Goal: Contribute content: Contribute content

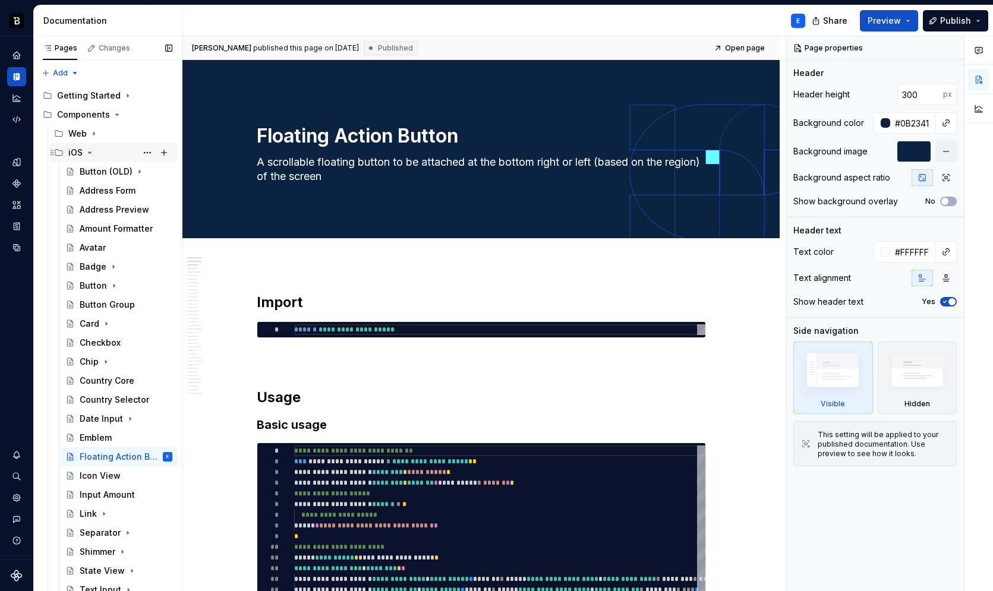
click at [89, 152] on icon "Page tree" at bounding box center [90, 152] width 3 height 1
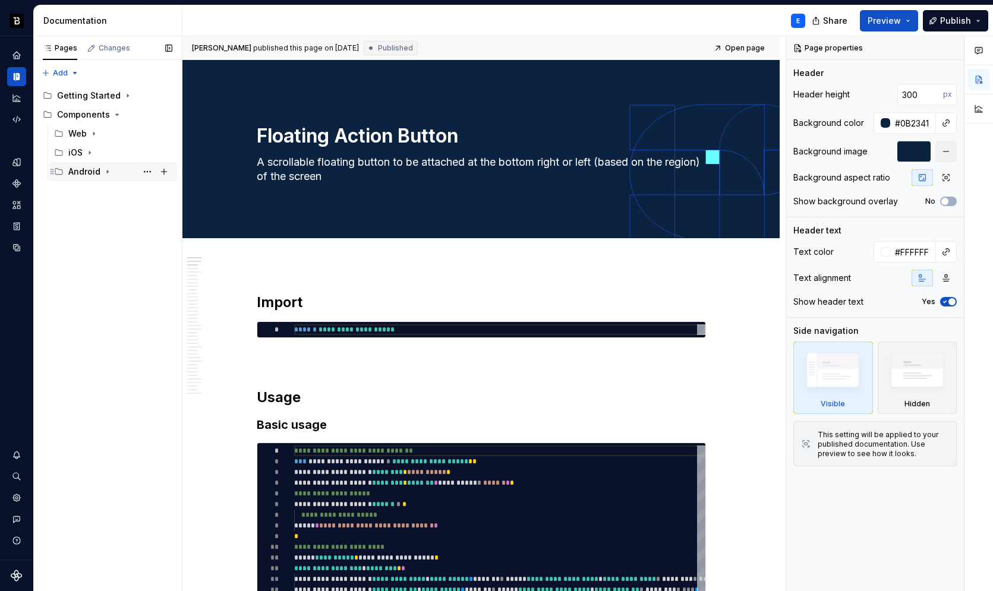
click at [105, 173] on icon "Page tree" at bounding box center [108, 172] width 10 height 10
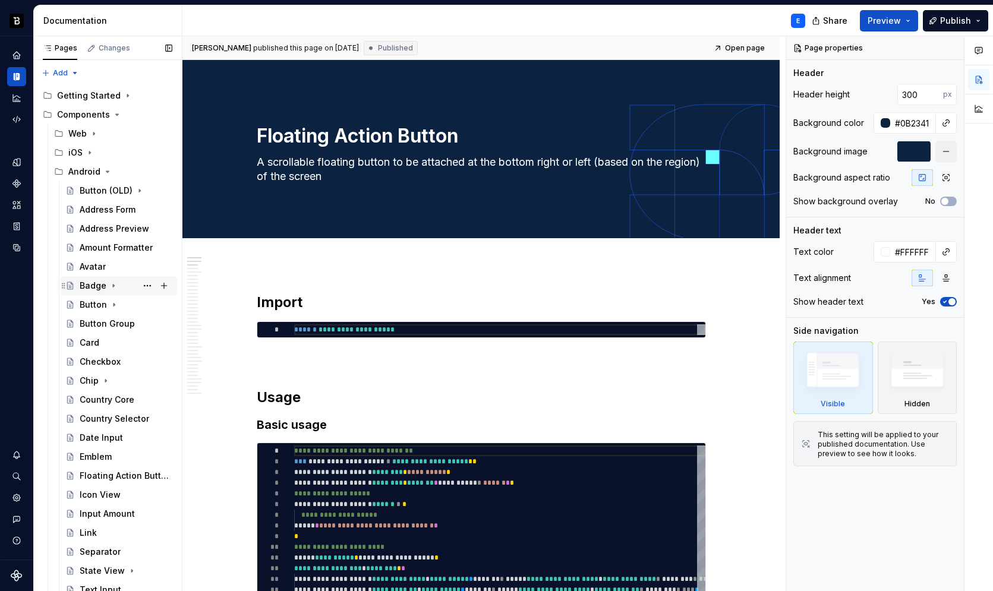
click at [113, 283] on icon "Page tree" at bounding box center [114, 286] width 10 height 10
click at [112, 285] on icon "Page tree" at bounding box center [113, 285] width 3 height 1
click at [111, 308] on icon "Page tree" at bounding box center [114, 305] width 10 height 10
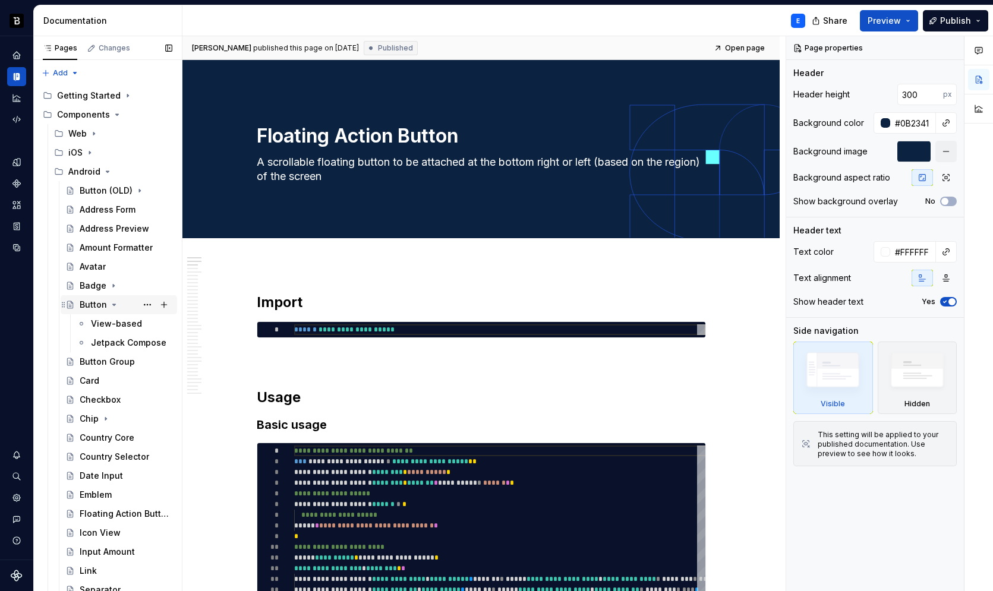
click at [109, 301] on icon "Page tree" at bounding box center [114, 305] width 10 height 10
click at [119, 325] on div "Button Group" at bounding box center [107, 324] width 55 height 12
click at [89, 321] on div "Button Group" at bounding box center [107, 324] width 55 height 12
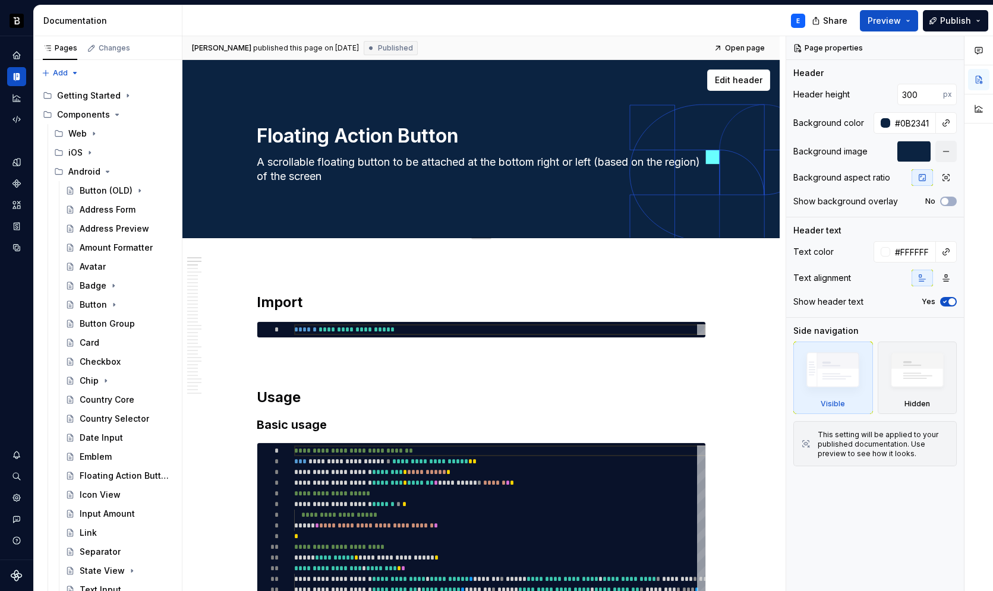
type textarea "*"
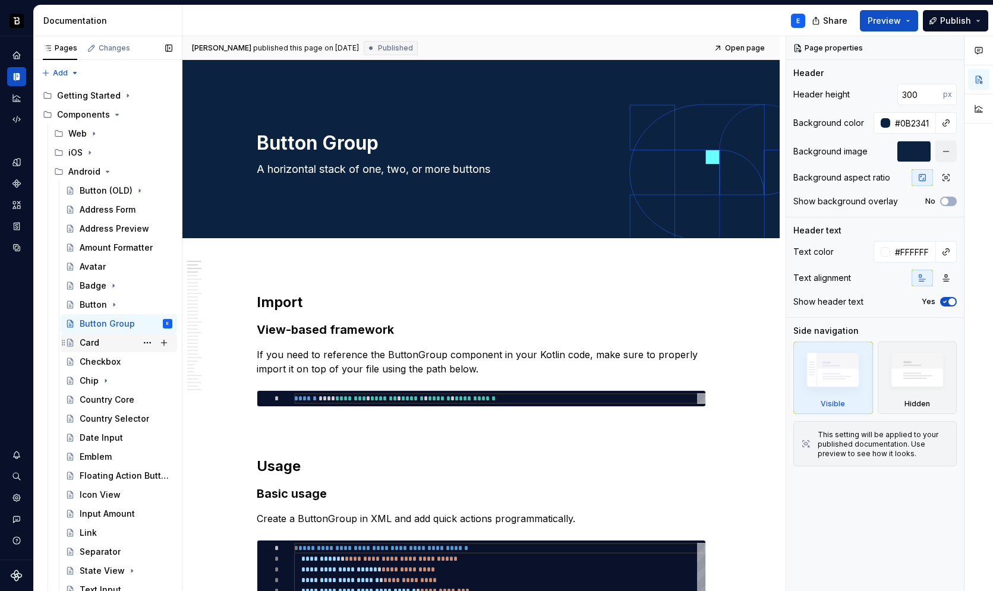
click at [105, 342] on div "Card" at bounding box center [126, 343] width 93 height 17
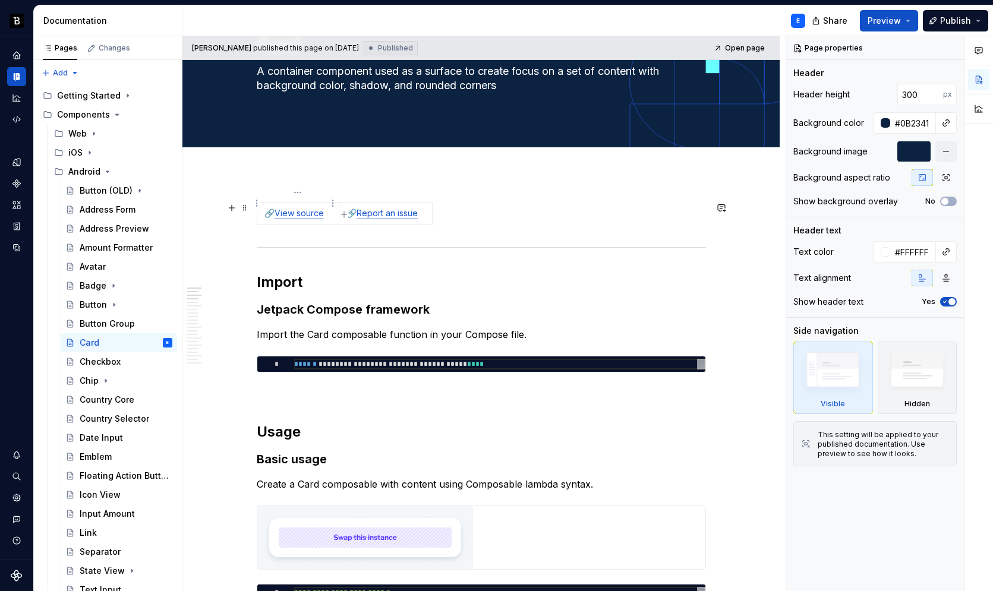
scroll to position [101, 0]
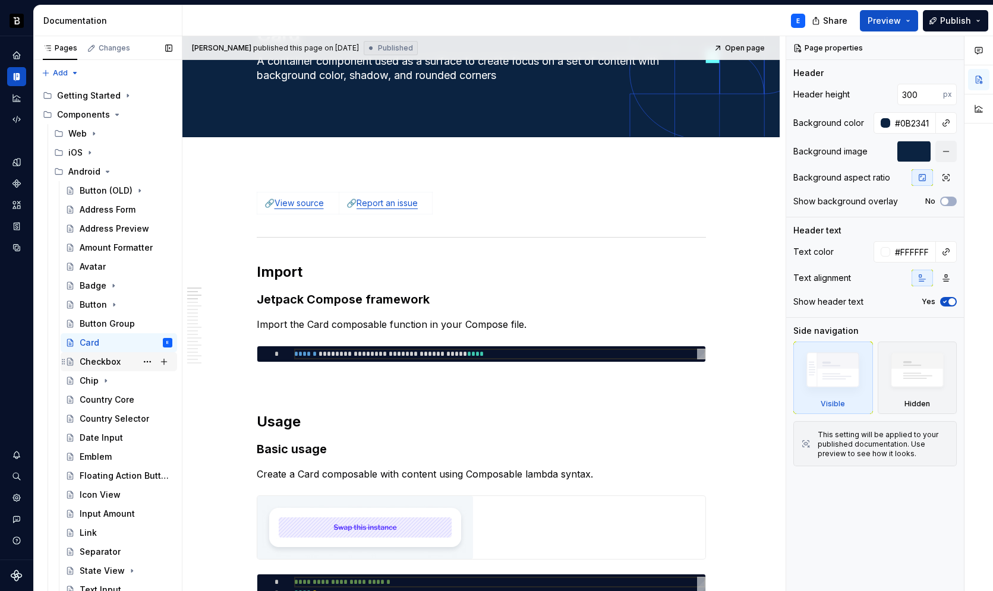
click at [115, 363] on div "Checkbox" at bounding box center [100, 362] width 41 height 12
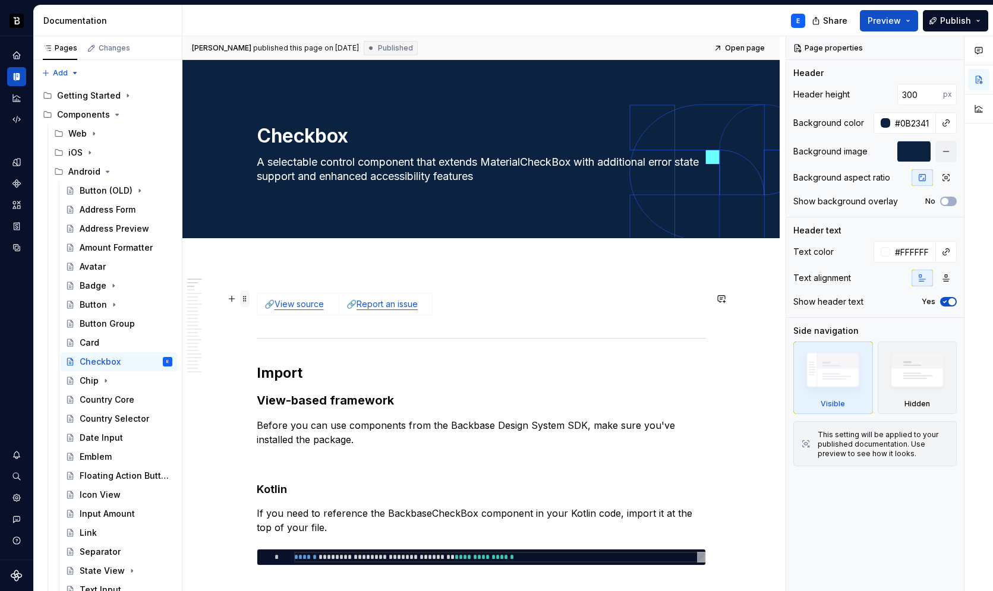
click at [242, 301] on span at bounding box center [245, 299] width 10 height 17
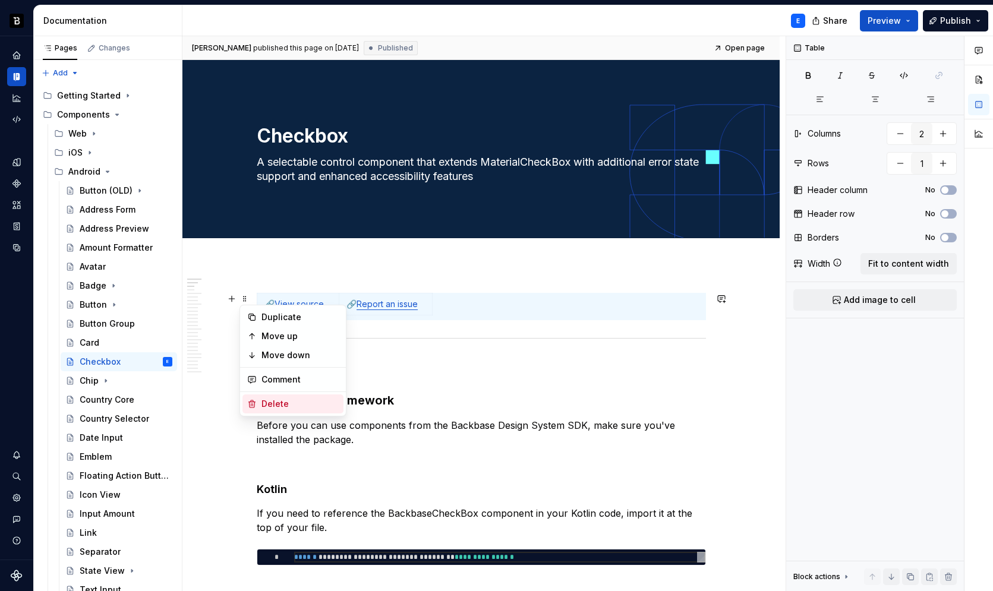
click at [276, 396] on div "Delete" at bounding box center [292, 404] width 101 height 19
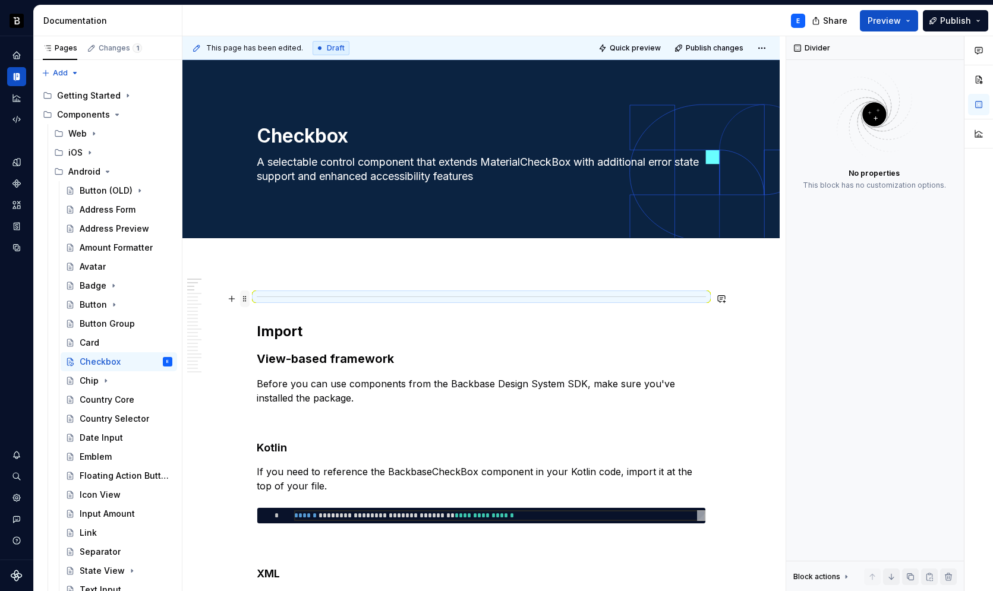
click at [241, 297] on span at bounding box center [245, 299] width 10 height 17
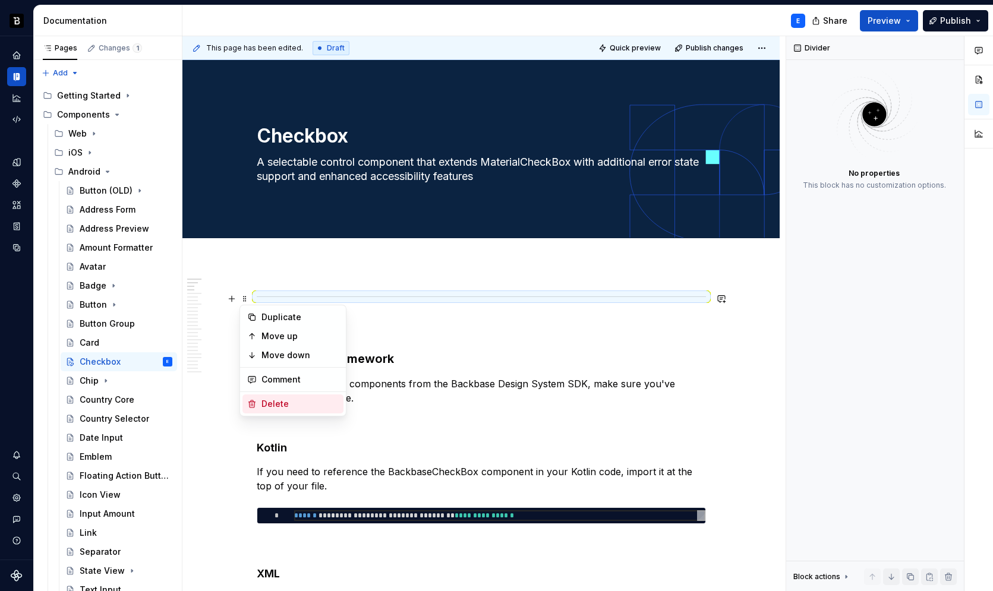
click at [268, 399] on div "Delete" at bounding box center [300, 404] width 77 height 12
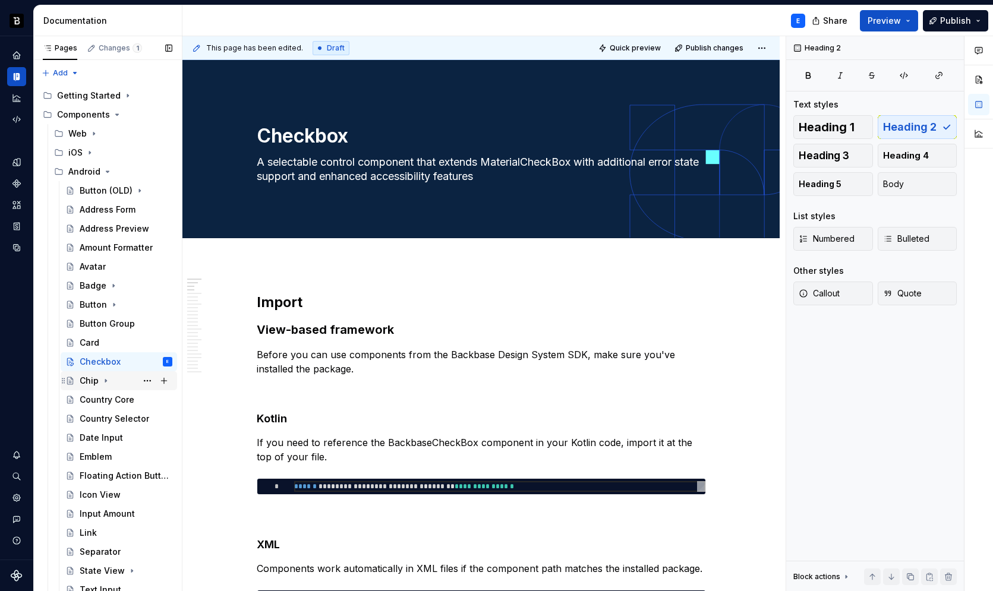
click at [105, 380] on icon "Page tree" at bounding box center [105, 381] width 1 height 3
click at [122, 397] on div "View-based" at bounding box center [114, 400] width 46 height 12
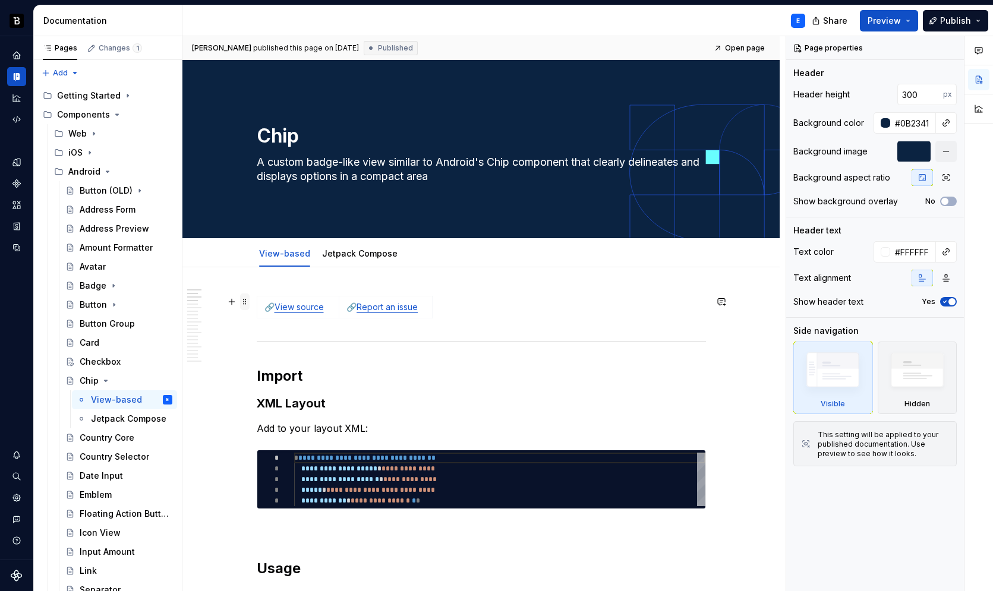
click at [244, 303] on span at bounding box center [245, 302] width 10 height 17
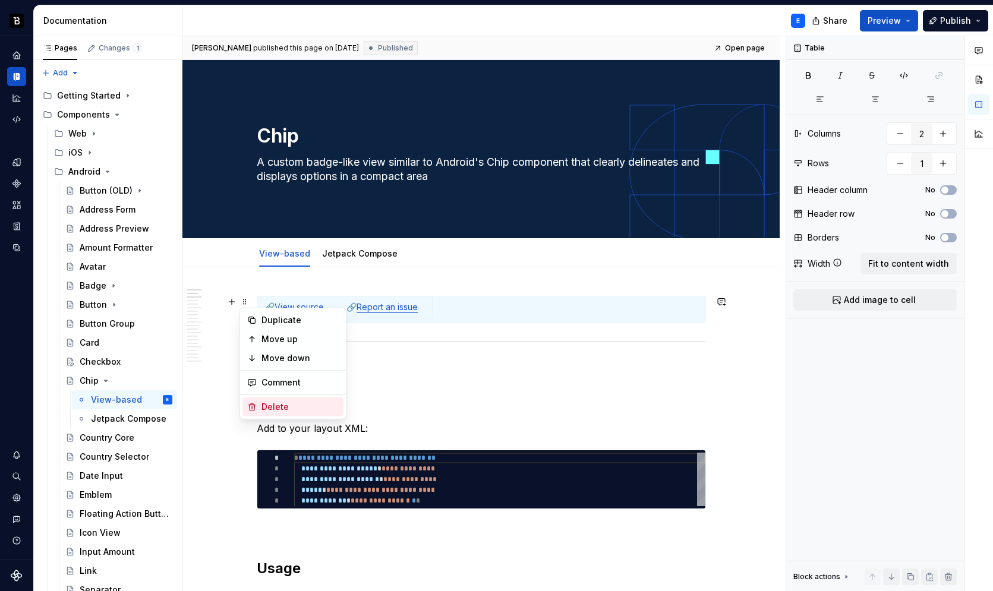
click at [278, 404] on div "Delete" at bounding box center [300, 407] width 77 height 12
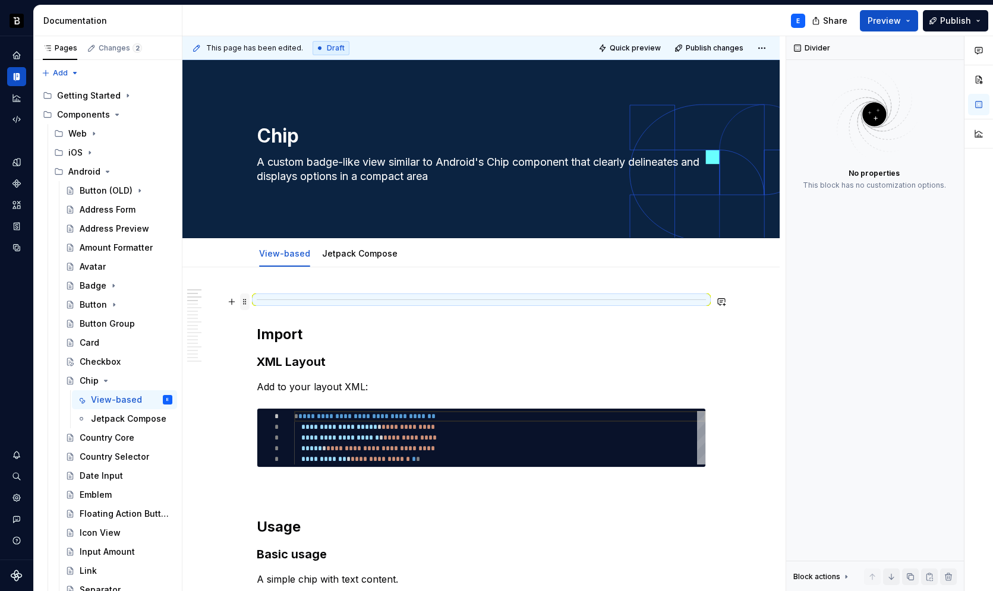
click at [244, 301] on span at bounding box center [245, 302] width 10 height 17
click at [297, 404] on div "Delete" at bounding box center [300, 407] width 77 height 12
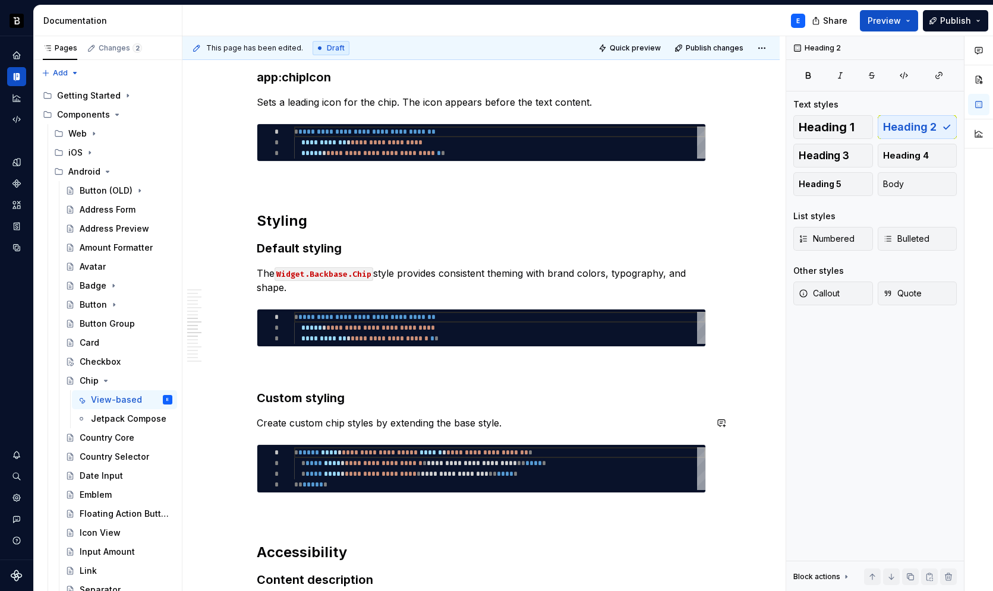
scroll to position [1350, 0]
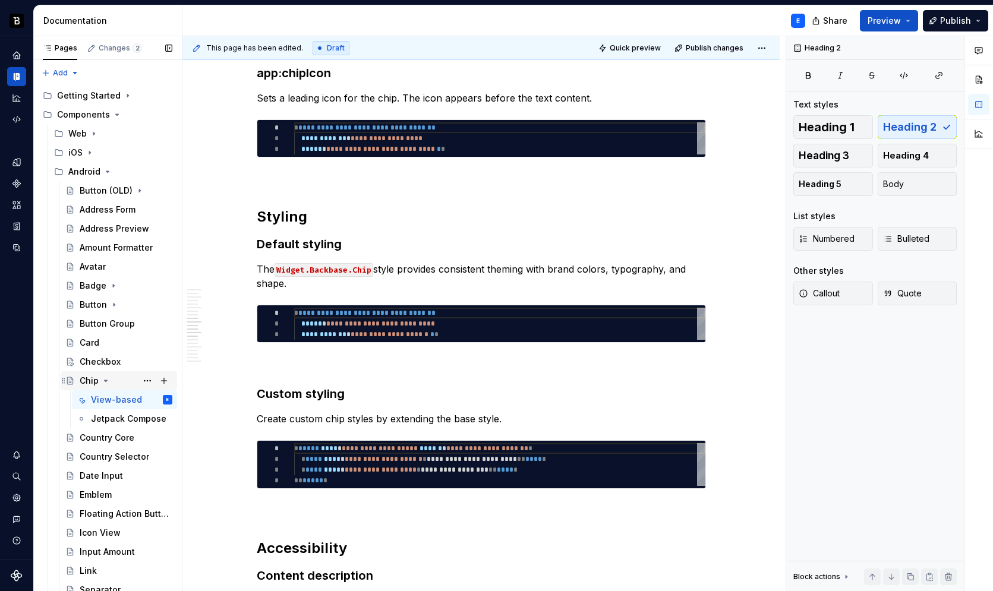
click at [105, 380] on icon "Page tree" at bounding box center [106, 380] width 3 height 1
click at [120, 398] on div "Country Core" at bounding box center [107, 400] width 55 height 12
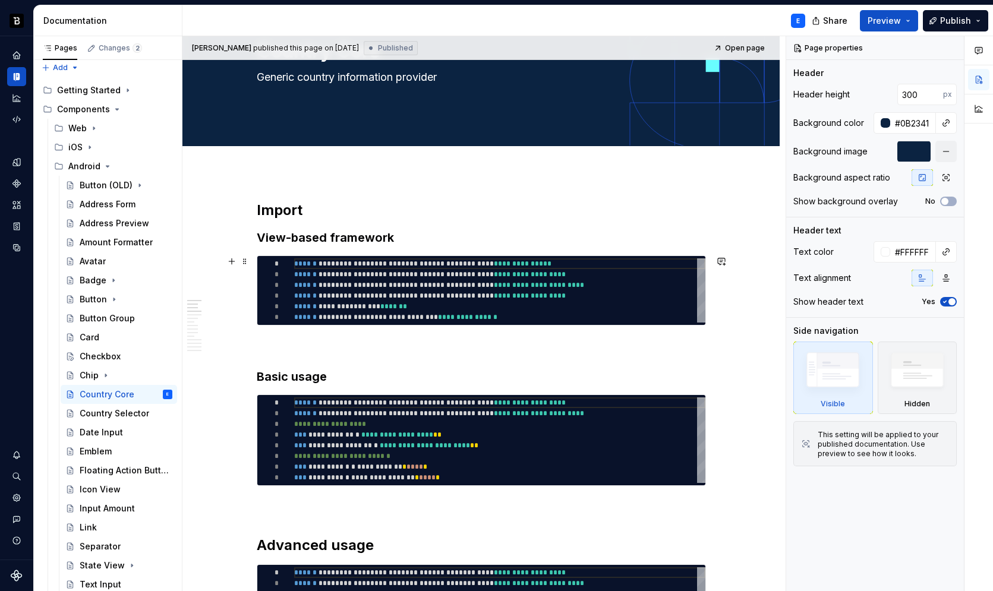
scroll to position [100, 0]
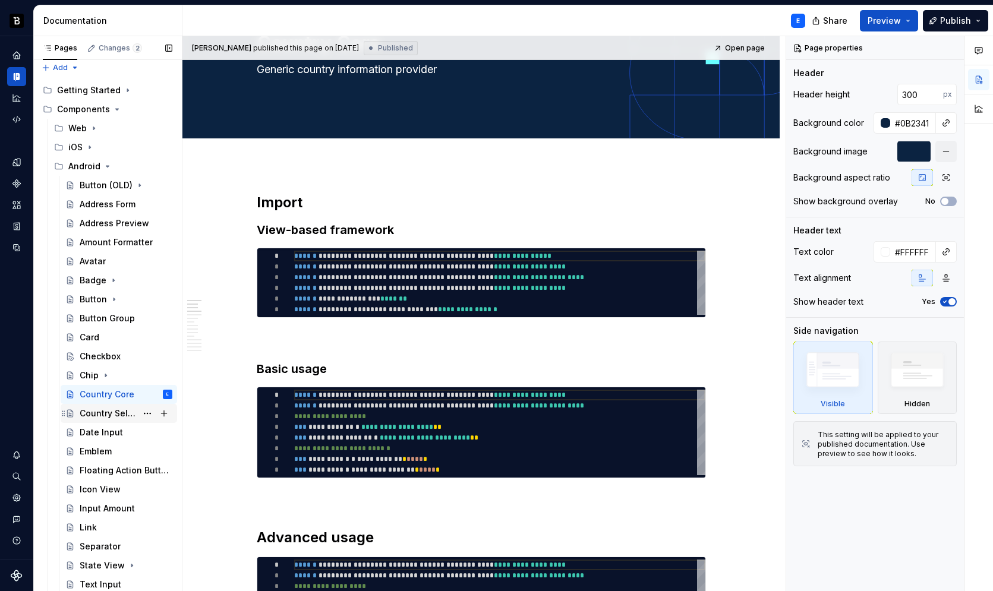
click at [114, 415] on div "Country Selector" at bounding box center [108, 414] width 57 height 12
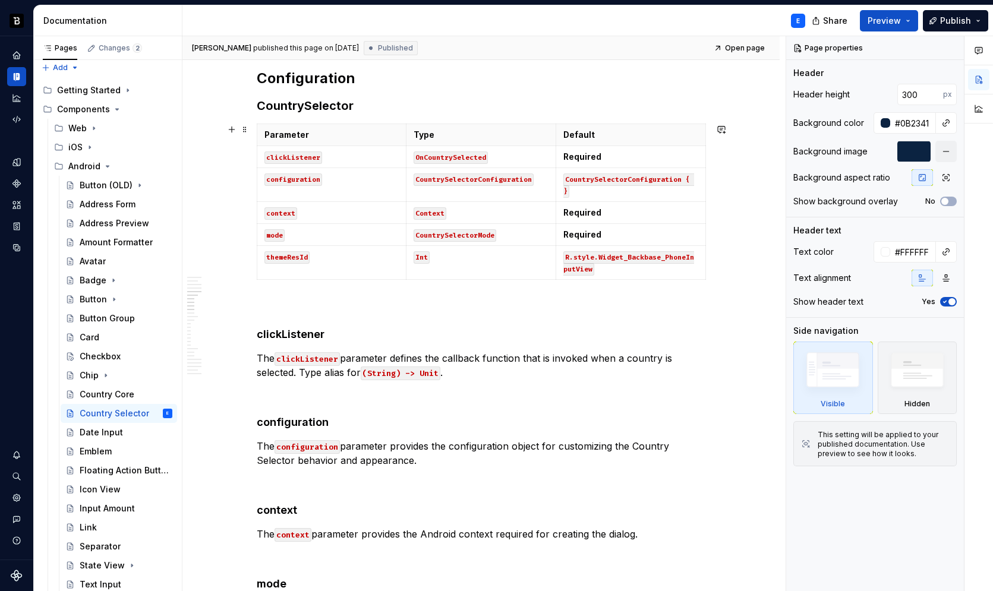
scroll to position [1088, 0]
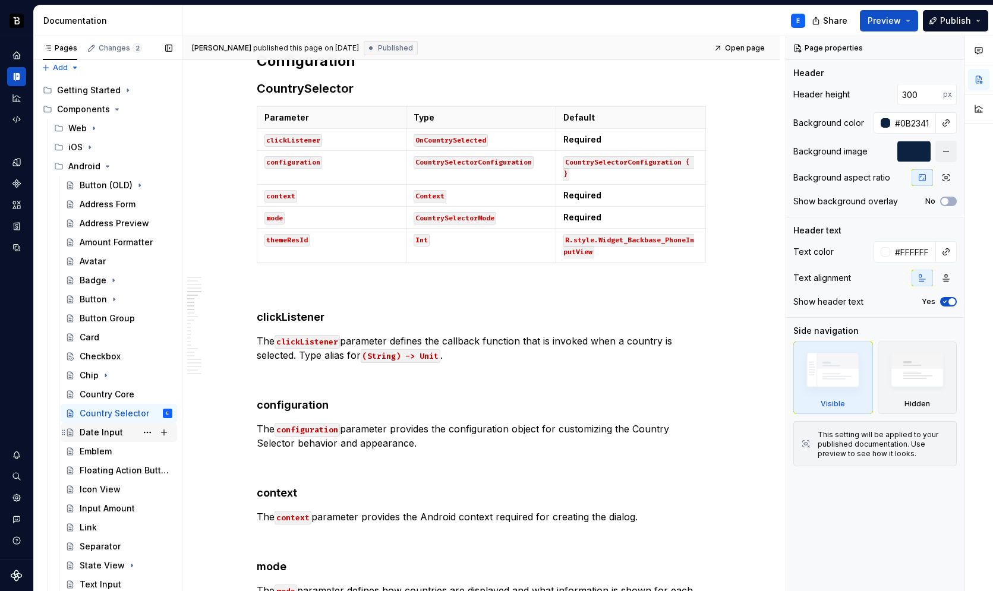
click at [121, 431] on div "Date Input" at bounding box center [126, 432] width 93 height 17
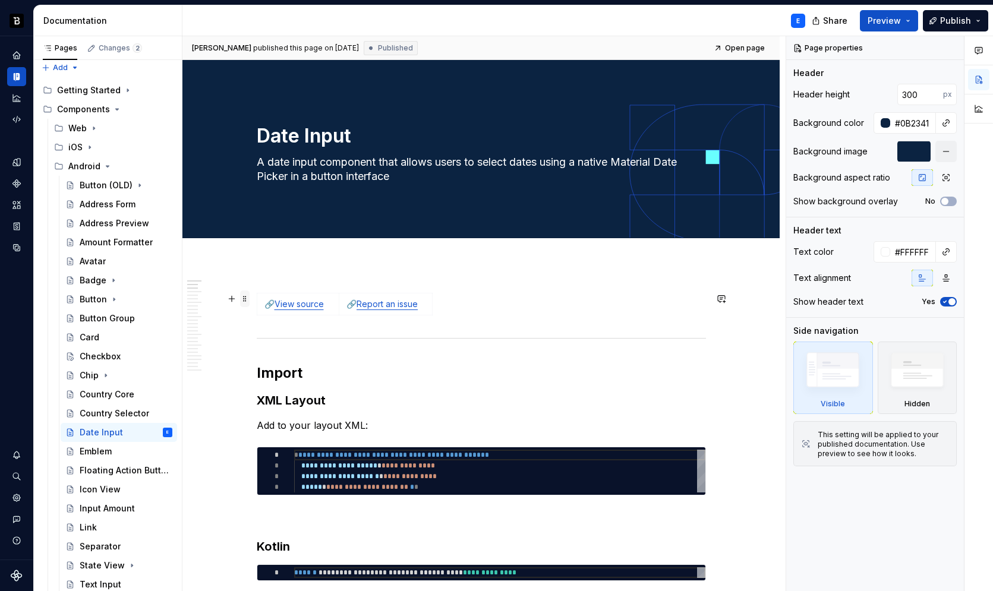
click at [245, 302] on span at bounding box center [245, 299] width 10 height 17
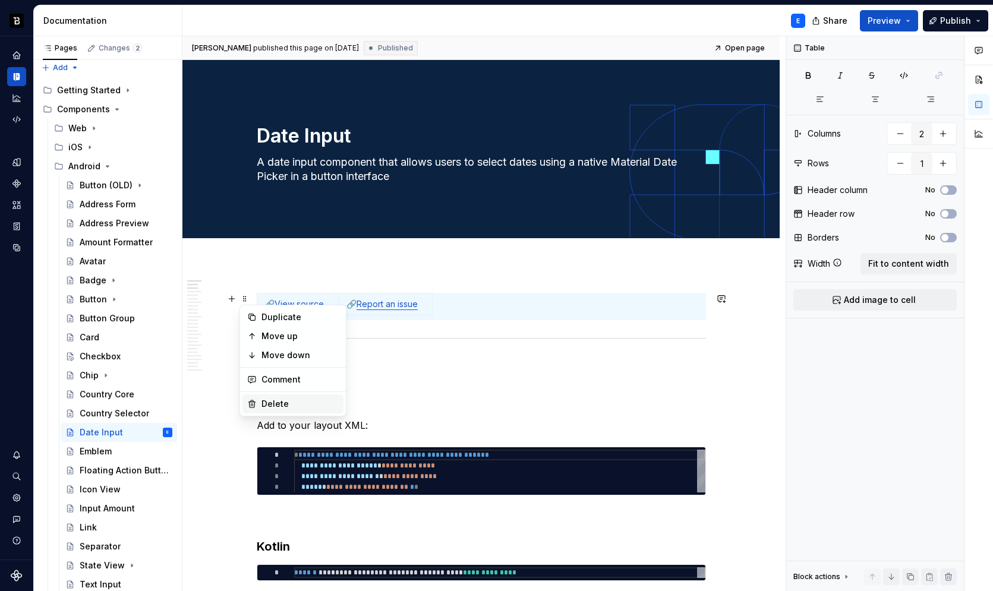
click at [270, 399] on div "Delete" at bounding box center [300, 404] width 77 height 12
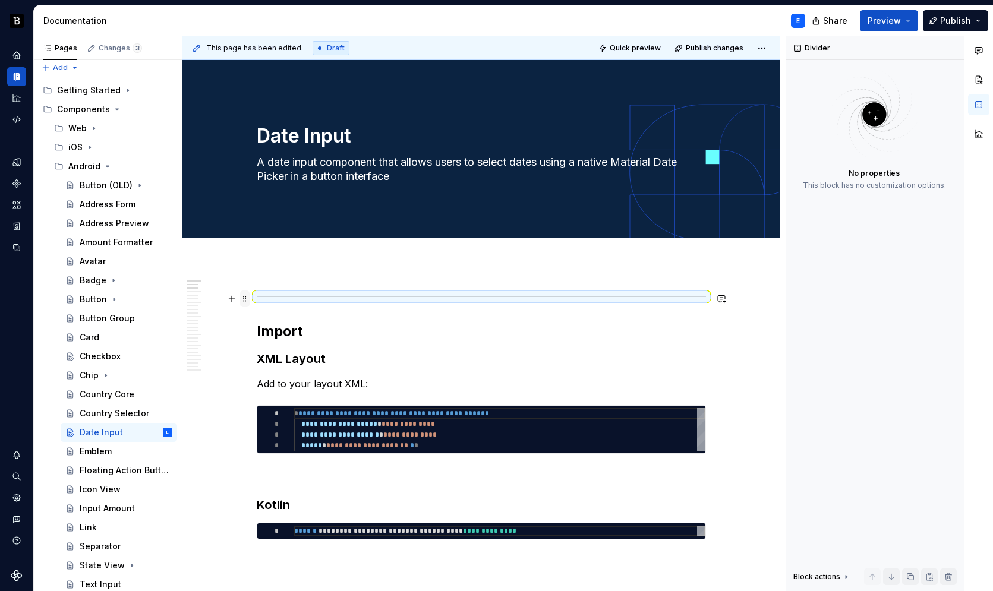
click at [244, 299] on span at bounding box center [245, 299] width 10 height 17
click at [289, 405] on div "Delete" at bounding box center [300, 404] width 77 height 12
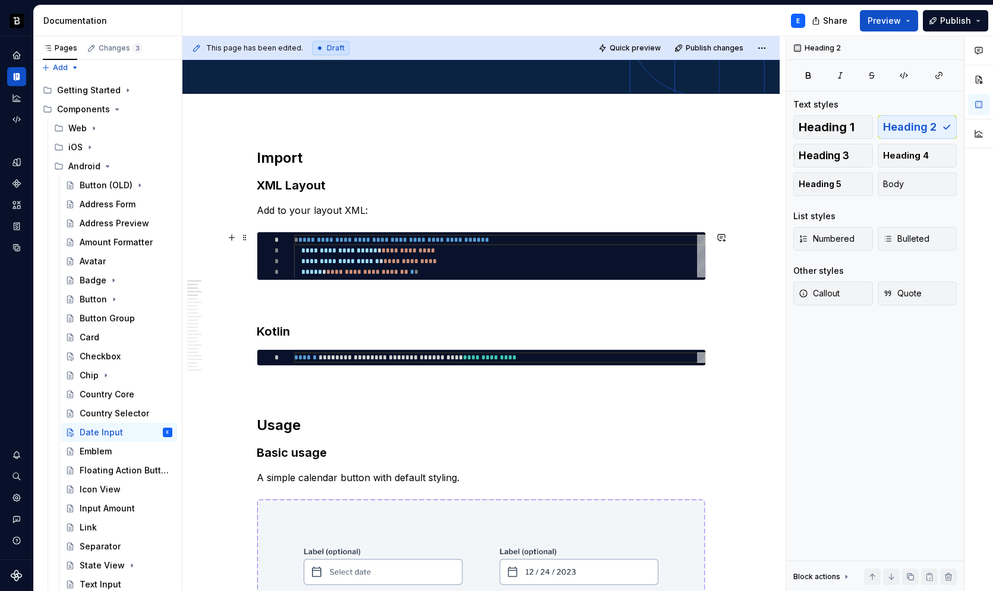
scroll to position [146, 0]
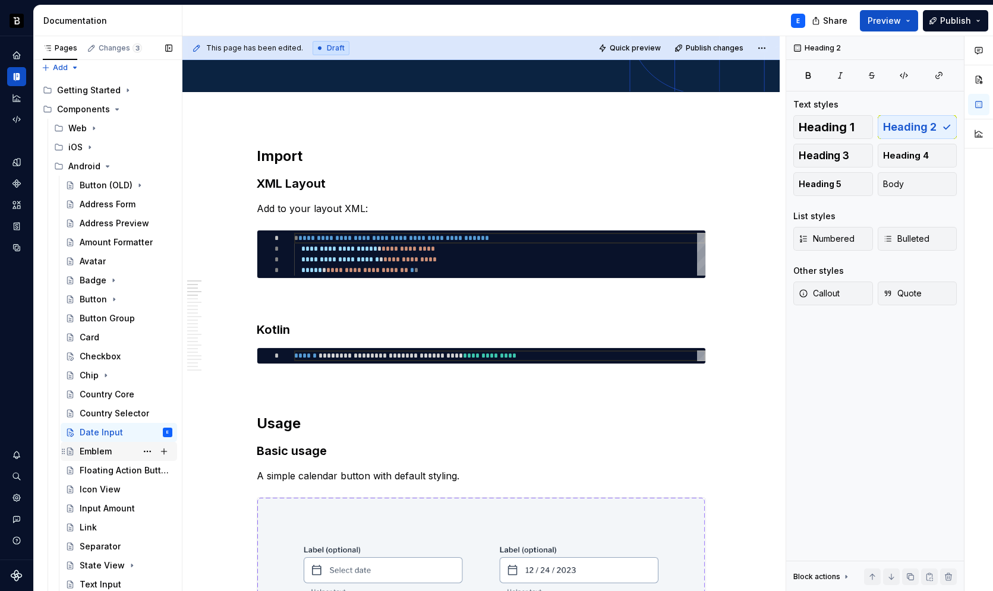
click at [102, 450] on div "Emblem" at bounding box center [96, 452] width 32 height 12
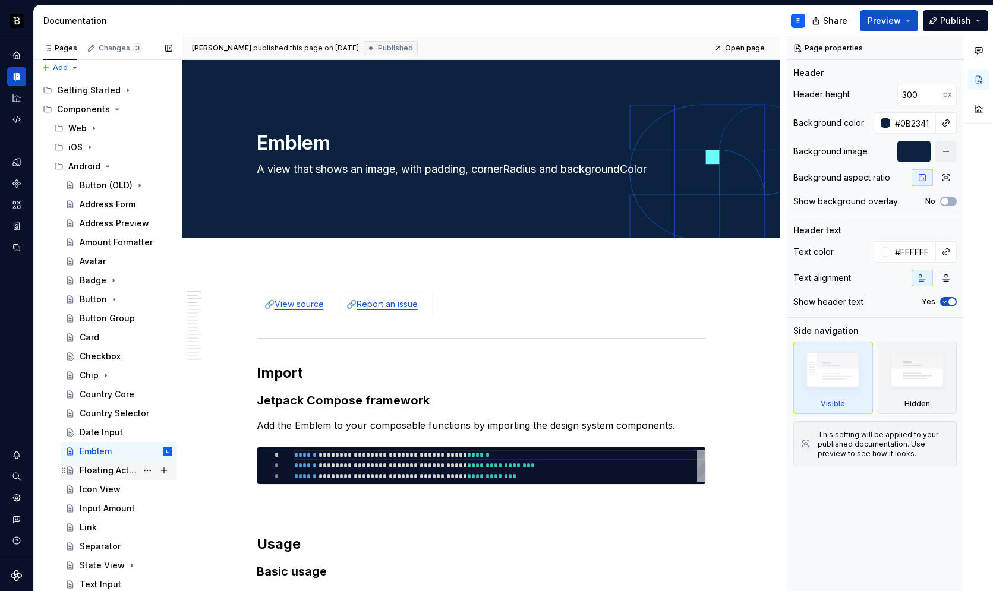
click at [97, 470] on div "Floating Action Button" at bounding box center [108, 471] width 57 height 12
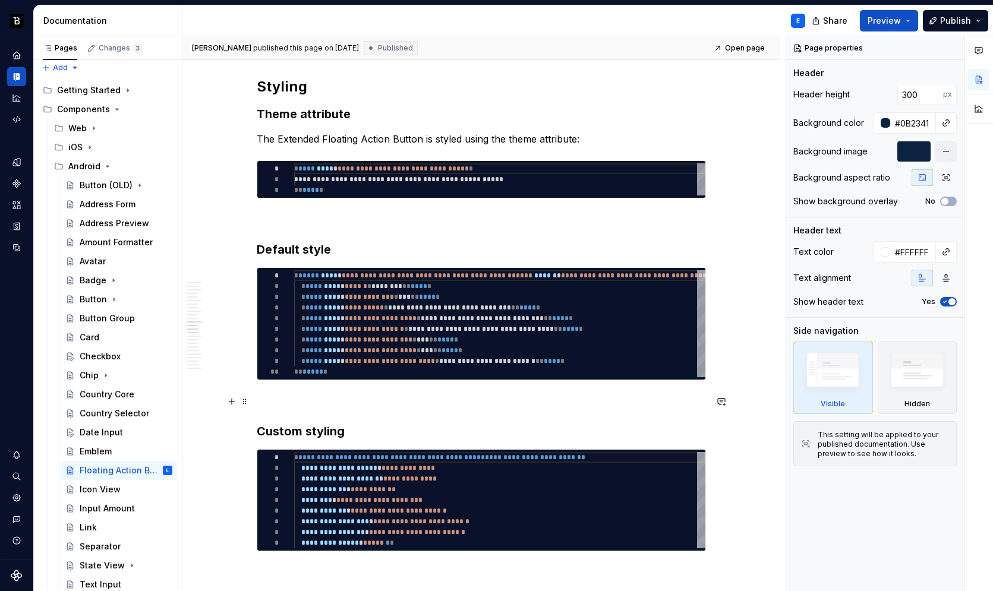
scroll to position [1657, 0]
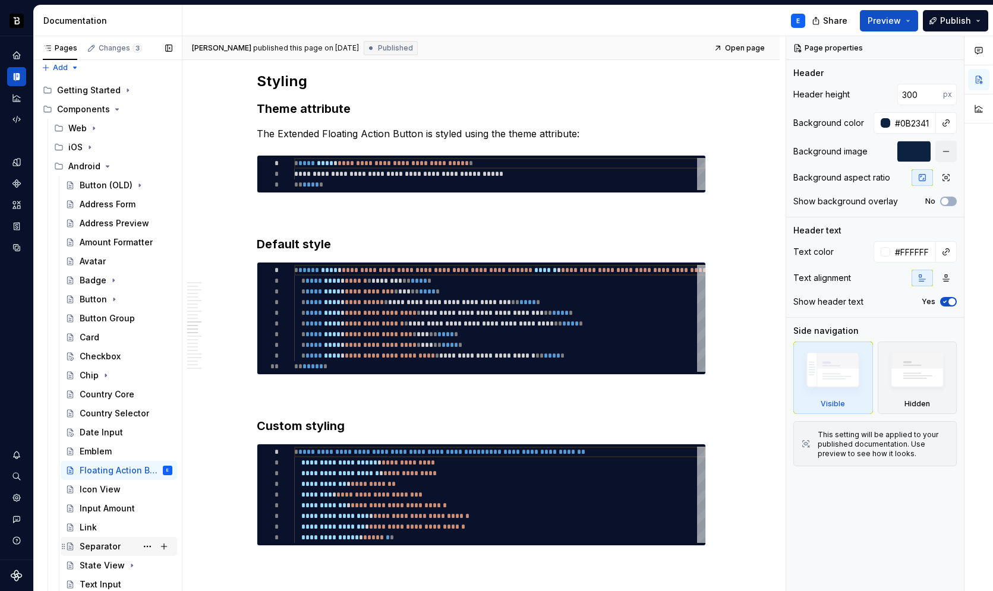
click at [102, 545] on div "Separator" at bounding box center [100, 547] width 41 height 12
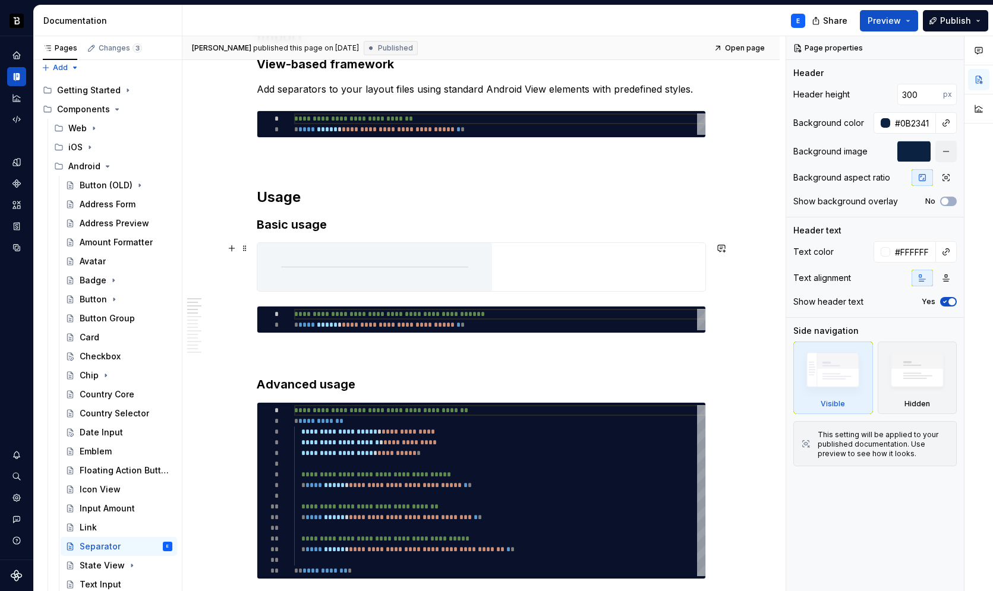
scroll to position [269, 0]
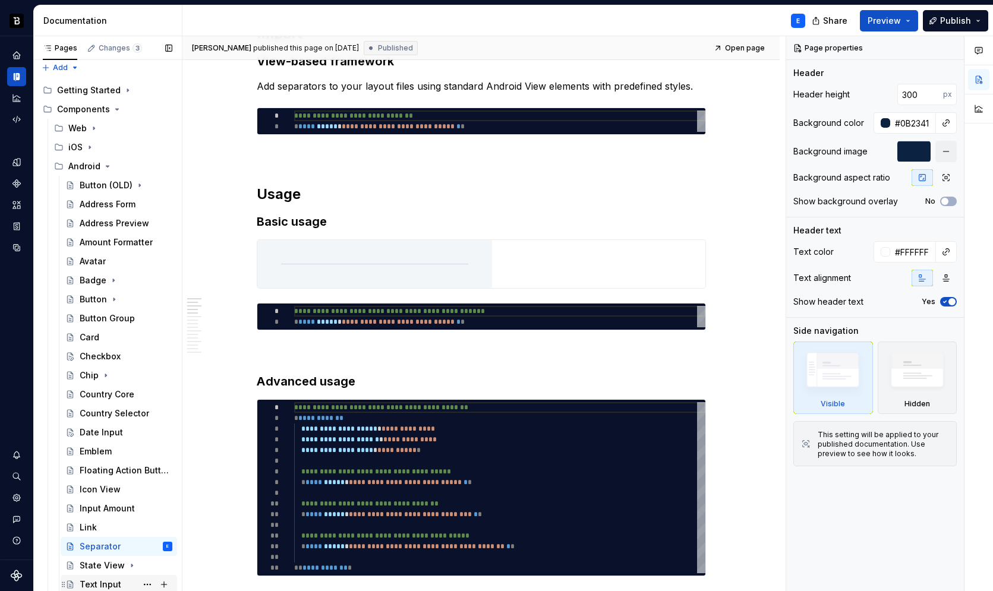
click at [89, 583] on div "Text Input" at bounding box center [101, 585] width 42 height 12
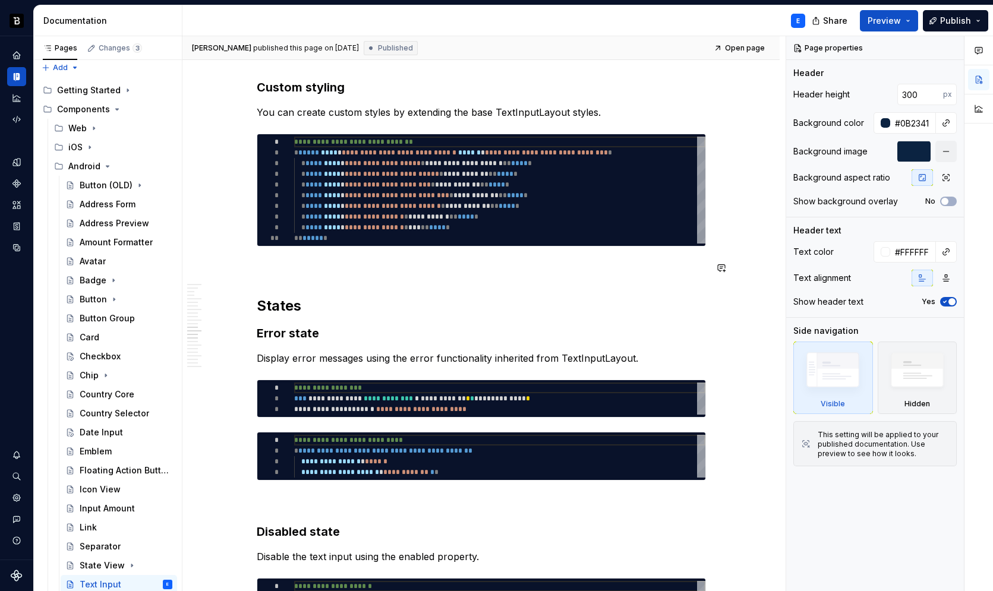
scroll to position [2210, 0]
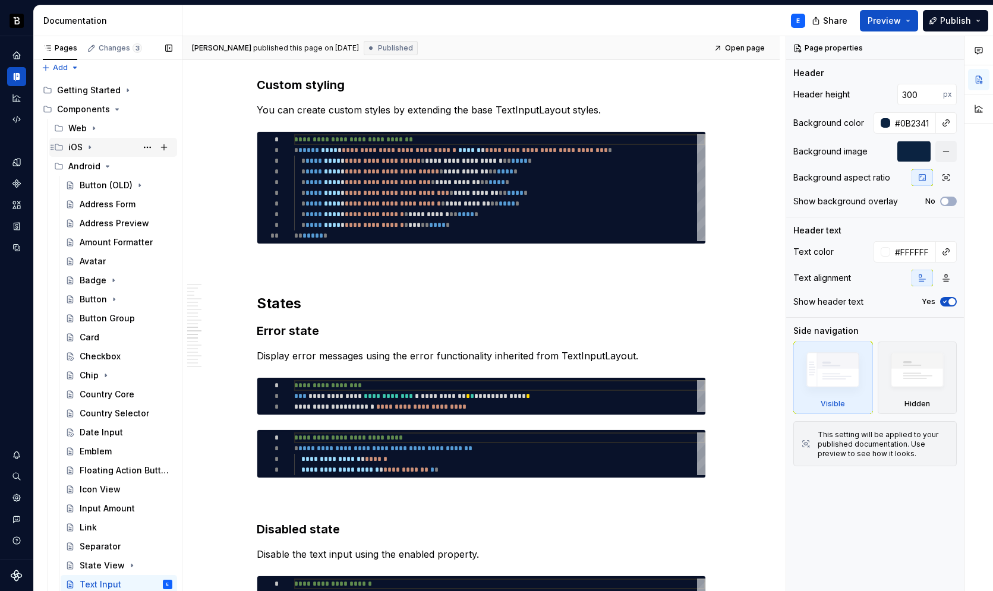
click at [87, 147] on icon "Page tree" at bounding box center [90, 148] width 10 height 10
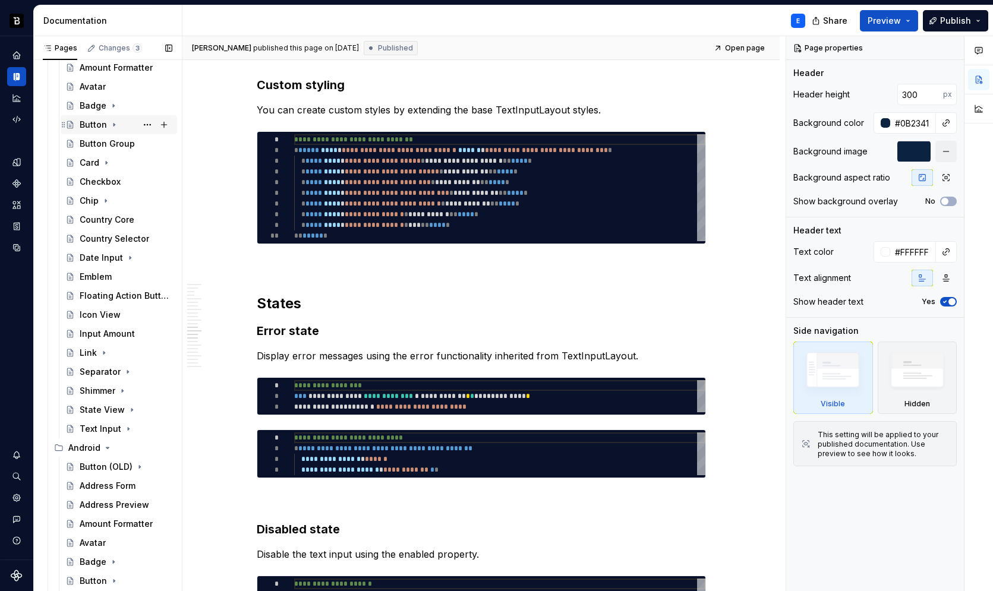
scroll to position [163, 0]
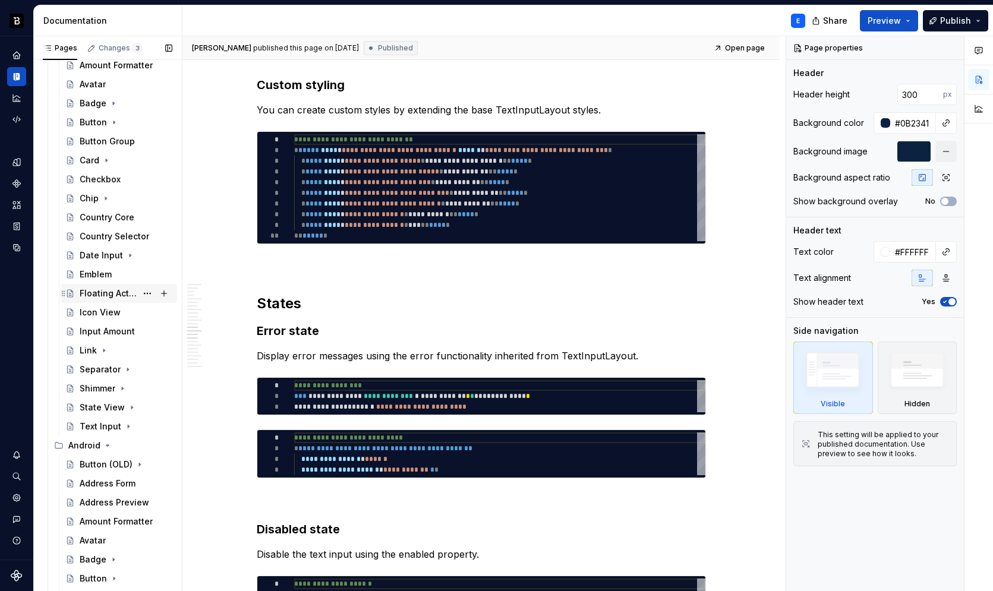
click at [109, 292] on div "Floating Action Button" at bounding box center [108, 294] width 57 height 12
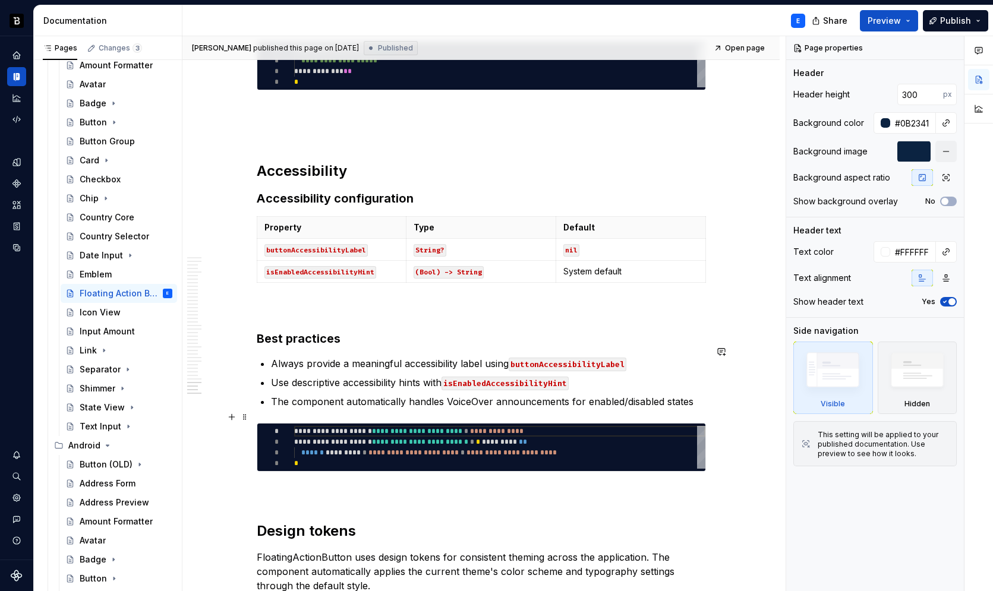
scroll to position [5599, 0]
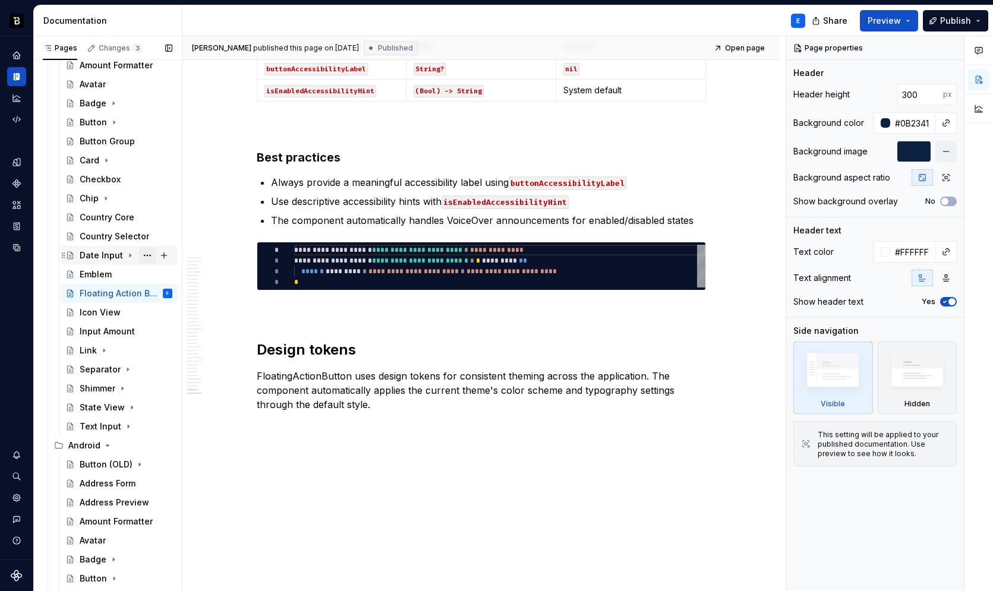
click at [139, 253] on button "Page tree" at bounding box center [147, 255] width 17 height 17
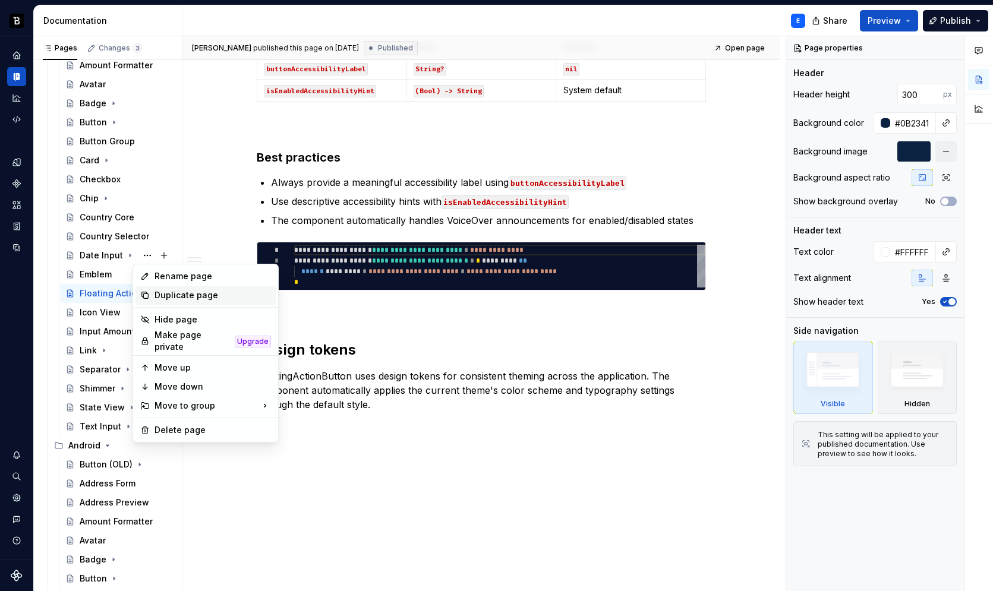
click at [159, 296] on div "Duplicate page" at bounding box center [213, 295] width 116 height 12
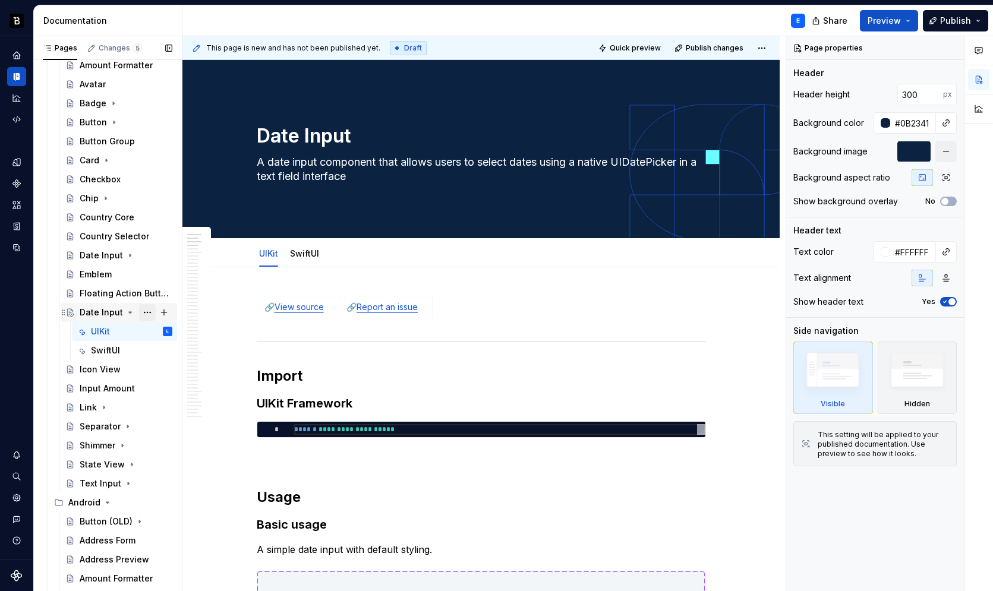
click at [139, 312] on button "Page tree" at bounding box center [147, 312] width 17 height 17
type textarea "*"
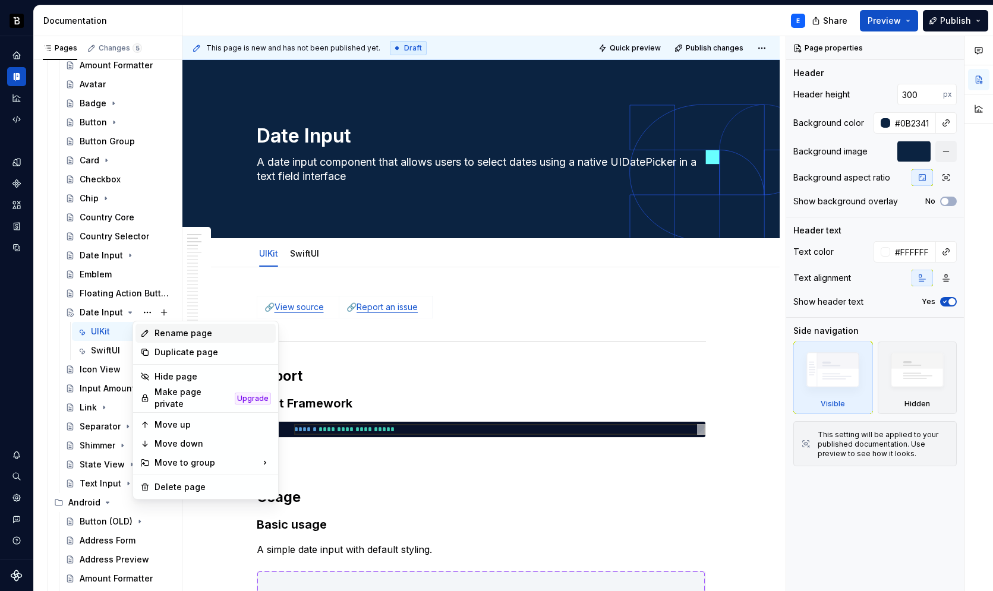
click at [162, 332] on div "Rename page" at bounding box center [213, 333] width 116 height 12
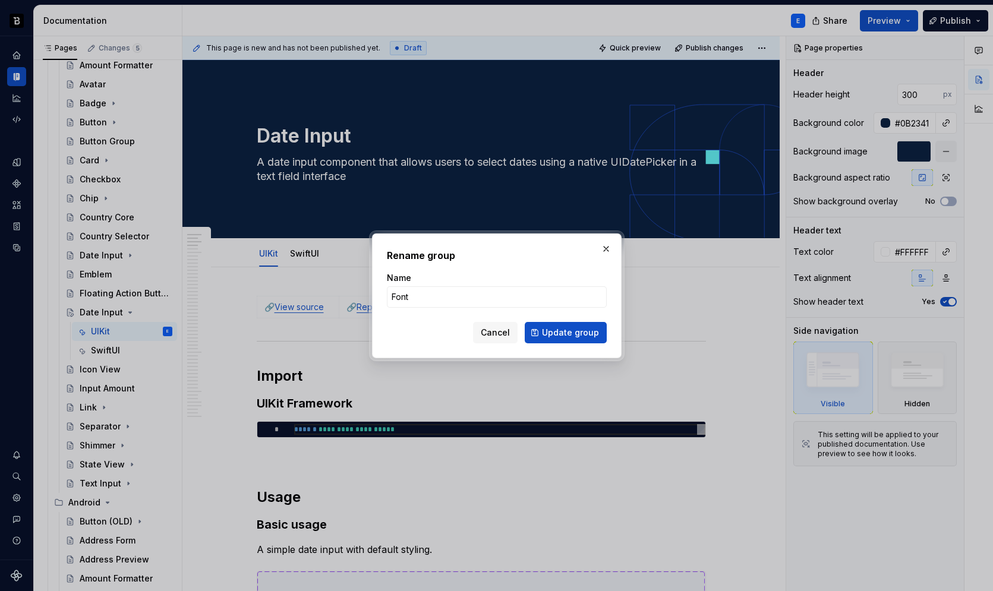
type input "Fonts"
click button "Update group" at bounding box center [566, 332] width 82 height 21
type textarea "*"
type textarea "Fonts"
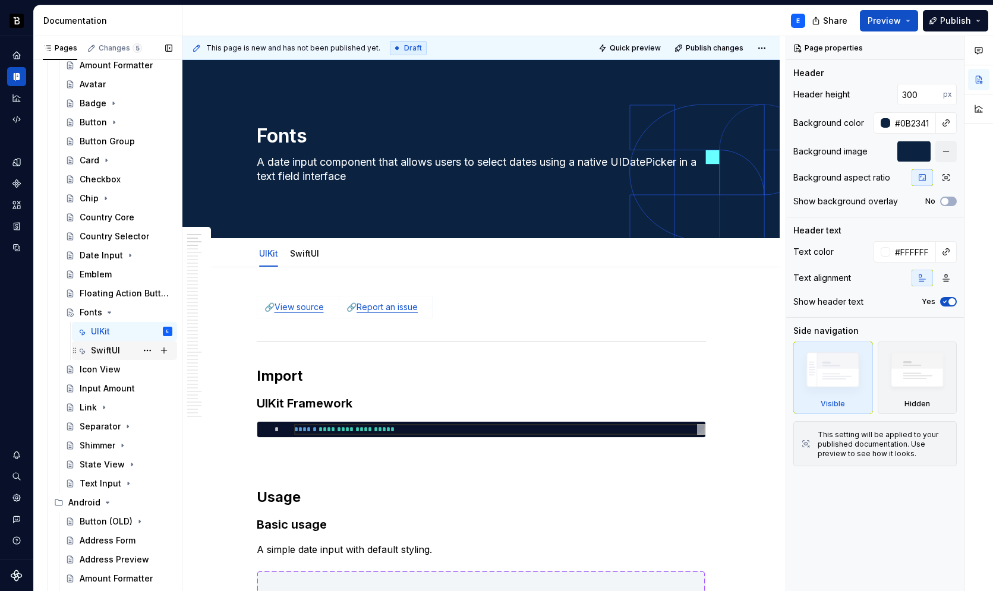
click at [115, 350] on div "SwiftUI" at bounding box center [105, 351] width 29 height 12
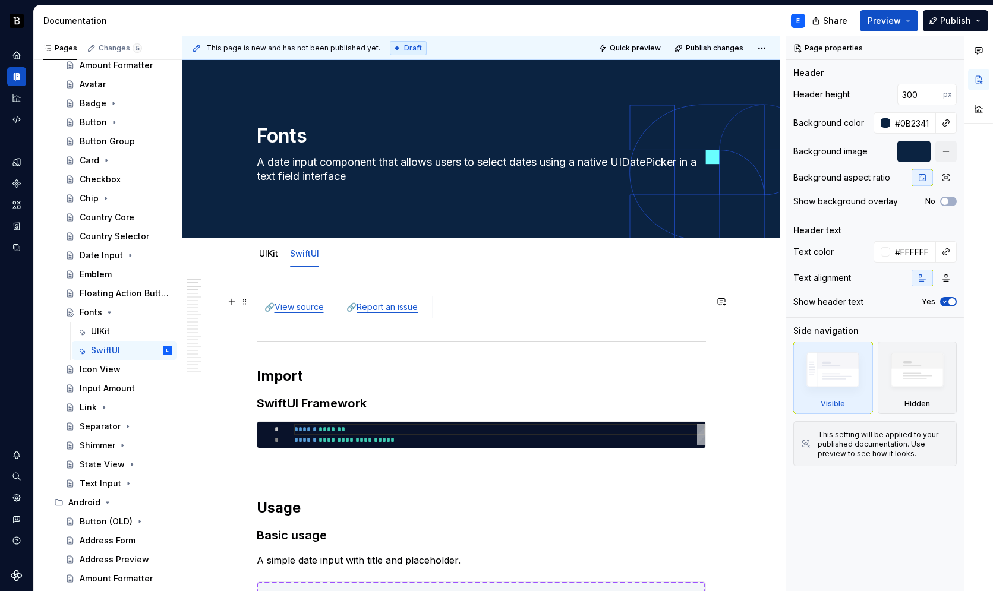
click at [465, 303] on div "🔗 View source 🔗 Report an issue" at bounding box center [481, 309] width 449 height 27
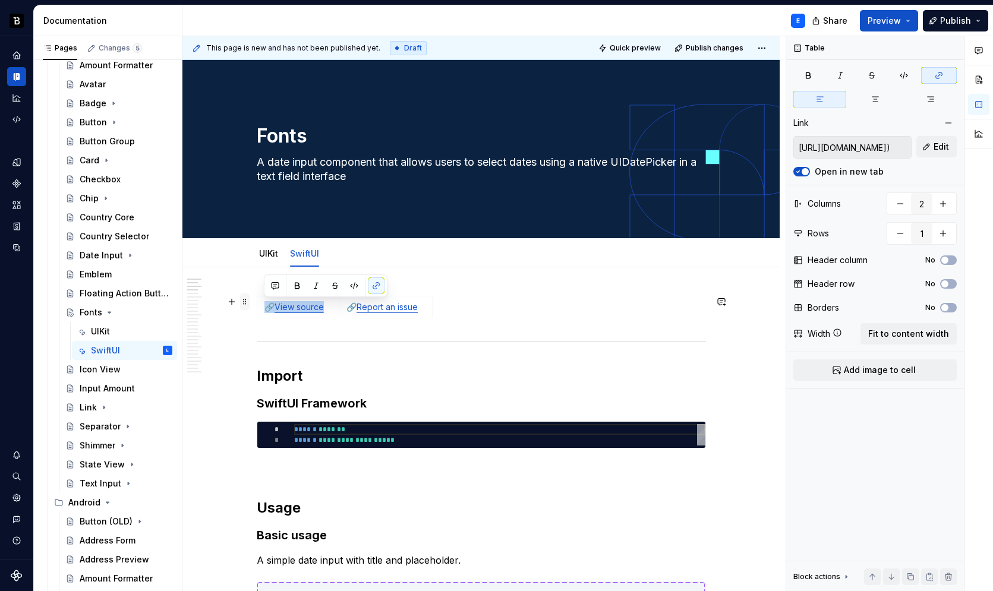
click at [245, 308] on span at bounding box center [245, 302] width 10 height 17
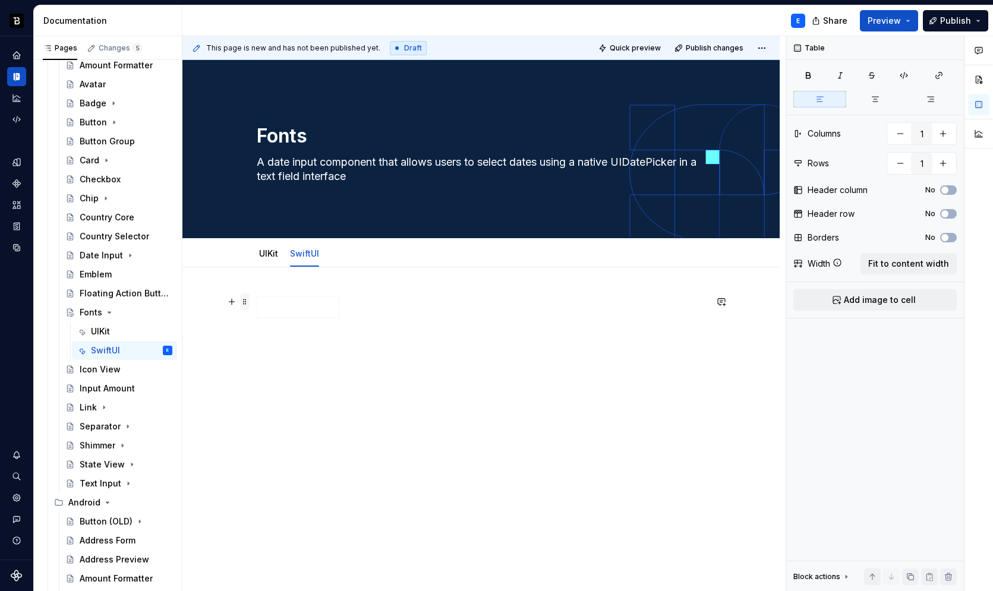
click at [243, 304] on span at bounding box center [245, 302] width 10 height 17
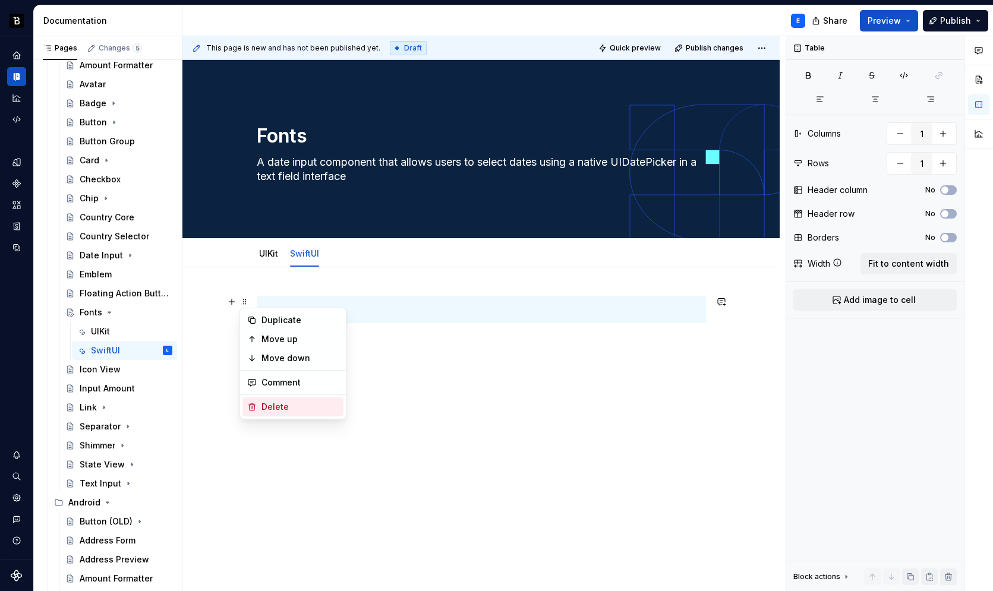
click at [281, 411] on div "Delete" at bounding box center [300, 407] width 77 height 12
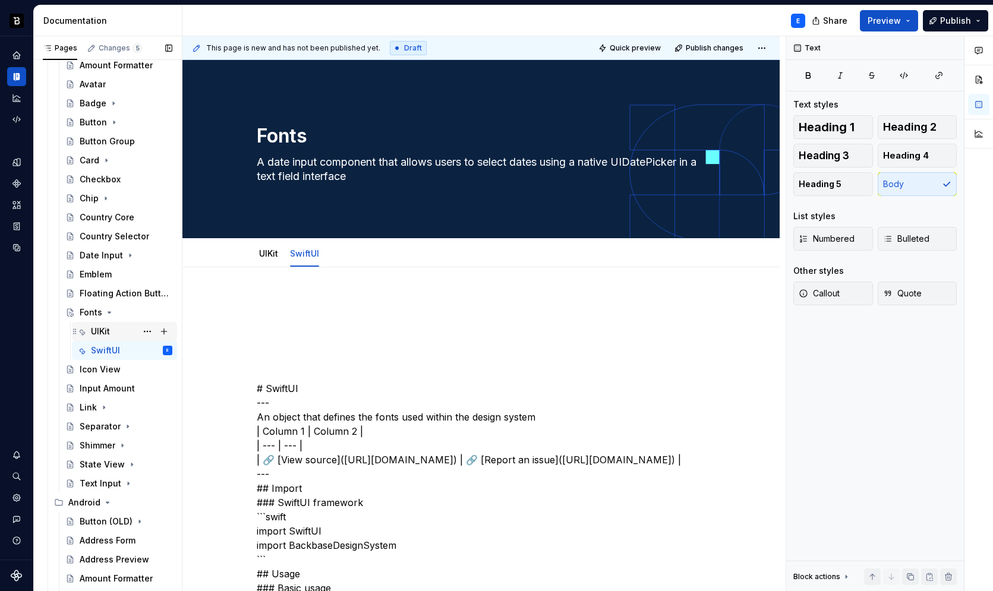
click at [103, 330] on div "UIKit" at bounding box center [100, 332] width 19 height 12
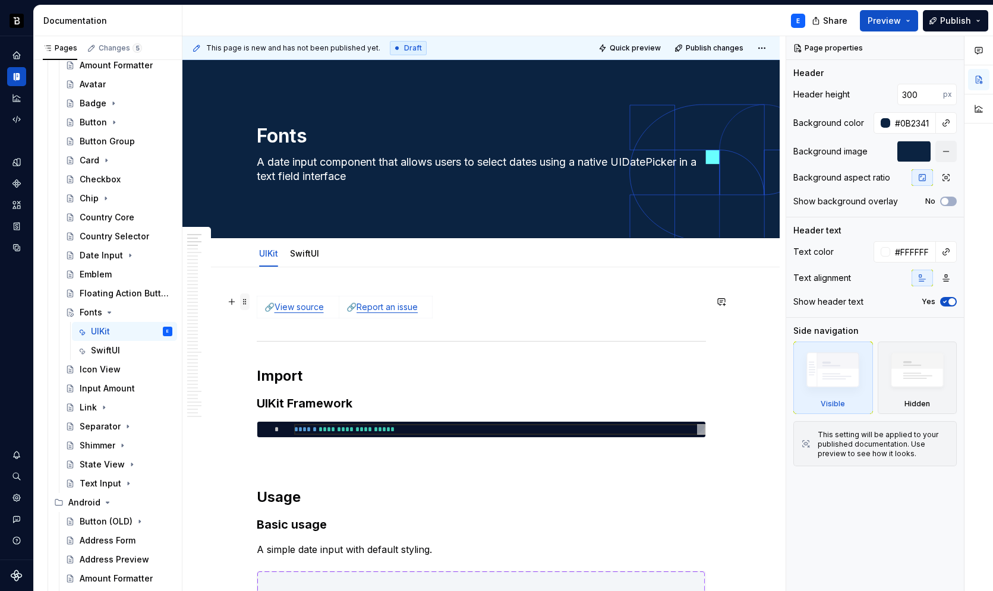
click at [244, 304] on span at bounding box center [245, 302] width 10 height 17
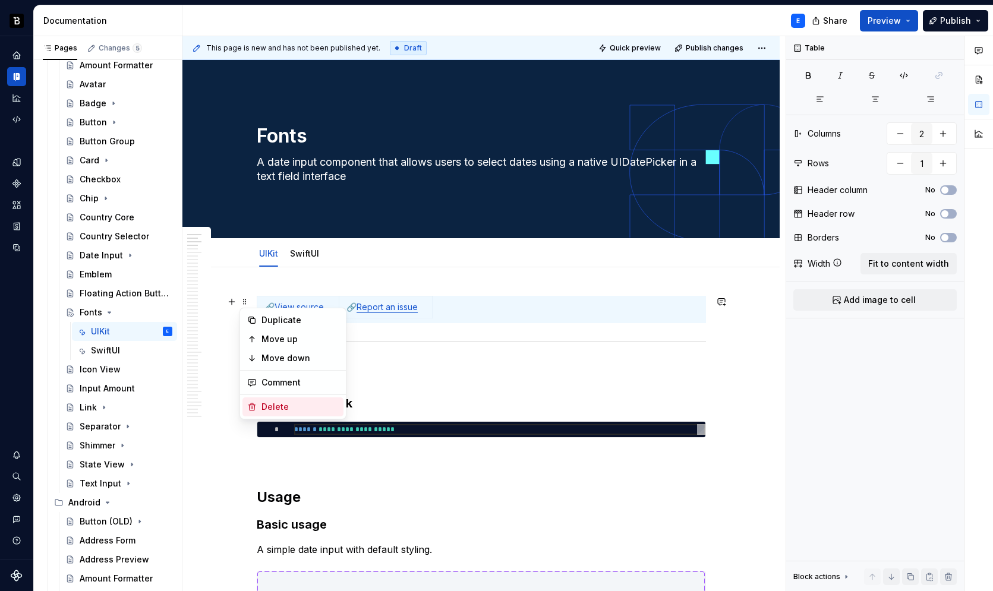
click at [276, 402] on div "Delete" at bounding box center [300, 407] width 77 height 12
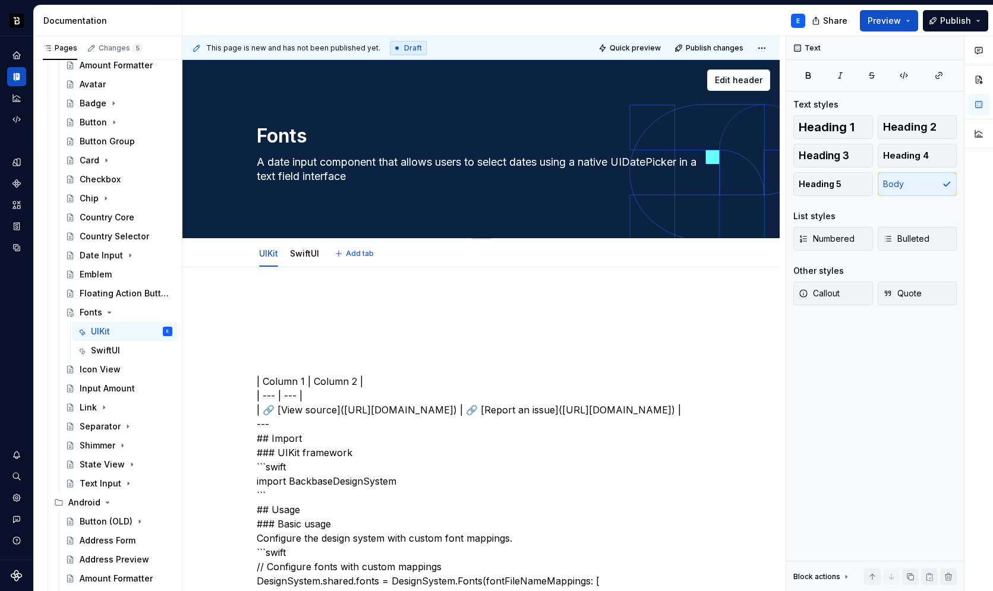
click at [321, 184] on textarea "A date input component that allows users to select dates using a native UIDateP…" at bounding box center [478, 169] width 449 height 33
paste textarea "n object that defines the fonts used within the design system"
type textarea "*"
type textarea "An object that defines the fonts used within the design system"
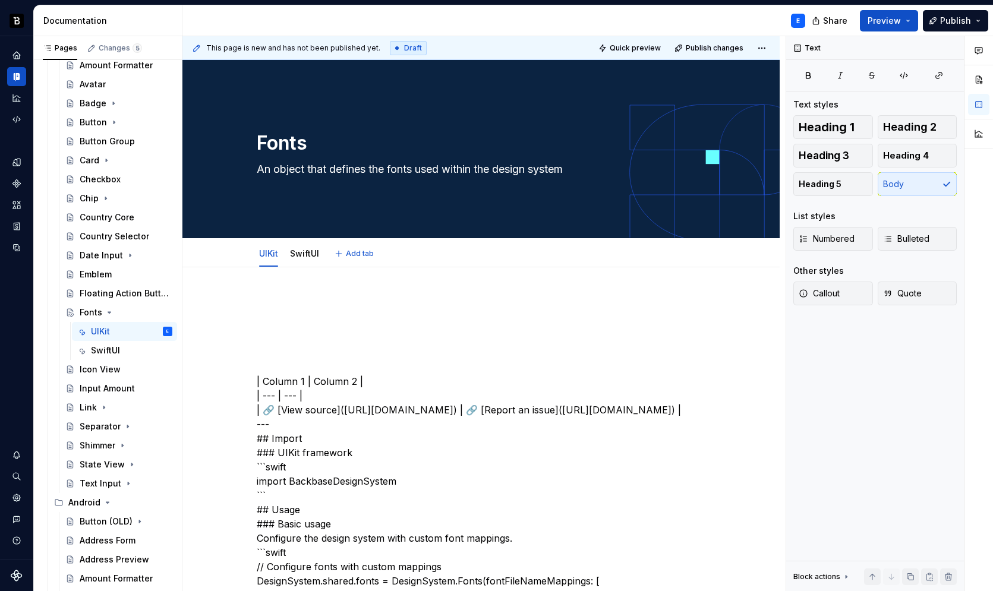
type textarea "*"
type textarea "An object that defines the fonts used within the design system"
click at [293, 351] on p at bounding box center [481, 346] width 449 height 14
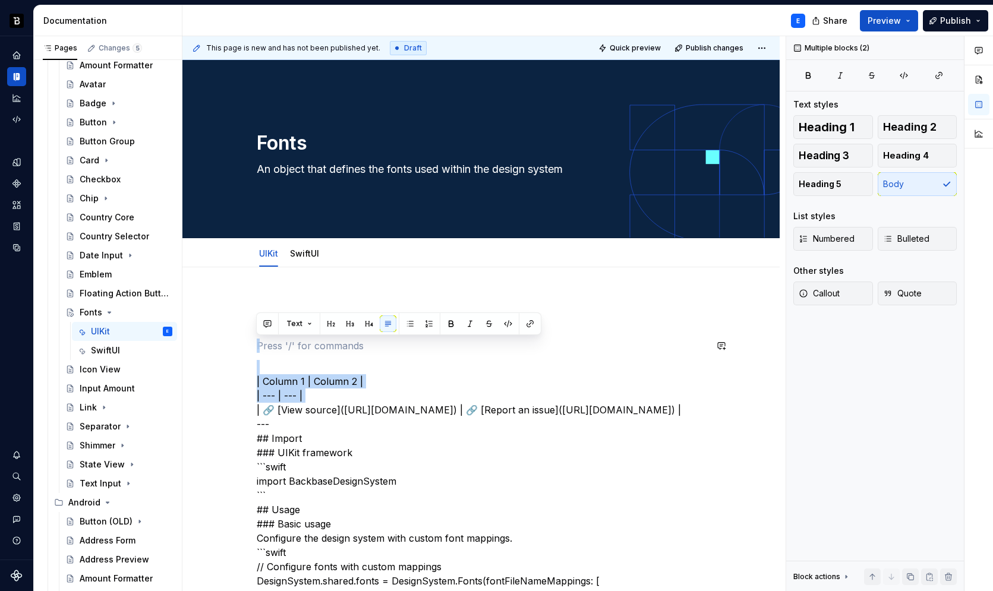
type textarea "*"
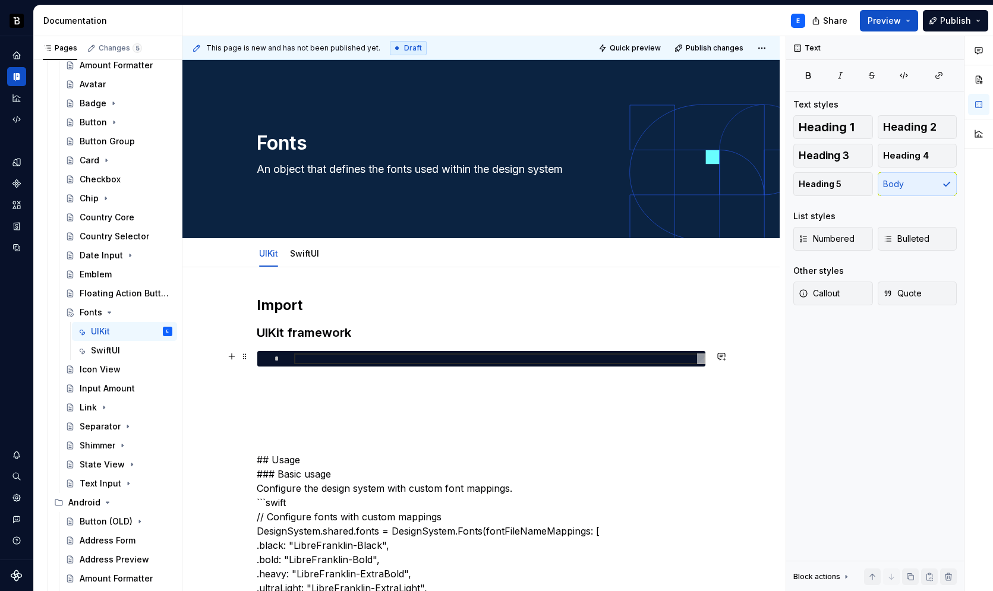
click at [336, 358] on div at bounding box center [499, 359] width 411 height 11
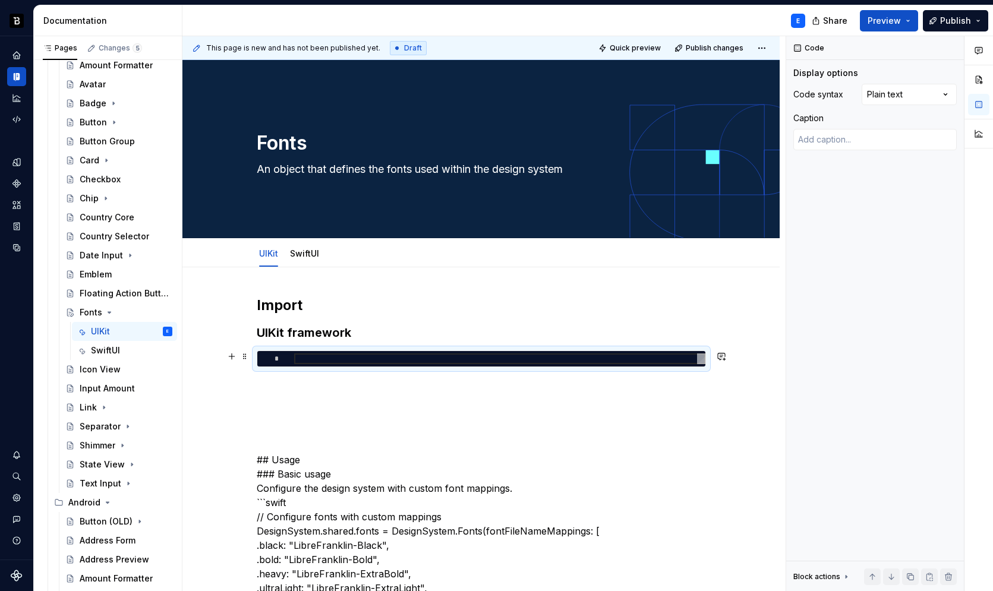
type textarea "*"
type textarea "**********"
click at [888, 96] on div "Comments Open comments No comments yet Select ‘Comment’ from the block context …" at bounding box center [889, 314] width 207 height 556
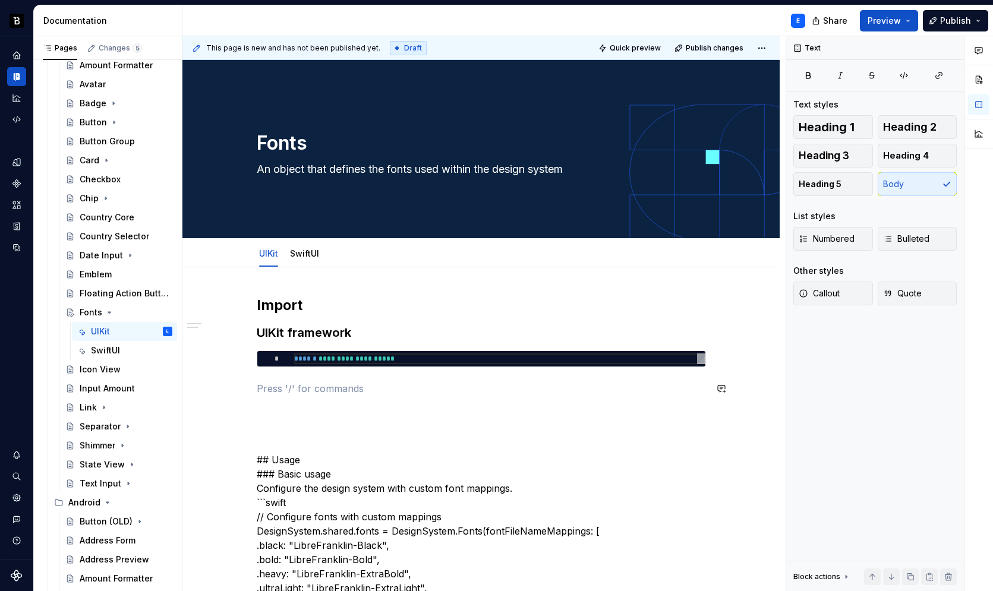
click at [386, 382] on p at bounding box center [481, 389] width 449 height 14
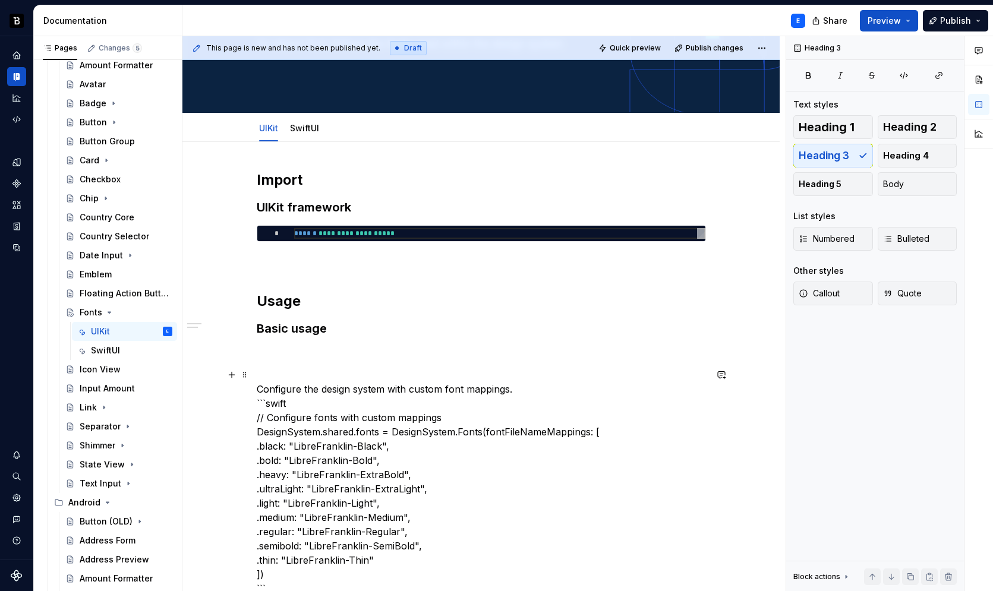
scroll to position [137, 0]
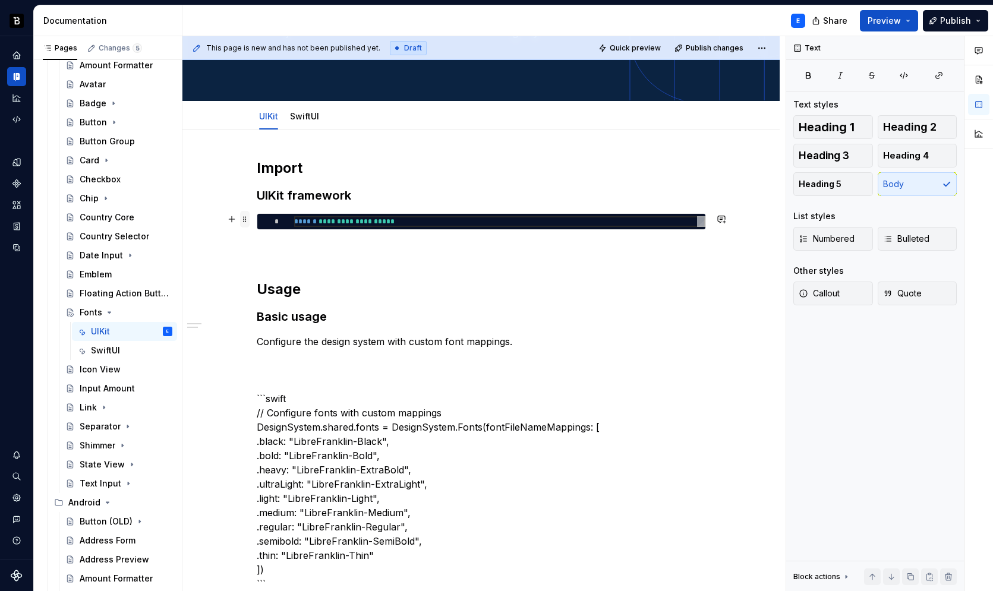
click at [245, 221] on span at bounding box center [245, 219] width 10 height 17
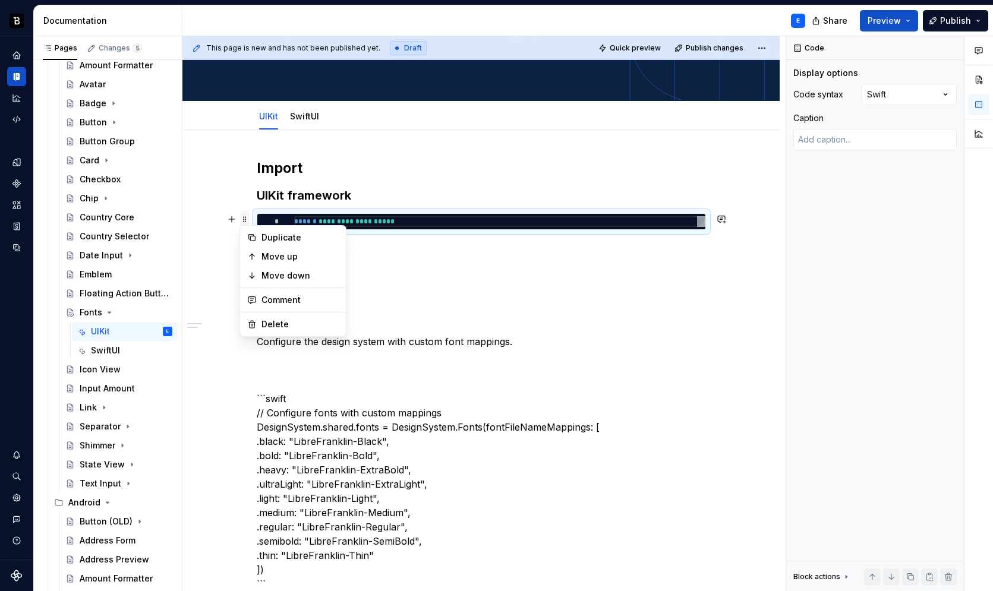
click at [245, 221] on span at bounding box center [245, 219] width 10 height 17
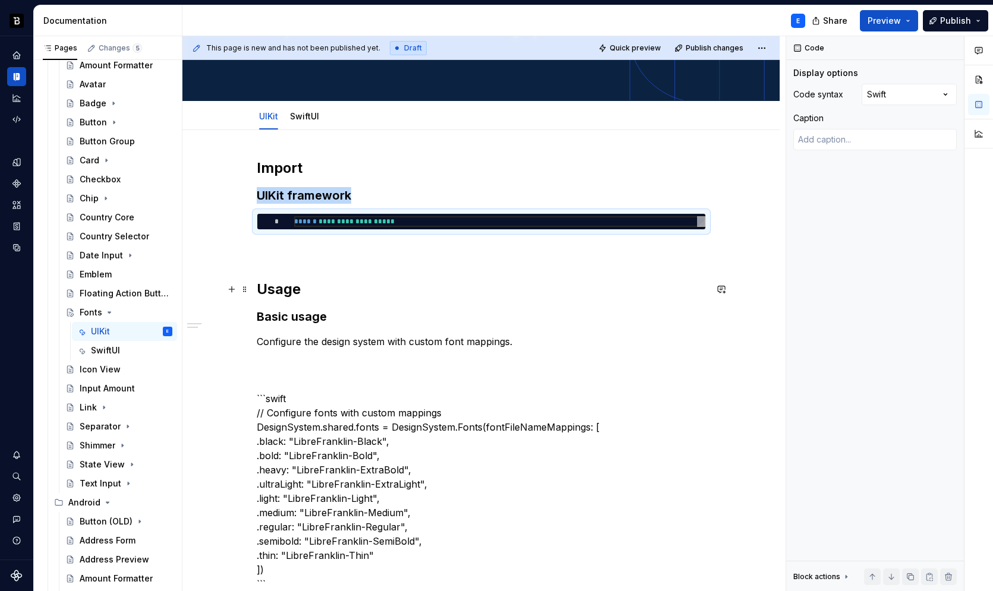
copy h3 "UIKit framework"
click at [537, 346] on p "Configure the design system with custom font mappings." at bounding box center [481, 342] width 449 height 14
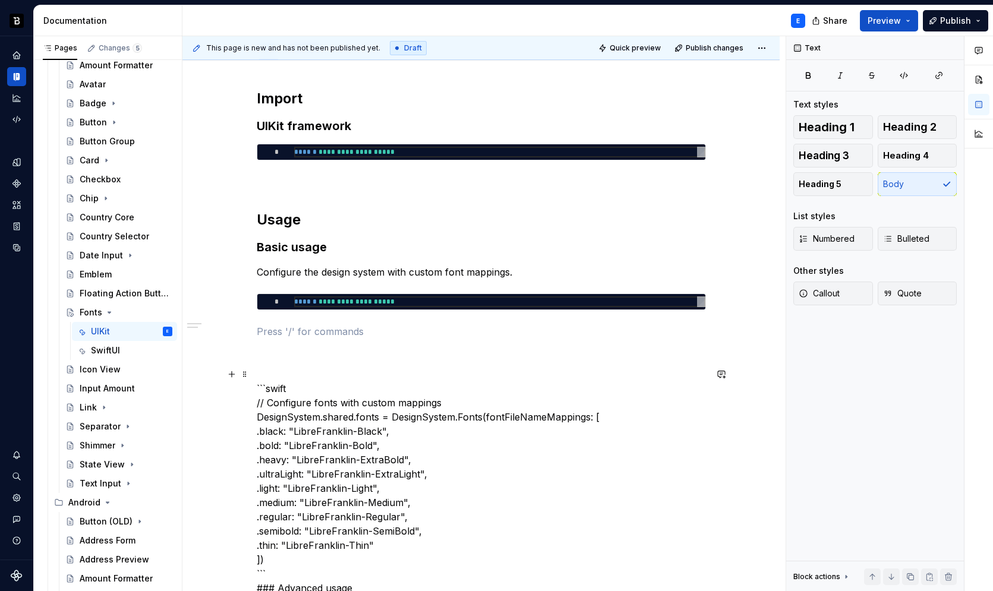
scroll to position [210, 0]
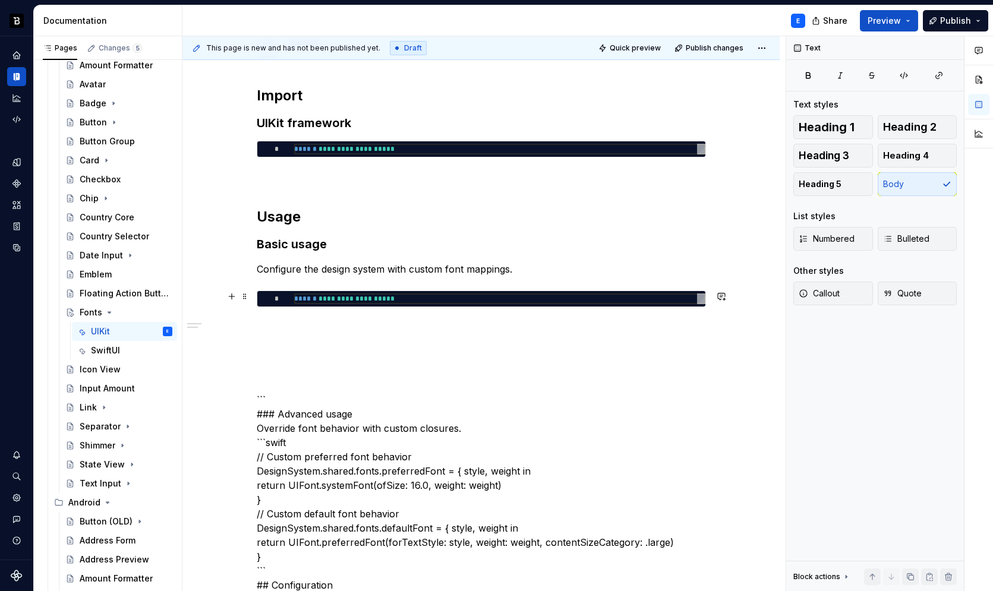
type textarea "*"
type textarea "**********"
click at [330, 297] on div "**********" at bounding box center [499, 299] width 411 height 11
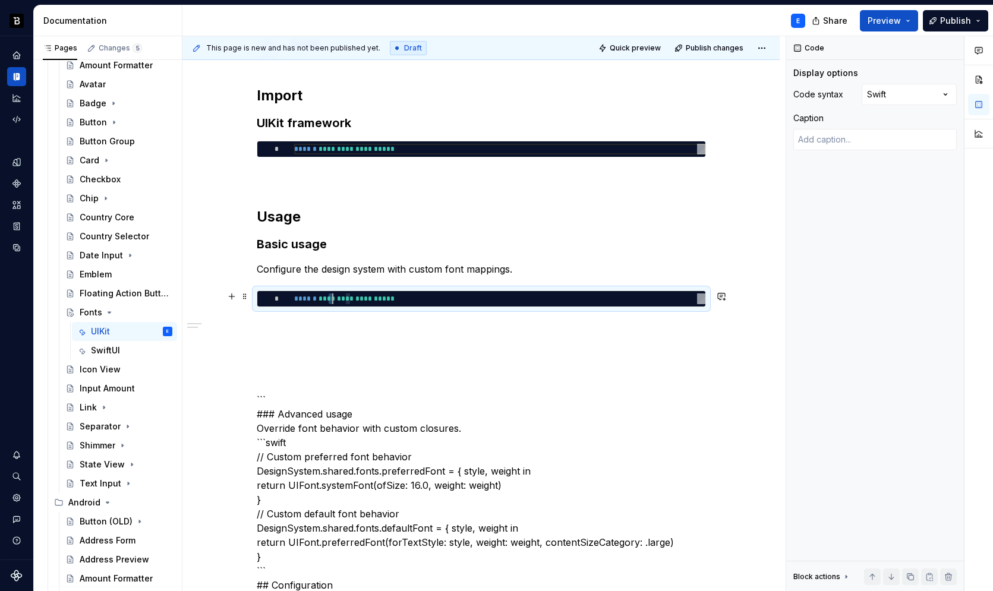
scroll to position [0, 115]
type textarea "*"
type textarea "**********"
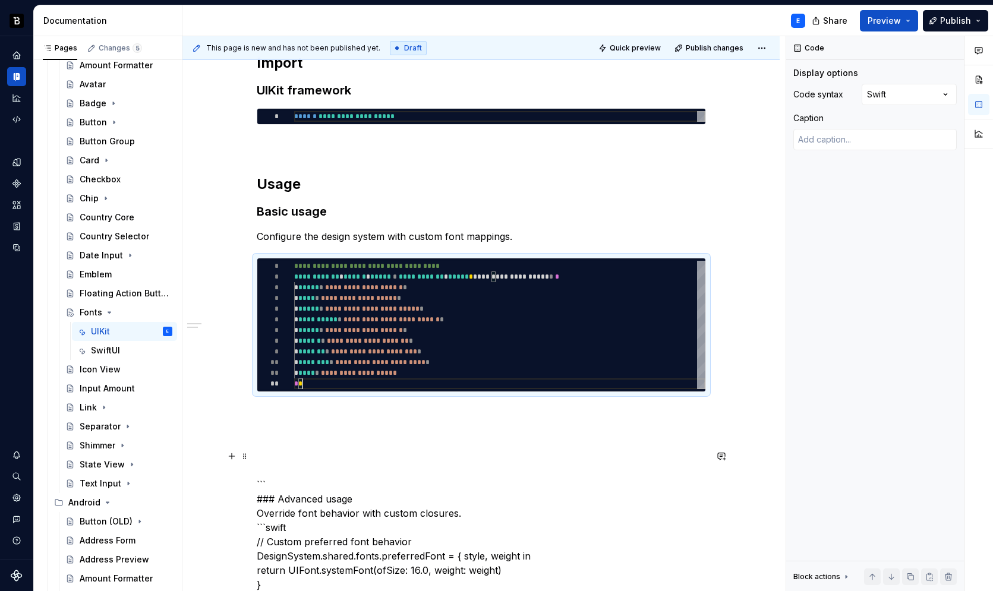
scroll to position [252, 0]
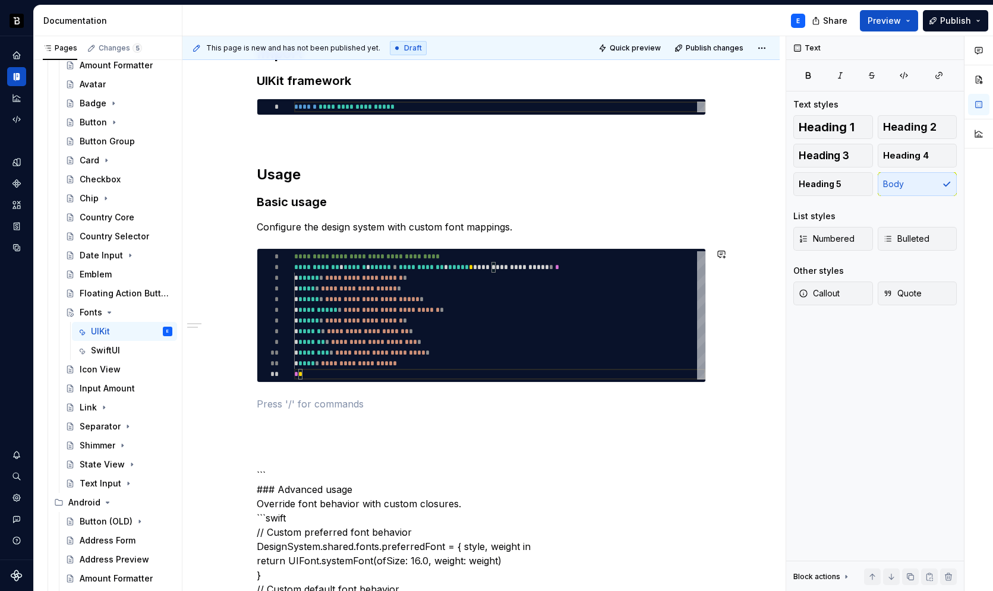
click at [289, 397] on p at bounding box center [481, 404] width 449 height 14
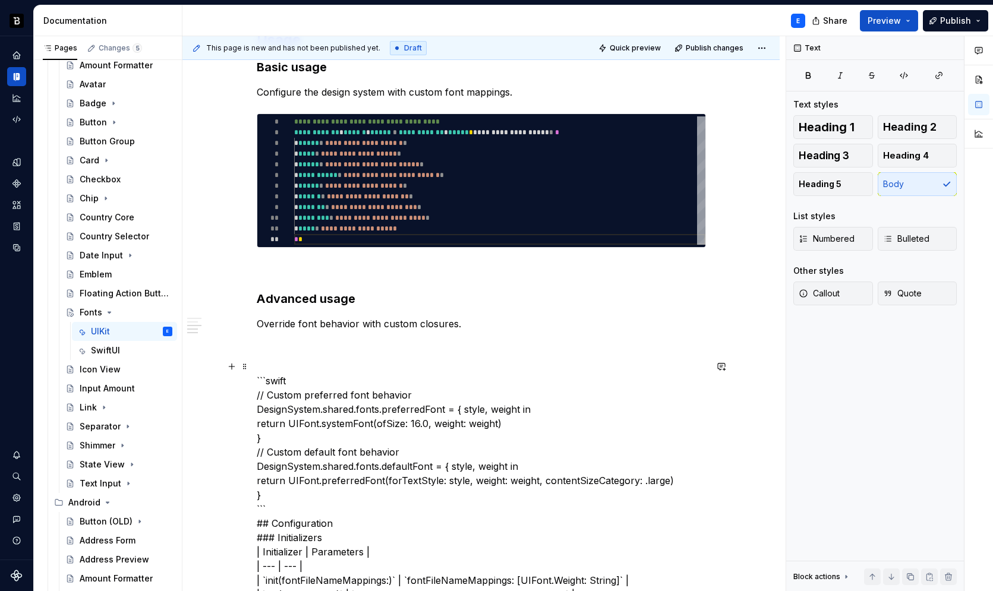
scroll to position [360, 0]
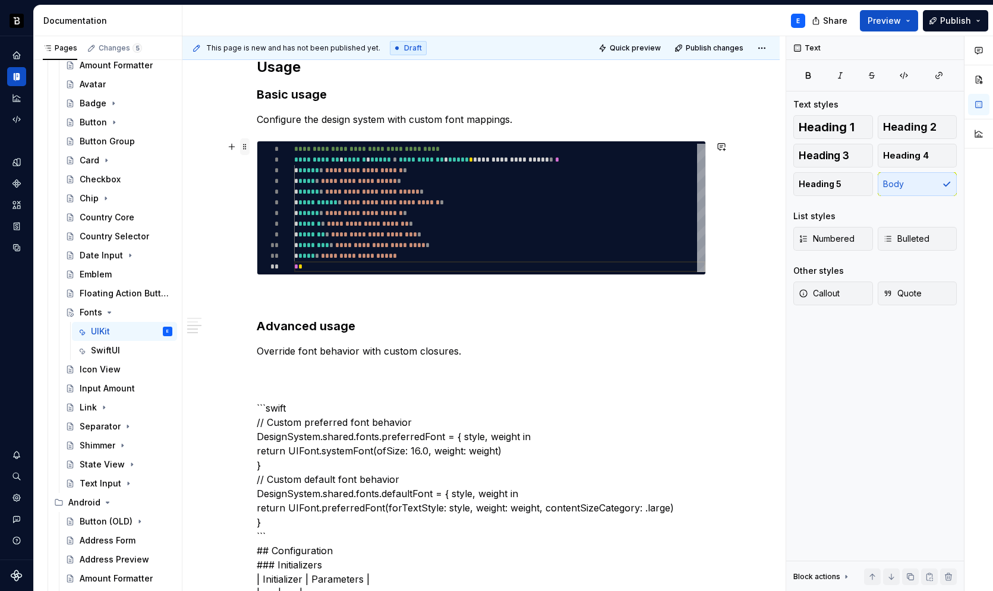
click at [240, 150] on span at bounding box center [245, 146] width 10 height 17
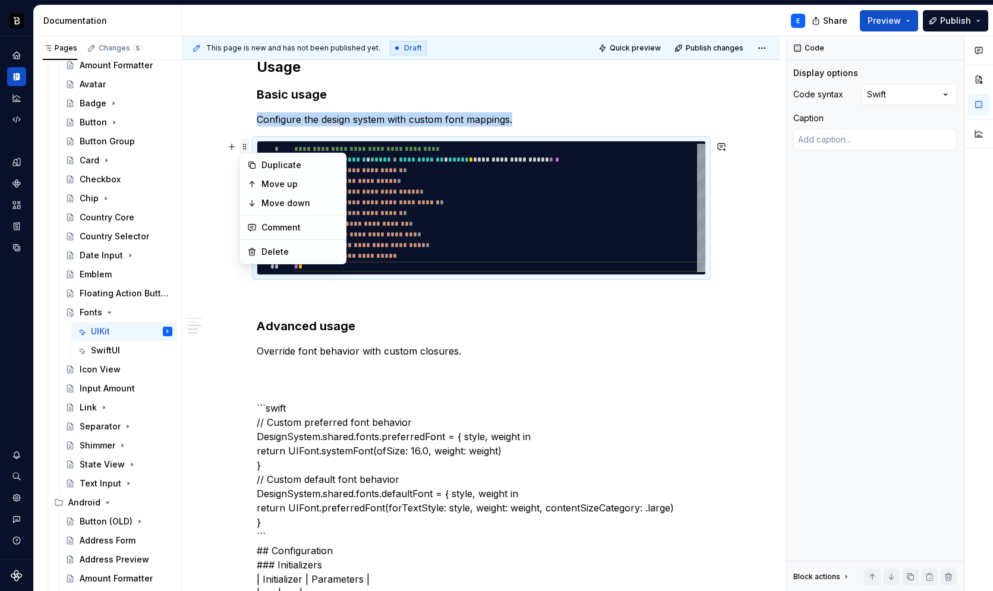
click at [240, 150] on span at bounding box center [245, 146] width 10 height 17
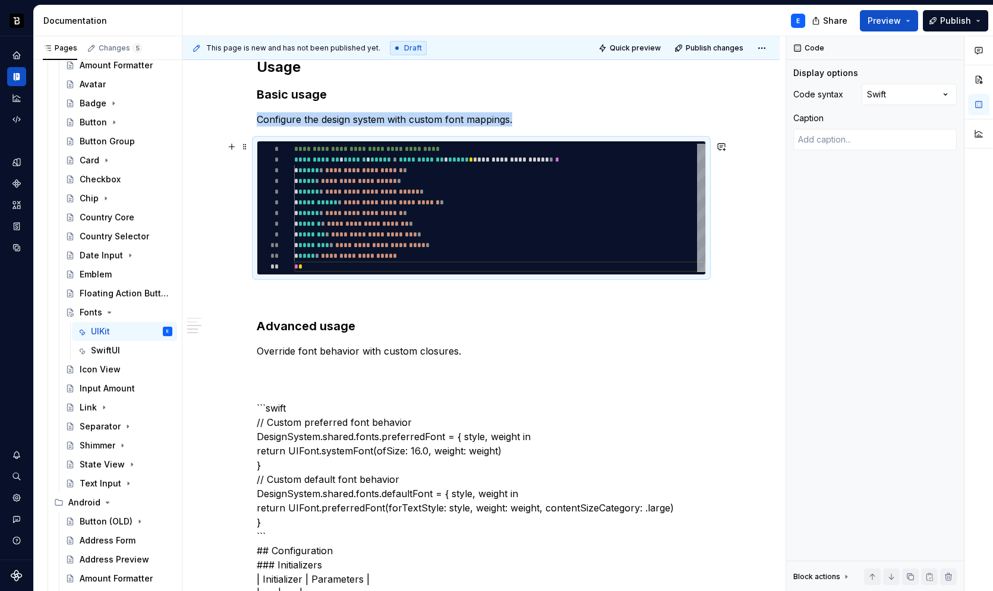
copy p "Configure the design system with custom font mappings."
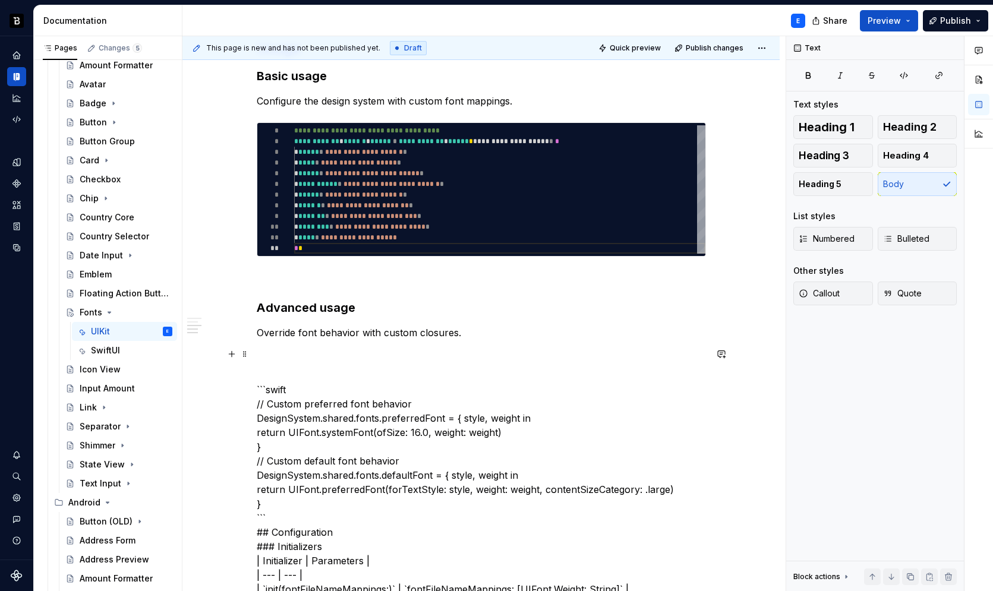
scroll to position [395, 0]
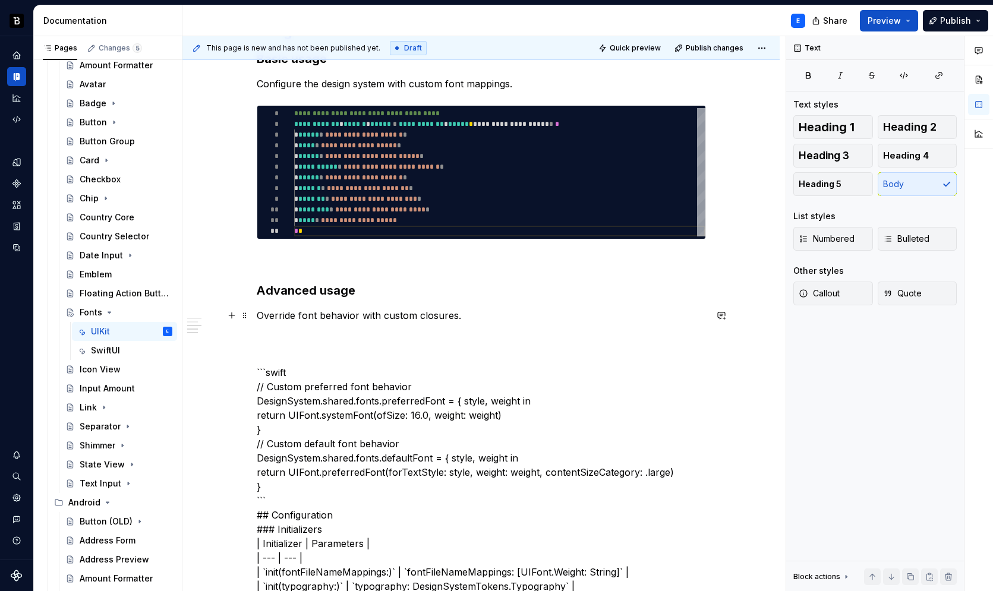
click at [474, 321] on p "Override font behavior with custom closures." at bounding box center [481, 315] width 449 height 14
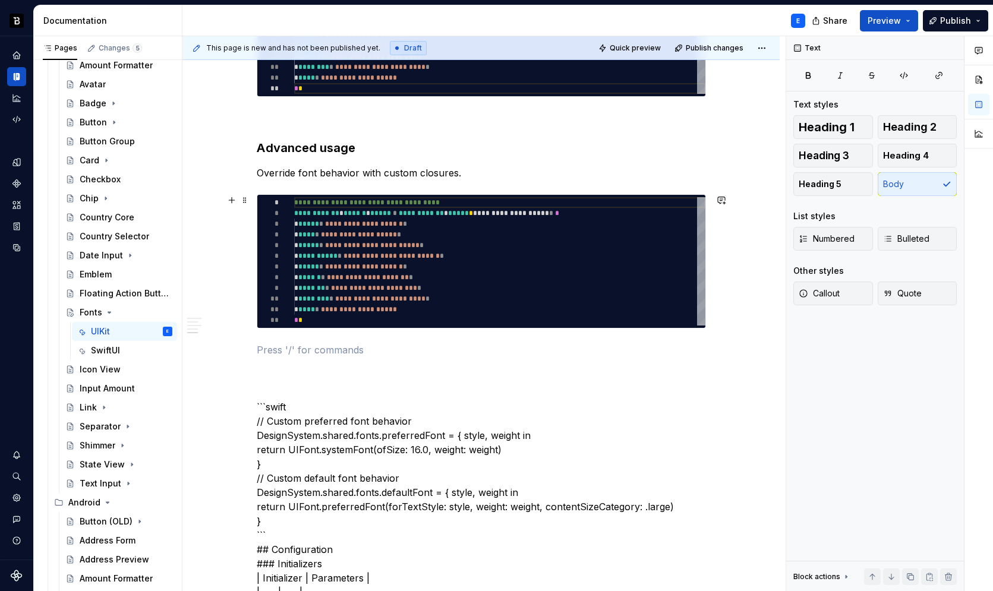
scroll to position [575, 0]
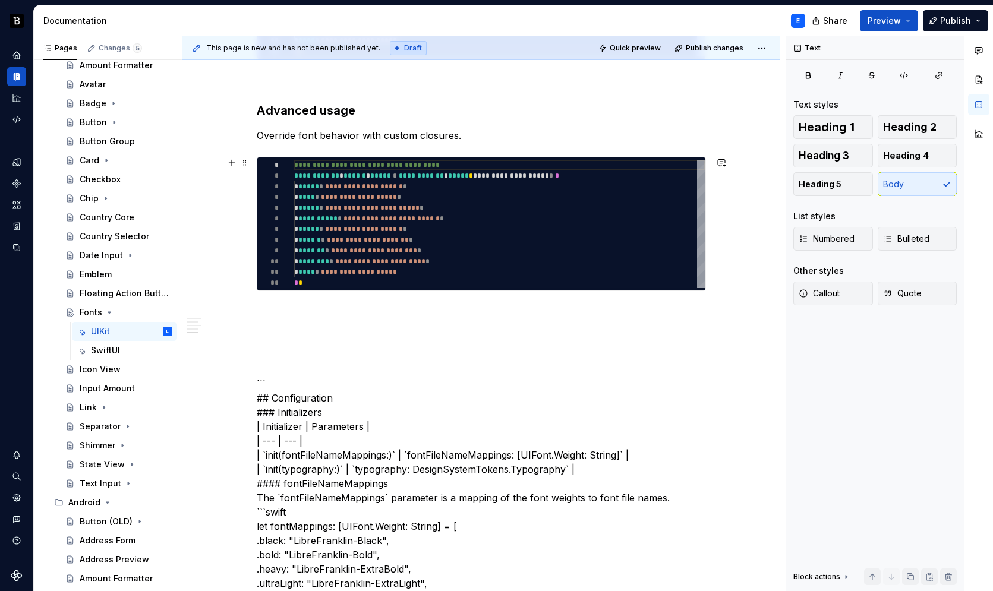
type textarea "*"
click at [387, 165] on div "**********" at bounding box center [499, 224] width 411 height 128
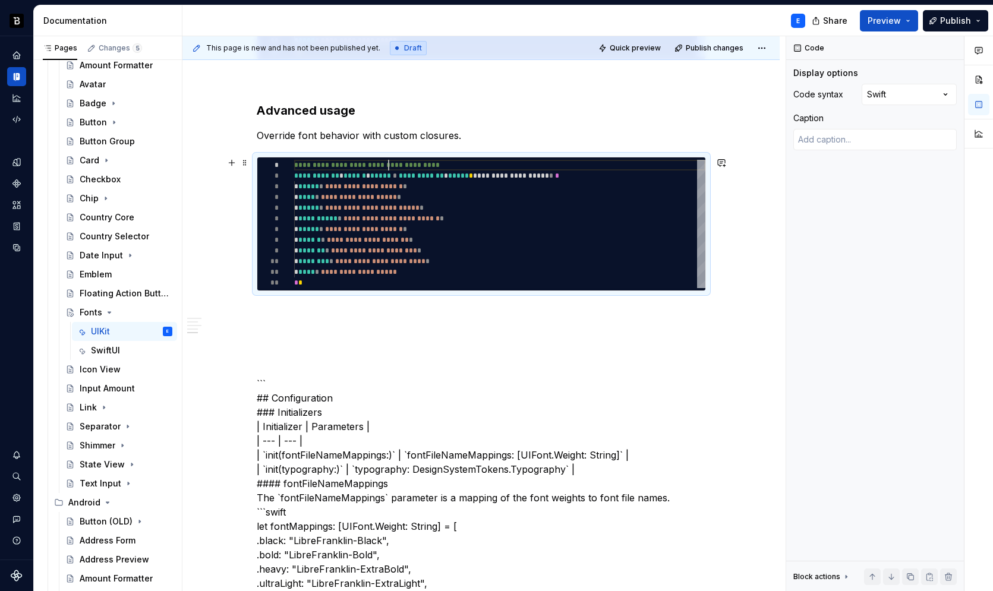
type textarea "**********"
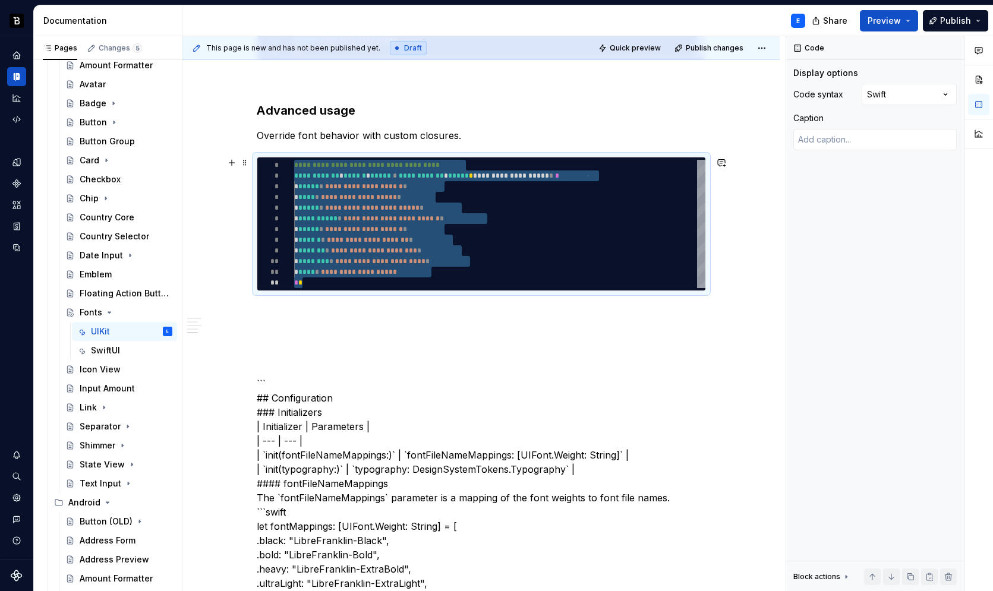
type textarea "*"
type textarea "**********"
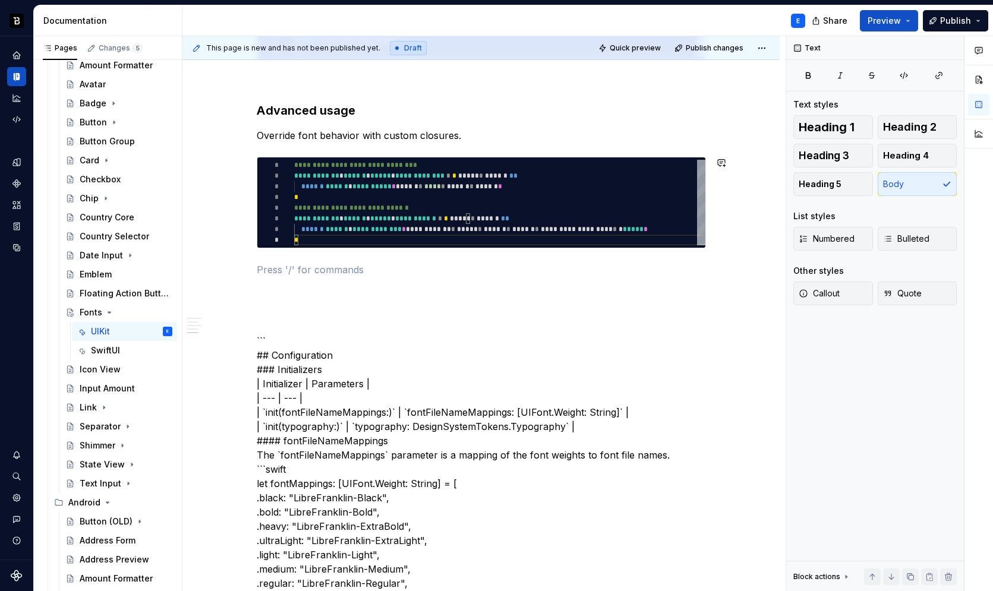
click at [360, 259] on div "**********" at bounding box center [481, 520] width 449 height 1598
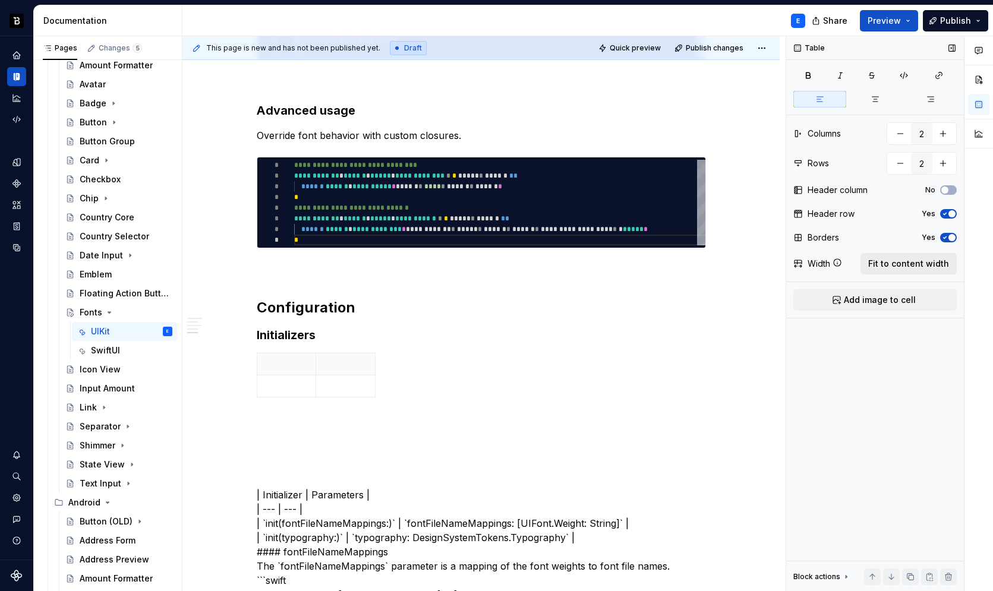
click at [940, 261] on span "Fit to content width" at bounding box center [908, 264] width 81 height 12
type textarea "*"
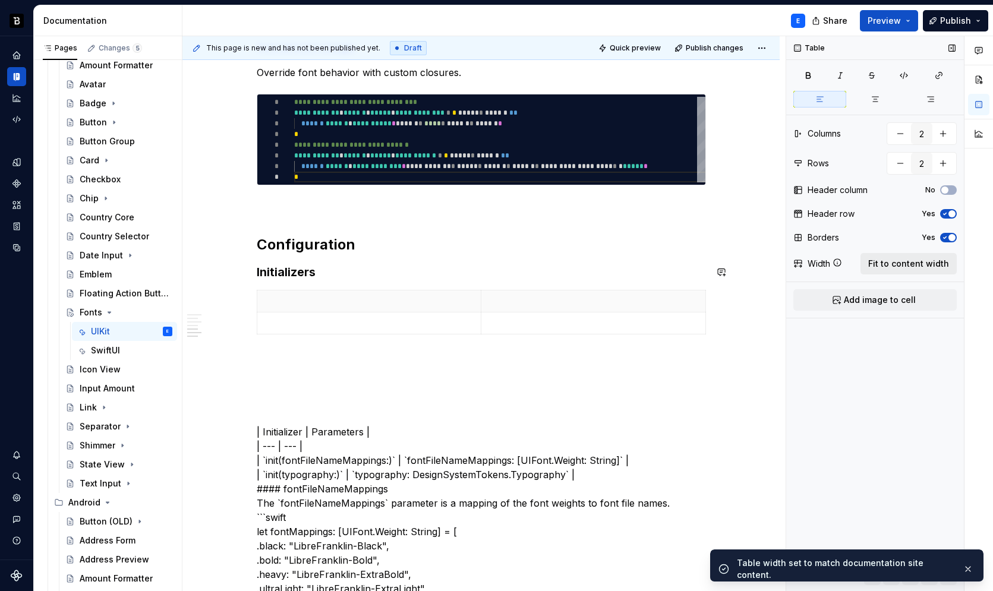
scroll to position [661, 0]
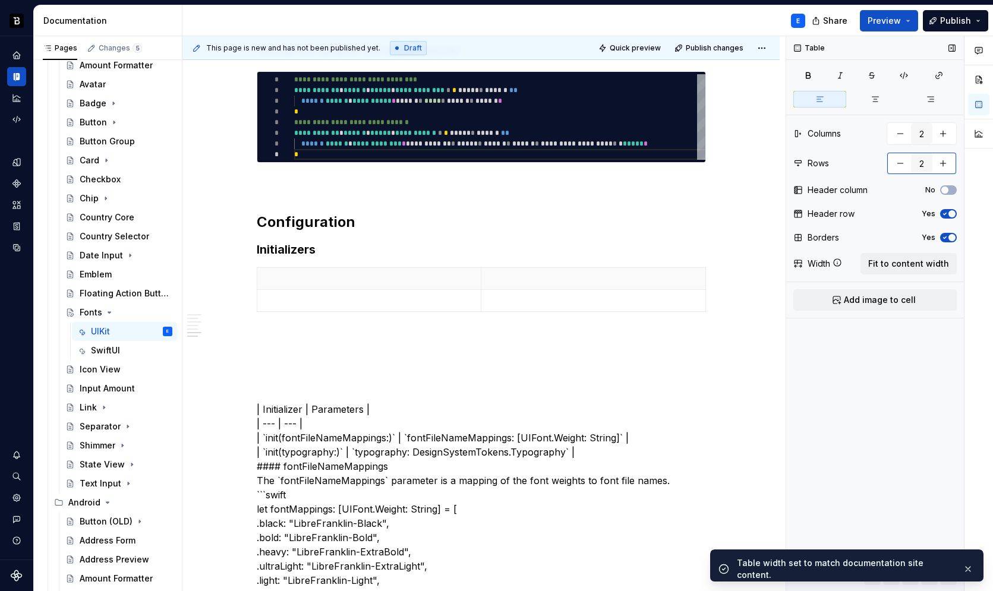
click at [943, 160] on button "button" at bounding box center [943, 163] width 21 height 21
type input "3"
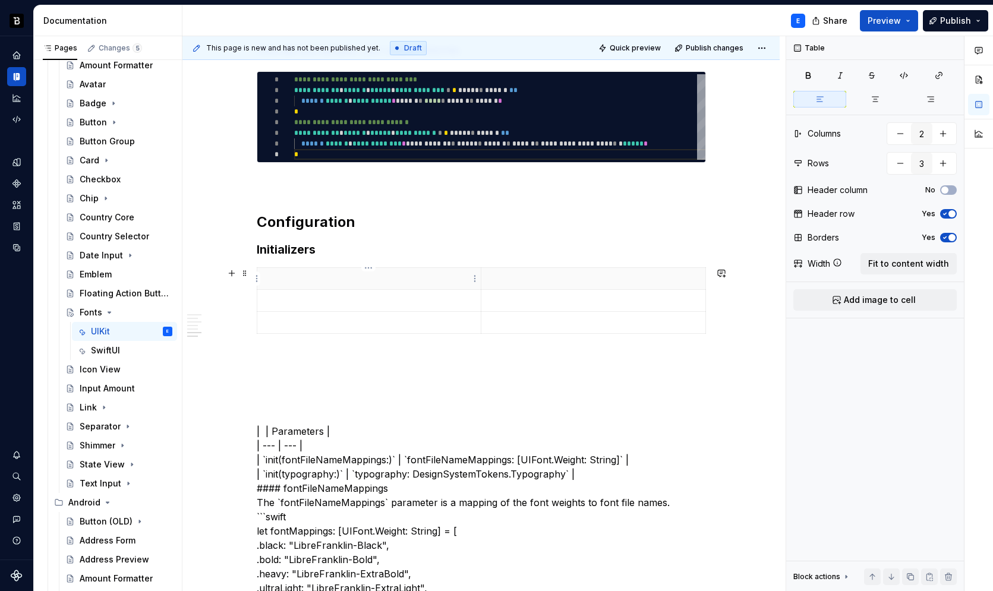
click at [321, 279] on p at bounding box center [369, 279] width 210 height 12
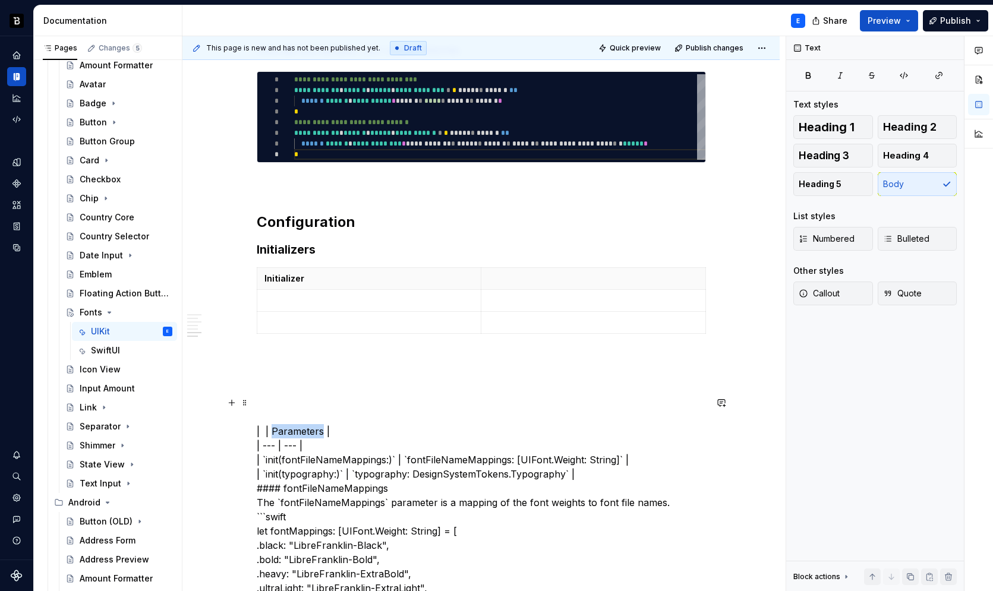
click at [552, 276] on p at bounding box center [594, 279] width 210 height 12
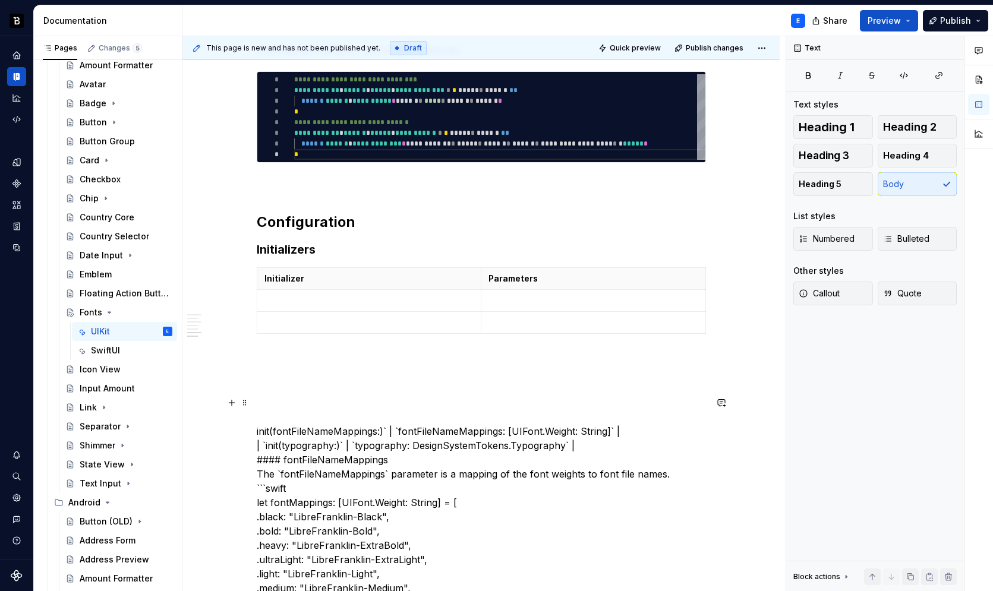
click at [327, 302] on p at bounding box center [368, 301] width 209 height 12
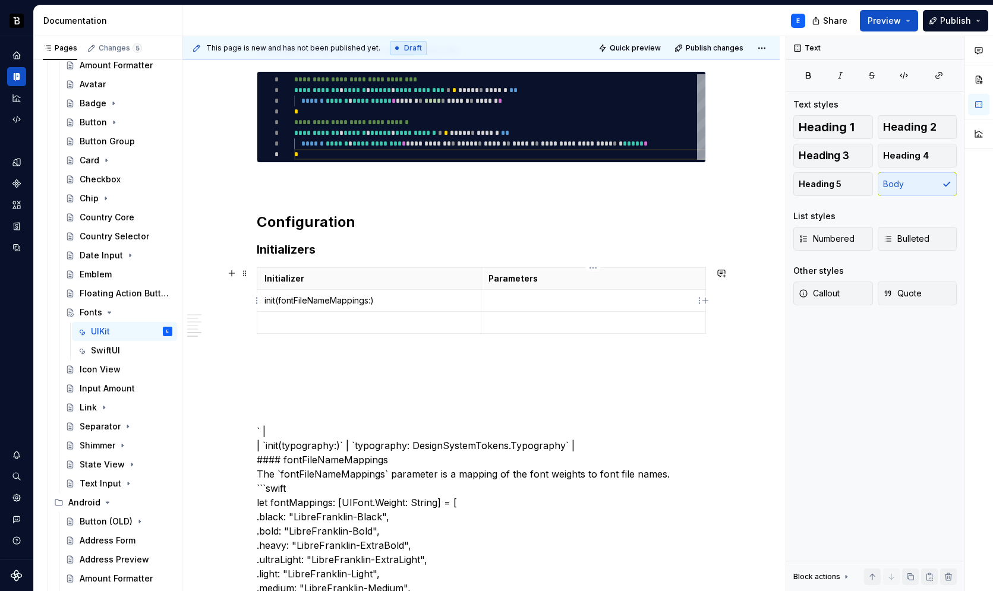
click at [505, 295] on p at bounding box center [594, 301] width 210 height 12
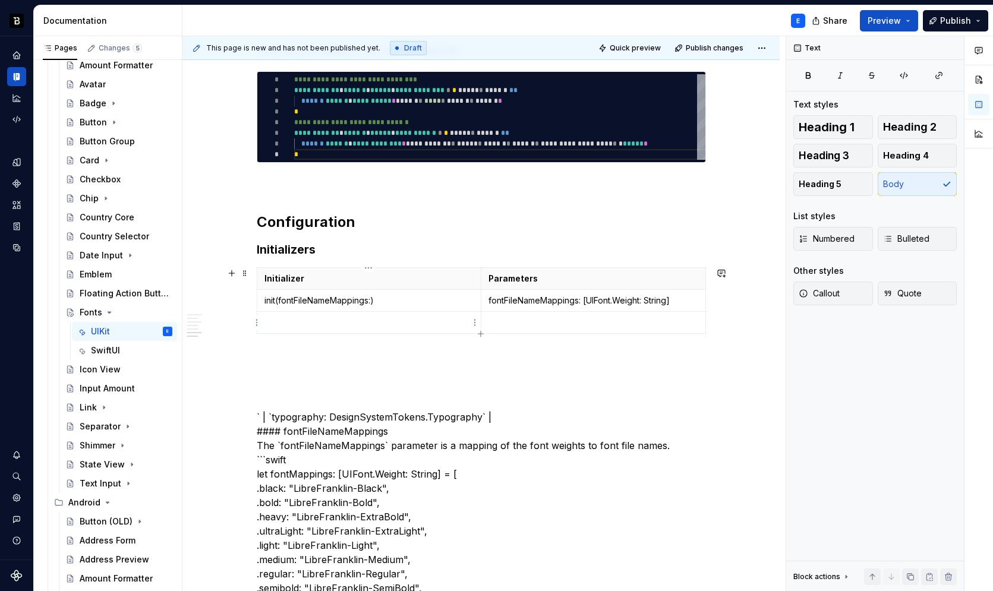
click at [321, 324] on p at bounding box center [368, 323] width 209 height 12
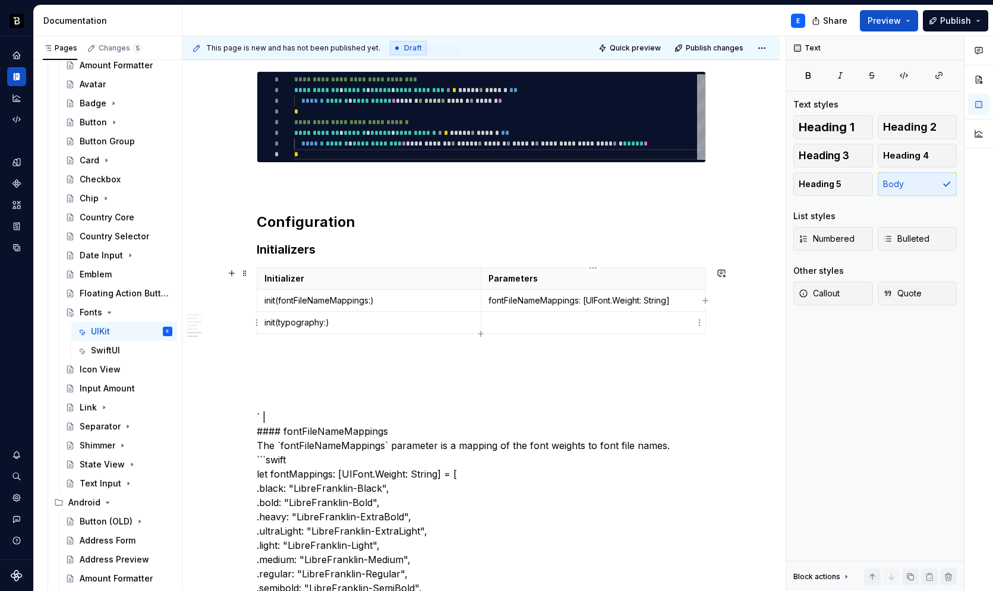
click at [508, 315] on td at bounding box center [593, 323] width 225 height 22
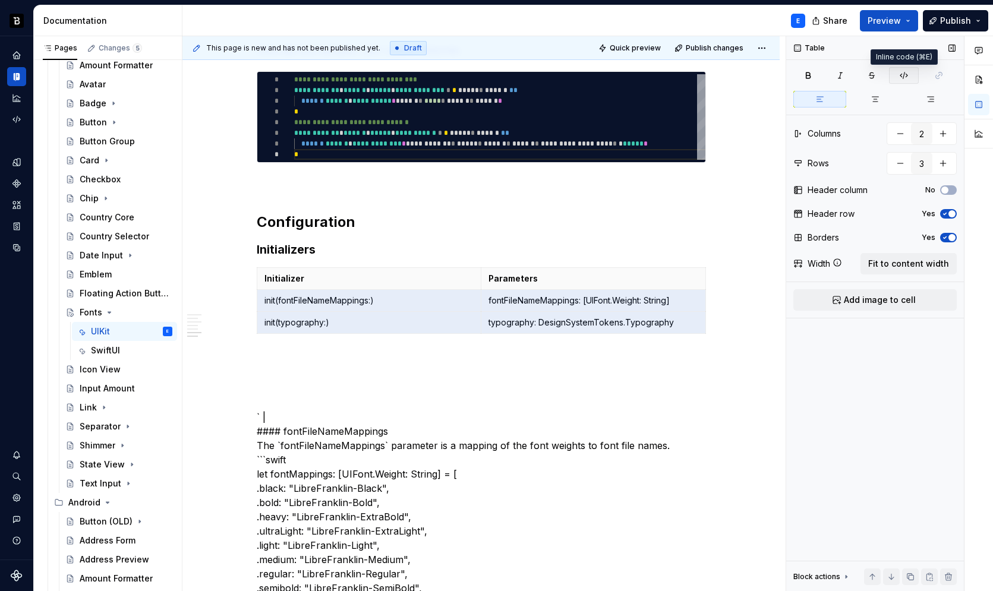
click at [903, 76] on icon "button" at bounding box center [904, 76] width 10 height 10
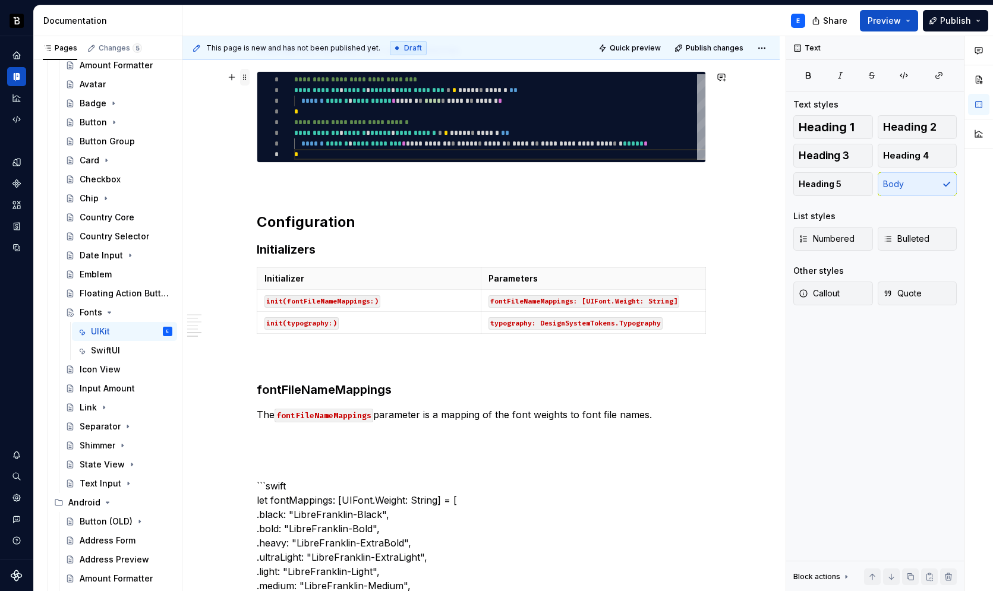
click at [244, 81] on span at bounding box center [245, 77] width 10 height 17
type textarea "*"
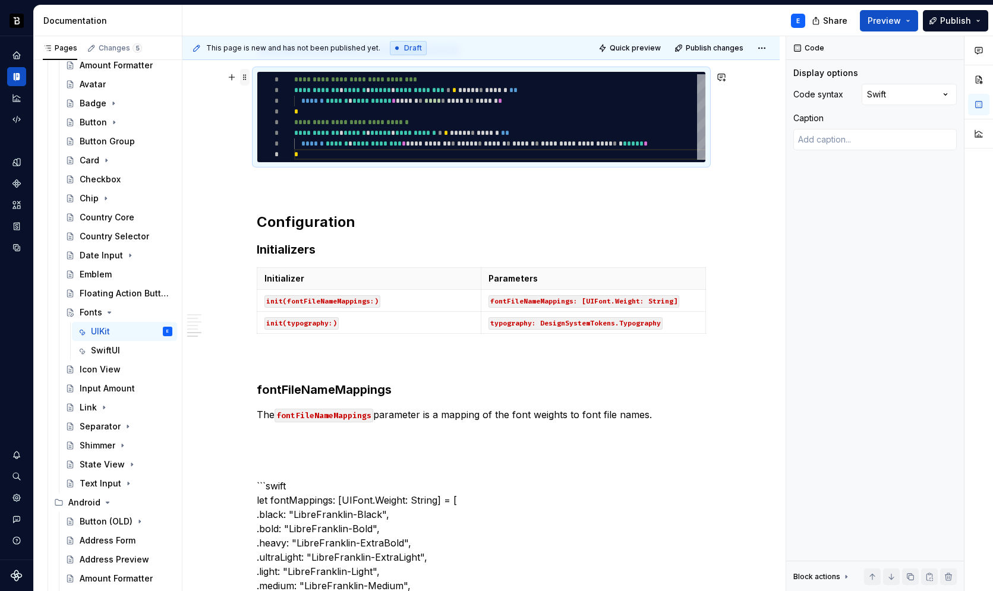
click at [244, 81] on span at bounding box center [245, 77] width 10 height 17
copy p "Override font behavior with custom closures."
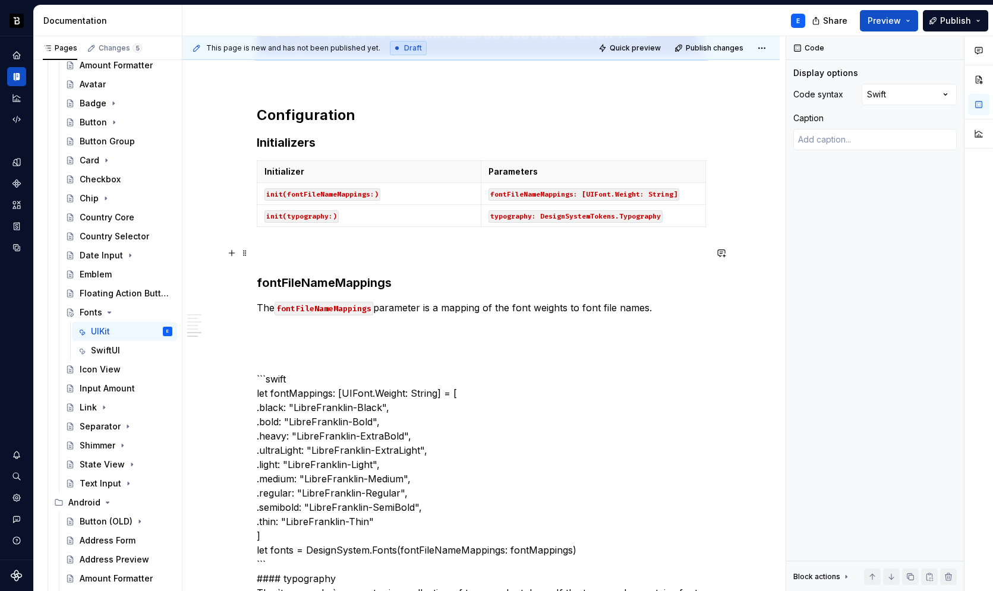
scroll to position [793, 0]
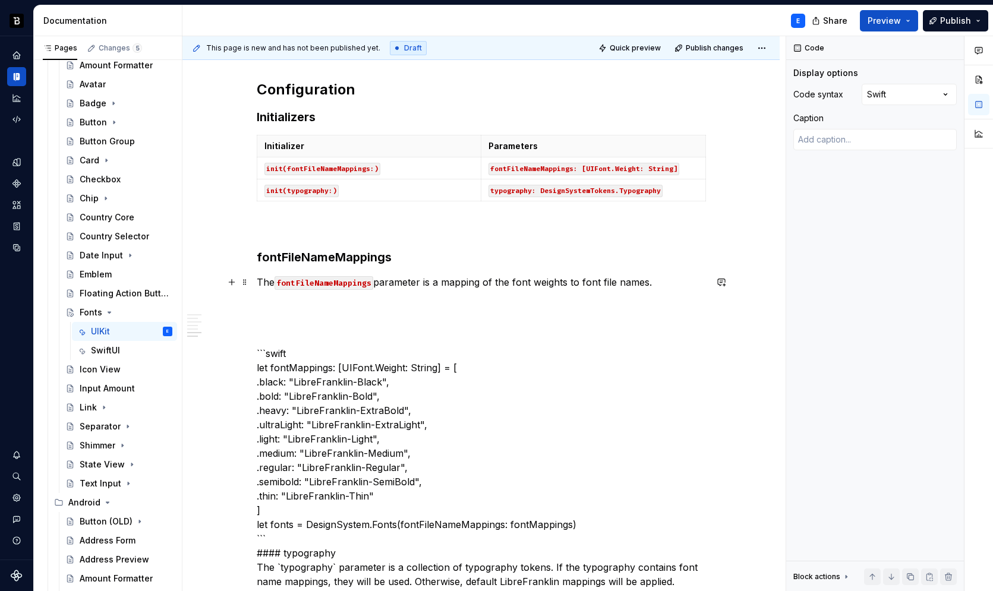
click at [411, 284] on p "The fontFileNameMappings parameter is a mapping of the font weights to font fil…" at bounding box center [481, 282] width 449 height 14
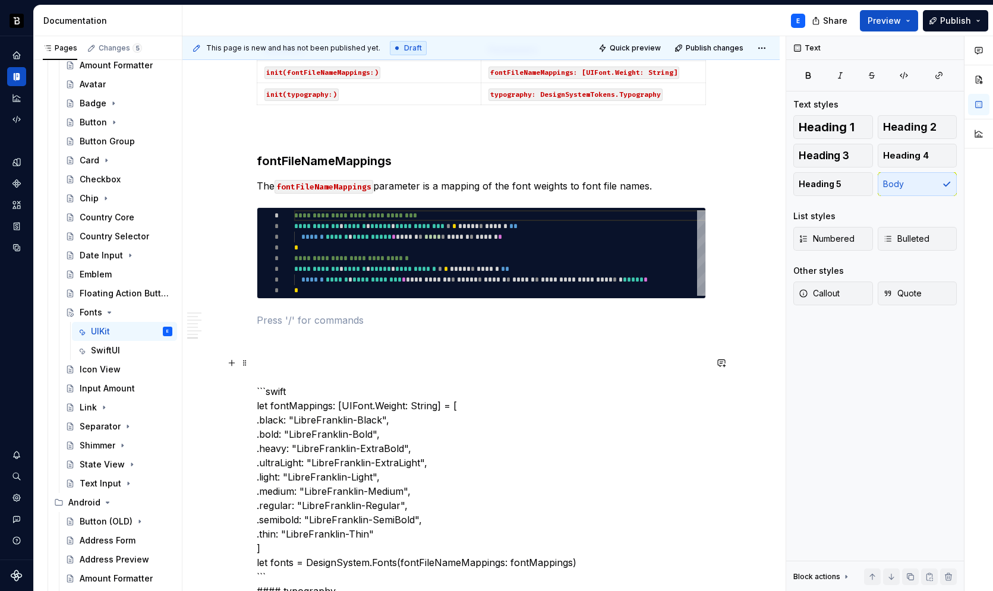
scroll to position [906, 0]
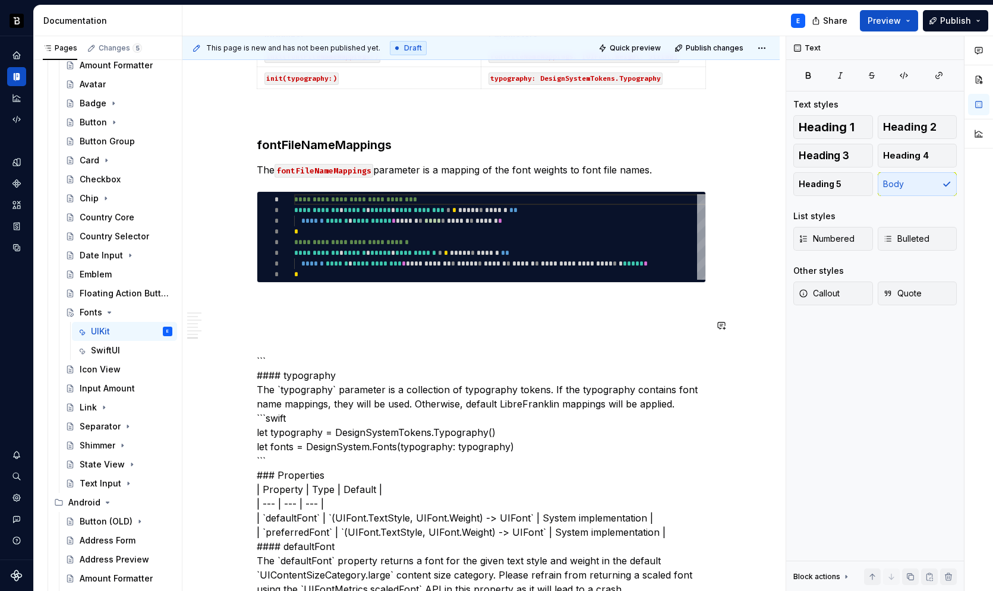
type textarea "**********"
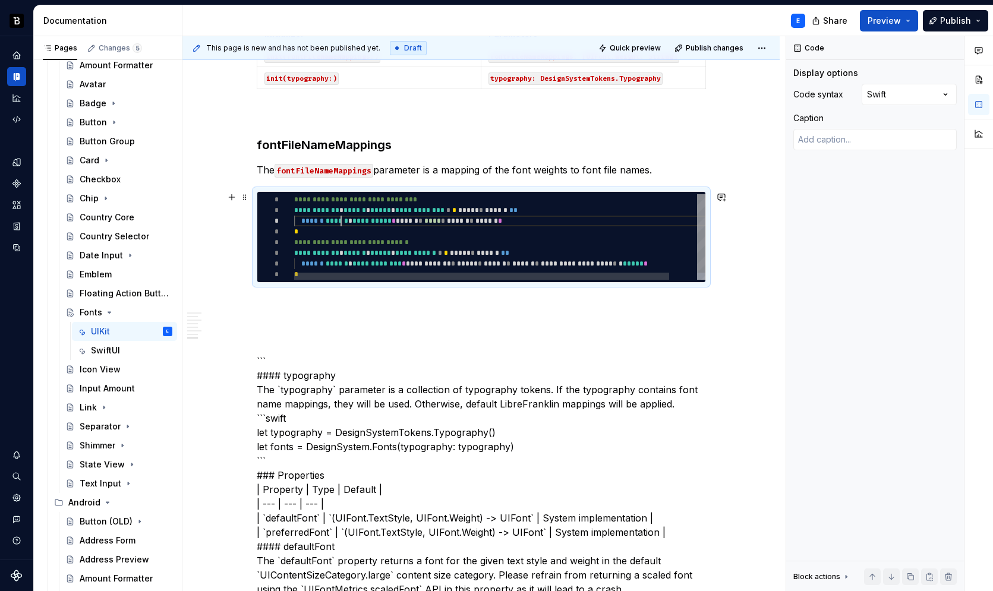
click at [341, 225] on div "**********" at bounding box center [515, 240] width 442 height 93
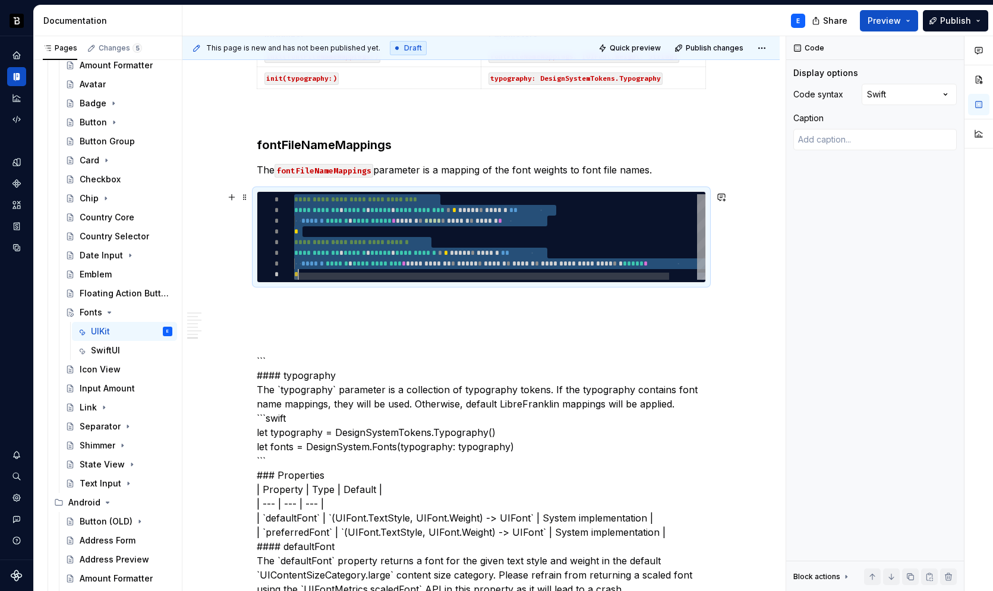
type textarea "*"
type textarea "**********"
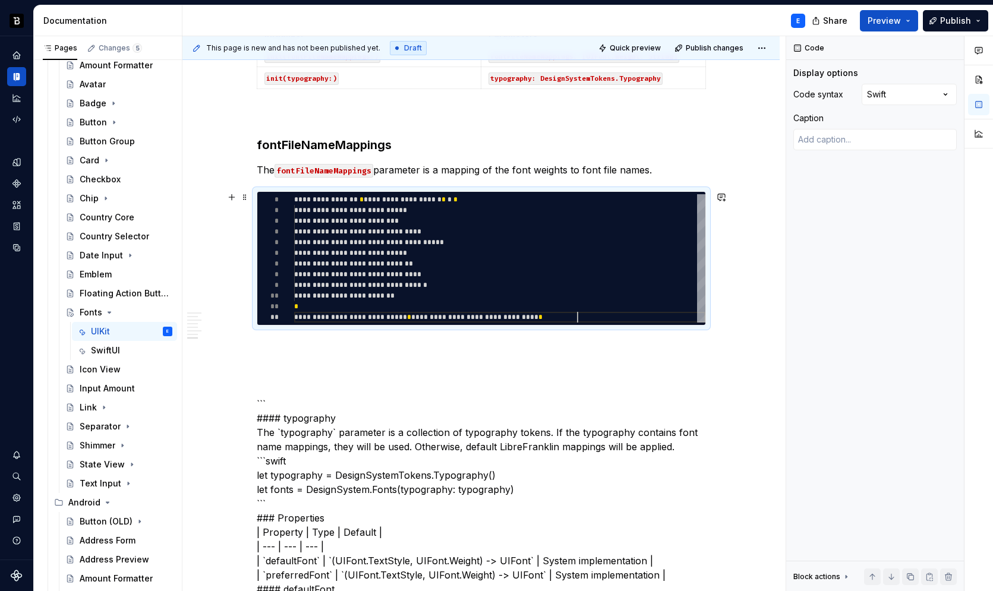
scroll to position [11, 283]
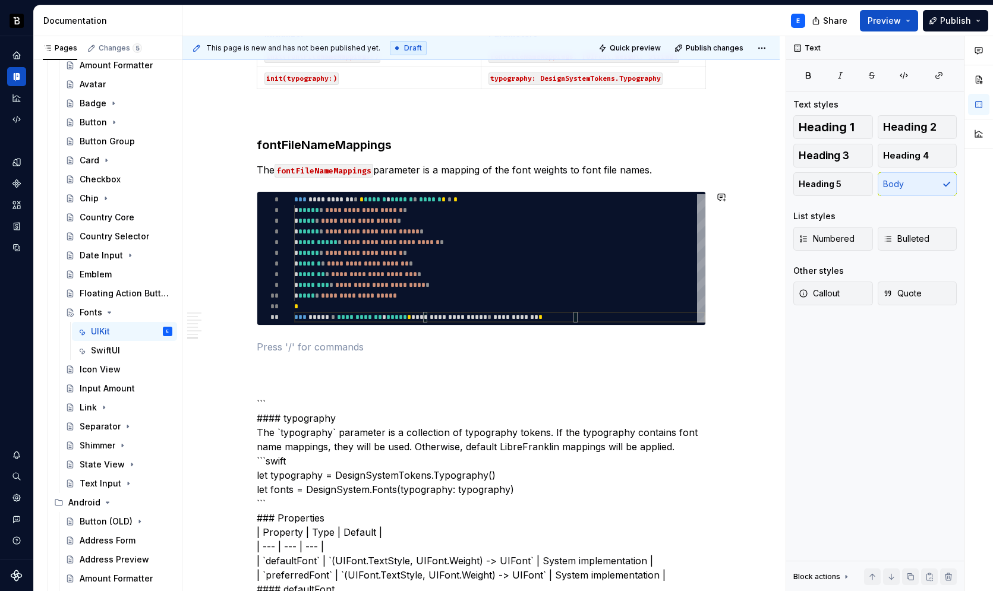
click at [298, 336] on div "**********" at bounding box center [481, 228] width 449 height 1677
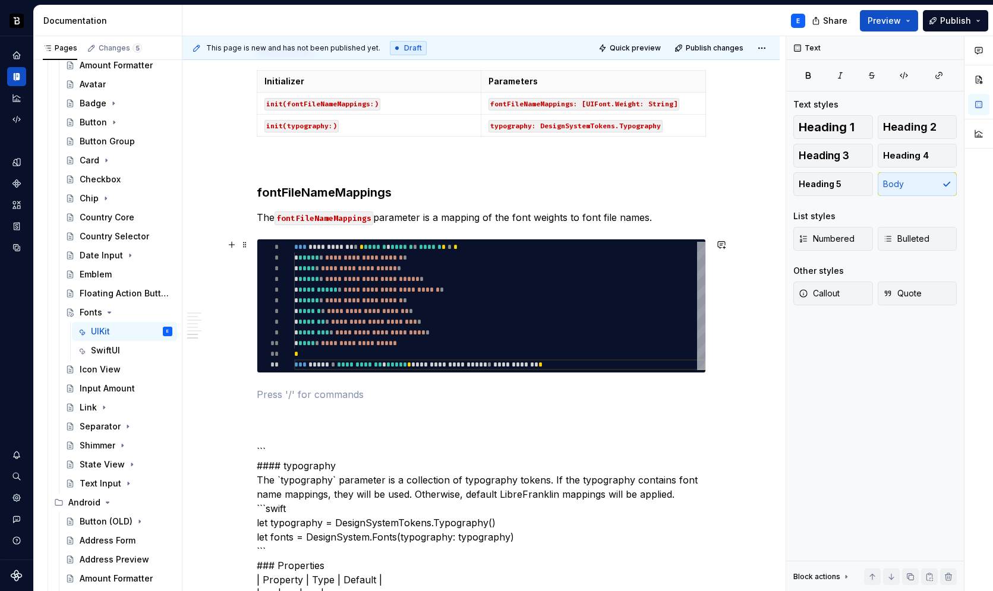
scroll to position [857, 0]
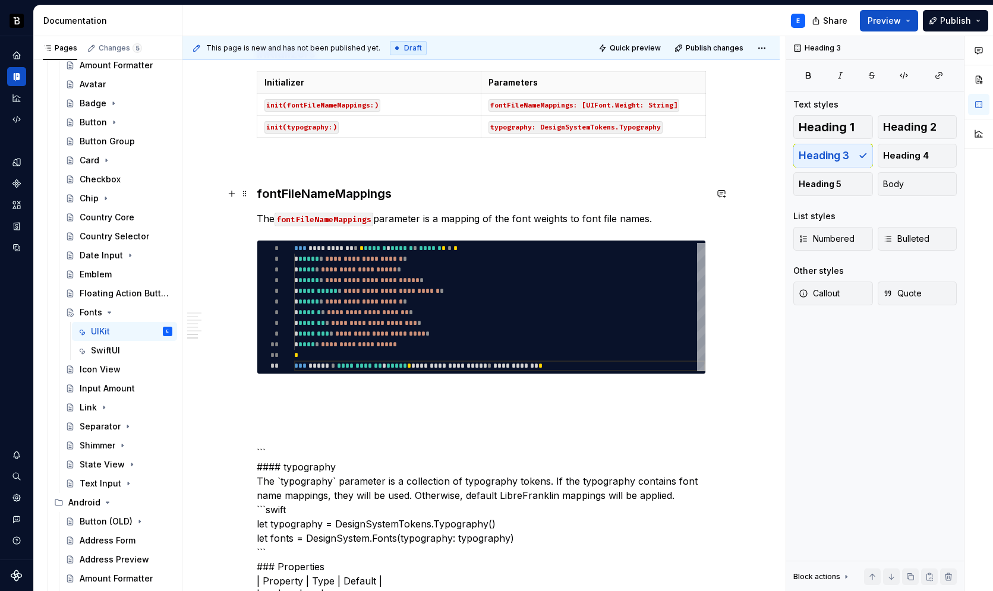
click at [329, 191] on h3 "fontFileNameMappings" at bounding box center [481, 193] width 449 height 17
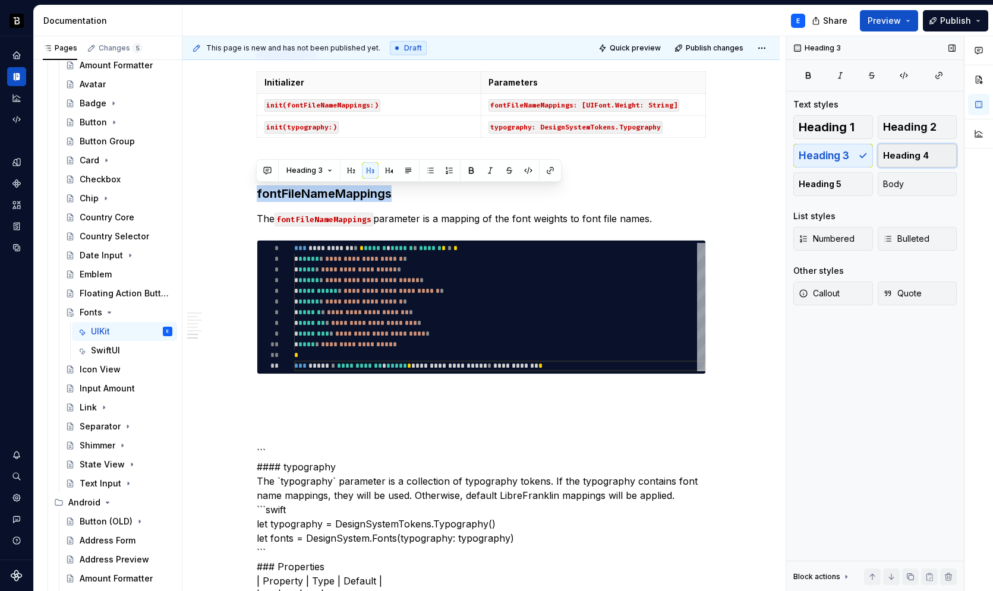
click at [896, 154] on span "Heading 4" at bounding box center [906, 156] width 46 height 12
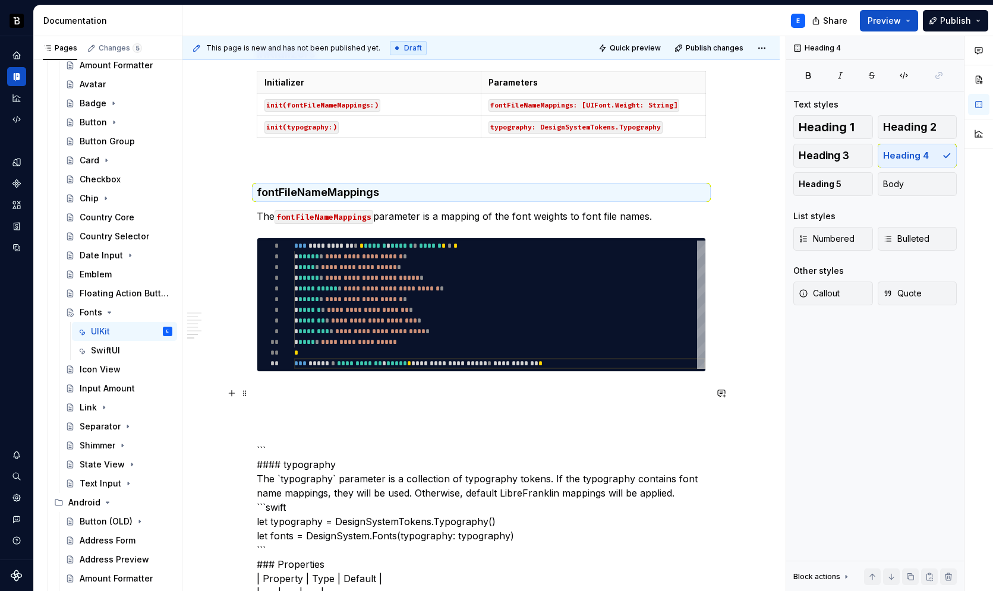
click at [323, 387] on p at bounding box center [481, 393] width 449 height 14
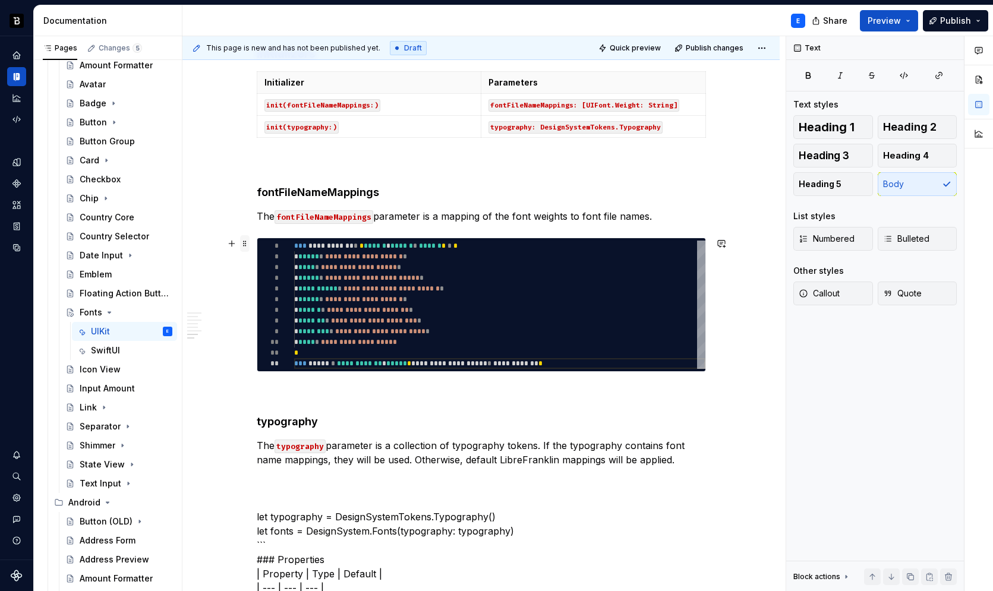
click at [245, 245] on span at bounding box center [245, 243] width 10 height 17
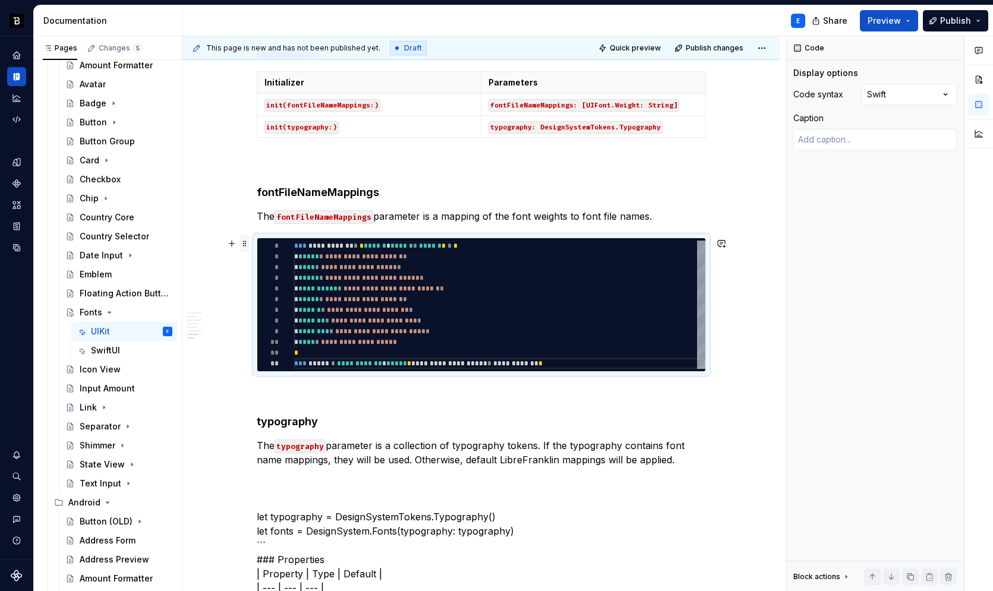
click at [245, 245] on span at bounding box center [245, 243] width 10 height 17
copy p "The fontFileNameMappings parameter is a mapping of the font weights to font fil…"
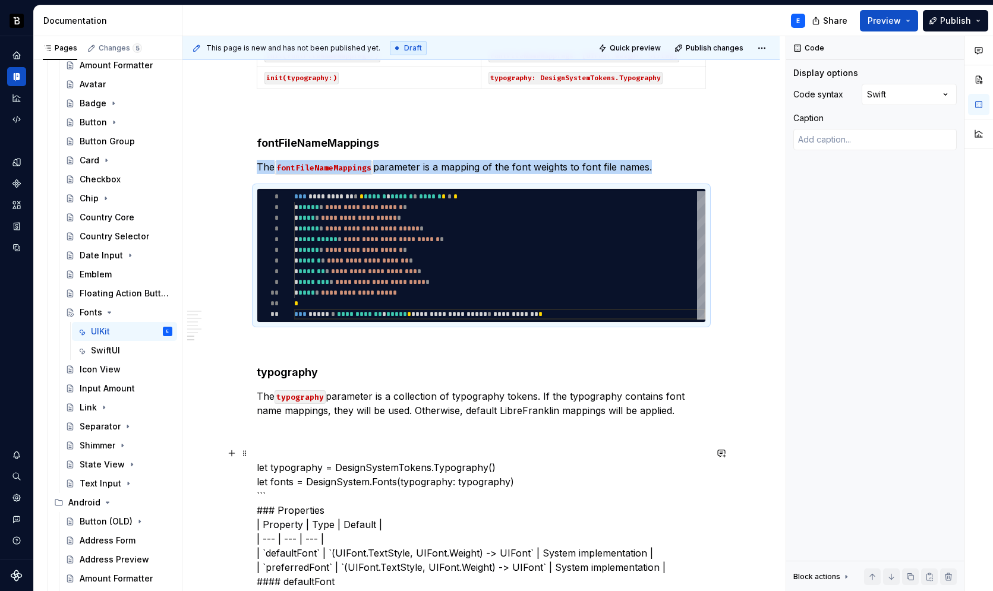
scroll to position [960, 0]
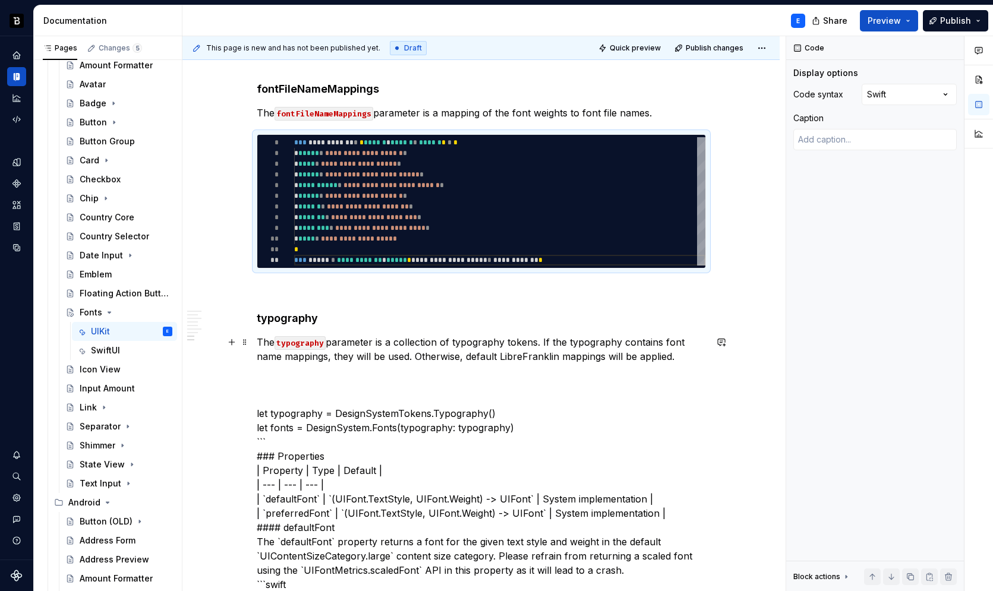
click at [407, 354] on p "The typography parameter is a collection of typography tokens. If the typograph…" at bounding box center [481, 349] width 449 height 29
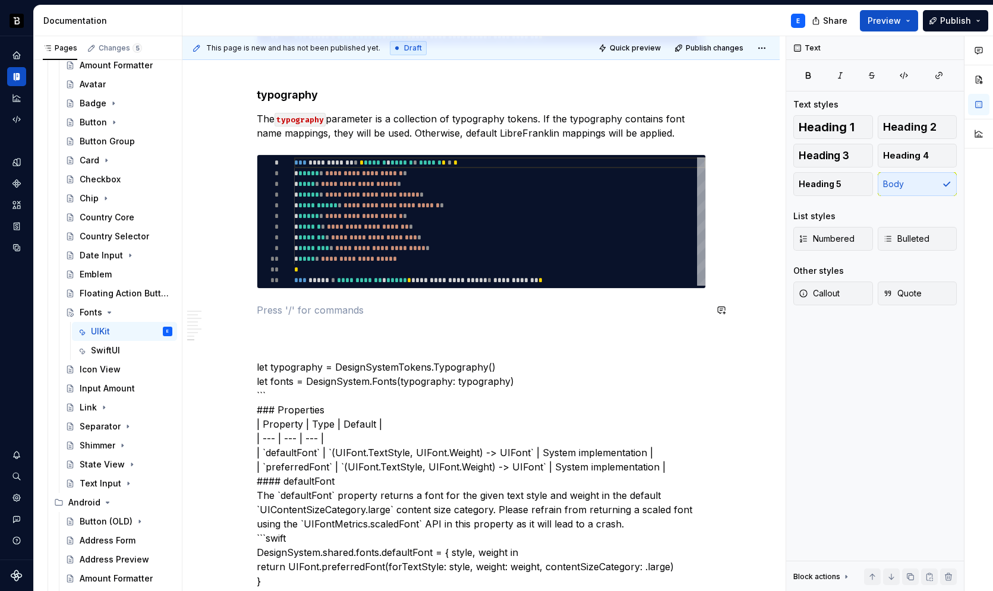
scroll to position [1191, 0]
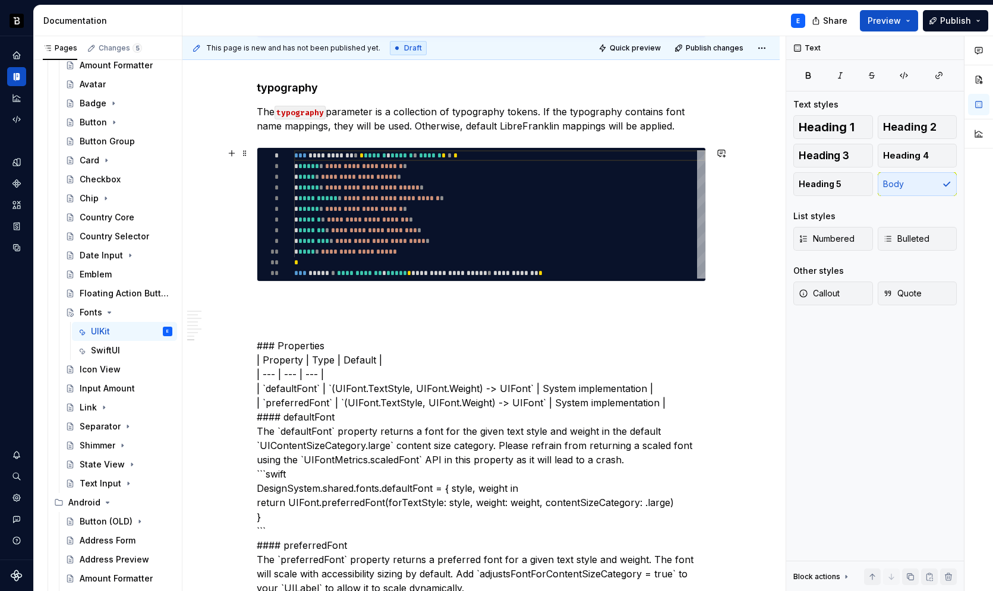
type textarea "*"
click at [352, 198] on div "**********" at bounding box center [499, 214] width 411 height 128
type textarea "**********"
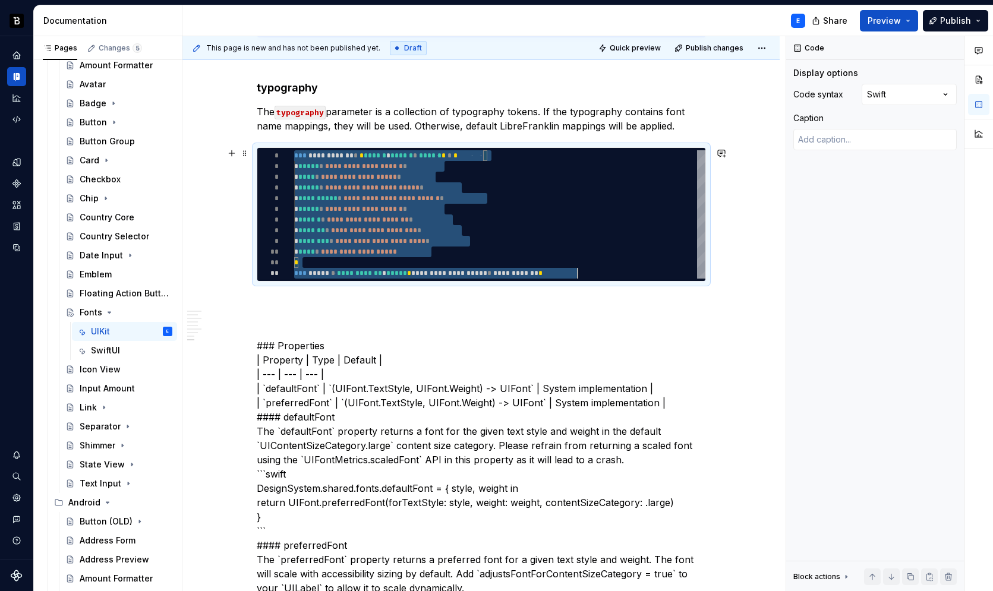
scroll to position [0, 283]
type textarea "*"
type textarea "**********"
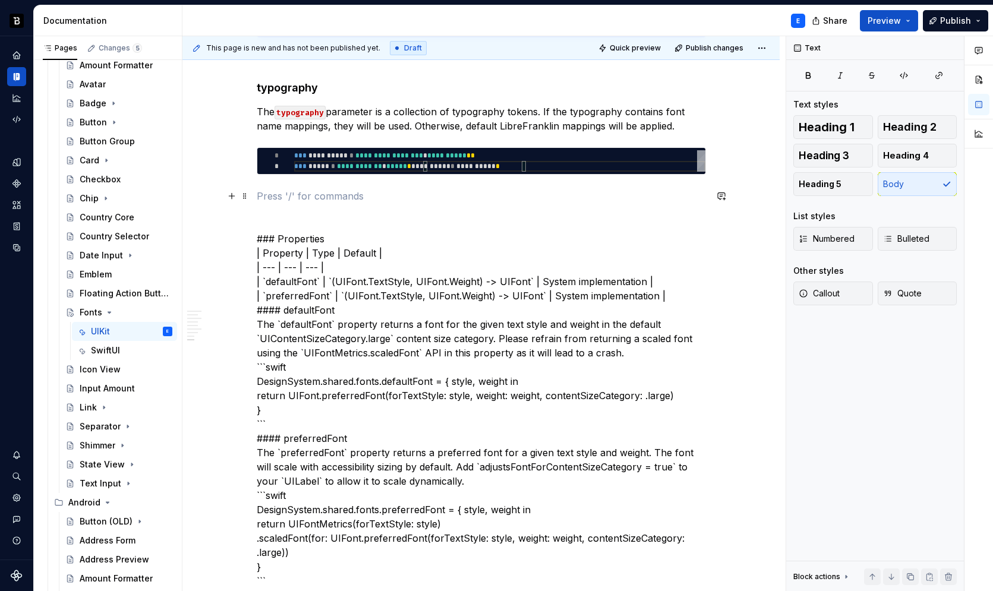
click at [337, 199] on p at bounding box center [481, 196] width 449 height 14
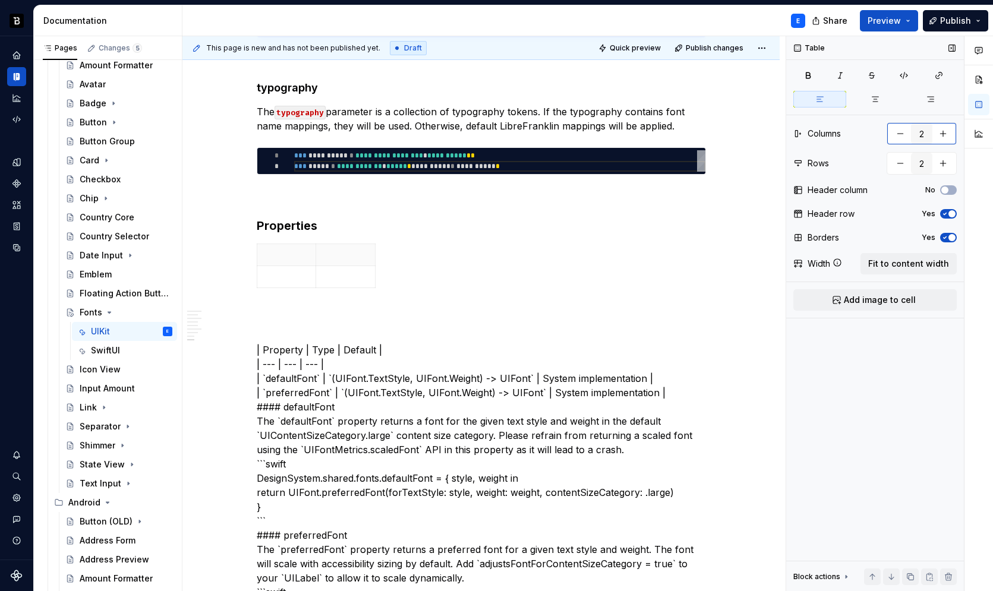
click at [942, 136] on button "button" at bounding box center [943, 133] width 21 height 21
type input "3"
click at [903, 262] on span "Fit to content width" at bounding box center [908, 264] width 81 height 12
type textarea "*"
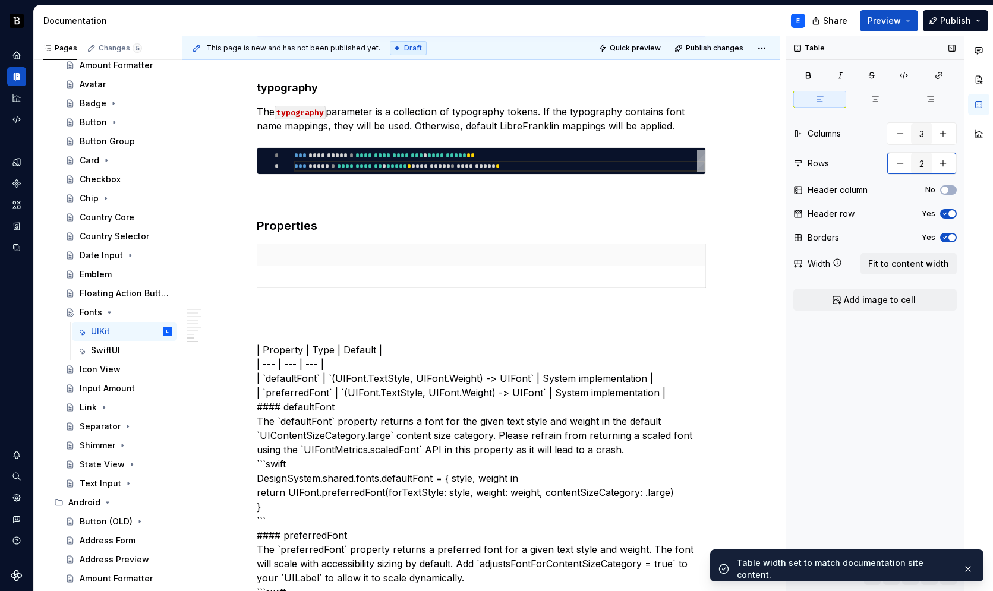
click at [941, 163] on button "button" at bounding box center [943, 163] width 21 height 21
type input "3"
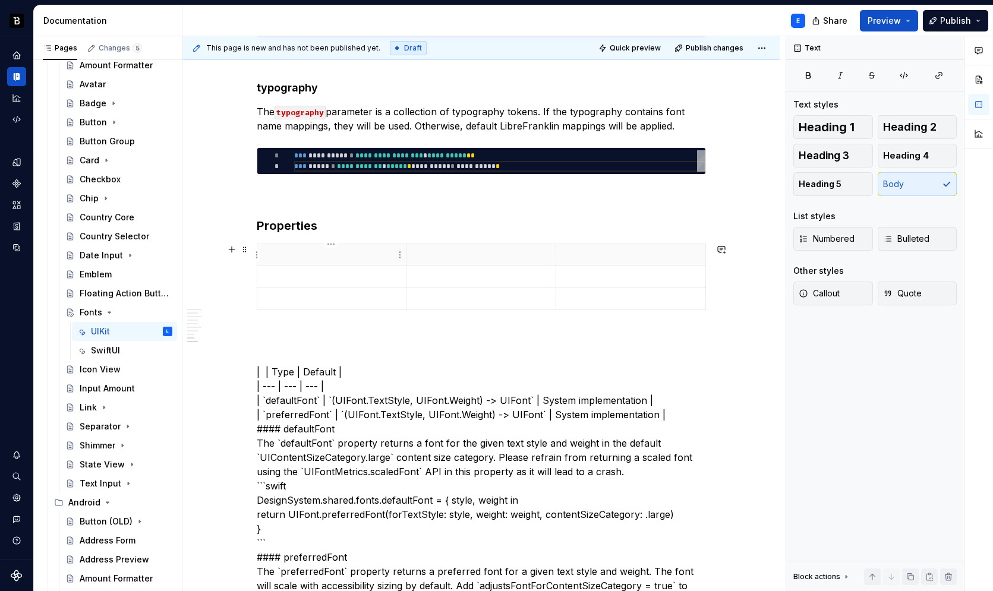
click at [301, 254] on p at bounding box center [331, 255] width 135 height 12
click at [442, 255] on p at bounding box center [481, 255] width 135 height 12
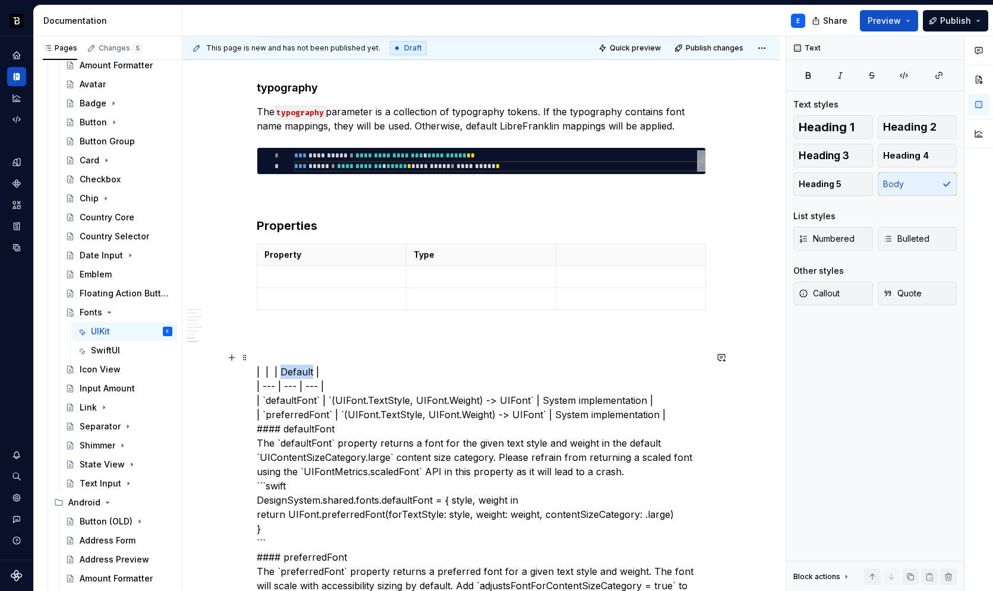
click at [579, 254] on p at bounding box center [630, 255] width 135 height 12
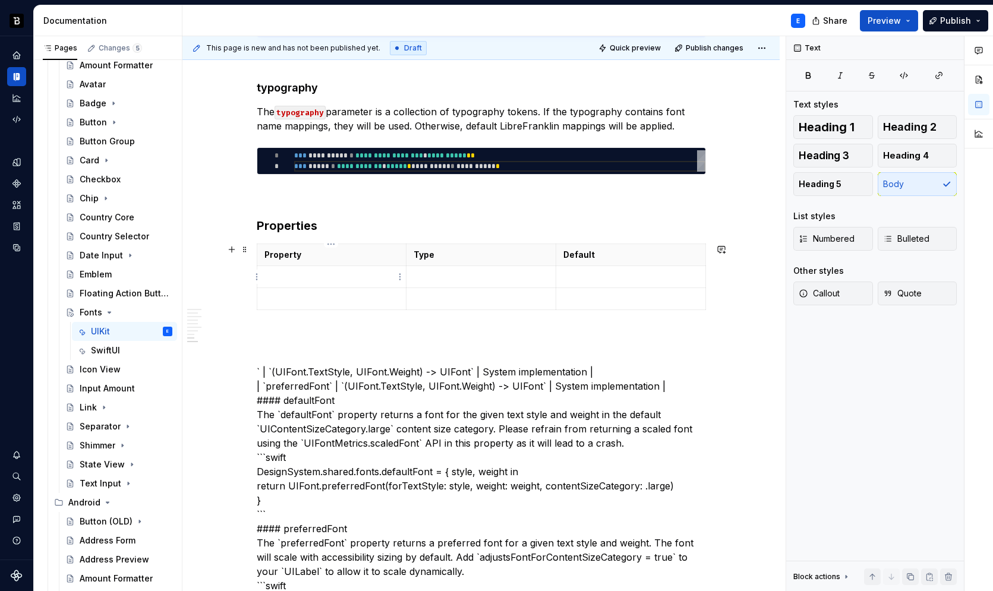
click at [360, 272] on p at bounding box center [331, 277] width 135 height 12
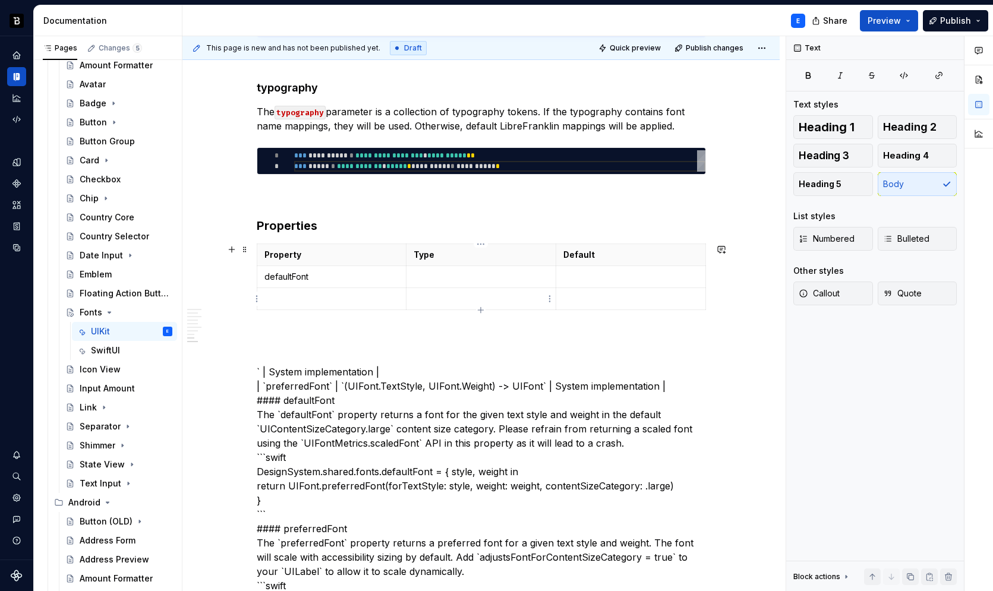
click at [502, 274] on p at bounding box center [481, 277] width 135 height 12
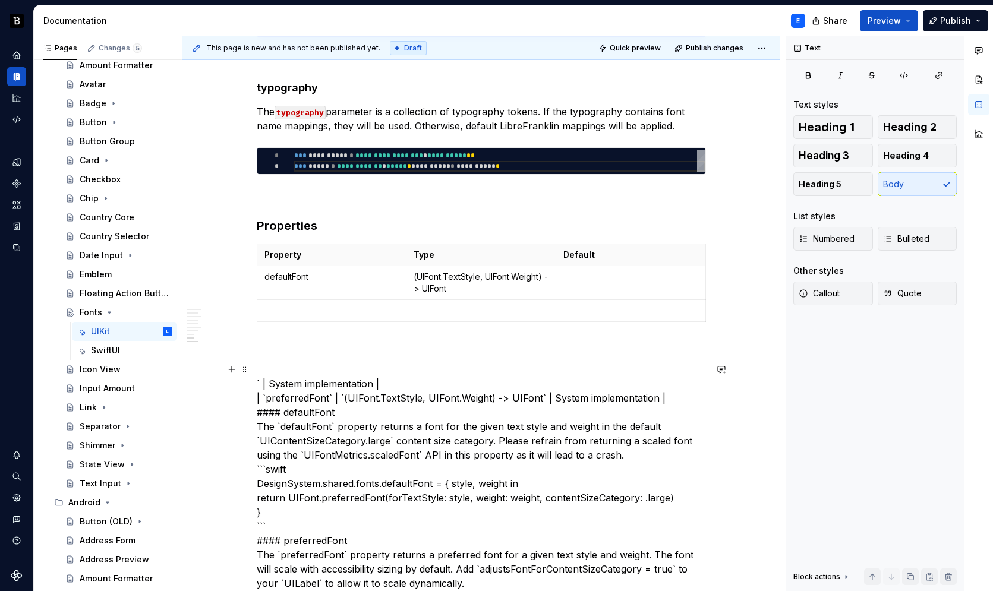
click at [578, 277] on p at bounding box center [630, 277] width 135 height 12
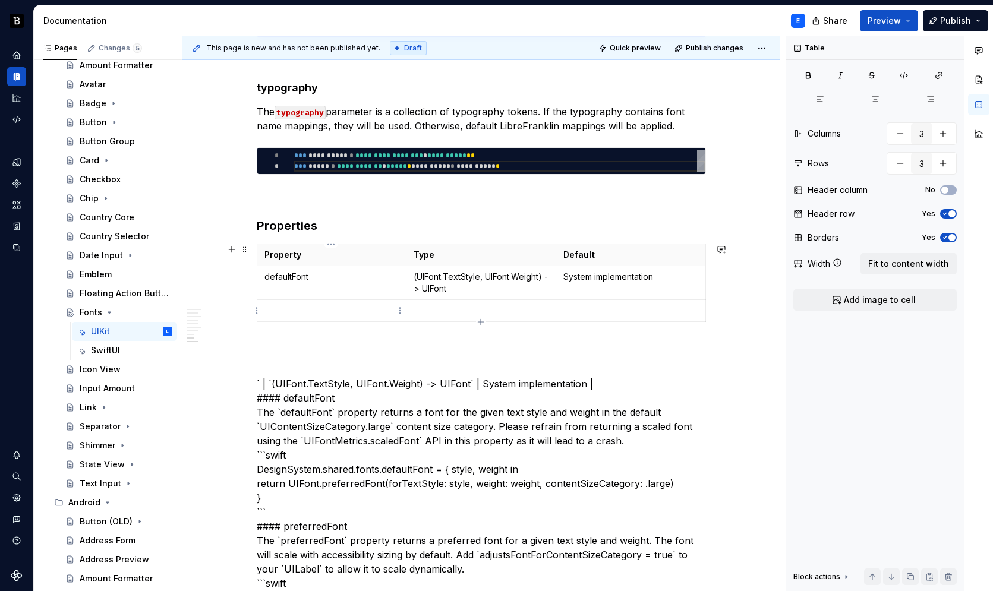
click at [309, 307] on p at bounding box center [331, 311] width 135 height 12
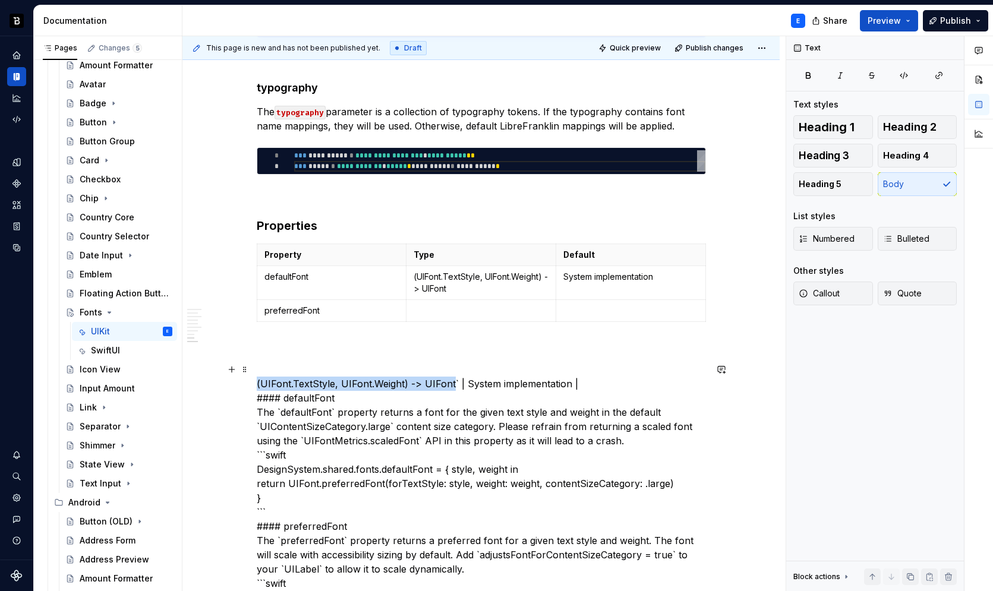
click at [441, 311] on p at bounding box center [481, 311] width 135 height 12
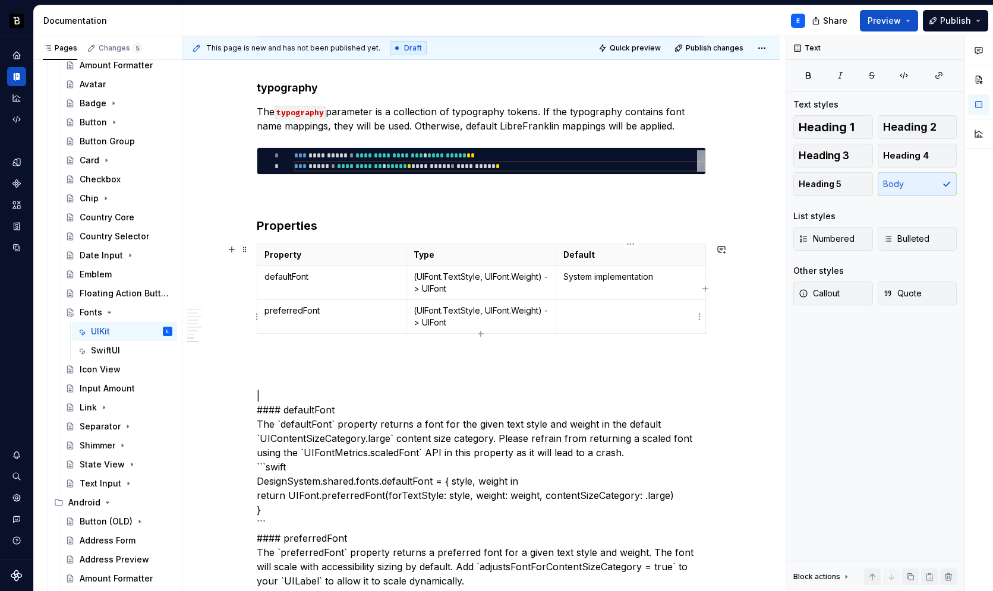
click at [597, 310] on p at bounding box center [630, 311] width 135 height 12
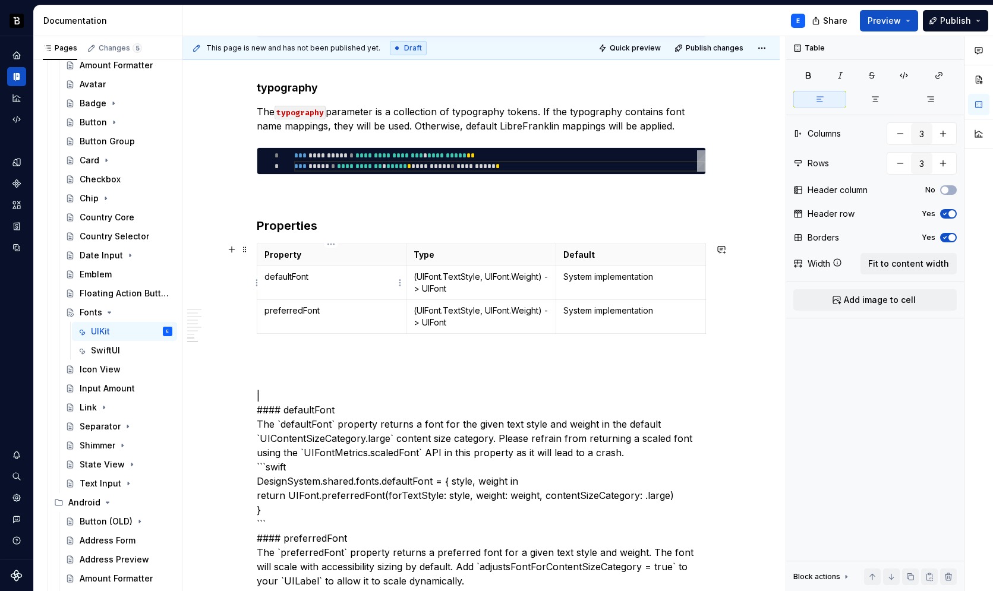
click at [339, 282] on td "defaultFont" at bounding box center [332, 283] width 150 height 34
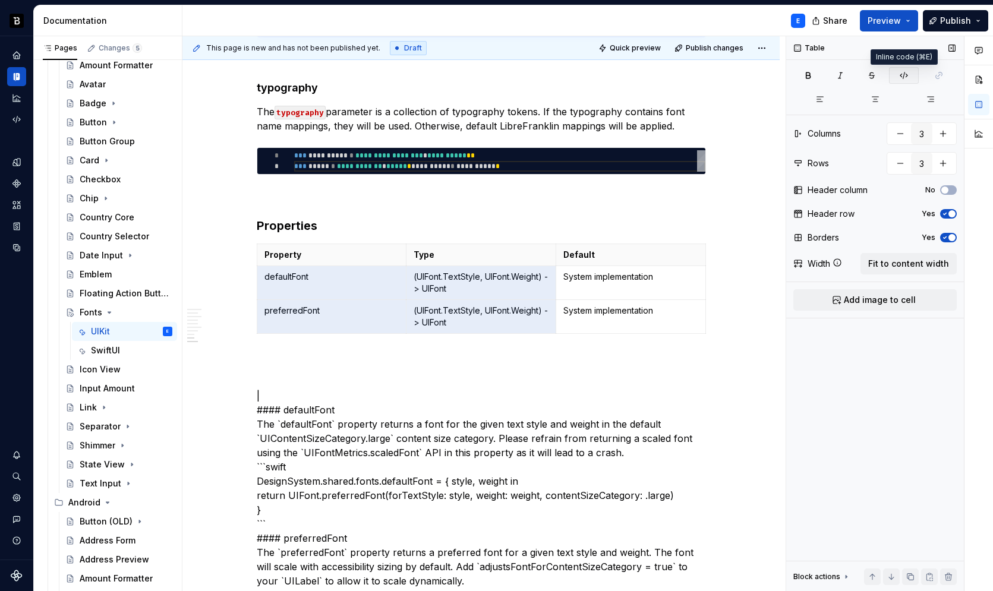
click at [899, 76] on icon "button" at bounding box center [904, 76] width 10 height 10
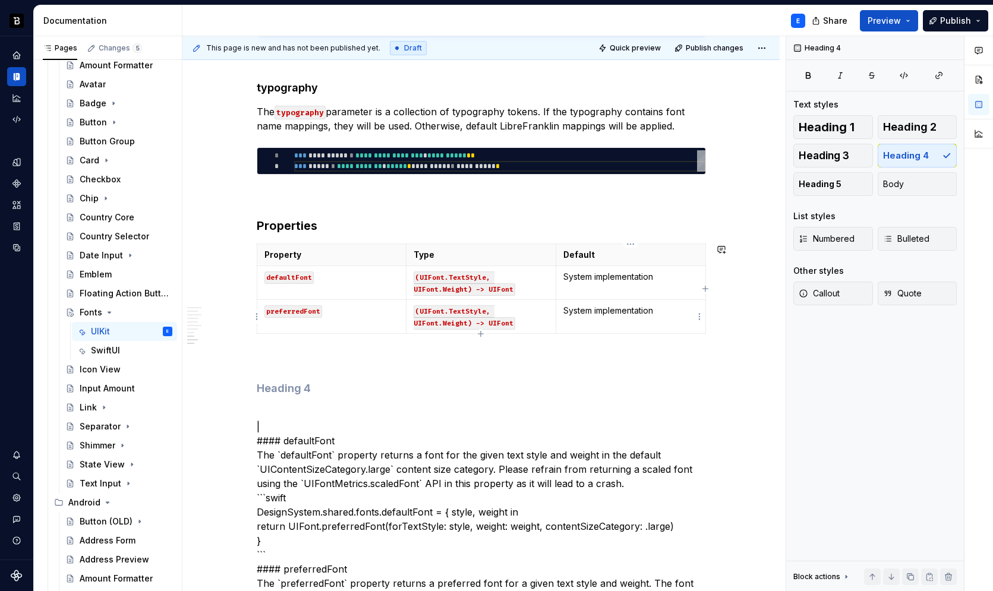
click at [314, 345] on div "**********" at bounding box center [481, 12] width 449 height 1814
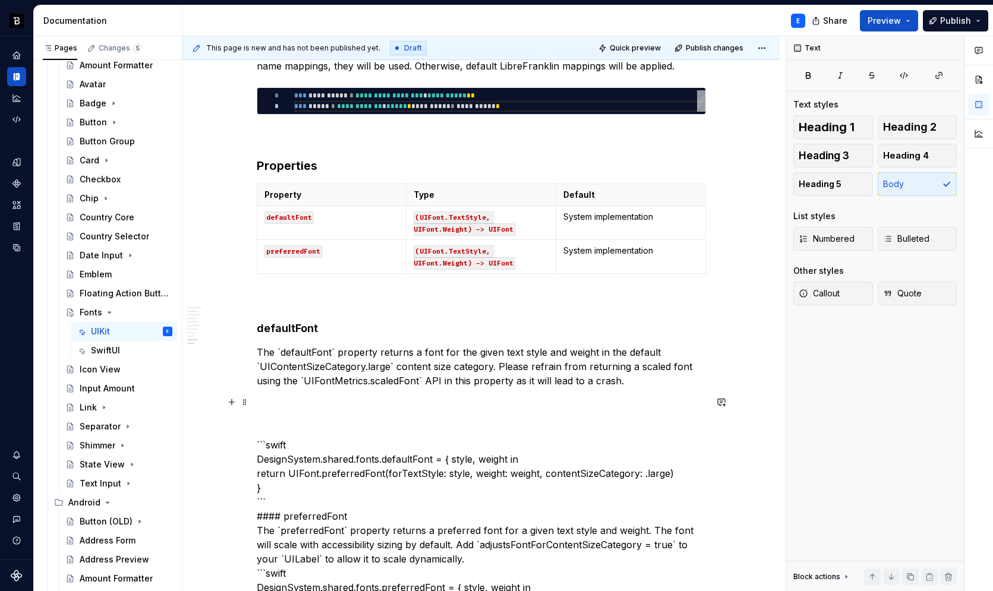
scroll to position [1268, 0]
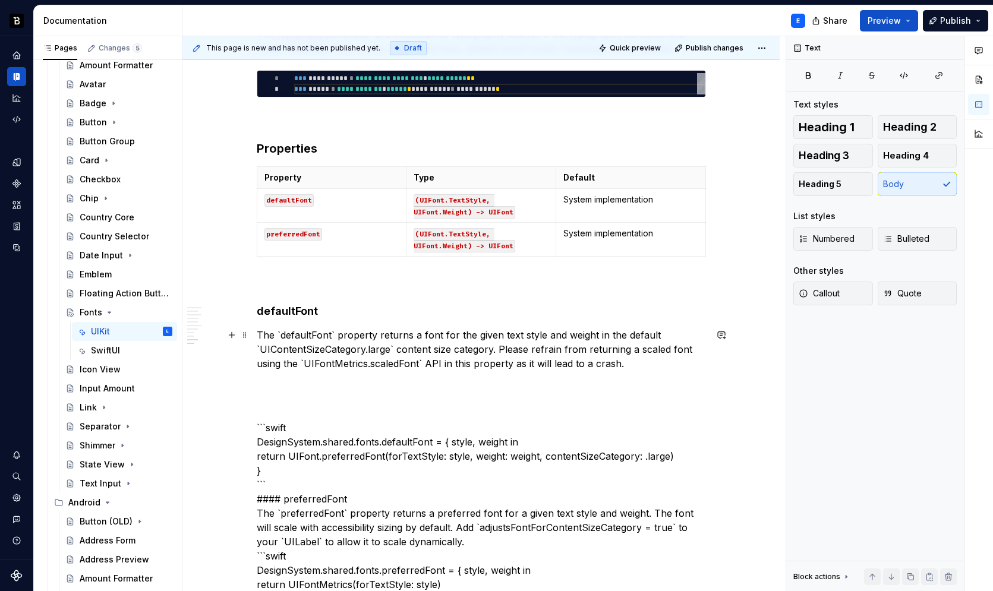
click at [320, 333] on p "The `defaultFont` property returns a font for the given text style and weight i…" at bounding box center [481, 349] width 449 height 43
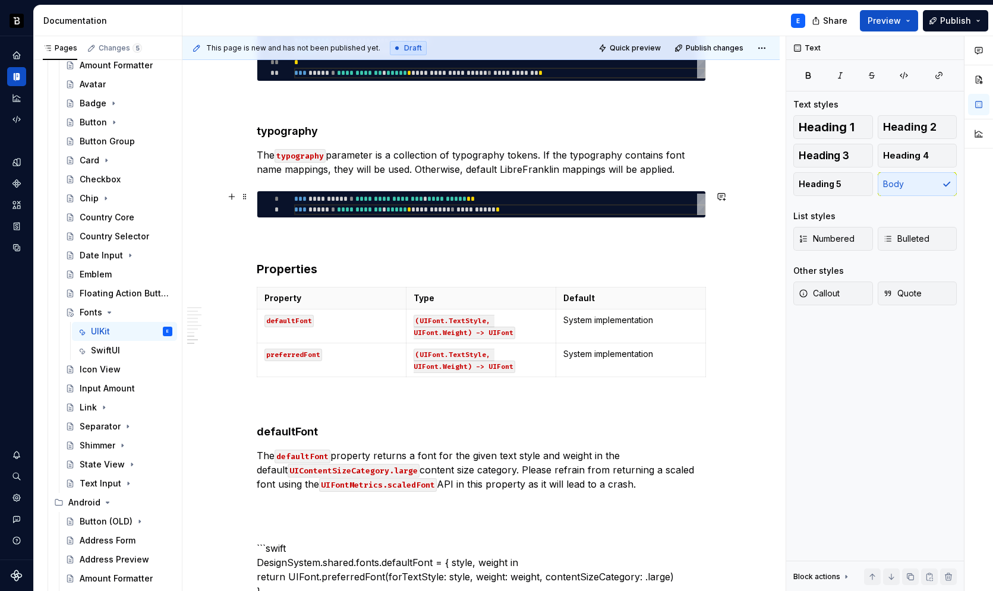
scroll to position [1139, 0]
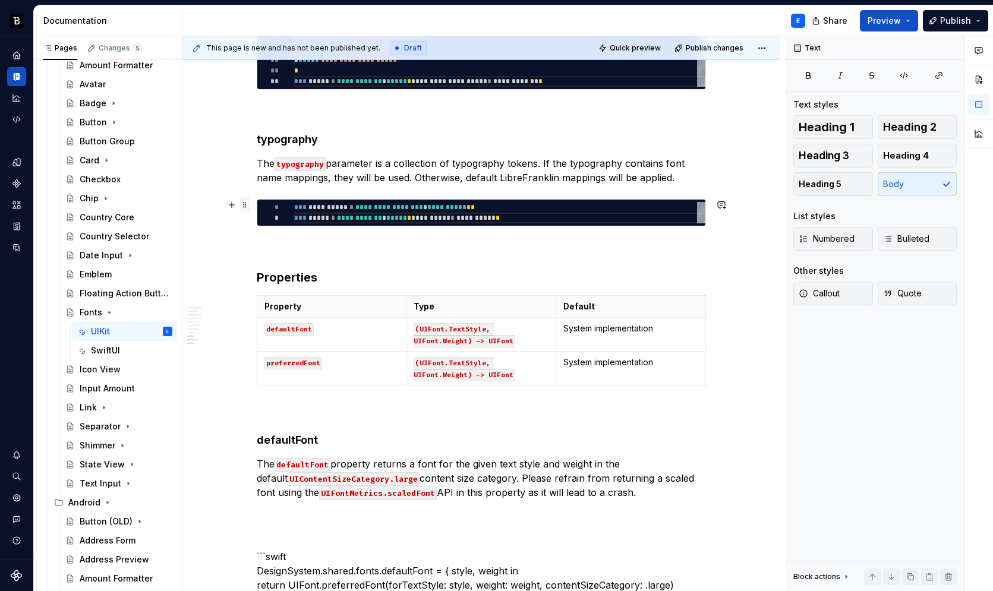
click at [246, 206] on span at bounding box center [245, 205] width 10 height 17
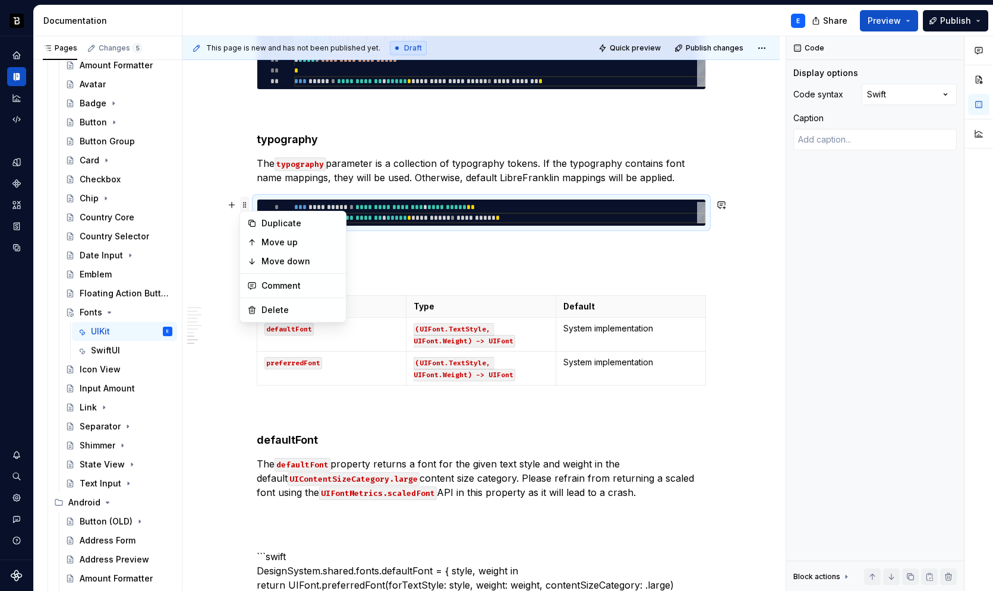
click at [246, 206] on span at bounding box center [245, 205] width 10 height 17
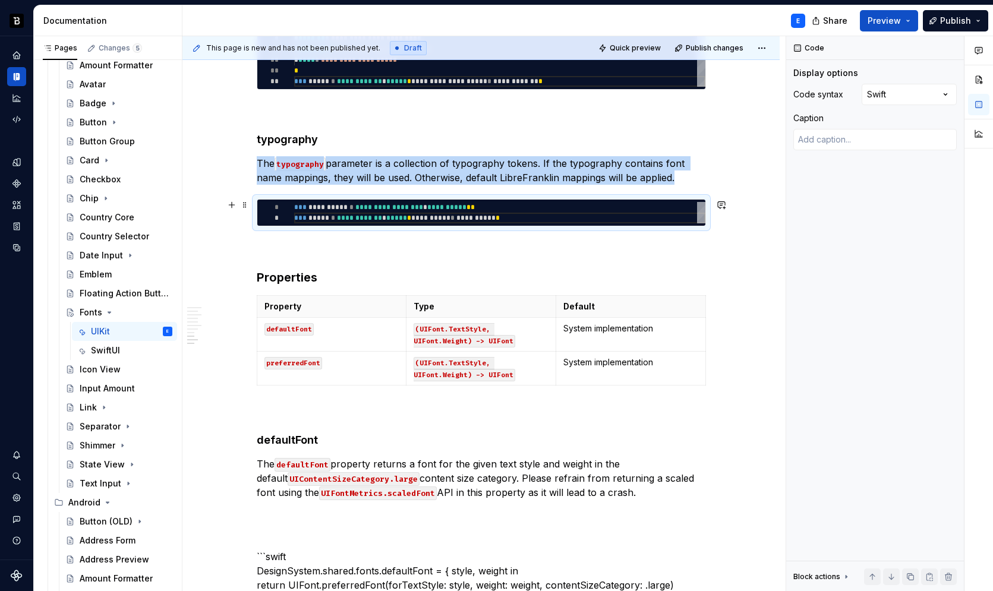
copy p "The typography parameter is a collection of typography tokens. If the typograph…"
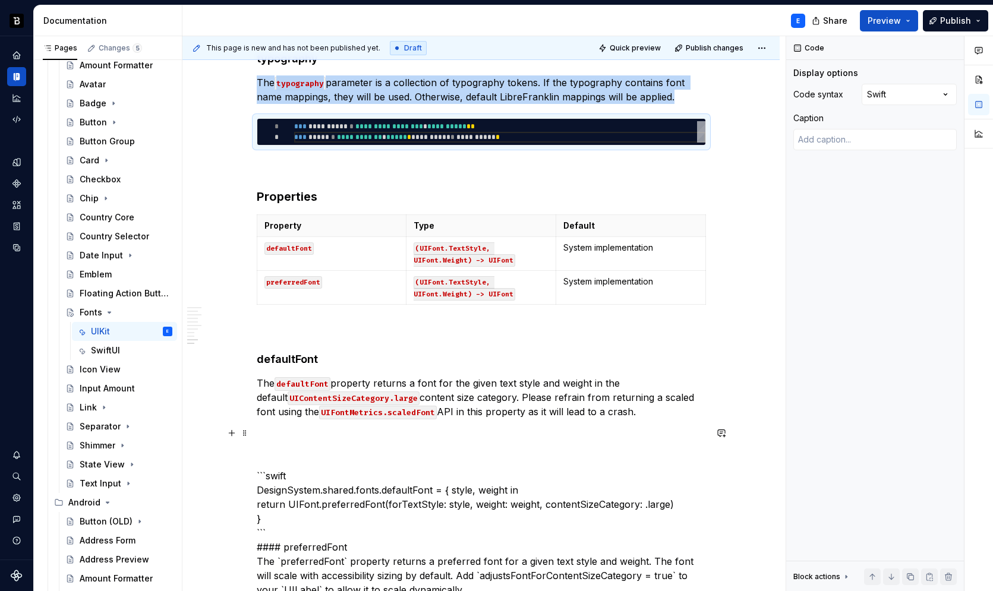
scroll to position [1297, 0]
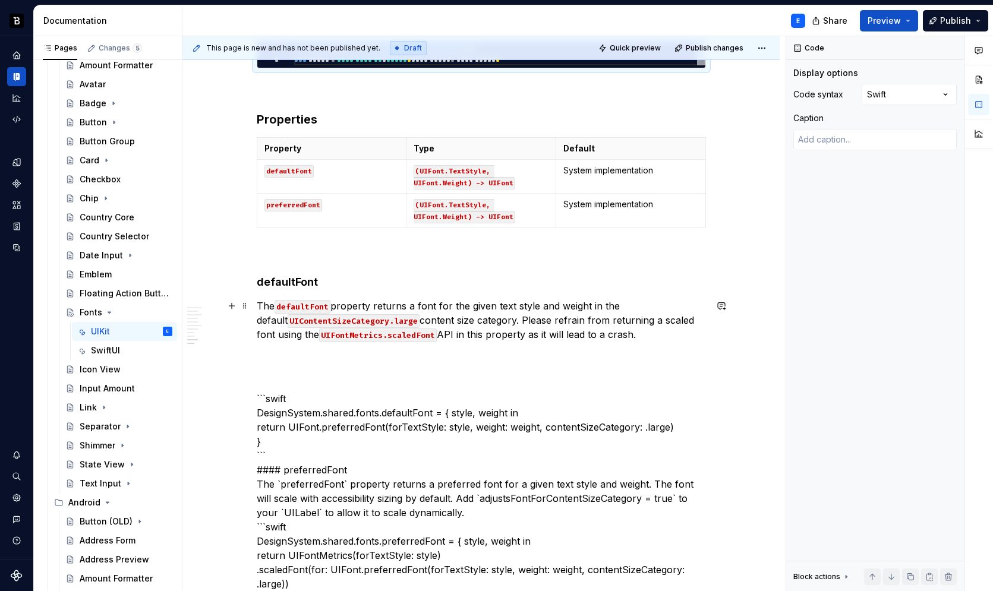
click at [628, 330] on p "The defaultFont property returns a font for the given text style and weight in …" at bounding box center [481, 320] width 449 height 43
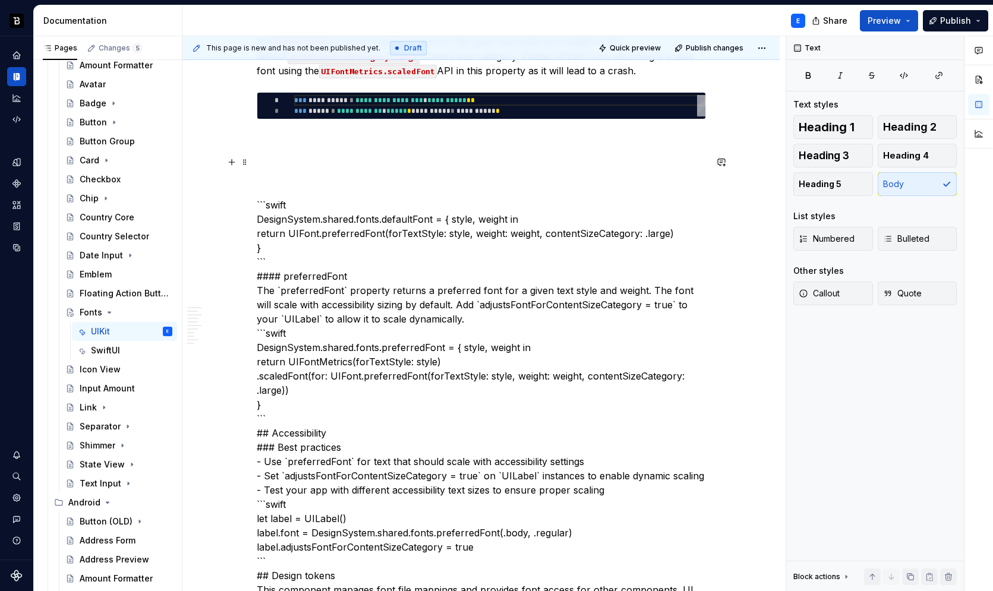
scroll to position [1564, 0]
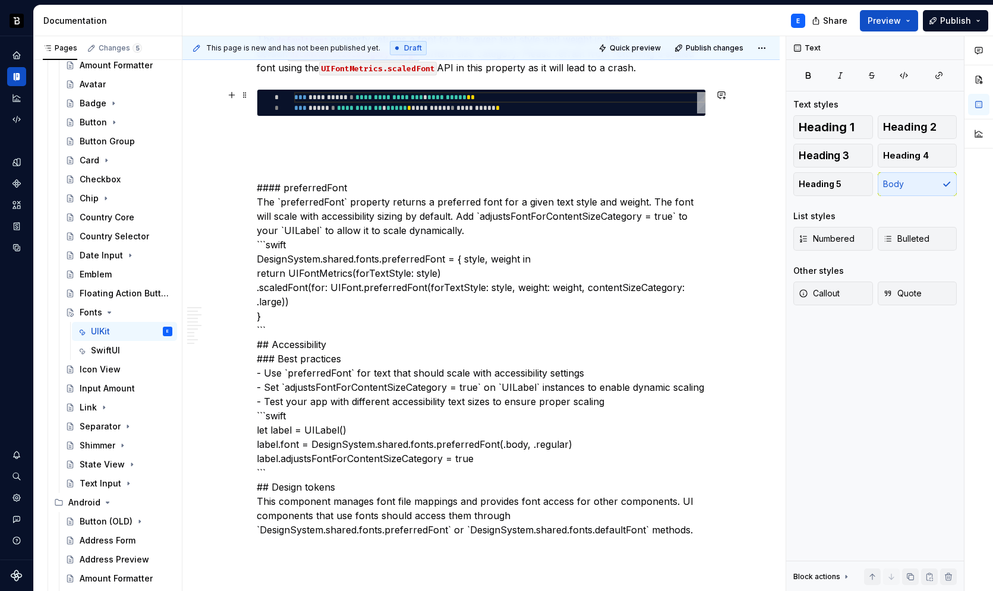
type textarea "*"
type textarea "**********"
click at [490, 102] on div "**********" at bounding box center [499, 102] width 411 height 21
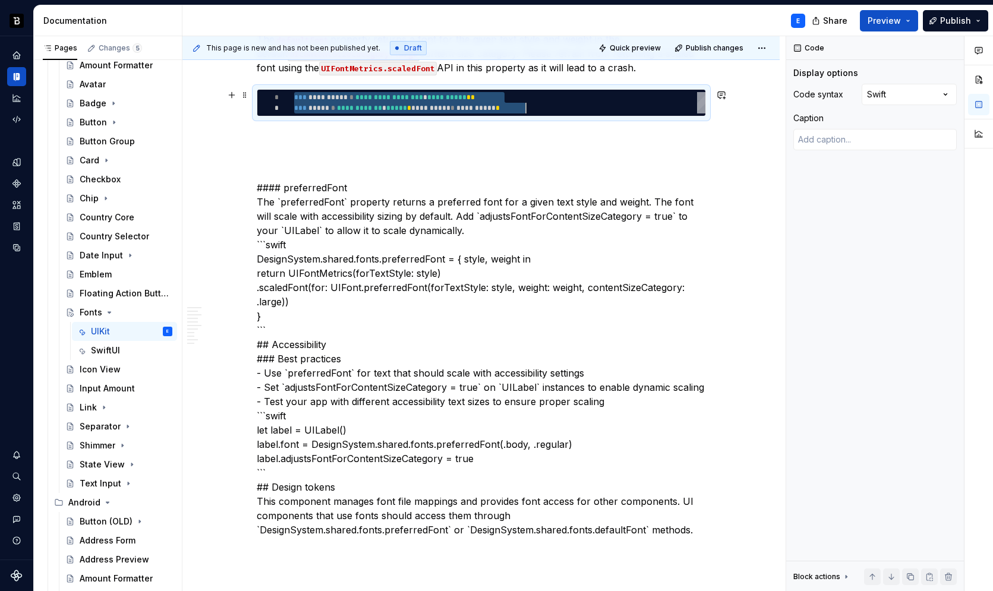
scroll to position [0, 231]
type textarea "*"
type textarea "**********"
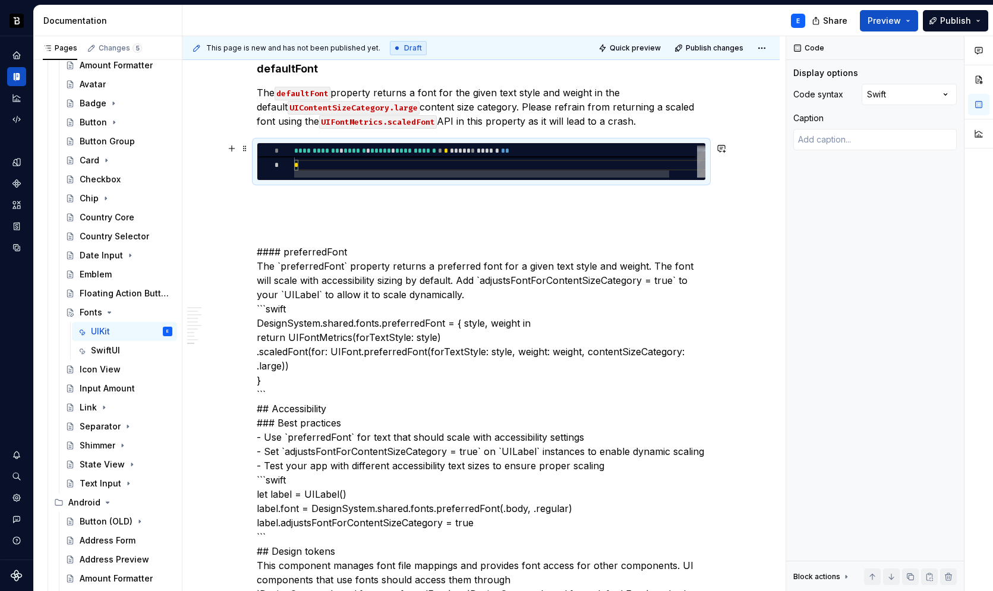
scroll to position [1449, 0]
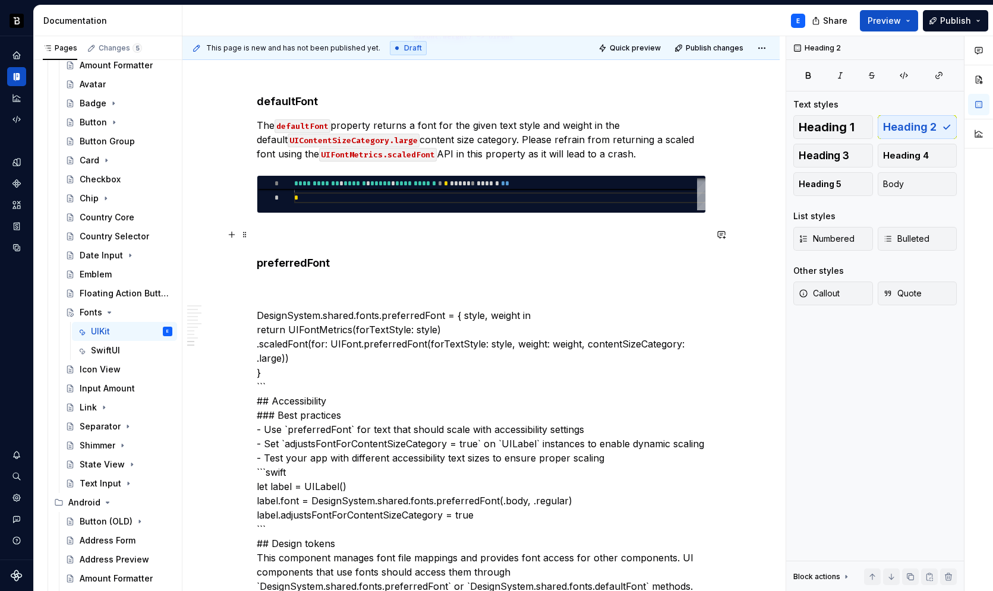
scroll to position [1579, 0]
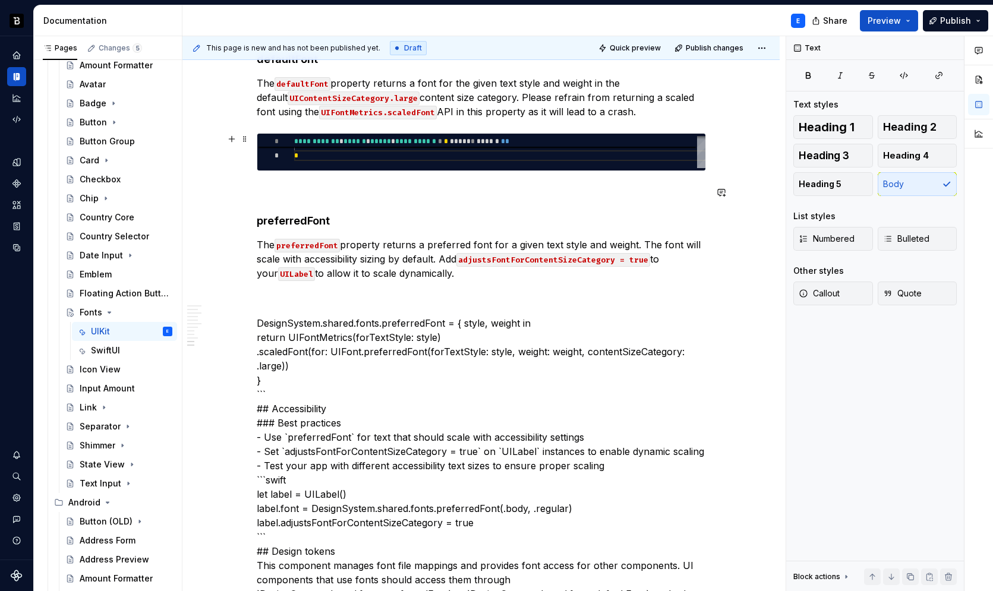
scroll to position [1514, 0]
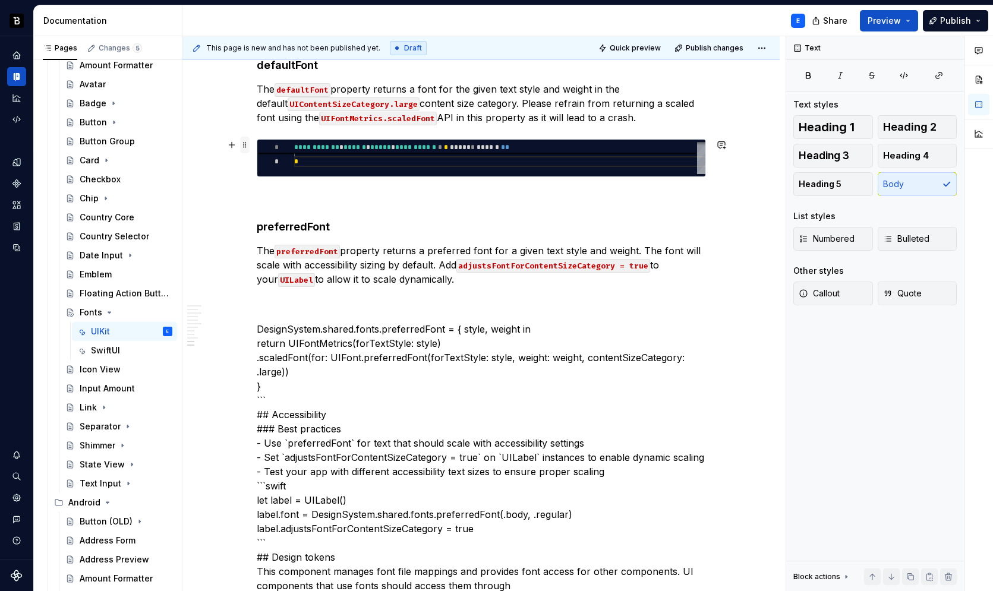
click at [248, 142] on span at bounding box center [245, 145] width 10 height 17
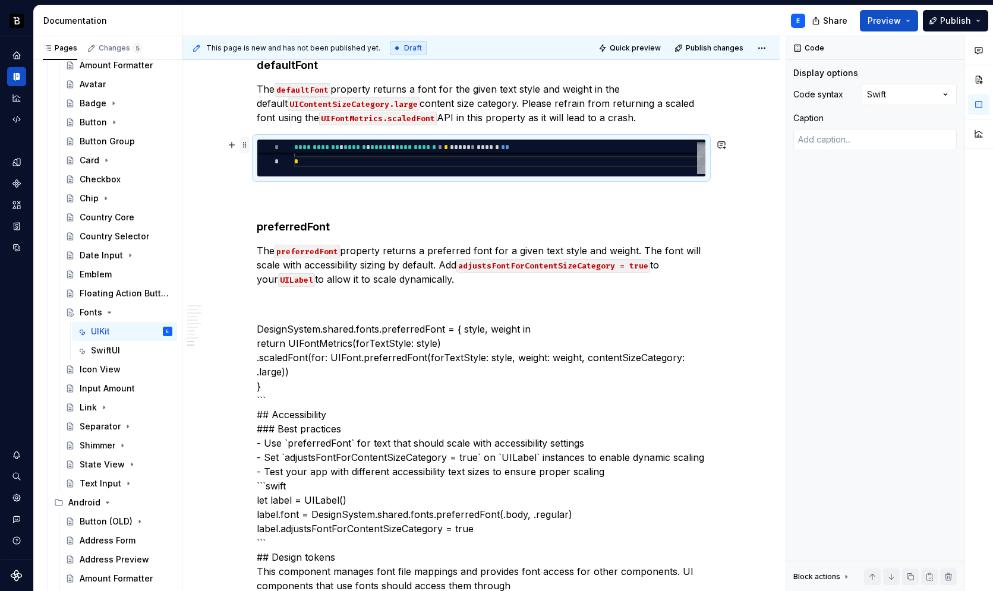
click at [248, 142] on span at bounding box center [245, 145] width 10 height 17
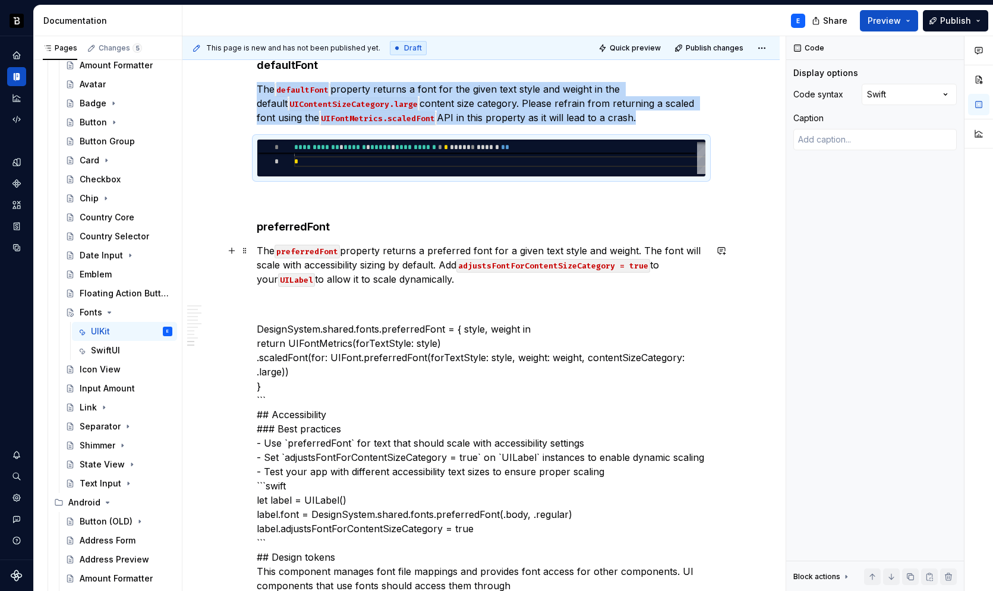
copy p "The defaultFont property returns a font for the given text style and weight in …"
click at [471, 277] on p "The preferredFont property returns a preferred font for a given text style and …" at bounding box center [481, 265] width 449 height 43
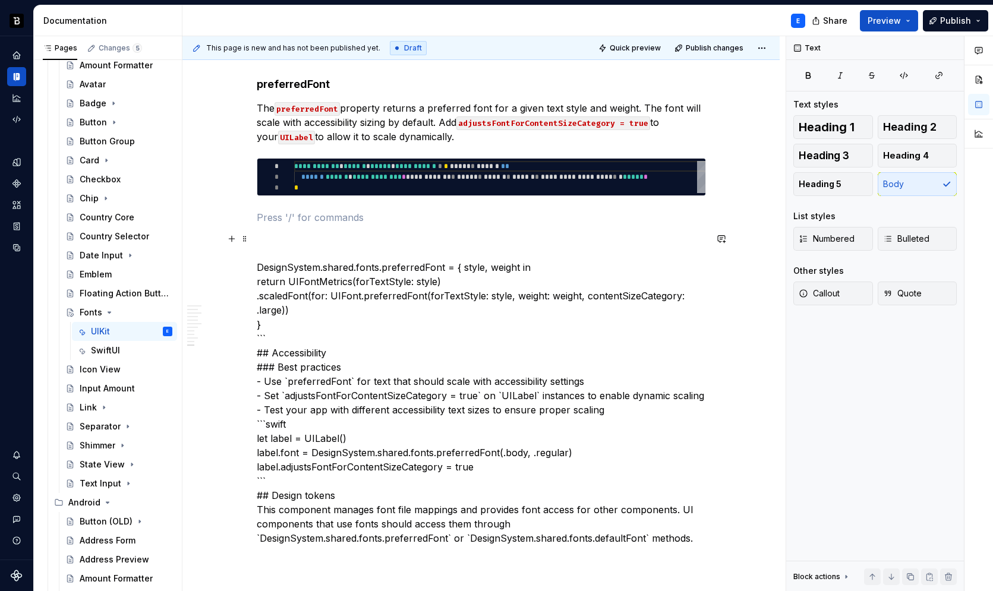
scroll to position [1659, 0]
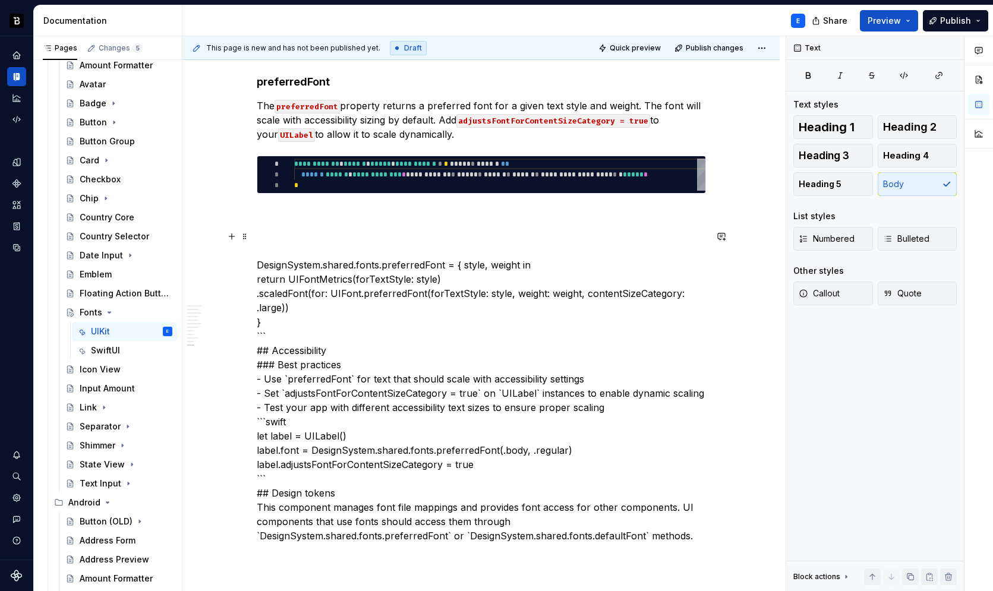
click at [389, 263] on p "DesignSystem.shared.fonts.preferredFont = { style, weight in return UIFontMetri…" at bounding box center [481, 386] width 449 height 314
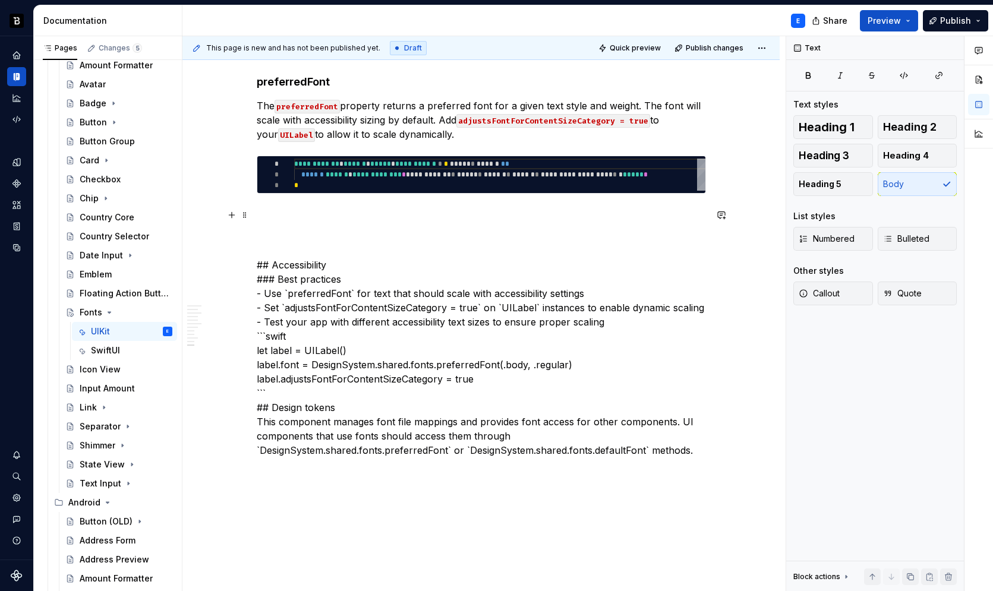
type textarea "*"
type textarea "**********"
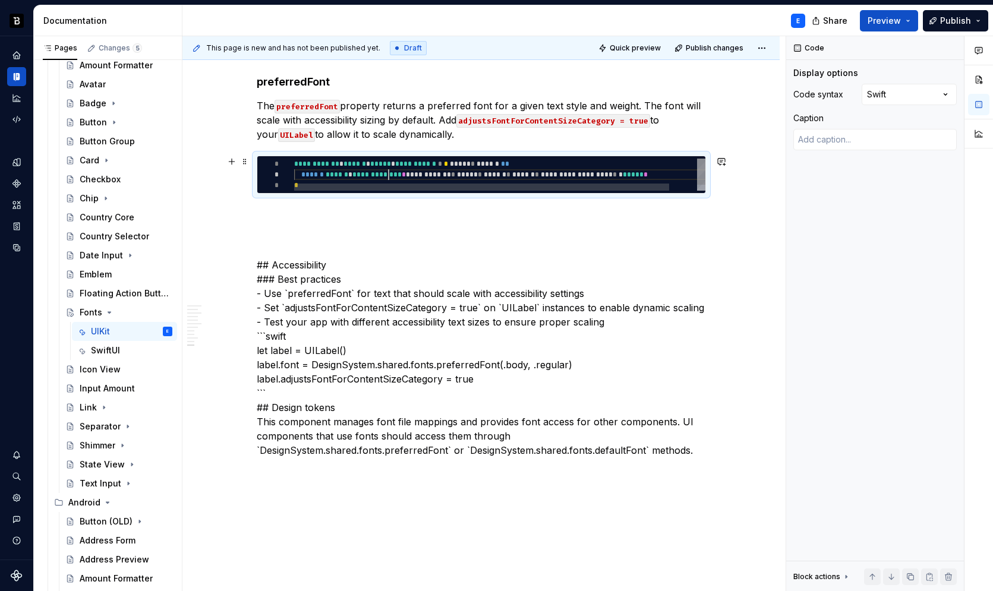
click at [389, 171] on div "**********" at bounding box center [515, 178] width 442 height 39
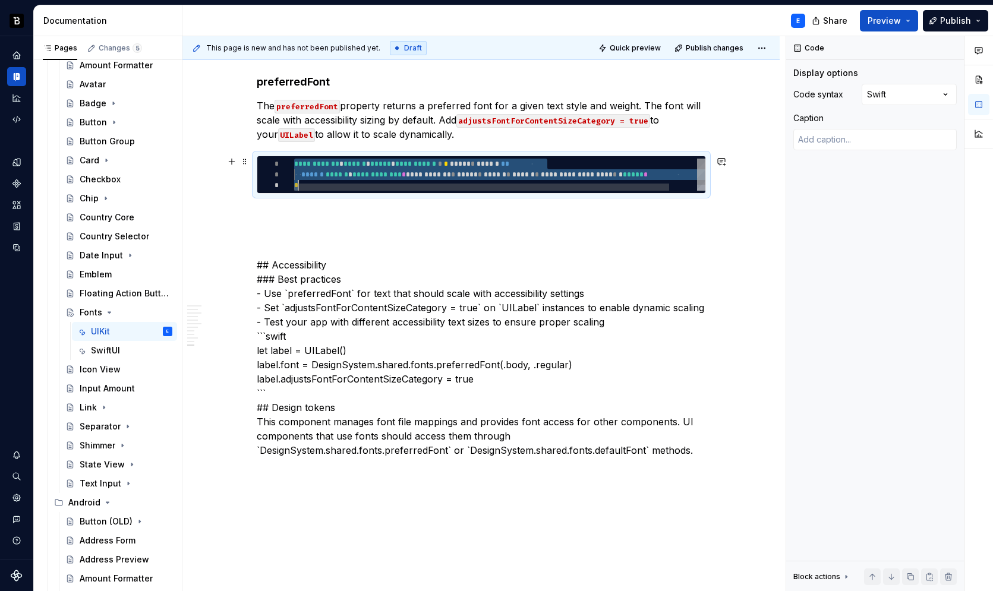
type textarea "*"
type textarea "**********"
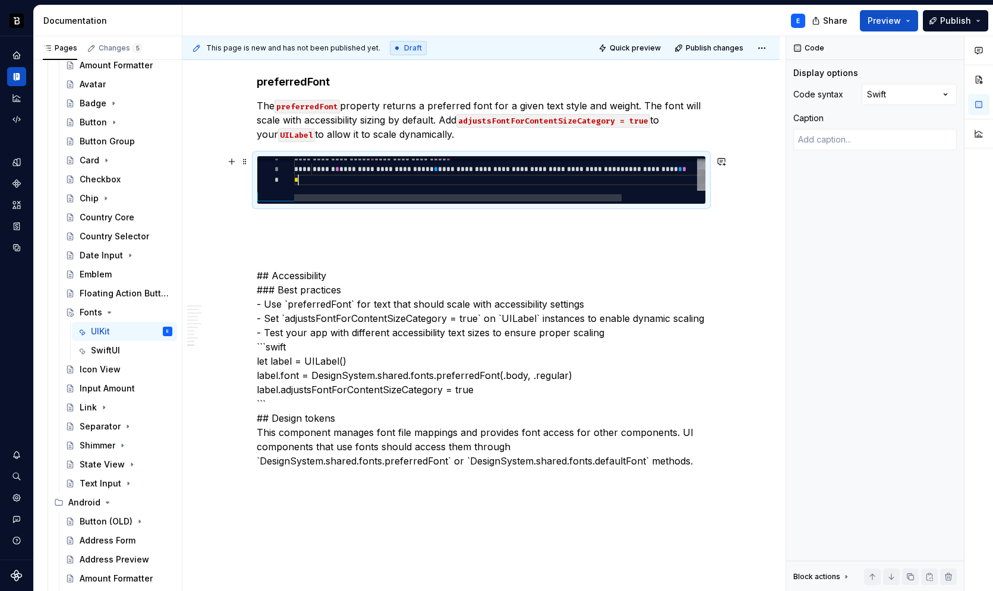
scroll to position [32, 4]
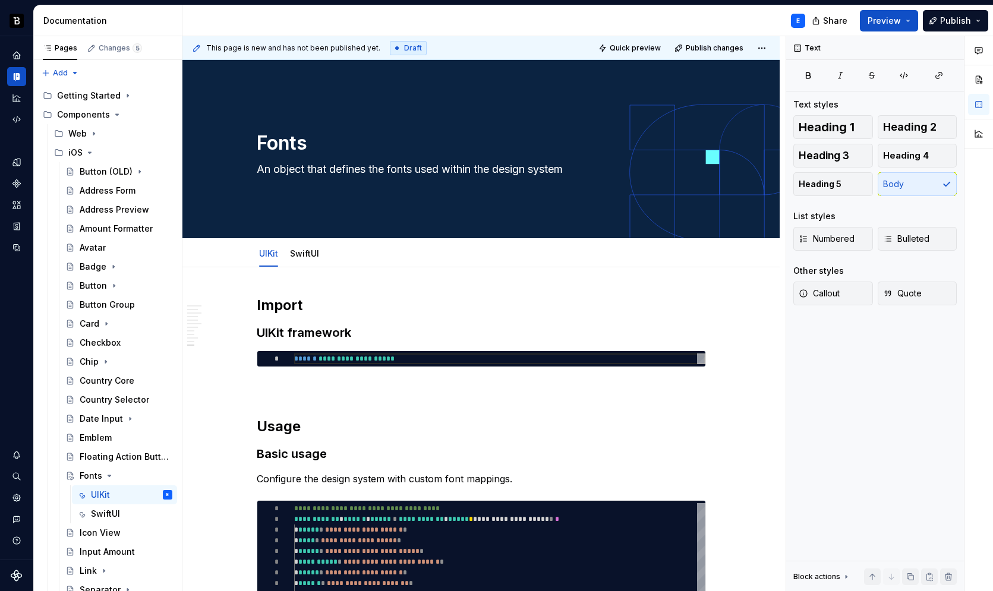
scroll to position [32, 4]
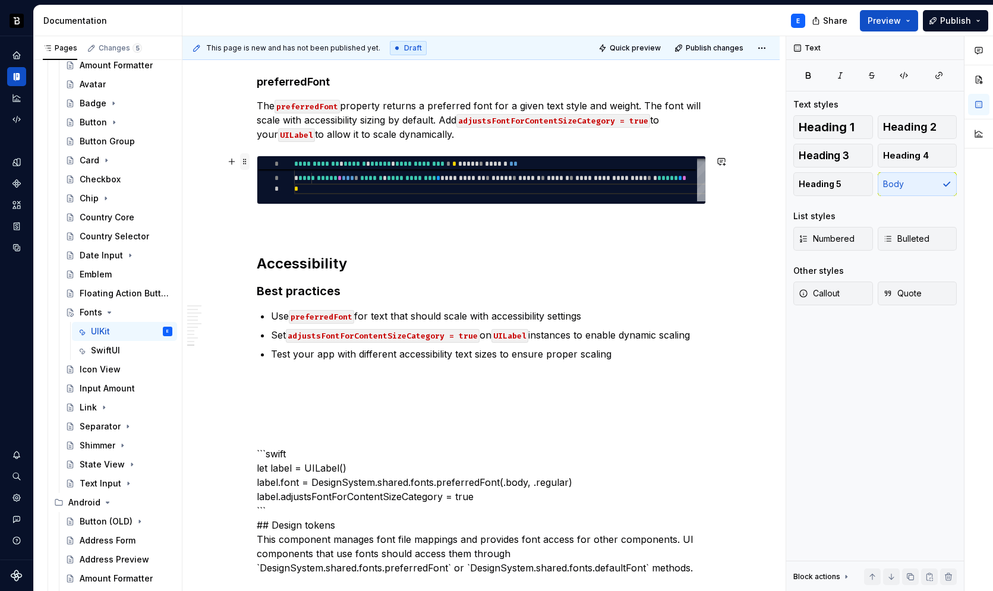
click at [242, 163] on span at bounding box center [245, 161] width 10 height 17
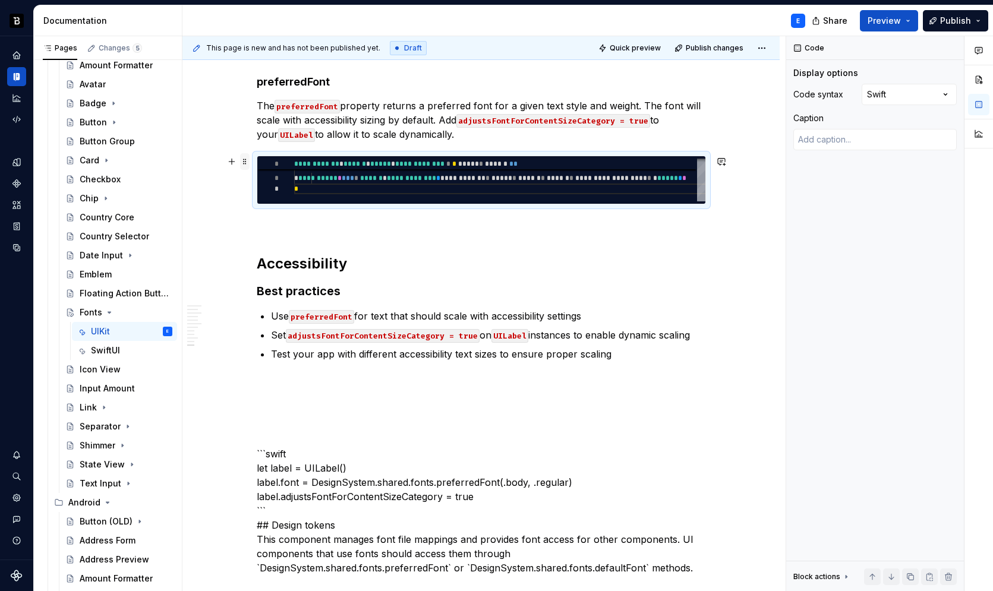
click at [242, 163] on span at bounding box center [245, 161] width 10 height 17
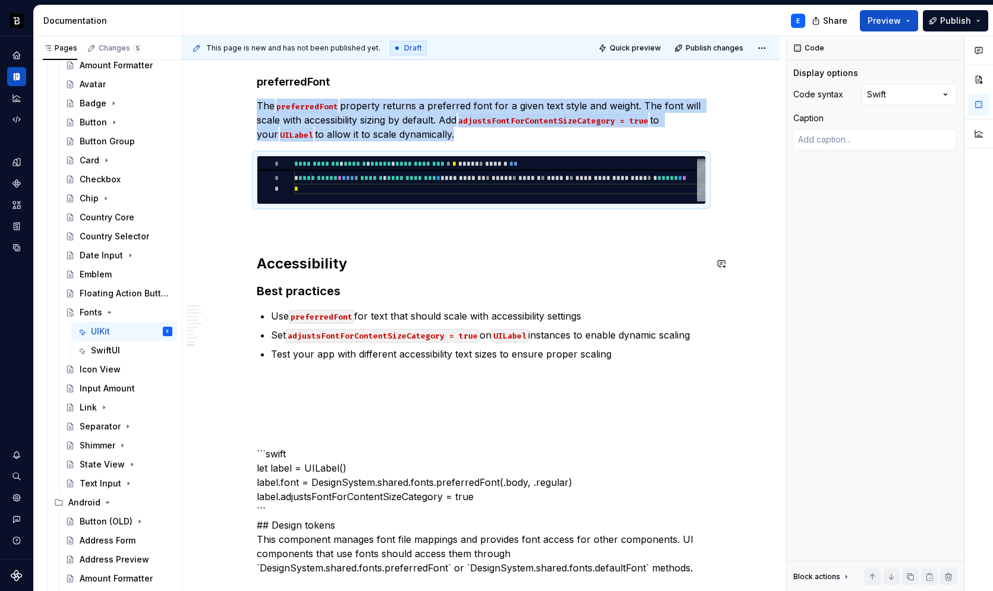
copy p "The preferredFont property returns a preferred font for a given text style and …"
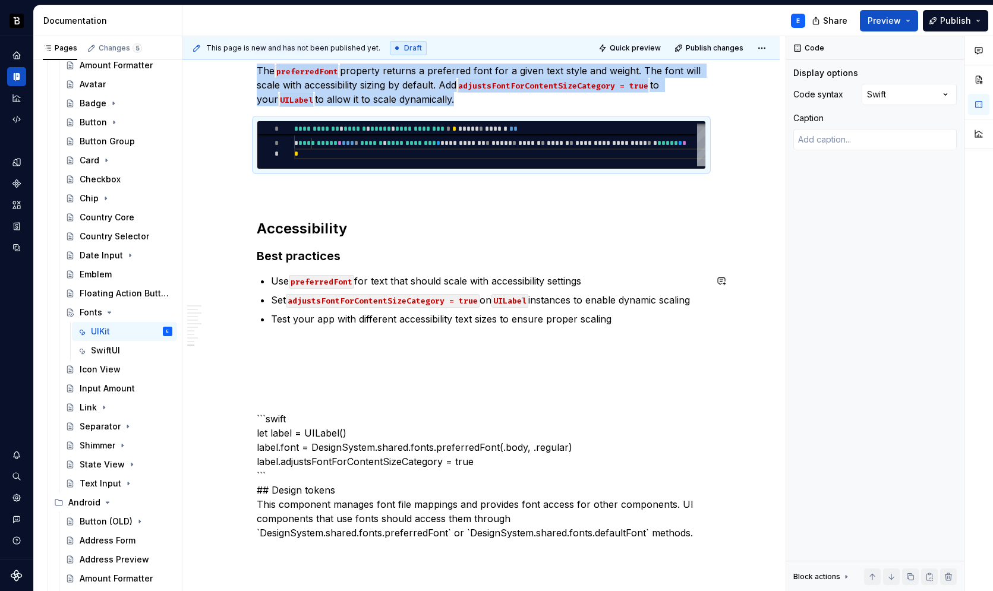
scroll to position [1701, 0]
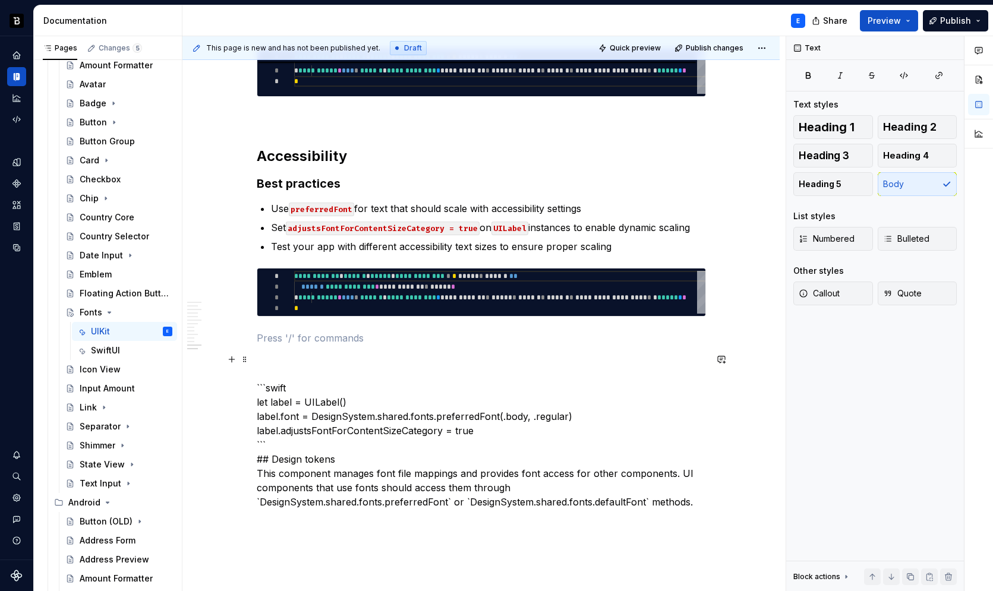
scroll to position [1773, 0]
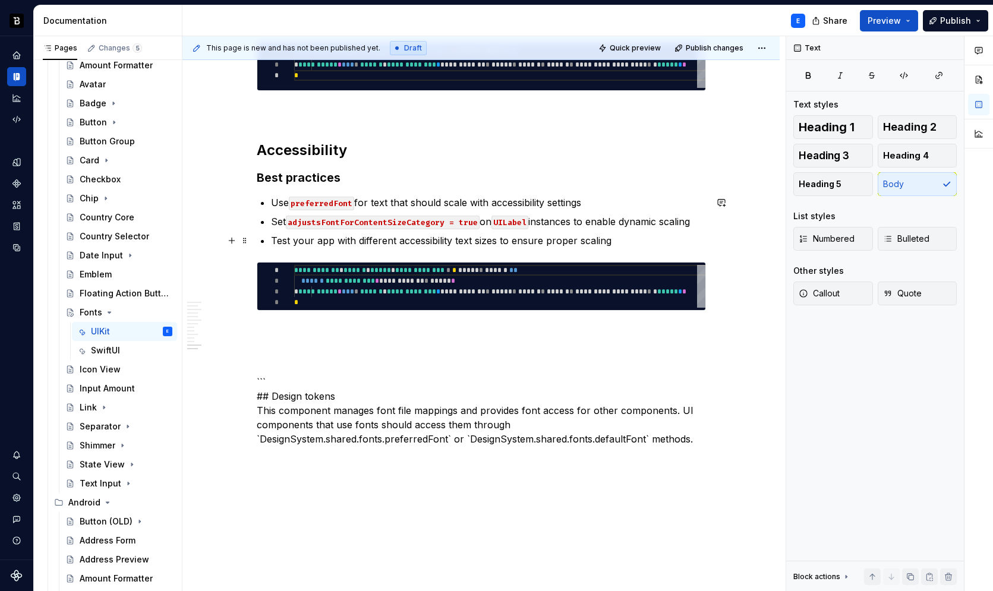
click at [345, 292] on div "**********" at bounding box center [547, 290] width 506 height 50
type textarea "*"
type textarea "**********"
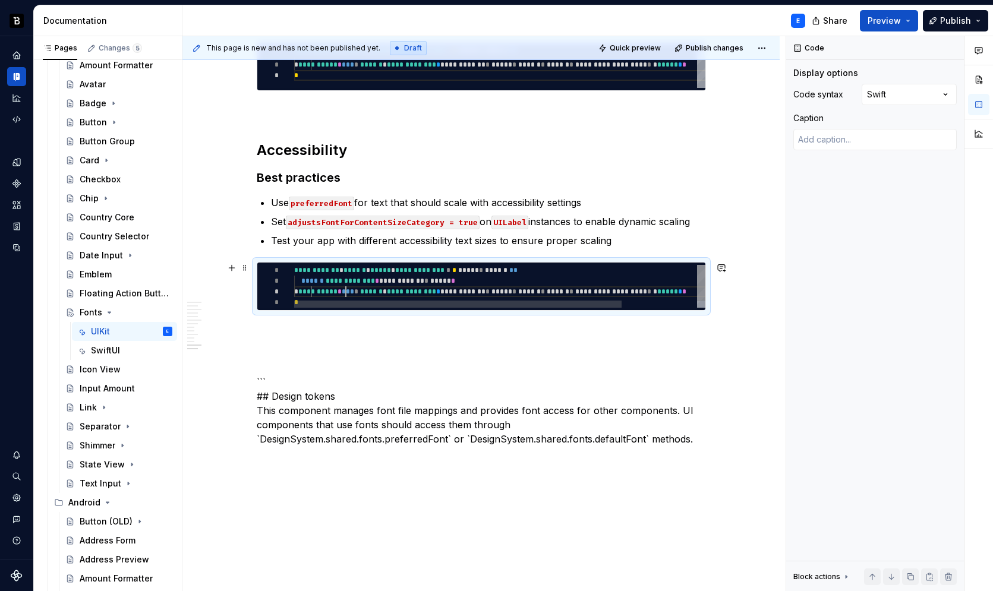
scroll to position [0, 4]
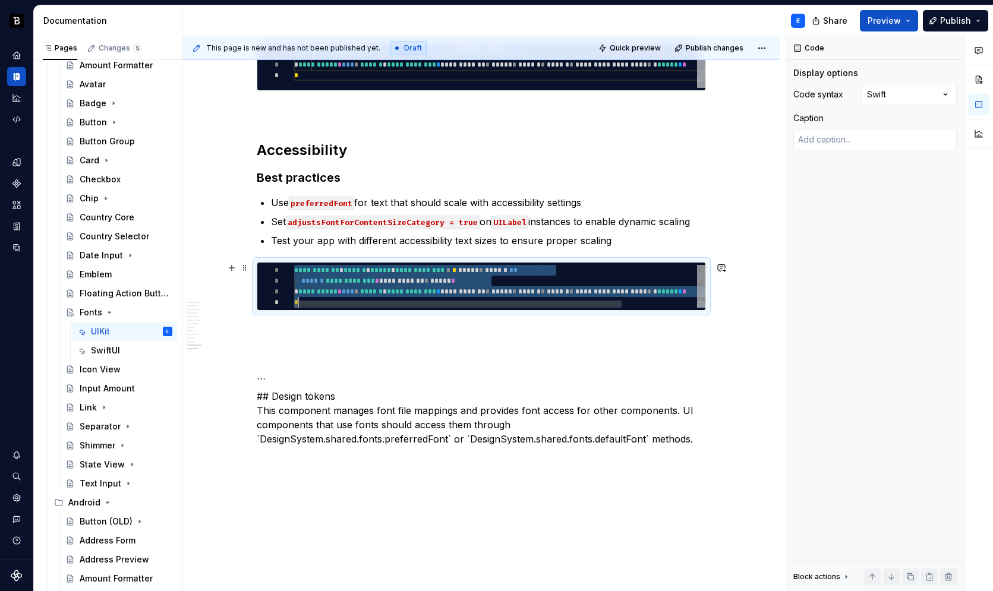
type textarea "*"
type textarea "**********"
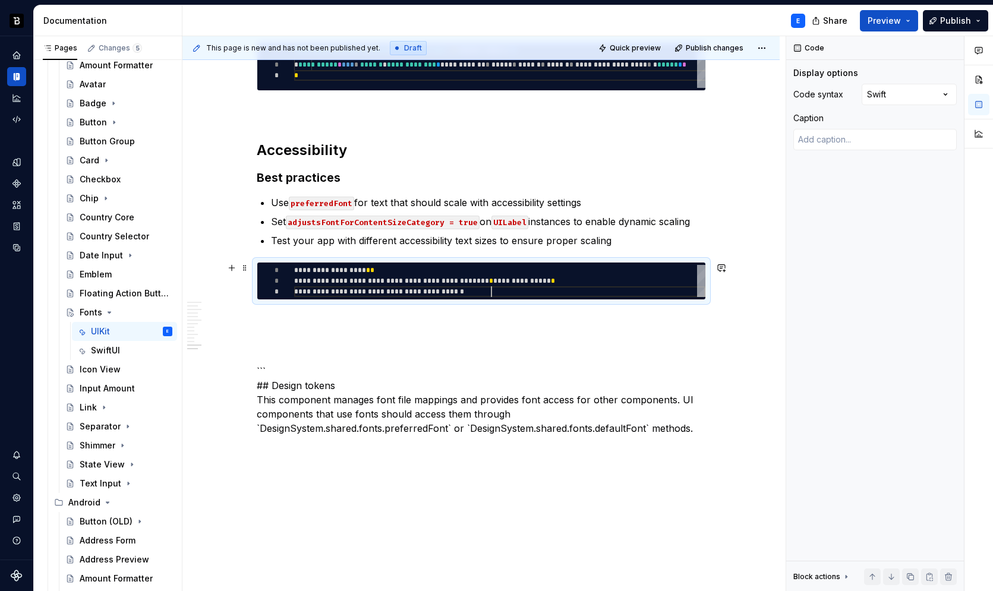
scroll to position [21, 197]
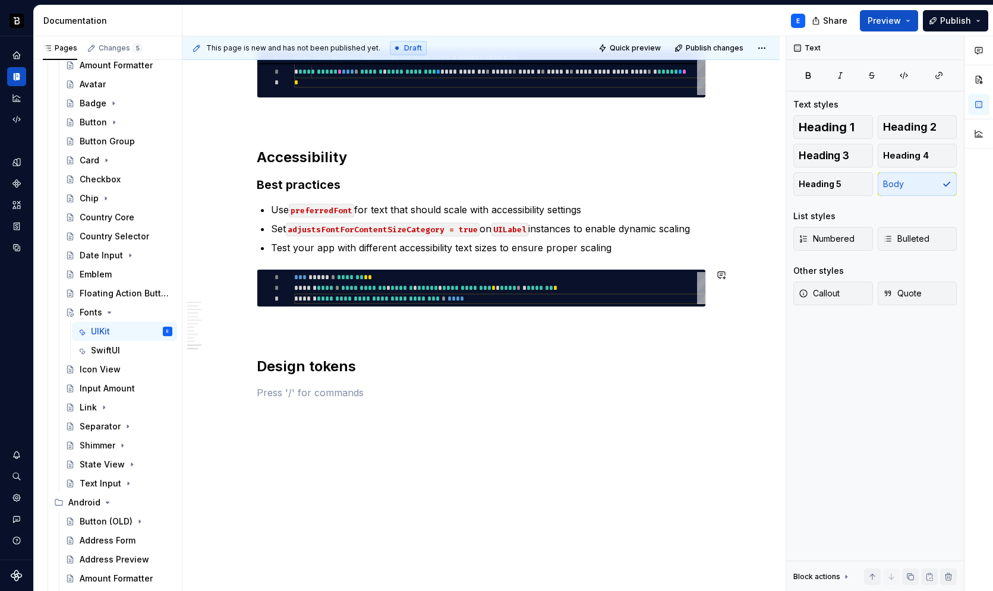
scroll to position [1773, 0]
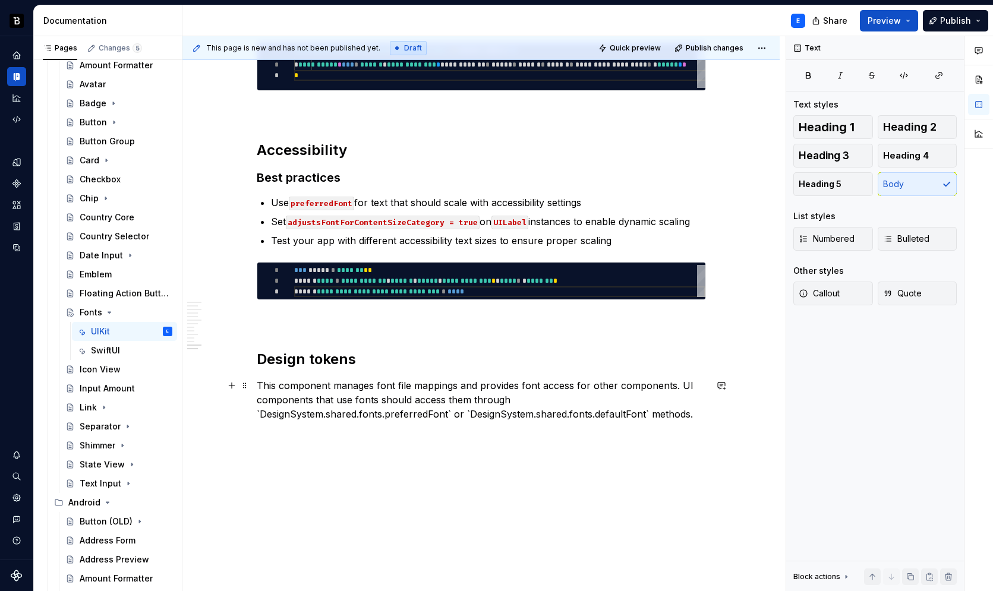
click at [549, 398] on p "This component manages font file mappings and provides font access for other co…" at bounding box center [481, 400] width 449 height 43
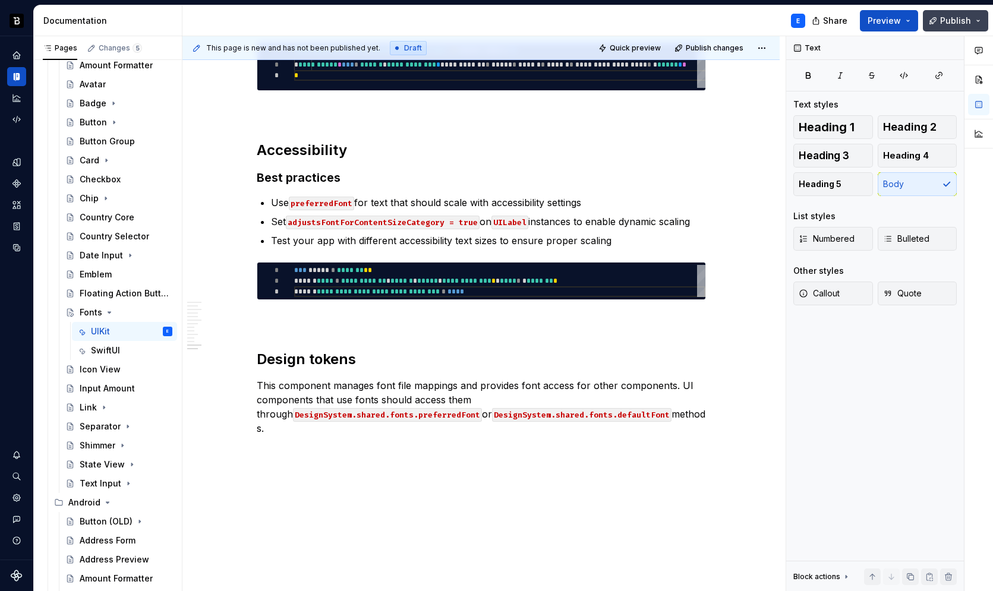
click at [960, 21] on span "Publish" at bounding box center [955, 21] width 31 height 12
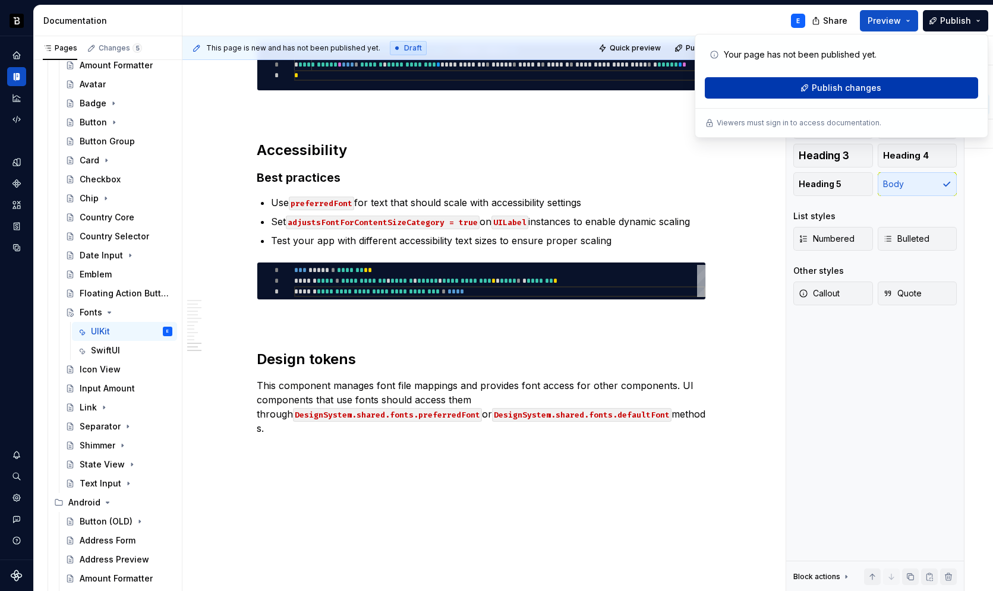
click at [844, 91] on span "Publish changes" at bounding box center [847, 88] width 70 height 12
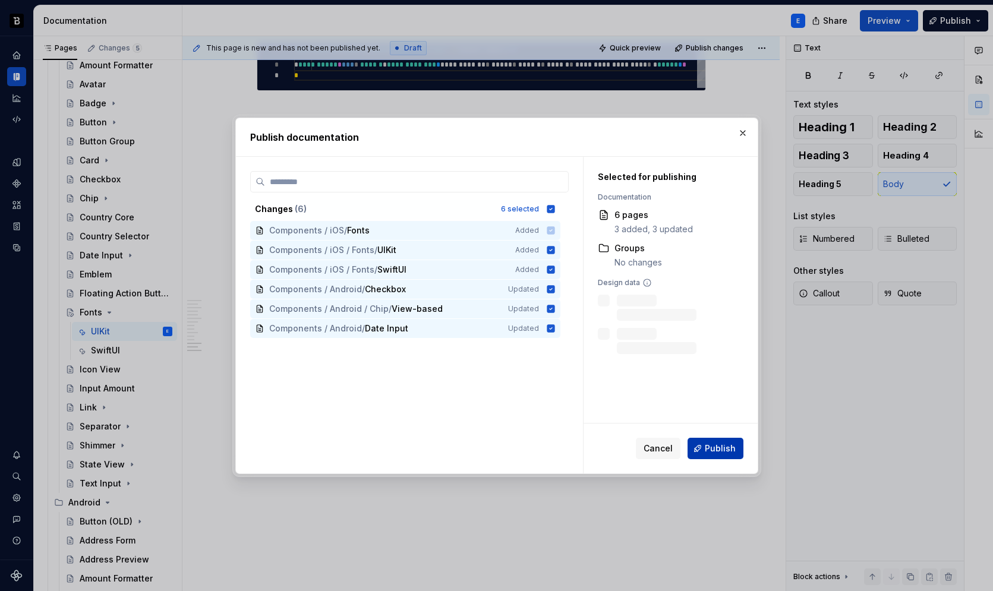
click at [715, 444] on span "Publish" at bounding box center [720, 449] width 31 height 12
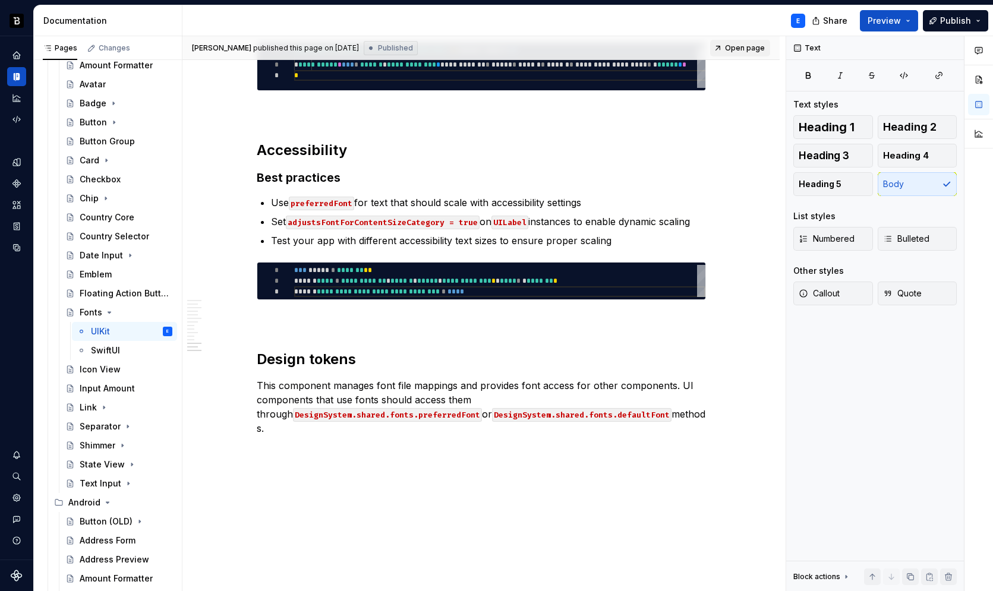
click at [747, 48] on span "Open page" at bounding box center [745, 48] width 40 height 10
click at [115, 349] on div "SwiftUI" at bounding box center [105, 351] width 29 height 12
type textarea "*"
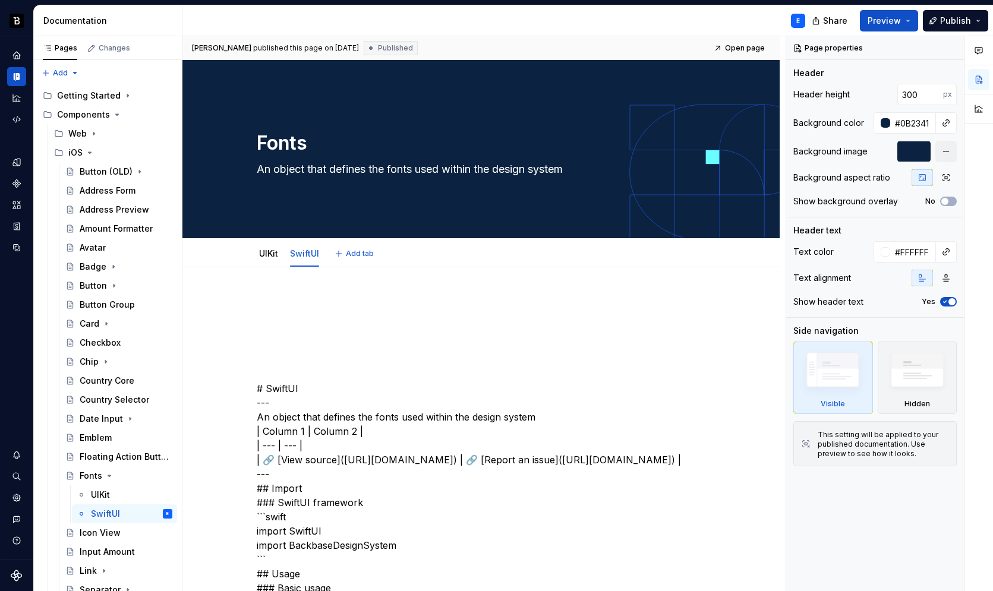
type textarea "*"
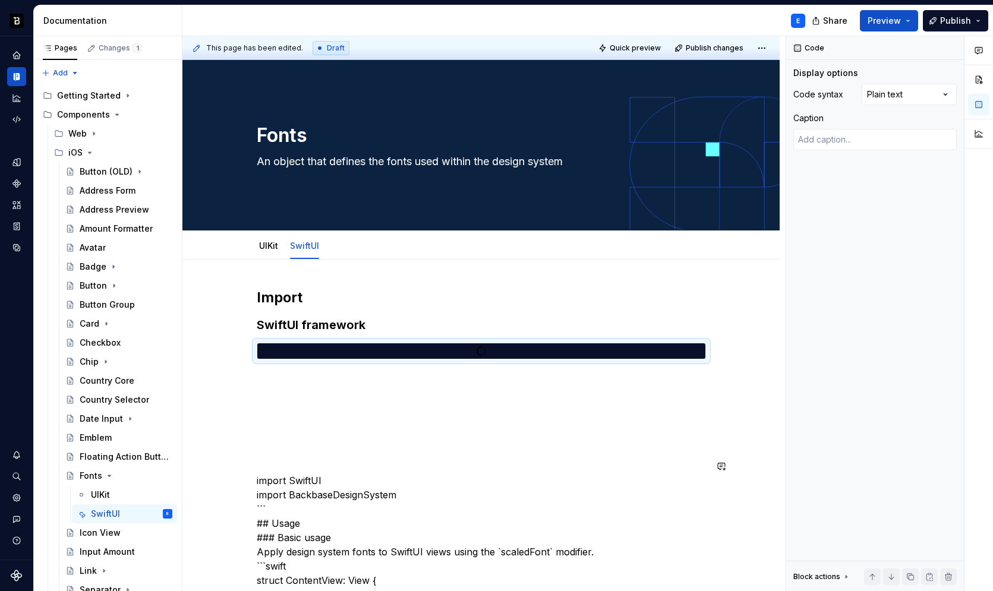
scroll to position [0, 0]
click at [892, 96] on div "Comments Open comments No comments yet Select ‘Comment’ from the block context …" at bounding box center [889, 314] width 207 height 556
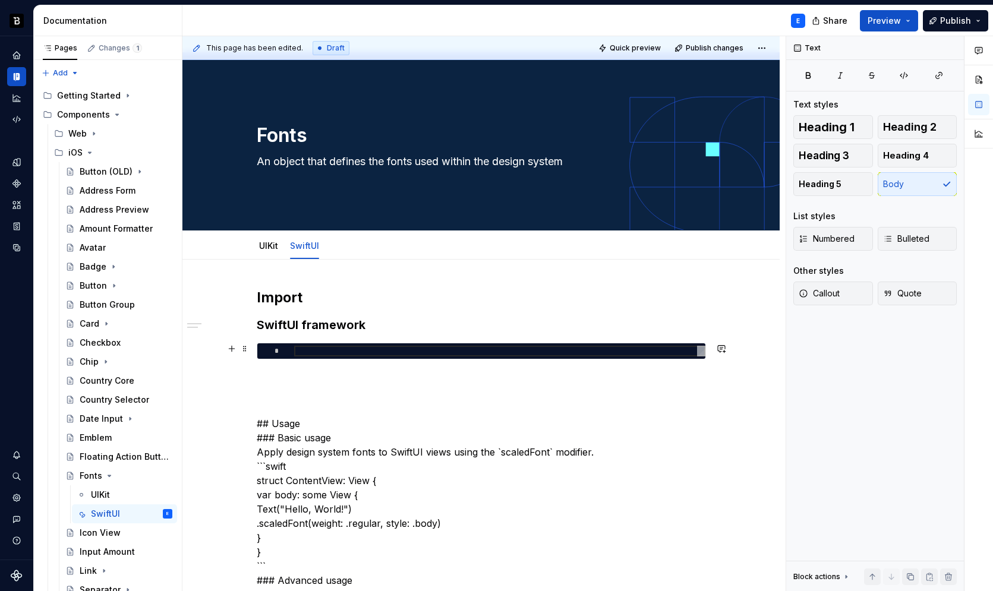
click at [355, 351] on div at bounding box center [499, 351] width 411 height 11
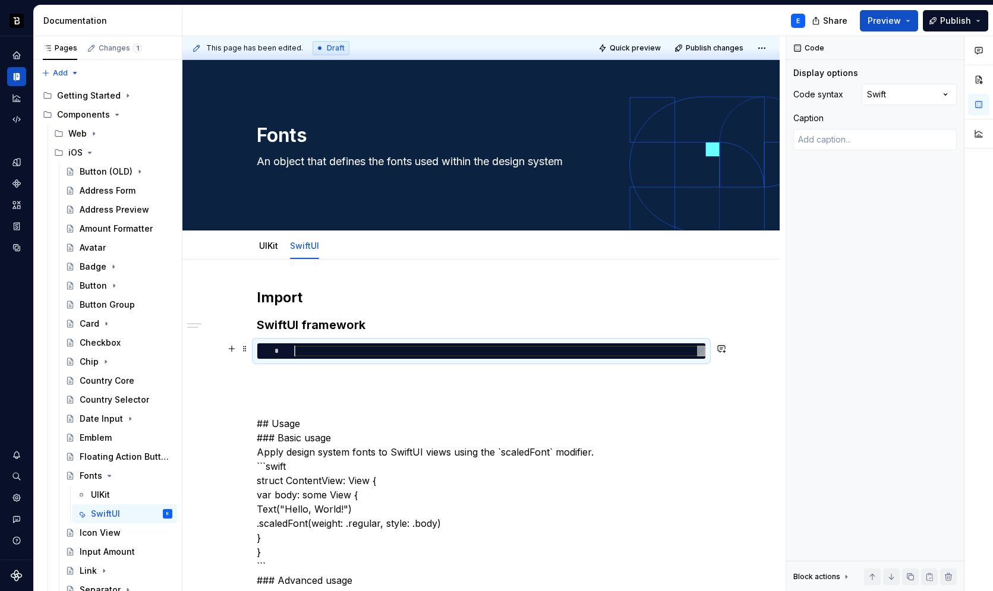
type textarea "*"
type textarea "**********"
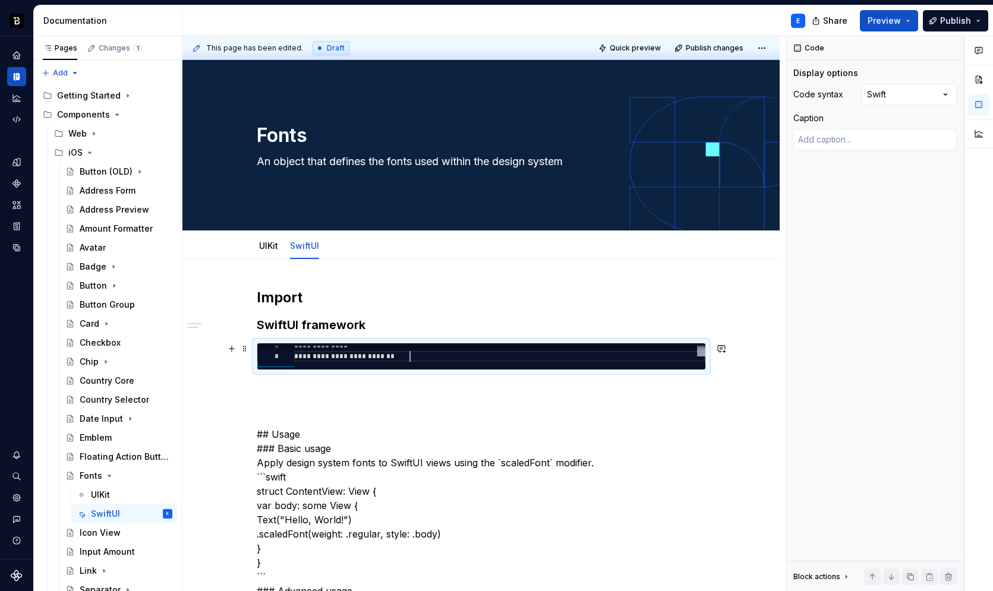
scroll to position [11, 115]
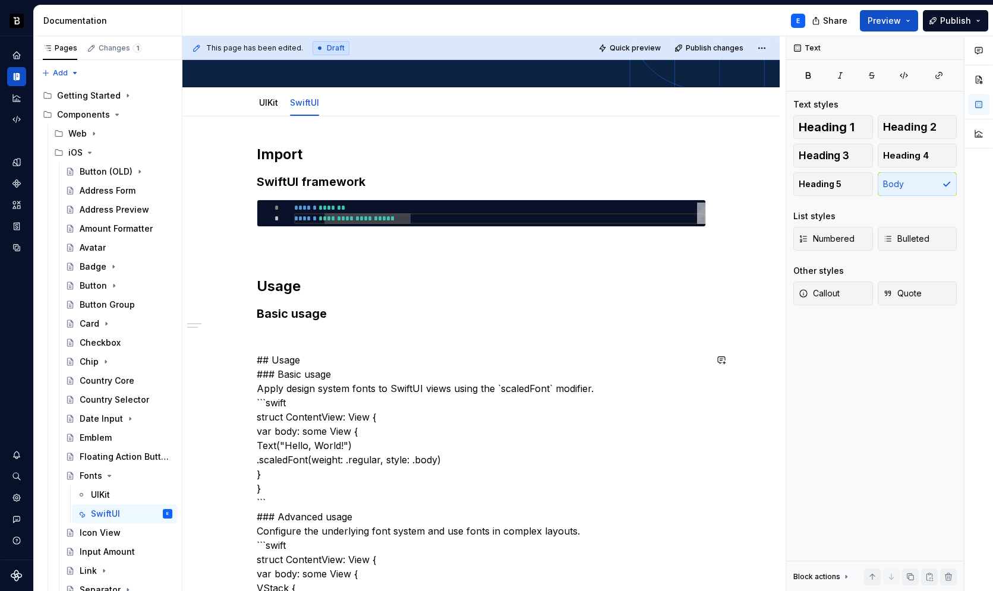
scroll to position [154, 0]
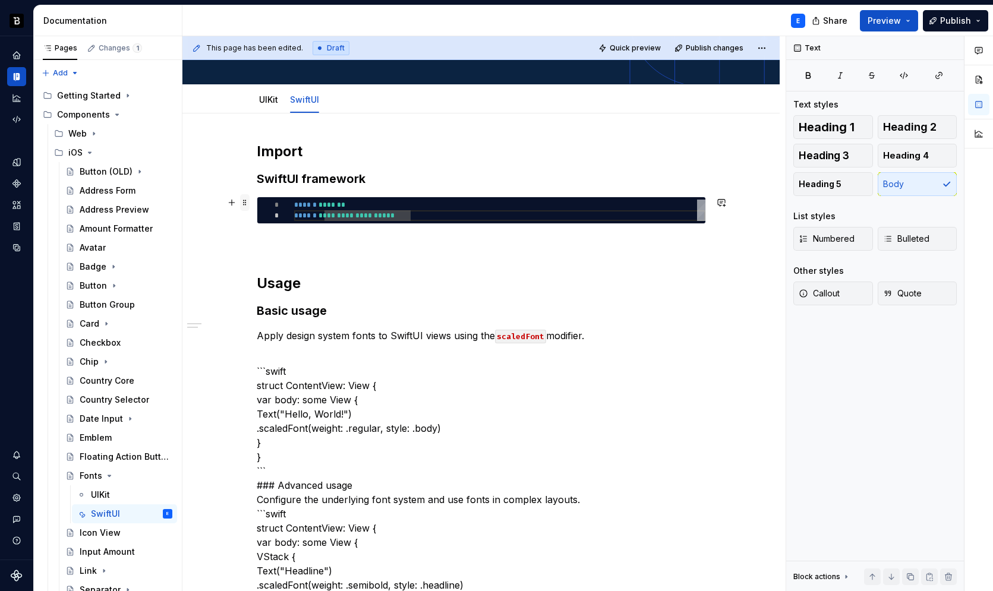
click at [244, 200] on span at bounding box center [245, 202] width 10 height 17
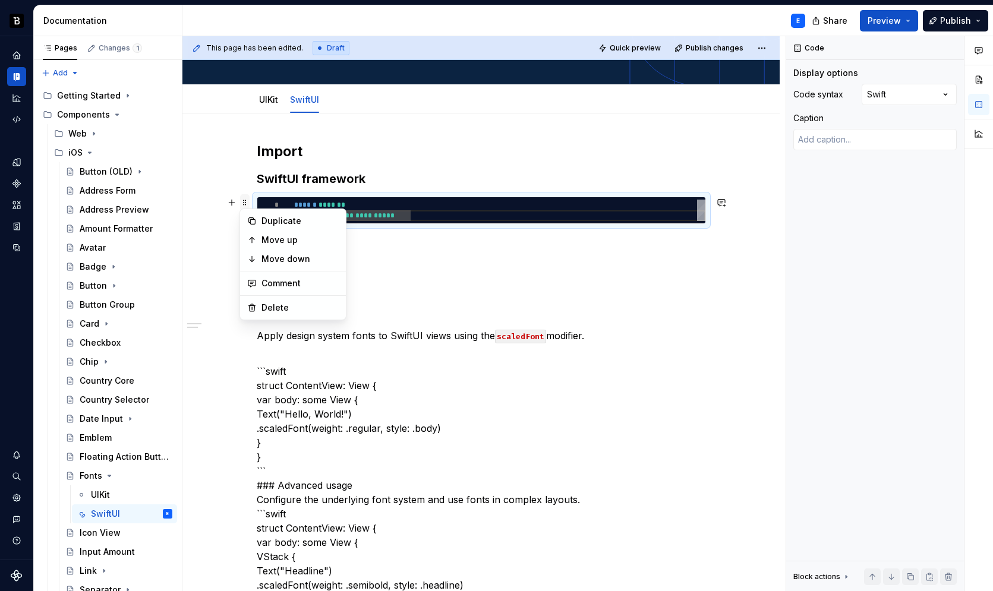
click at [244, 200] on span at bounding box center [245, 202] width 10 height 17
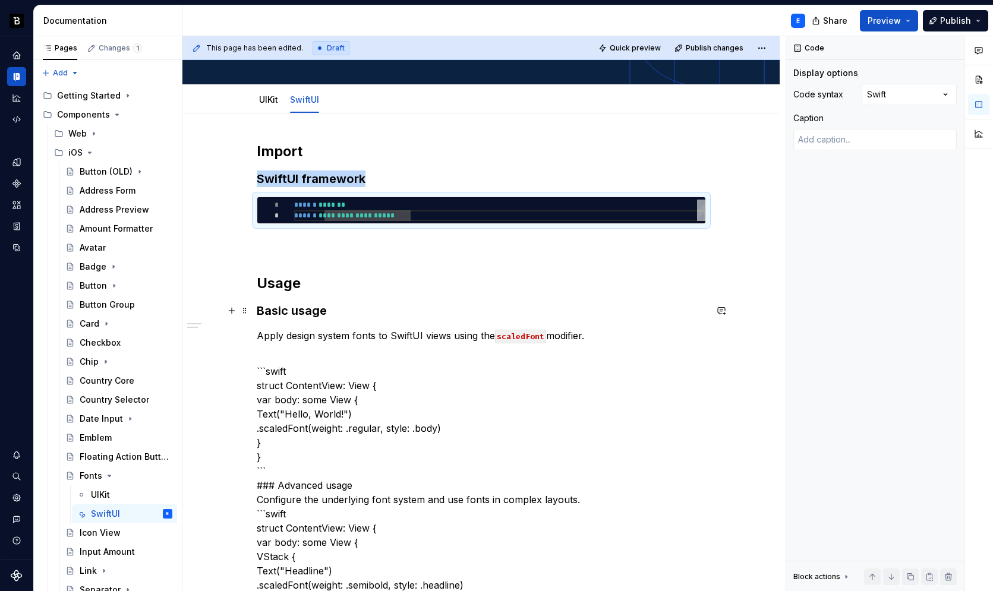
copy h3 "SwiftUI framework"
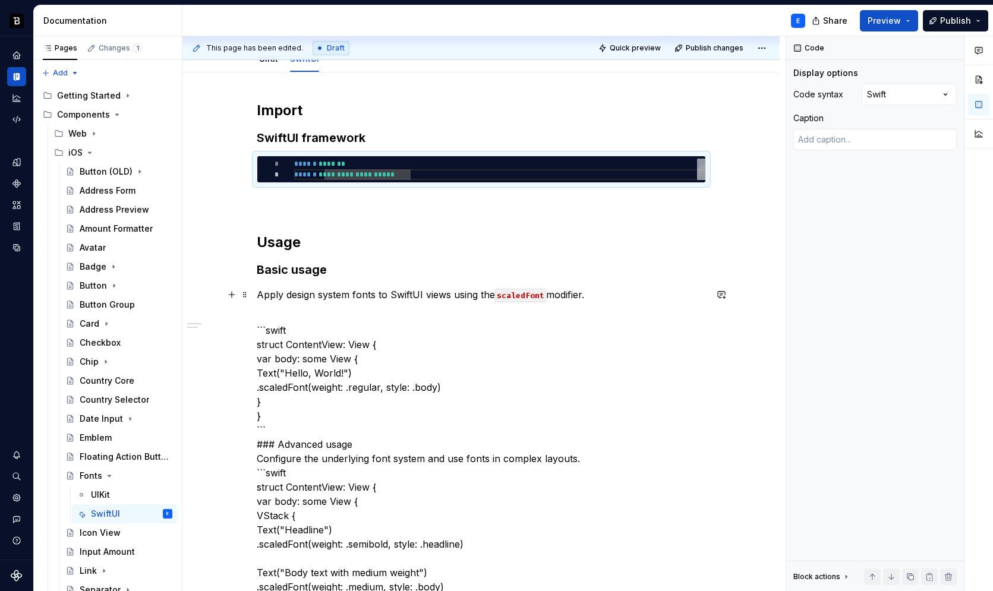
click at [600, 289] on p "Apply design system fonts to SwiftUI views using the scaledFont modifier." at bounding box center [481, 295] width 449 height 14
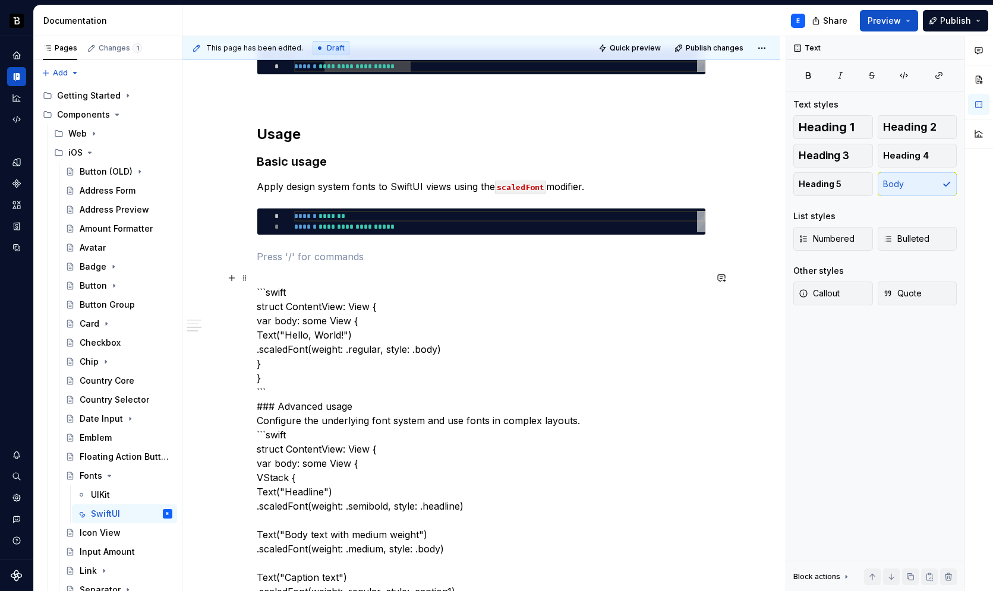
scroll to position [311, 0]
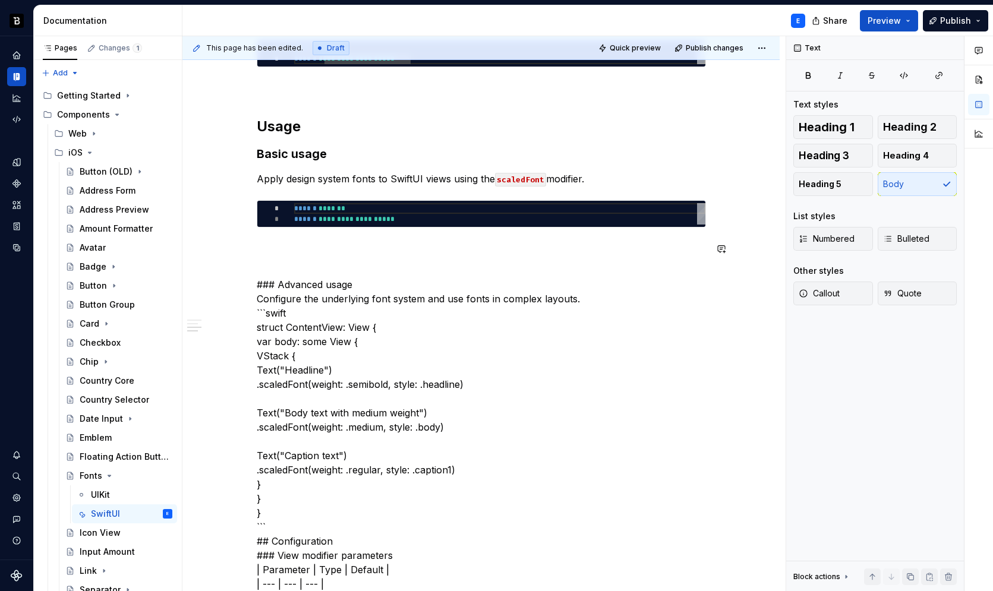
type textarea "*"
type textarea "**********"
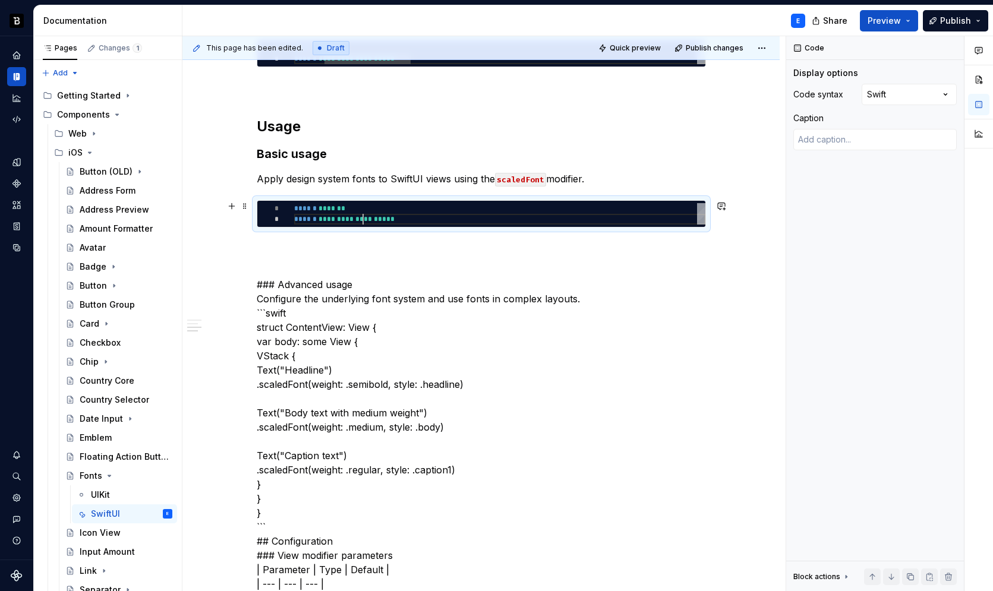
click at [364, 218] on div "**********" at bounding box center [499, 213] width 411 height 21
type textarea "*"
type textarea "**********"
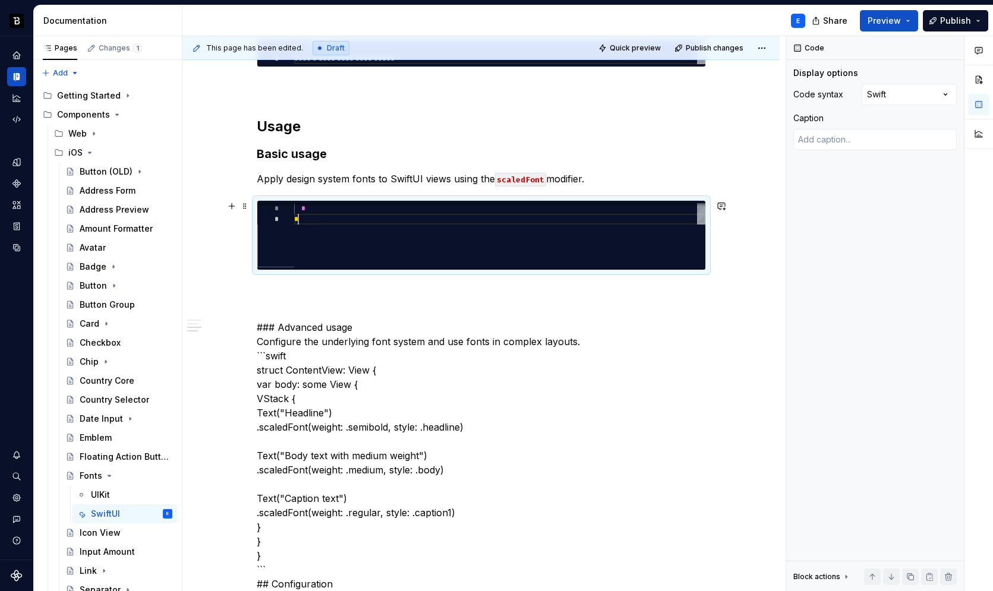
scroll to position [53, 4]
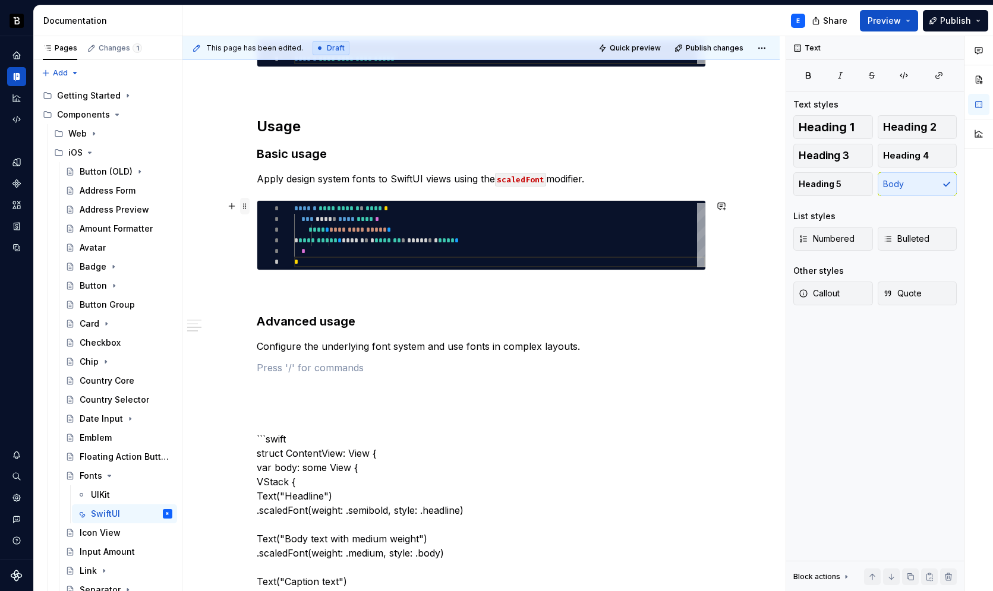
click at [242, 209] on span at bounding box center [245, 206] width 10 height 17
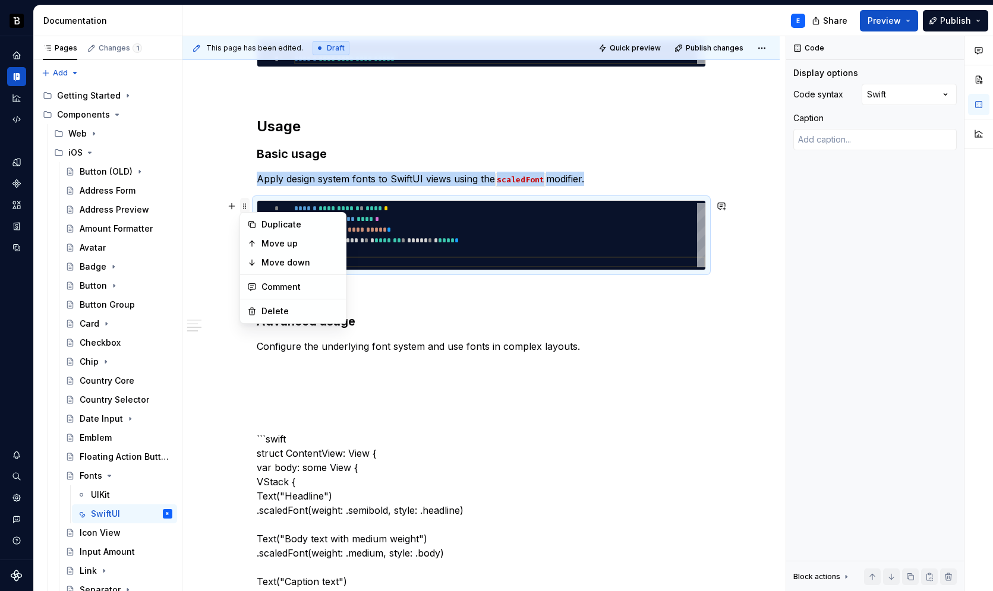
click at [242, 209] on span at bounding box center [245, 206] width 10 height 17
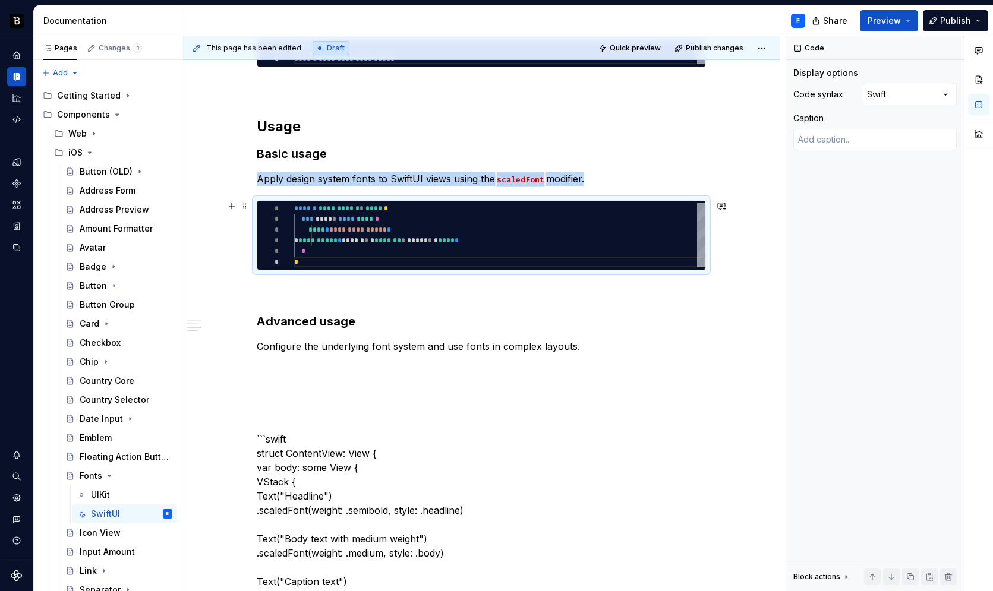
copy p "Apply design system fonts to SwiftUI views using the scaledFont modifier."
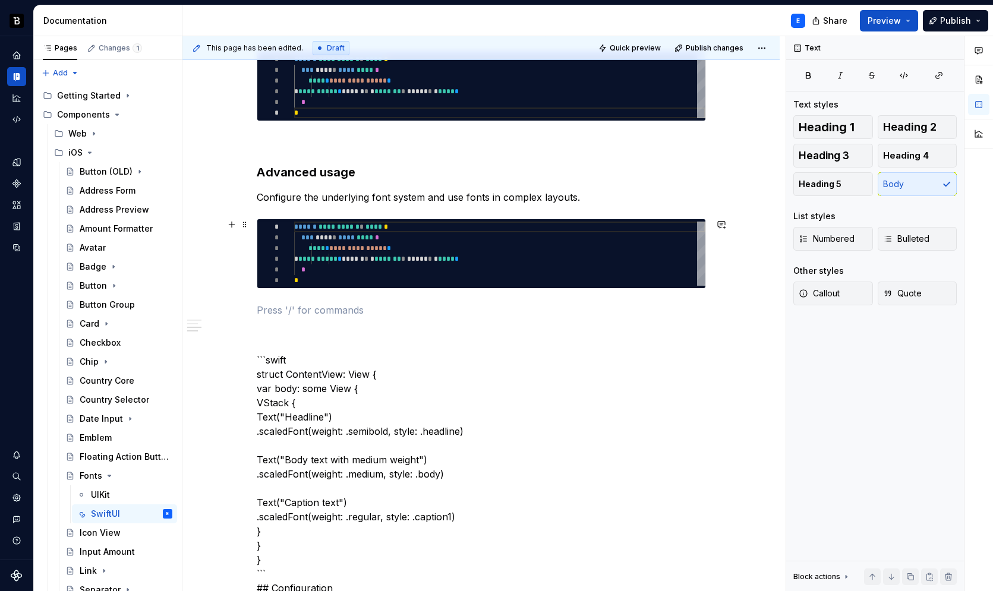
scroll to position [532, 0]
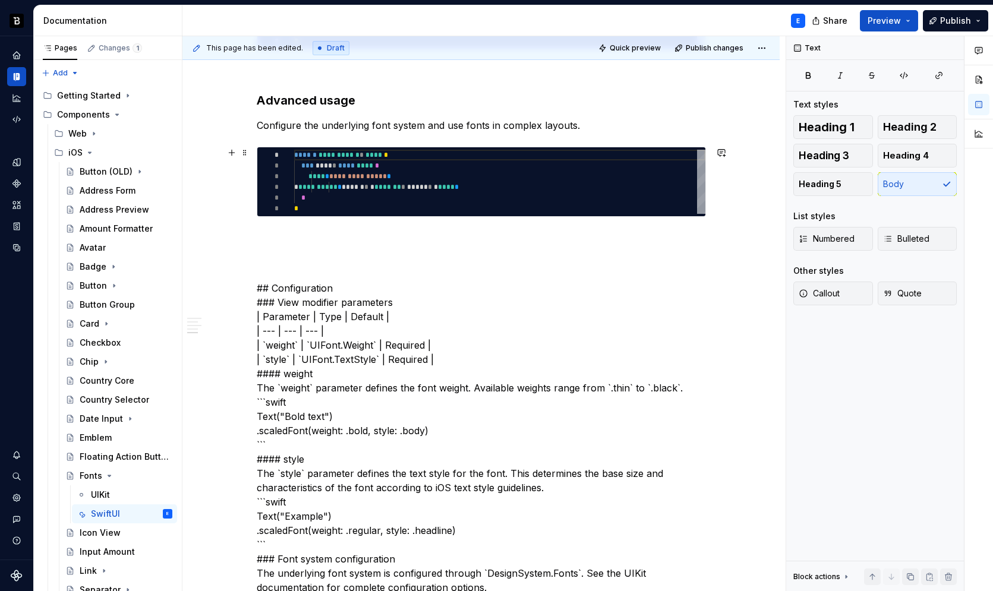
type textarea "*"
type textarea "**********"
click at [385, 185] on div "**********" at bounding box center [499, 182] width 411 height 64
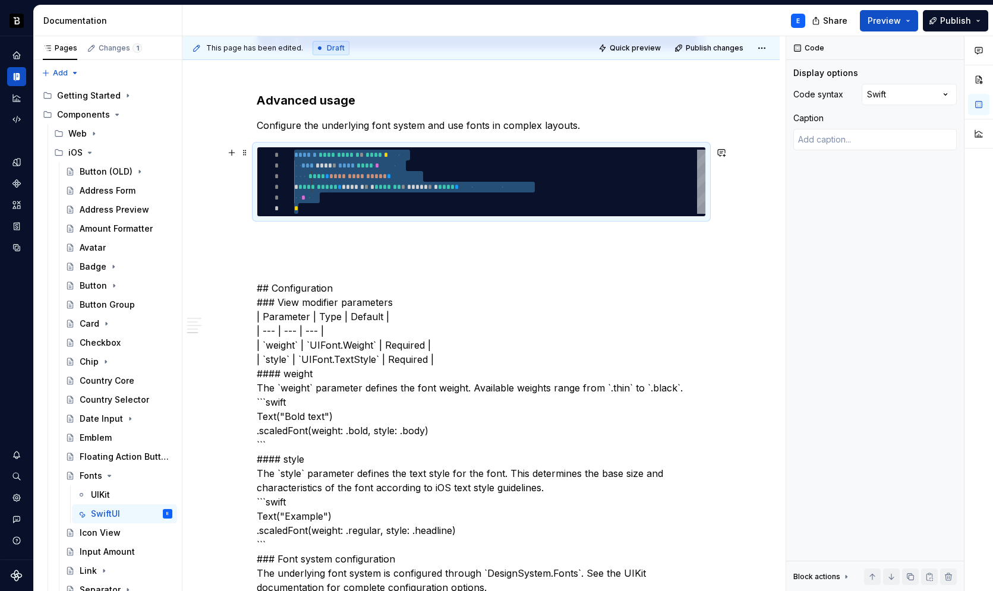
type textarea "*"
type textarea "**********"
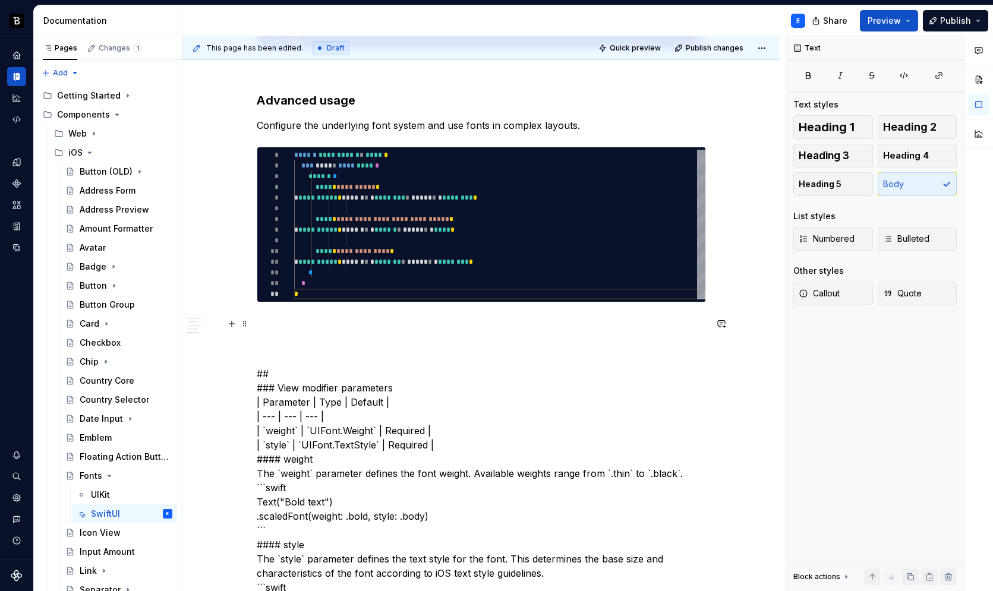
click at [300, 311] on div "**********" at bounding box center [481, 450] width 449 height 1373
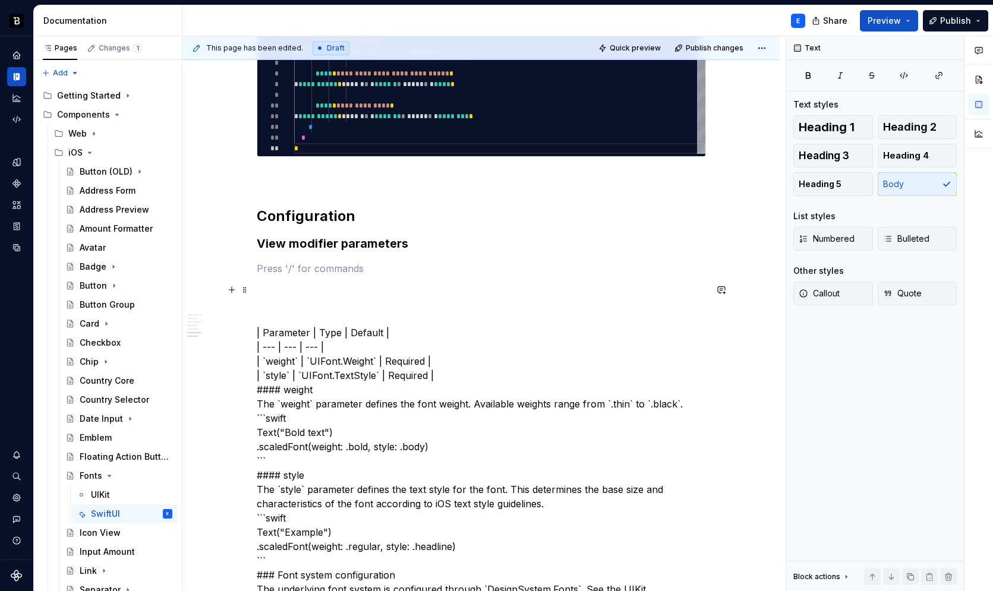
scroll to position [684, 0]
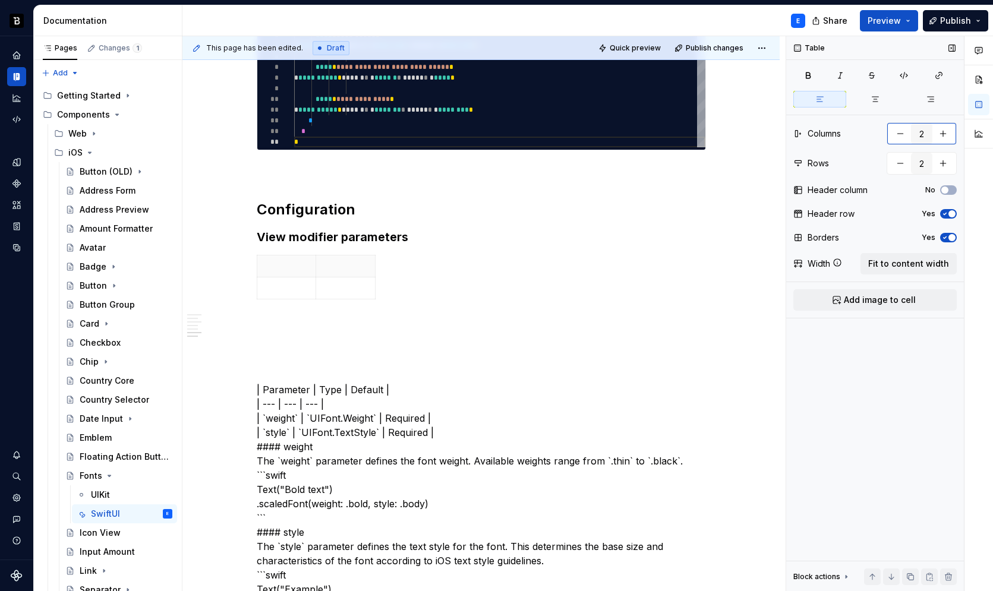
click at [942, 127] on button "button" at bounding box center [943, 133] width 21 height 21
type input "3"
click at [941, 163] on button "button" at bounding box center [943, 163] width 21 height 21
type input "3"
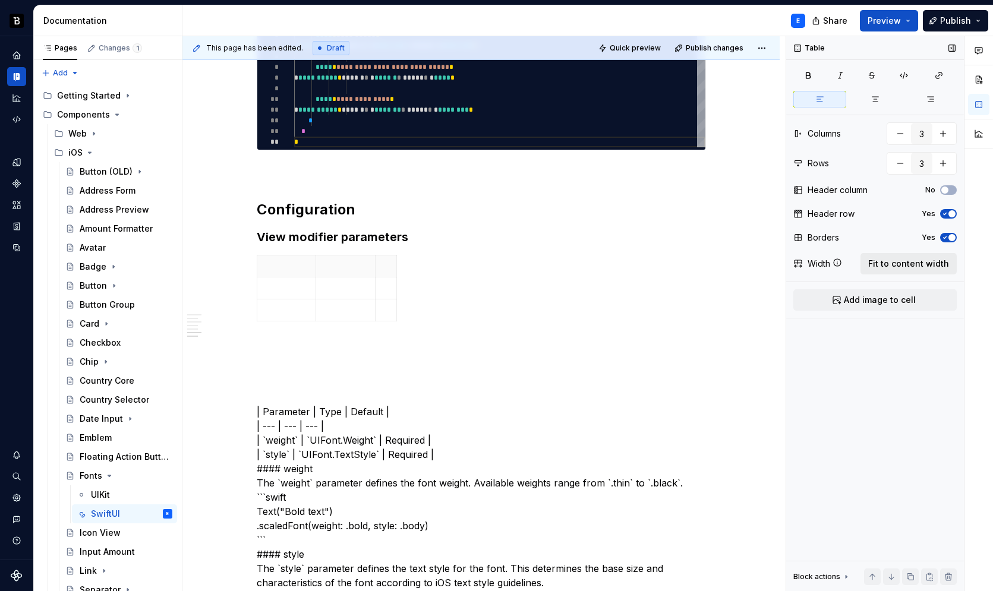
click at [902, 261] on span "Fit to content width" at bounding box center [908, 264] width 81 height 12
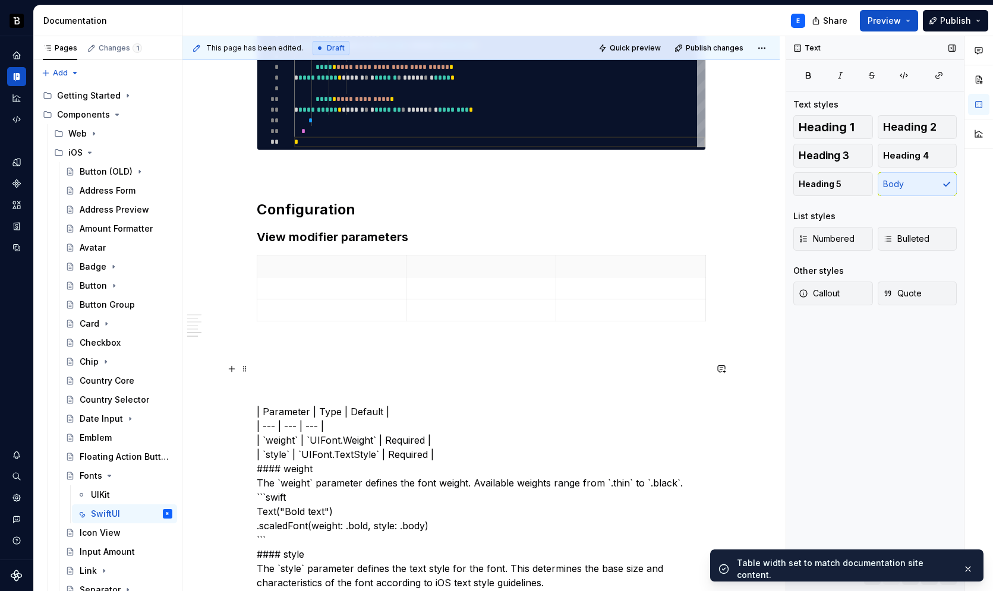
click at [314, 264] on p at bounding box center [331, 266] width 135 height 12
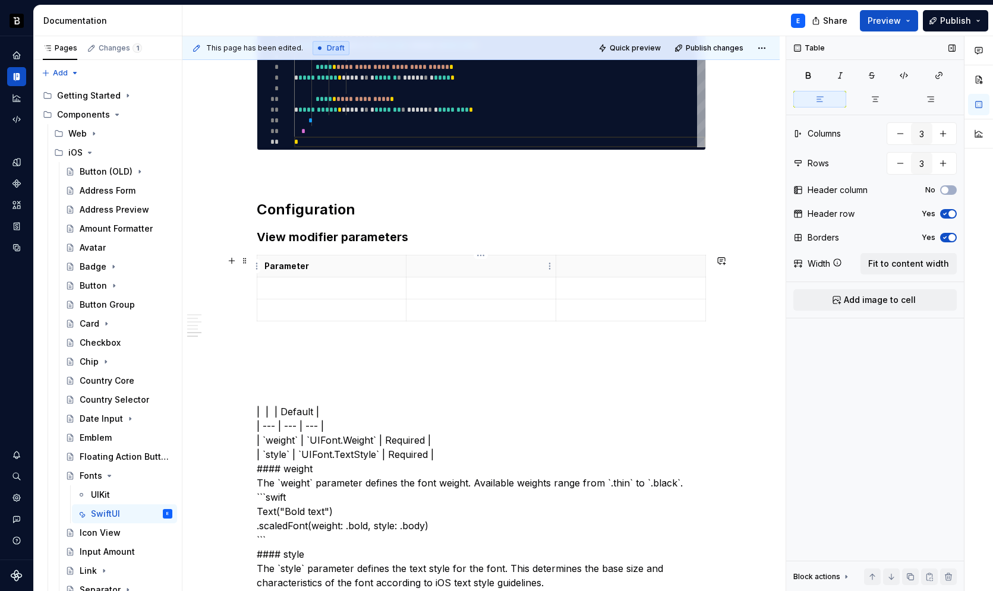
click at [468, 263] on p at bounding box center [481, 266] width 135 height 12
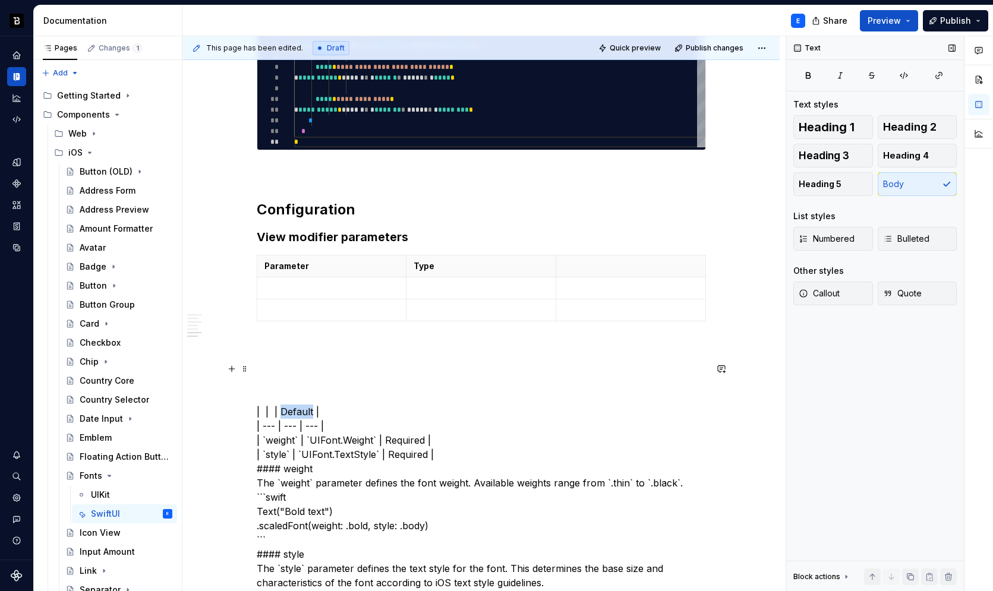
click at [592, 262] on p at bounding box center [630, 266] width 135 height 12
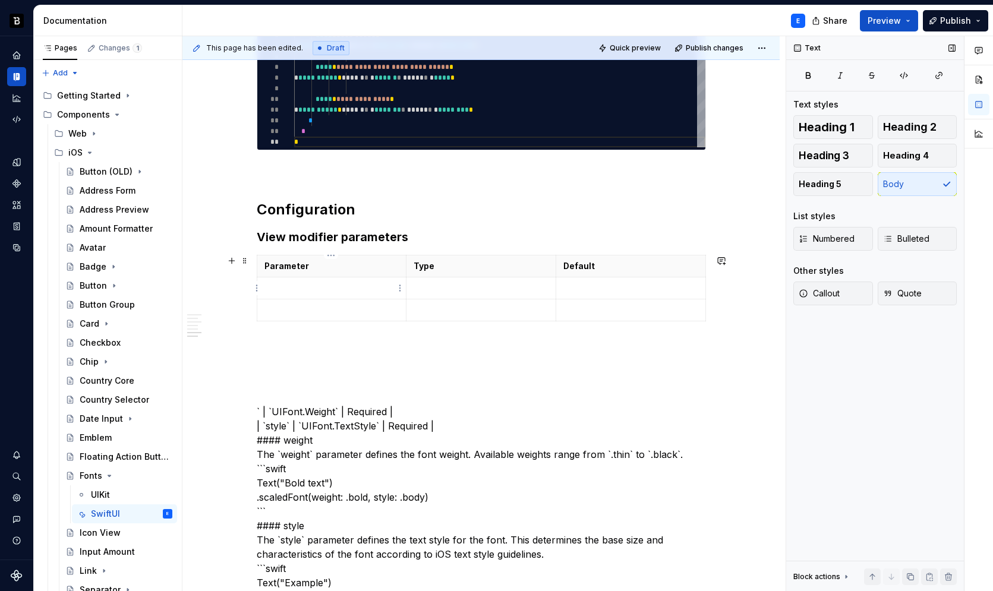
click at [348, 292] on p at bounding box center [331, 288] width 135 height 12
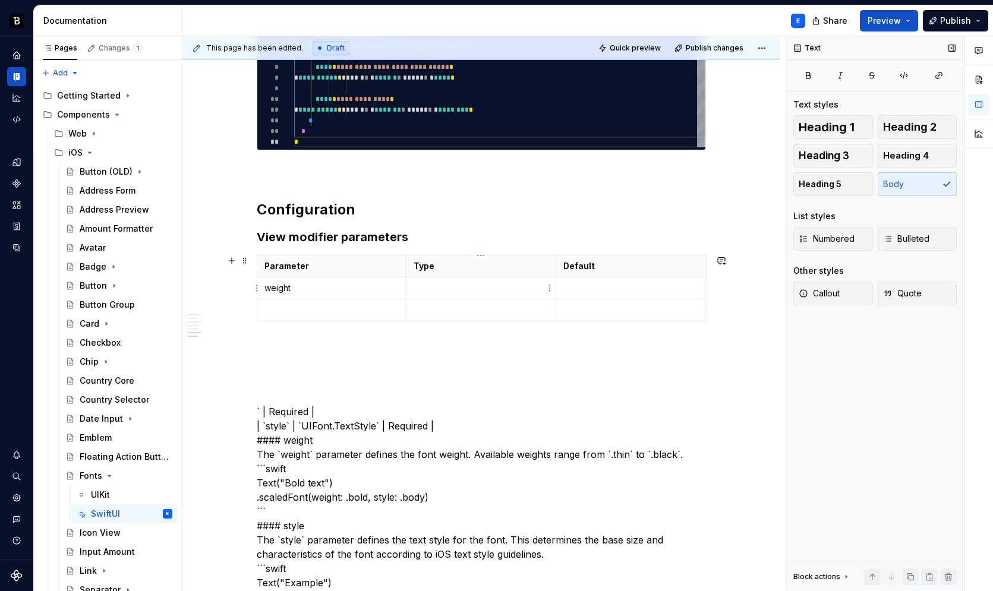
click at [454, 281] on td at bounding box center [482, 289] width 150 height 22
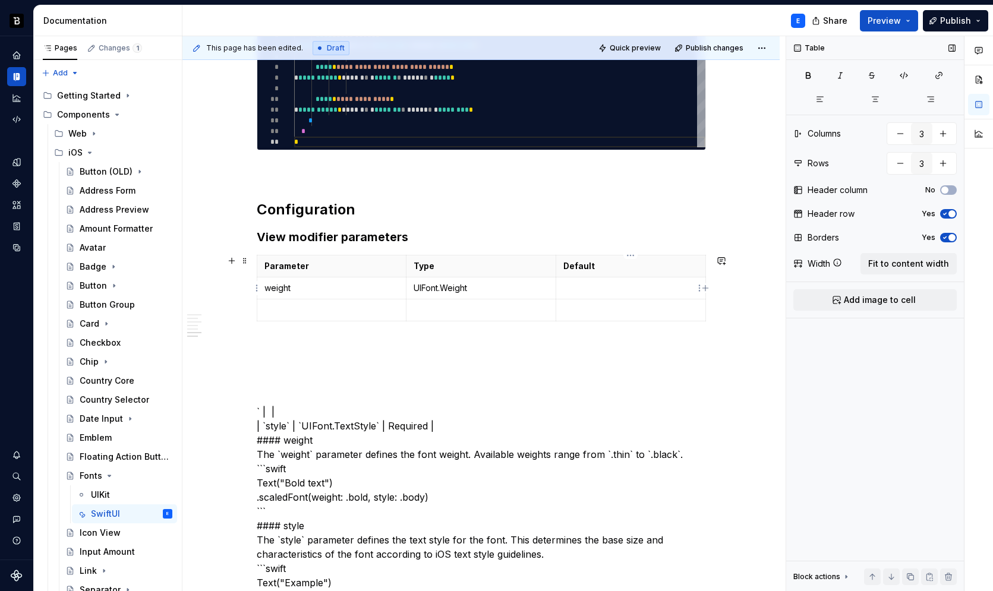
click at [628, 288] on p at bounding box center [630, 288] width 135 height 12
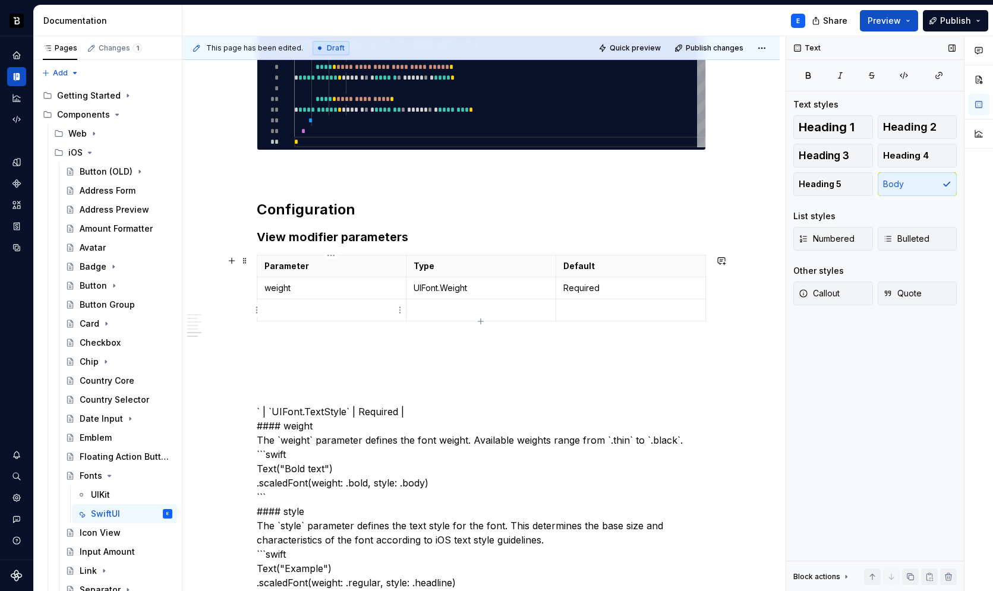
click at [289, 308] on p at bounding box center [331, 310] width 135 height 12
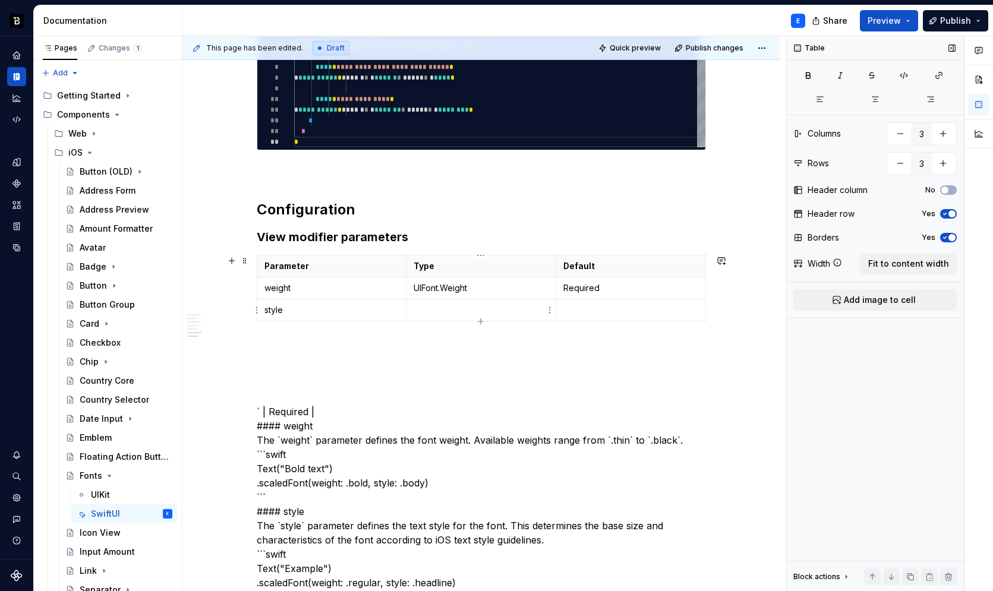
click at [436, 304] on p at bounding box center [481, 310] width 135 height 12
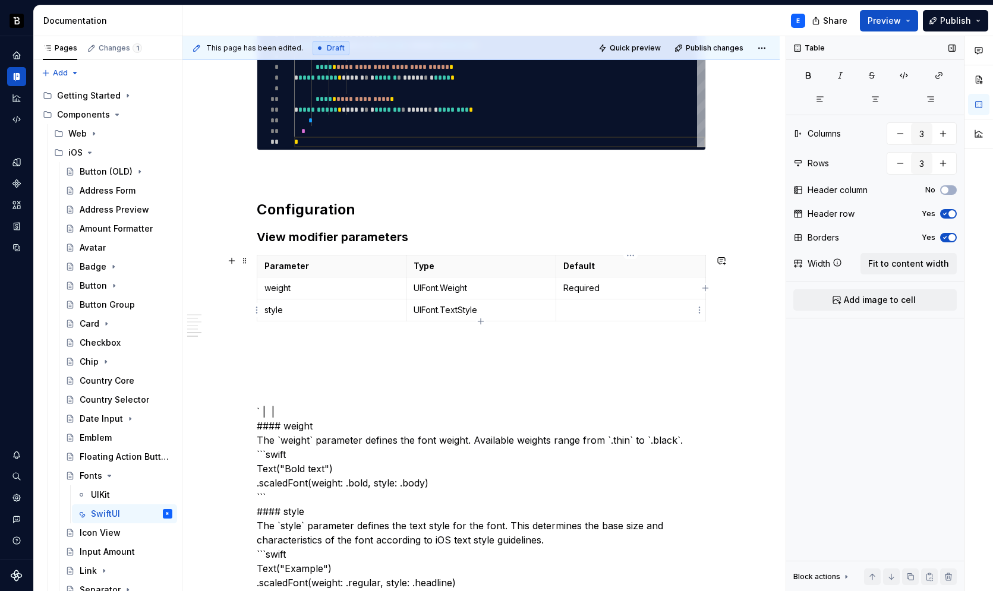
click at [570, 314] on p at bounding box center [630, 310] width 135 height 12
click at [515, 310] on p "UIFont.TextStyle" at bounding box center [481, 310] width 135 height 12
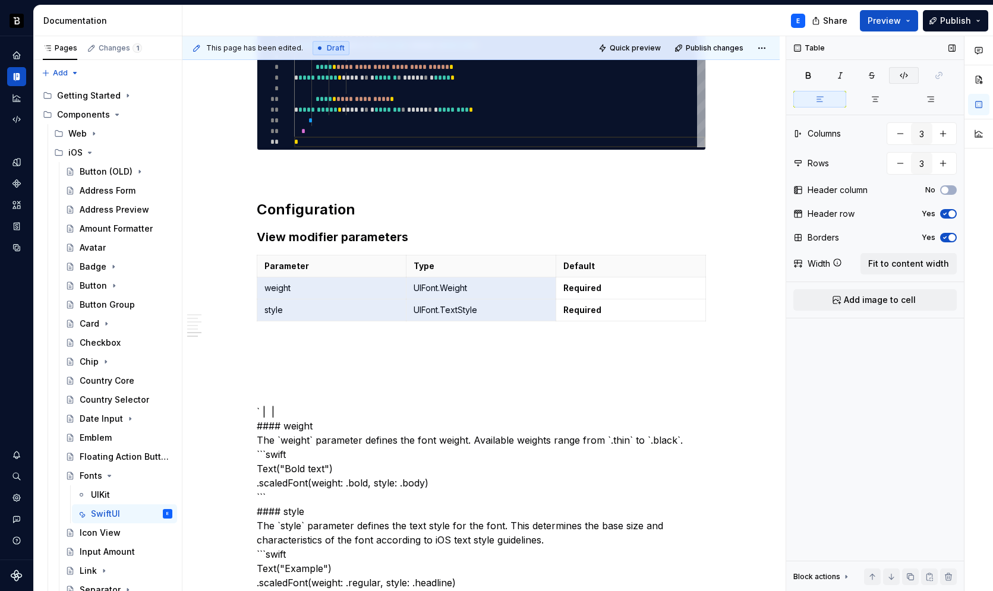
click at [903, 77] on icon "button" at bounding box center [903, 76] width 7 height 7
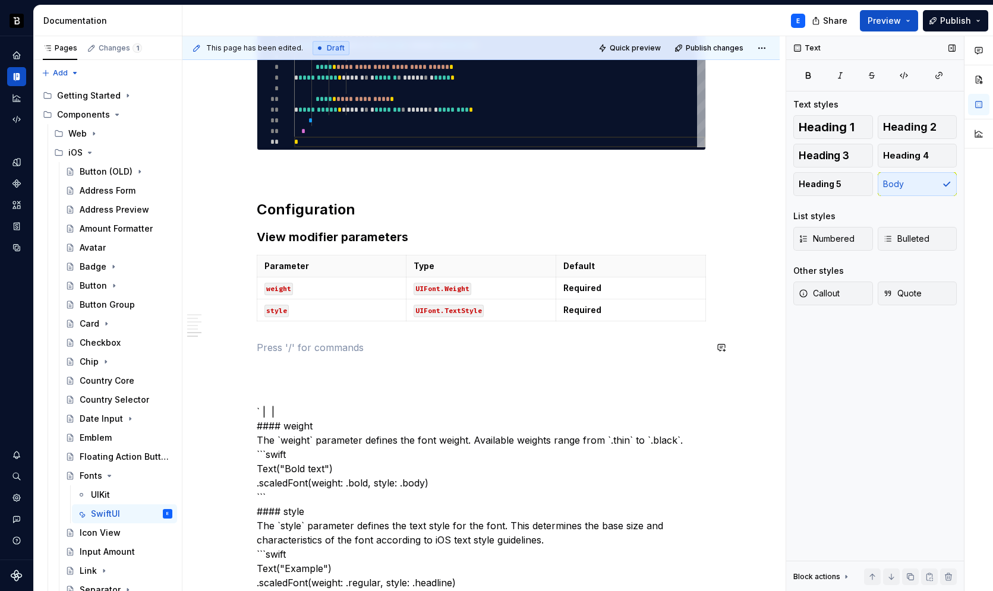
click at [424, 337] on div "**********" at bounding box center [481, 358] width 449 height 1492
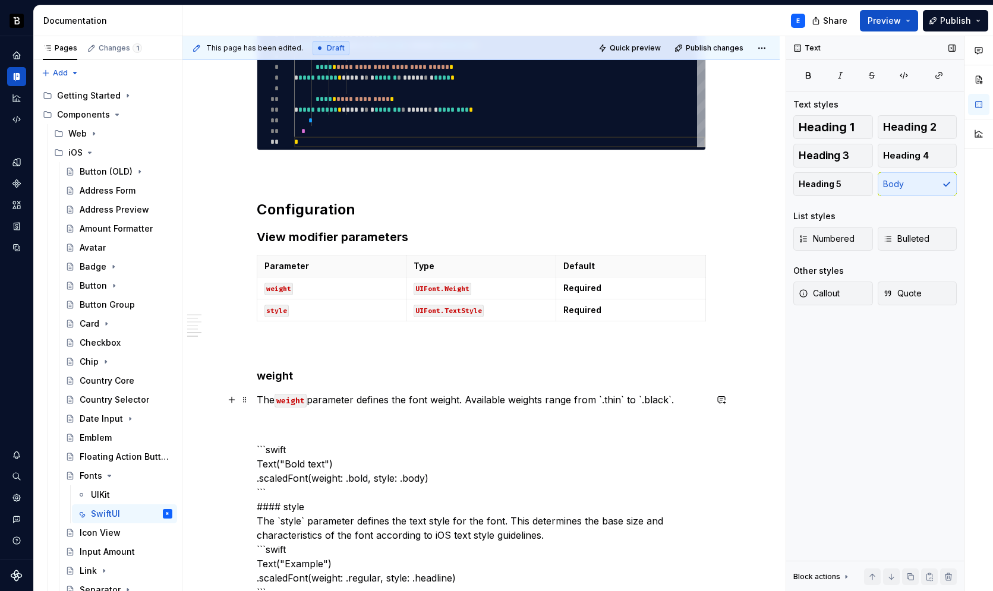
click at [621, 396] on p "The weight parameter defines the font weight. Available weights range from `.th…" at bounding box center [481, 400] width 449 height 14
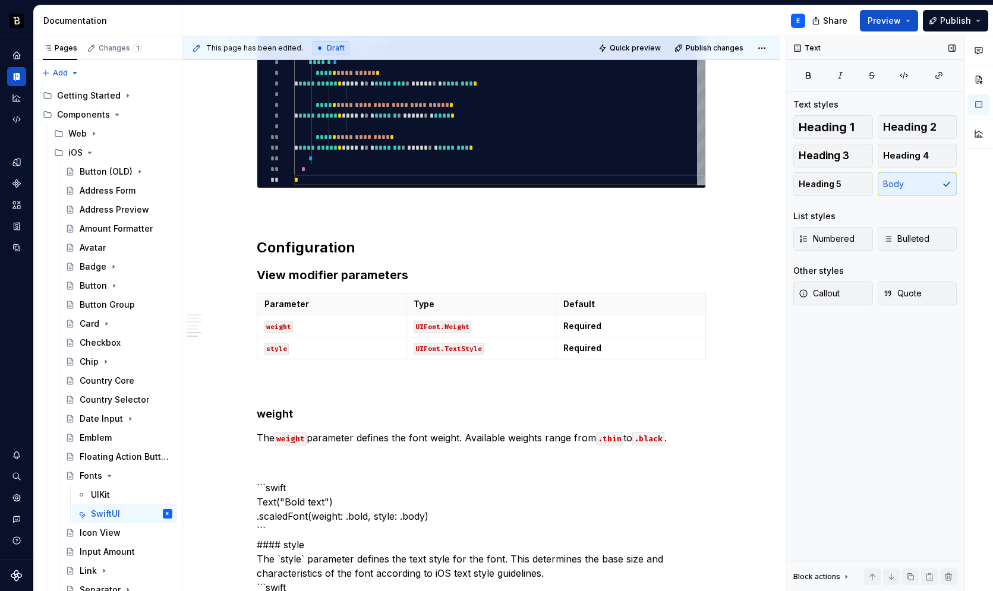
scroll to position [590, 0]
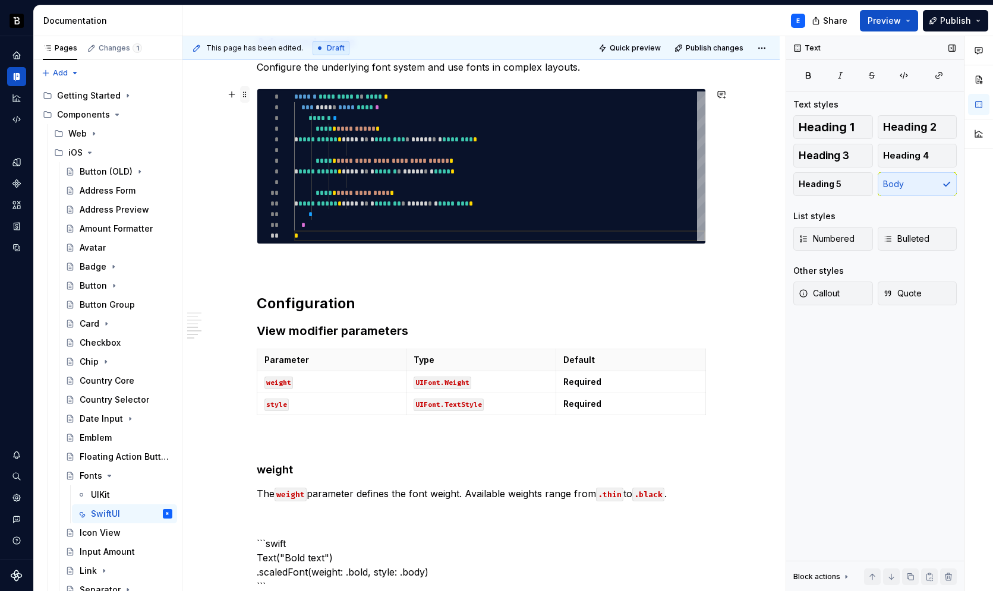
click at [242, 94] on span at bounding box center [245, 94] width 10 height 17
type textarea "*"
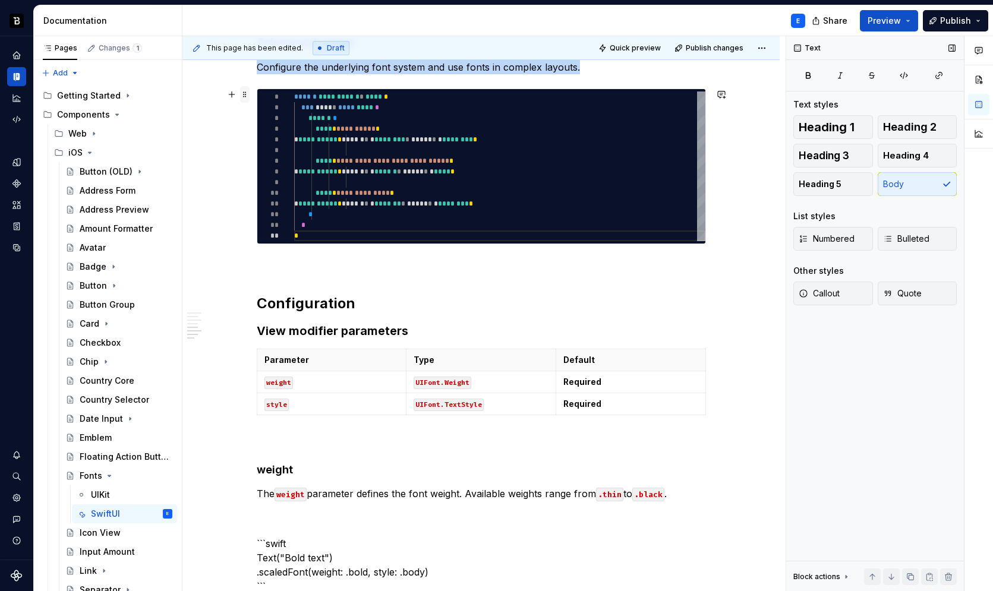
click at [242, 94] on span at bounding box center [245, 94] width 10 height 17
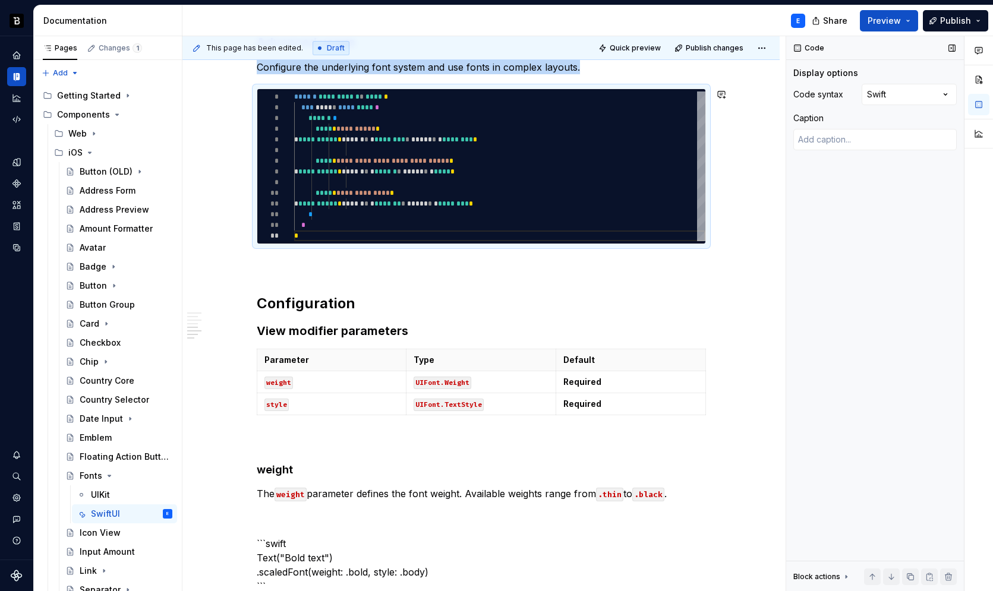
copy p "Configure the underlying font system and use fonts in complex layouts."
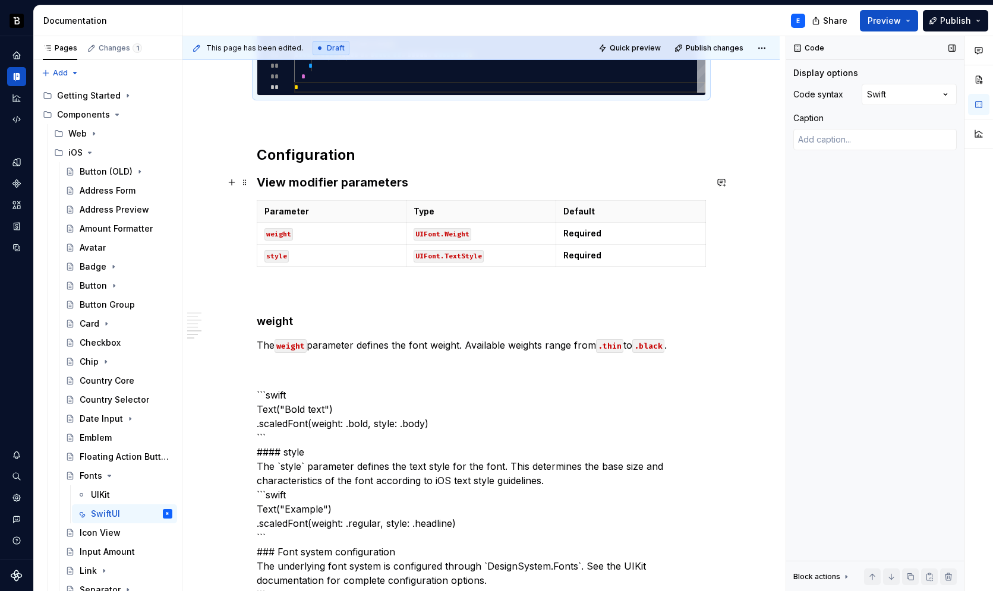
scroll to position [775, 0]
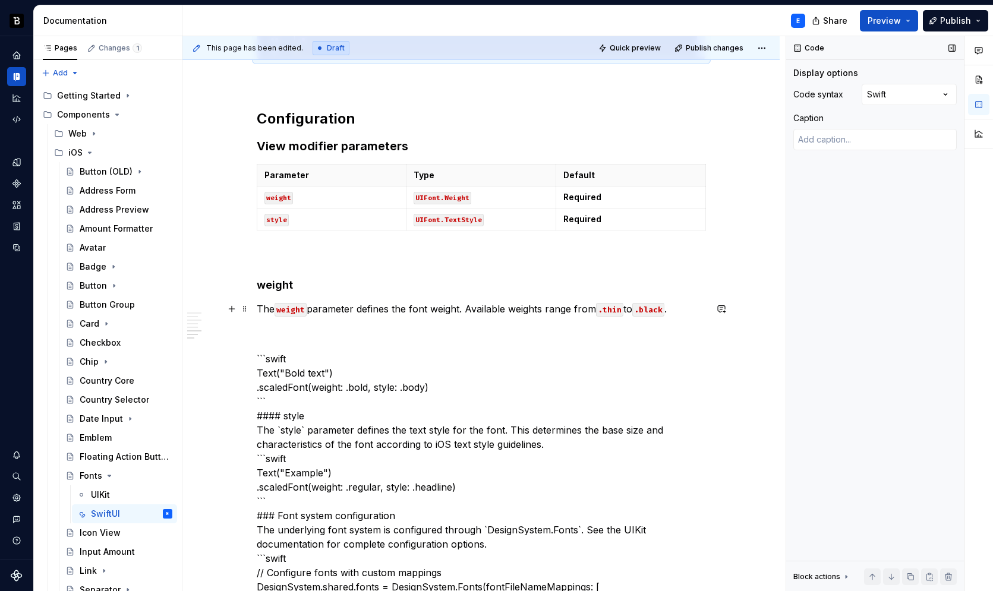
click at [531, 307] on p "The weight parameter defines the font weight. Available weights range from .thi…" at bounding box center [481, 309] width 449 height 14
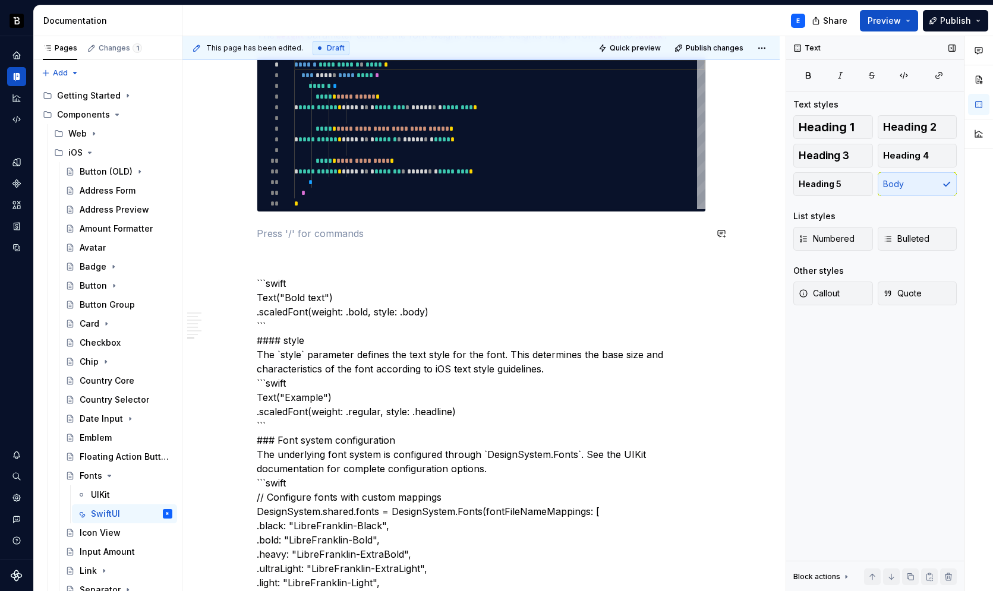
scroll to position [1010, 0]
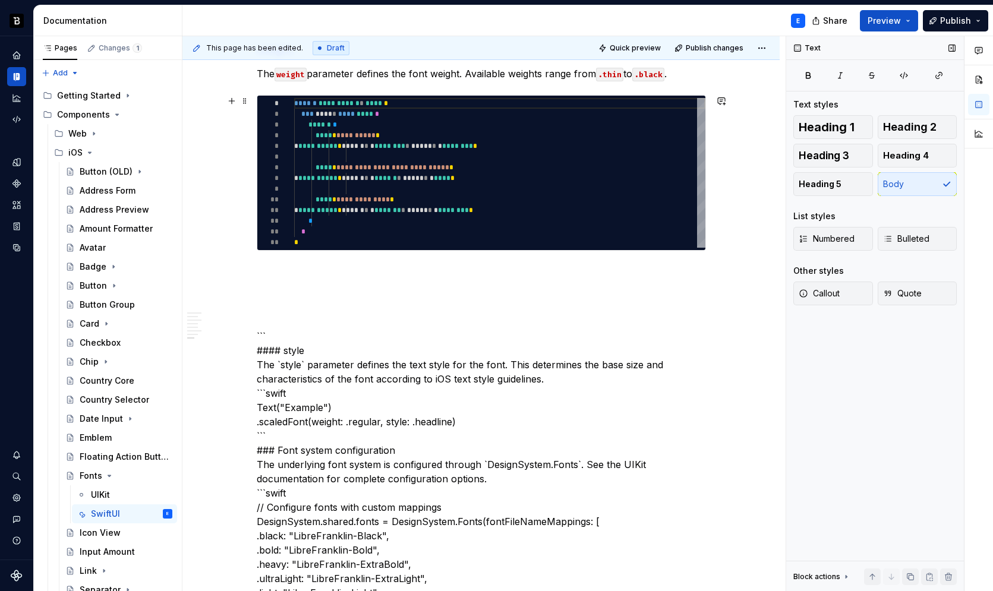
type textarea "**********"
click at [394, 146] on div "**********" at bounding box center [499, 173] width 411 height 150
type textarea "*"
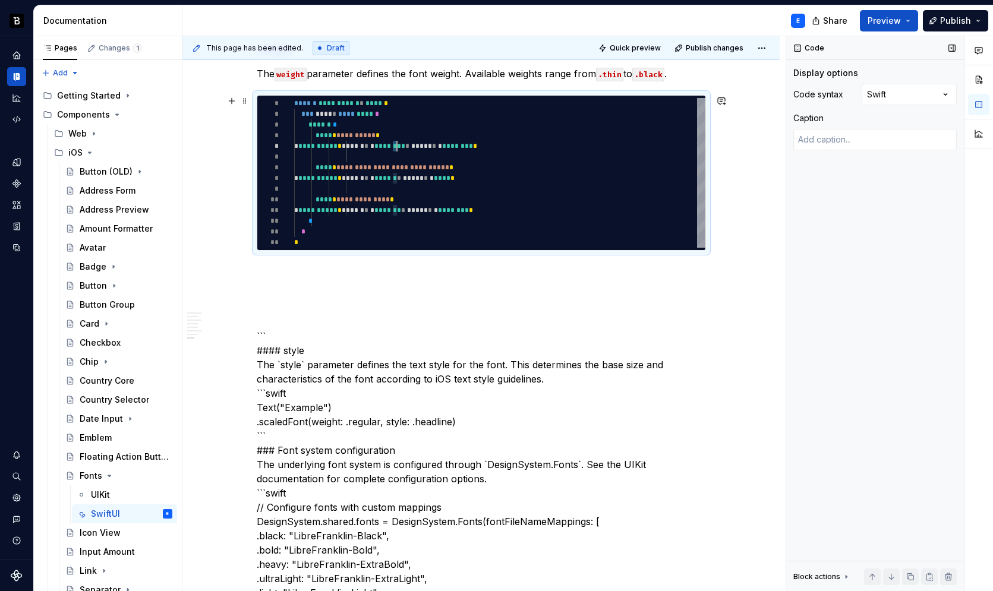
type textarea "**********"
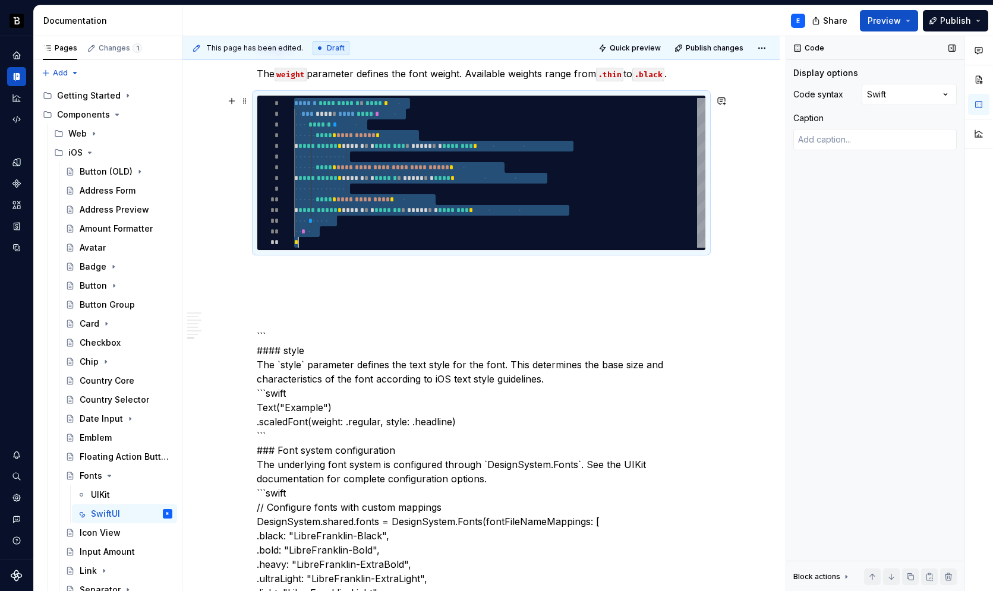
type textarea "*"
type textarea "**********"
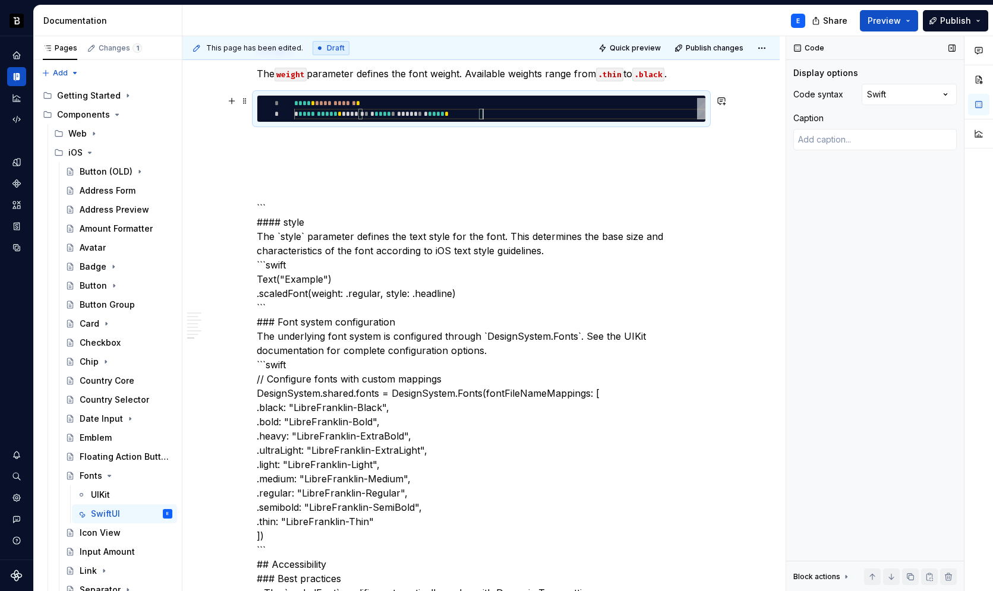
scroll to position [11, 188]
click at [351, 127] on div "**********" at bounding box center [481, 50] width 449 height 1529
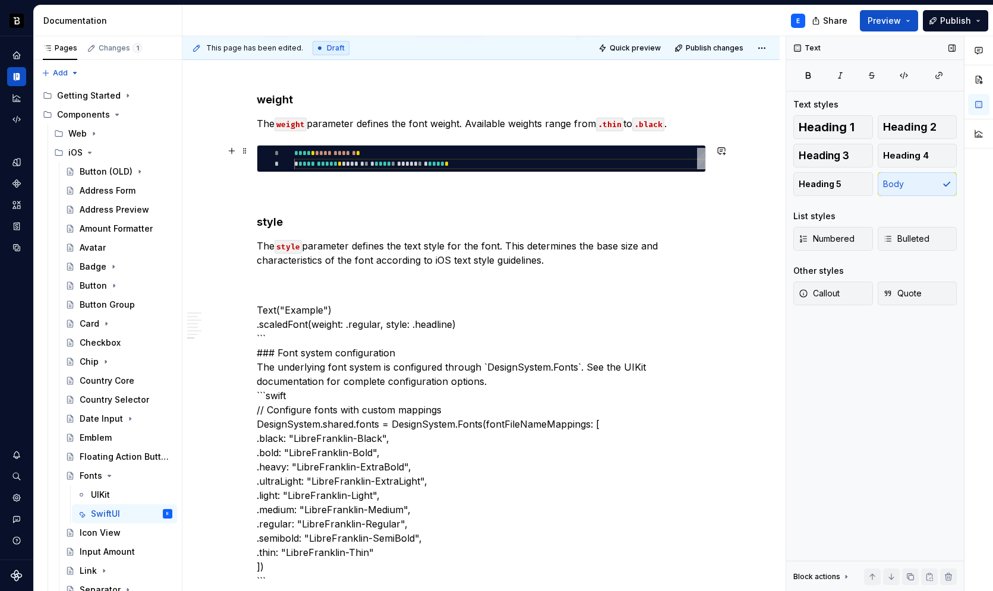
scroll to position [956, 0]
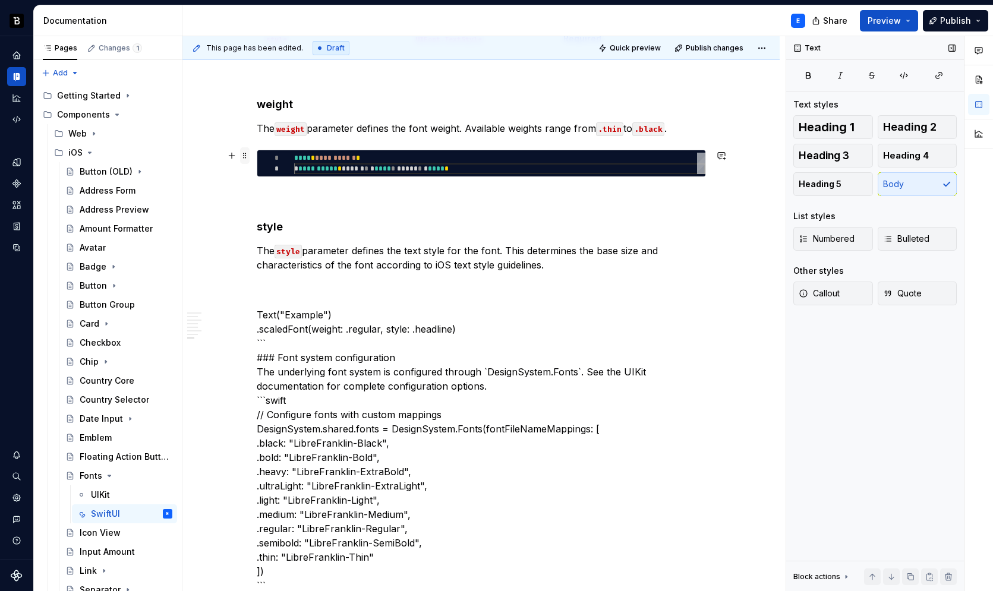
click at [245, 157] on span at bounding box center [245, 155] width 10 height 17
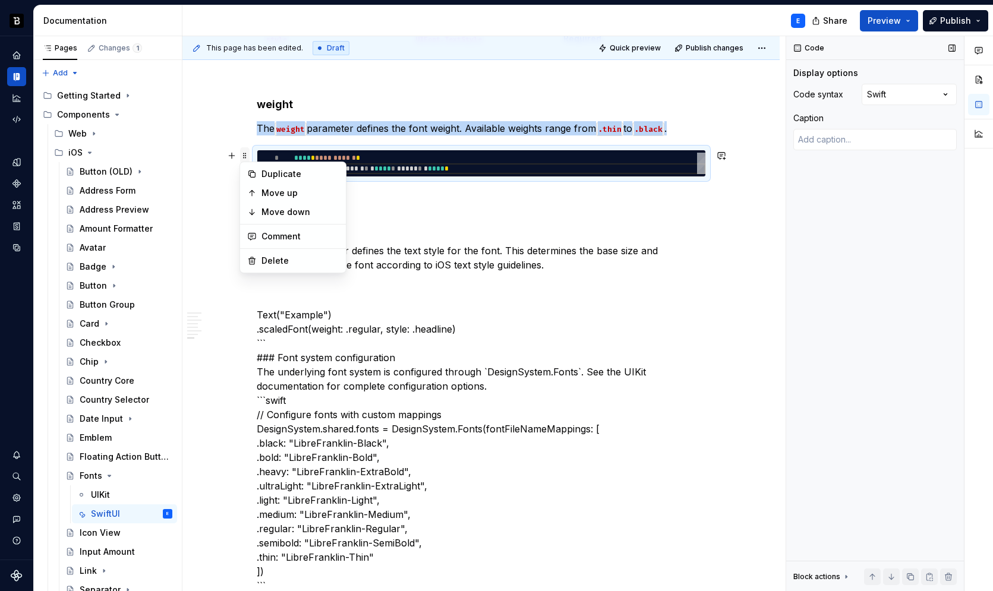
click at [245, 157] on span at bounding box center [245, 155] width 10 height 17
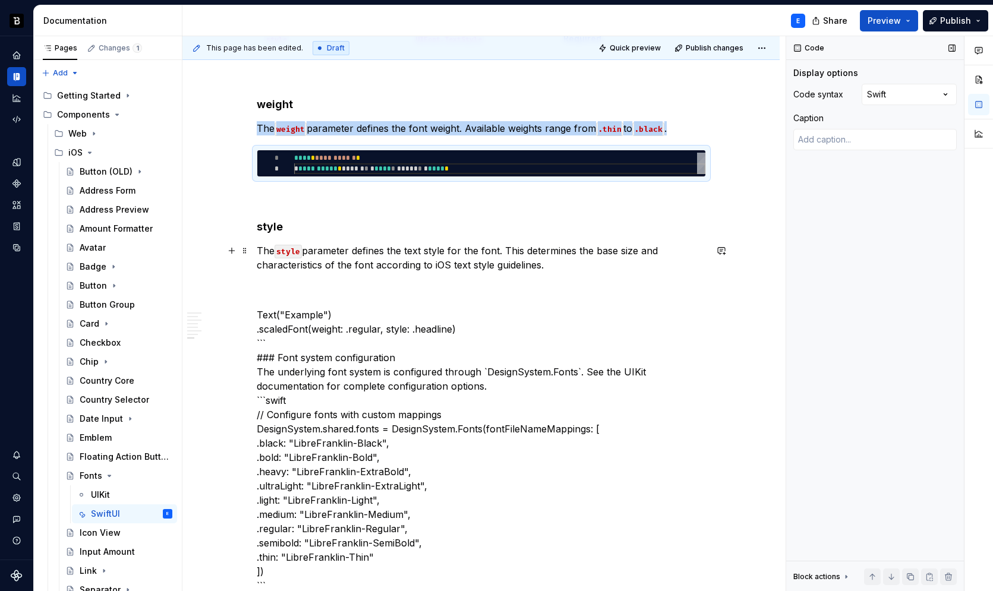
copy p "The weight parameter defines the font weight. Available weights range from .thi…"
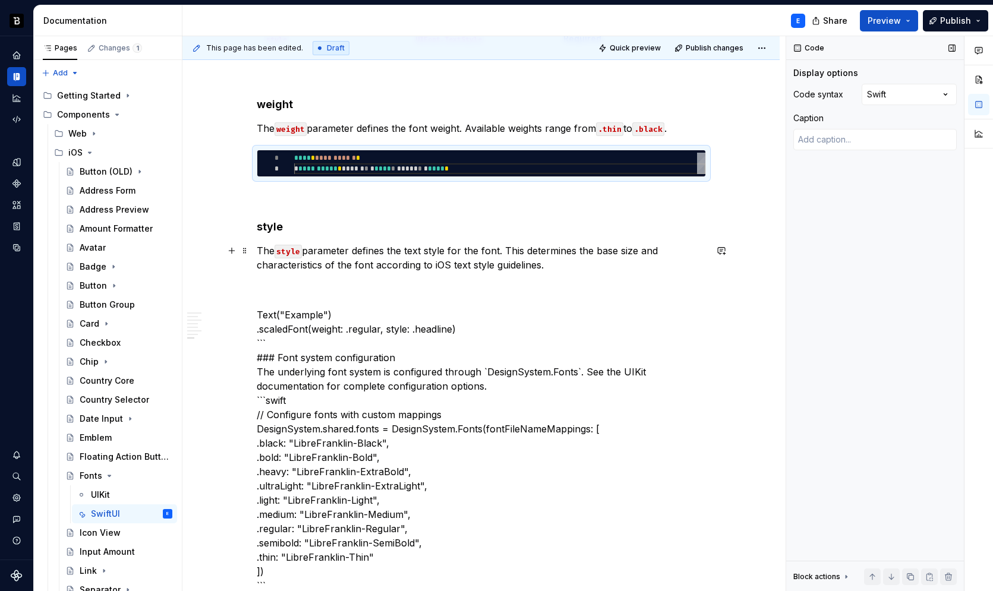
click at [567, 264] on p "The style parameter defines the text style for the font. This determines the ba…" at bounding box center [481, 258] width 449 height 29
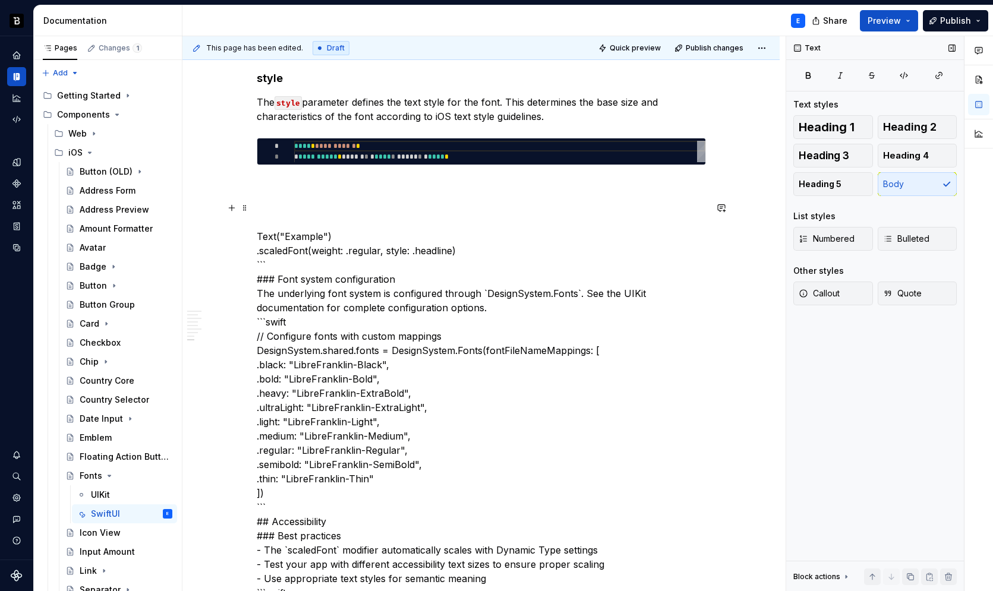
scroll to position [1107, 0]
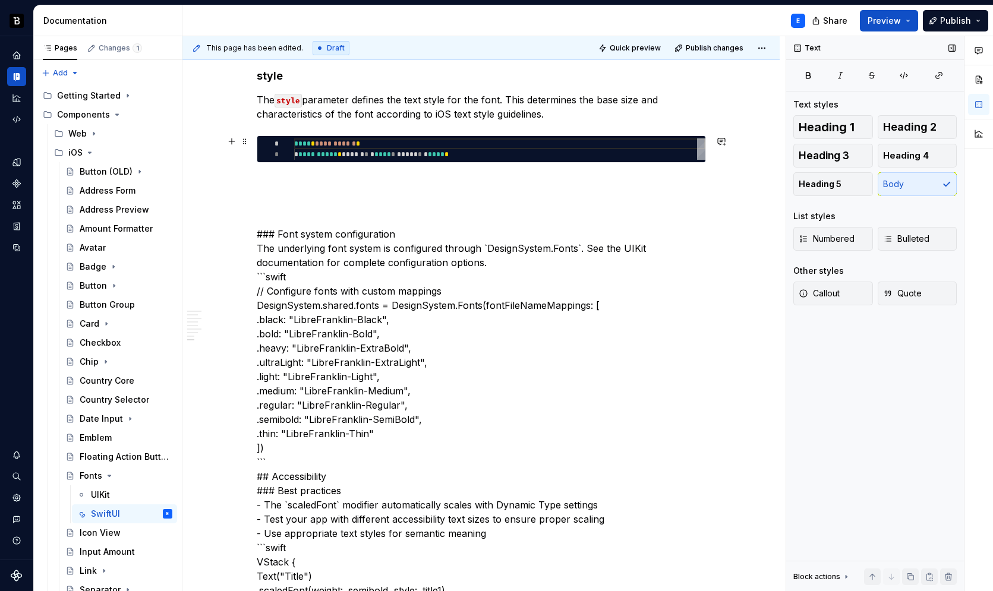
type textarea "*"
type textarea "**********"
click at [406, 152] on div "**********" at bounding box center [499, 148] width 411 height 21
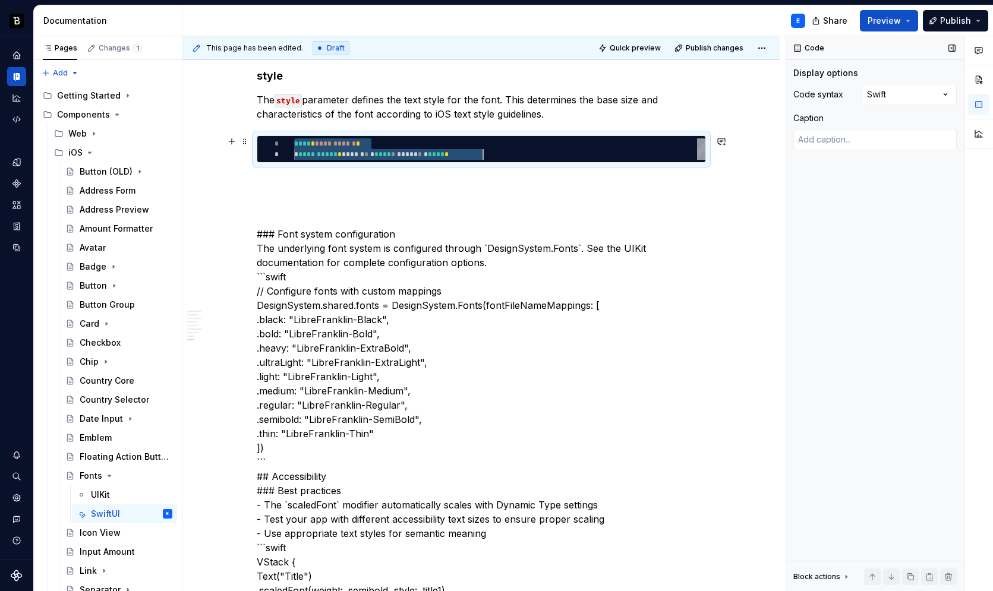
scroll to position [0, 188]
type textarea "*"
type textarea "**********"
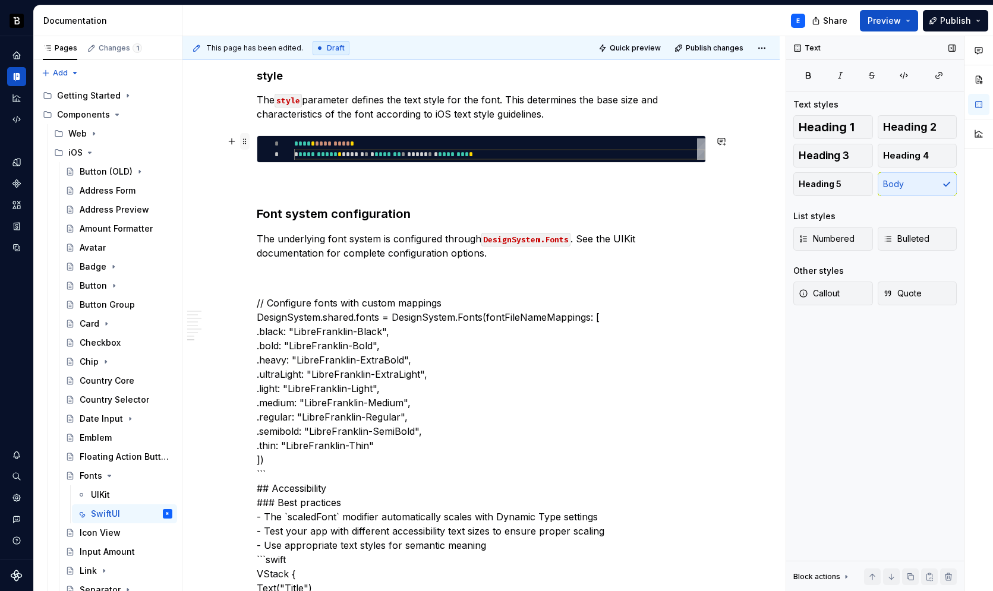
click at [246, 139] on span at bounding box center [245, 141] width 10 height 17
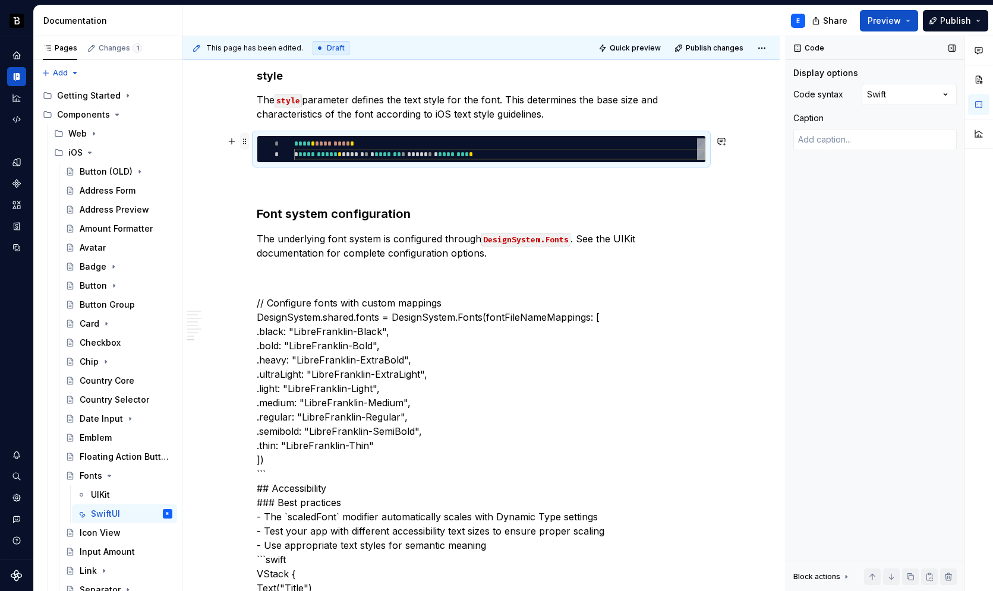
click at [246, 139] on span at bounding box center [245, 141] width 10 height 17
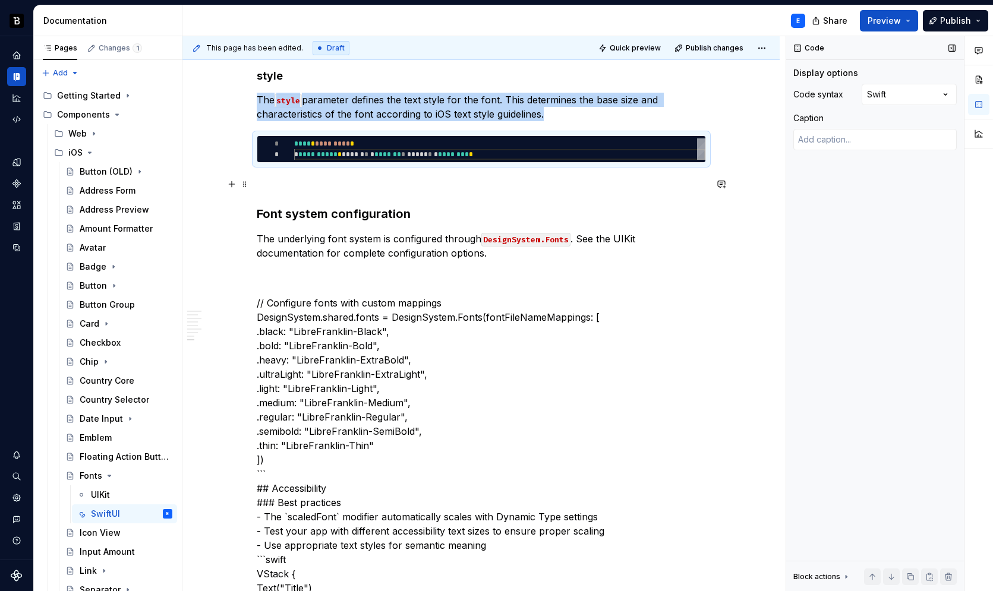
copy p "The style parameter defines the text style for the font. This determines the ba…"
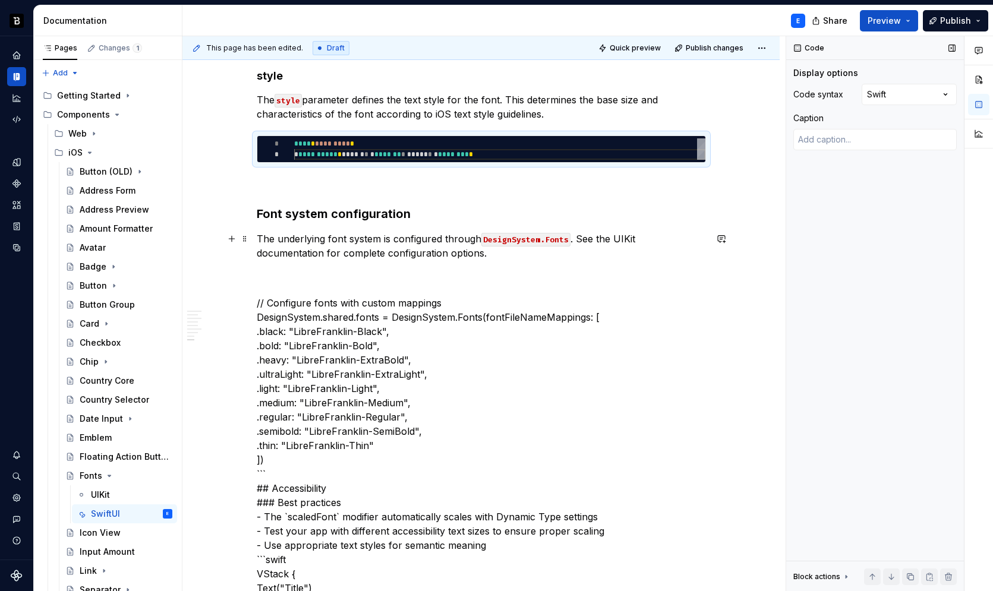
click at [557, 254] on p "The underlying font system is configured through DesignSystem.Fonts . See the U…" at bounding box center [481, 246] width 449 height 29
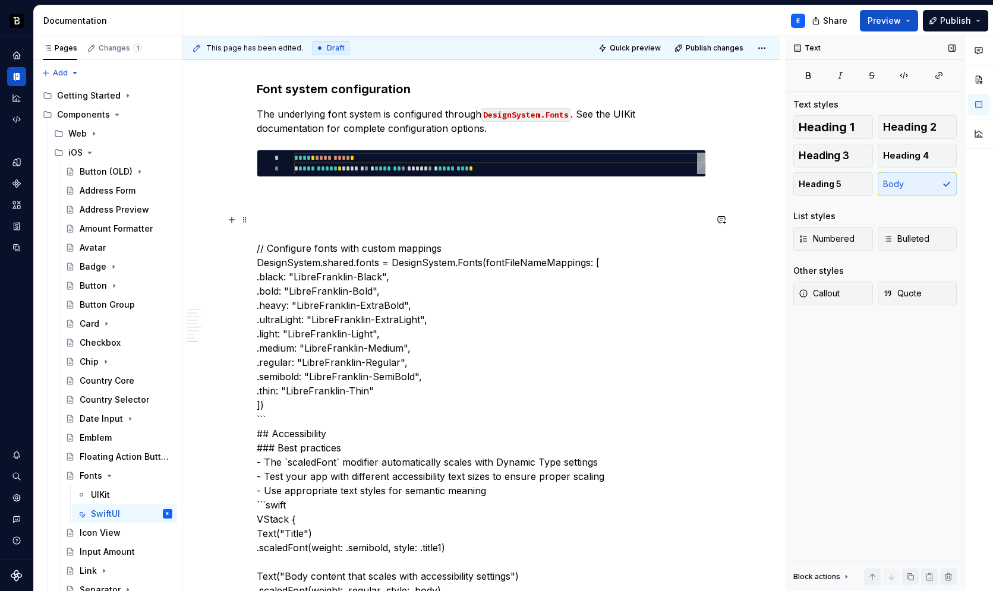
scroll to position [1236, 0]
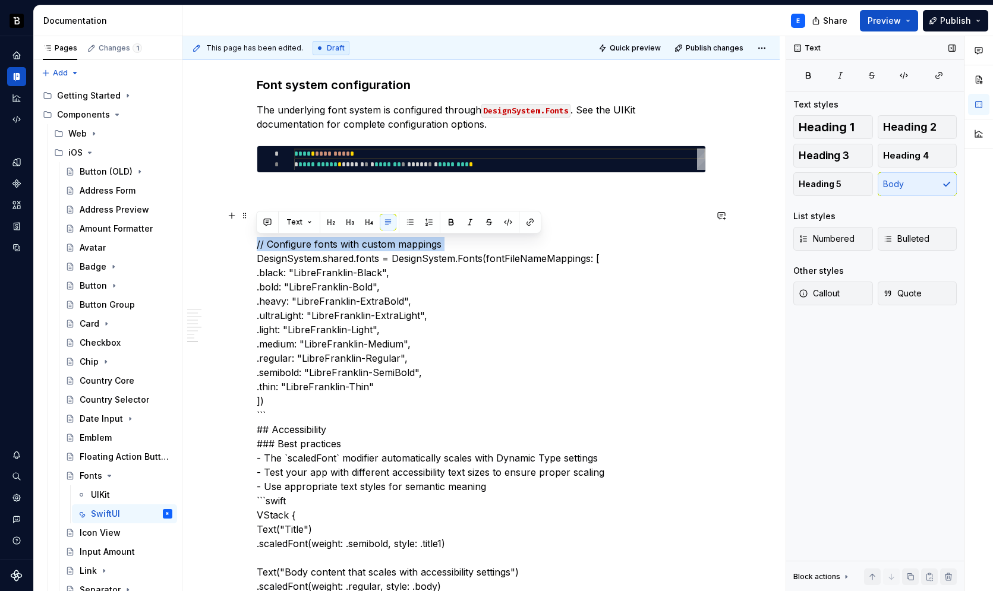
click at [350, 403] on p "// Configure fonts with custom mappings DesignSystem.shared.fonts = DesignSyste…" at bounding box center [481, 444] width 449 height 471
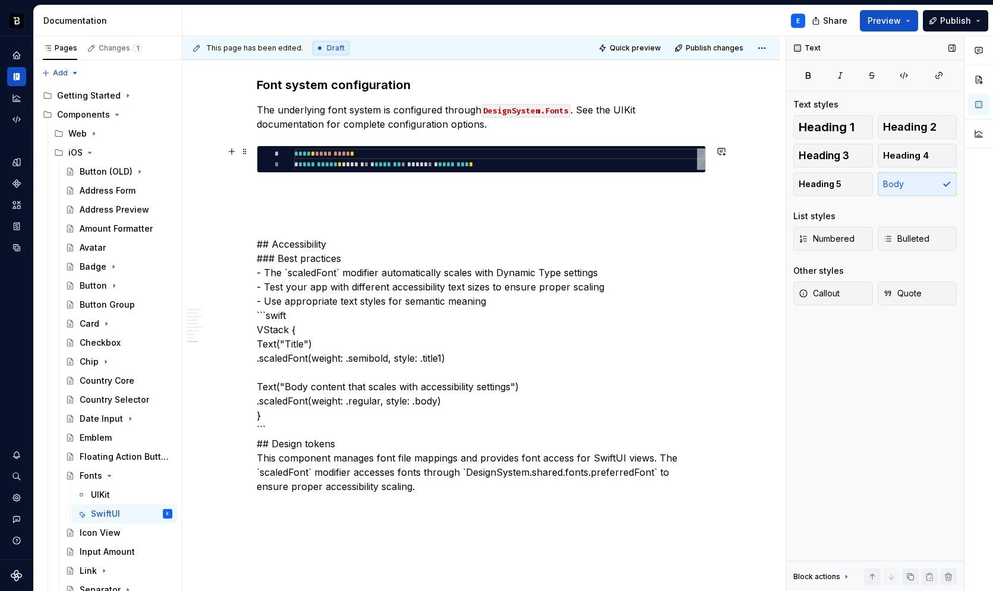
type textarea "*"
type textarea "**********"
click at [362, 156] on div "**********" at bounding box center [499, 159] width 411 height 21
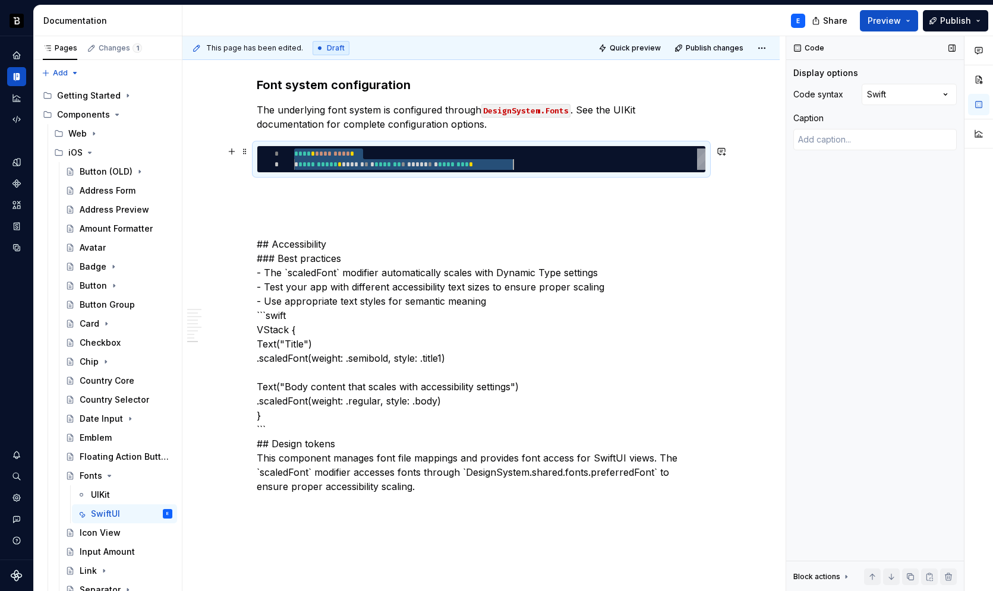
scroll to position [0, 218]
type textarea "*"
type textarea "**********"
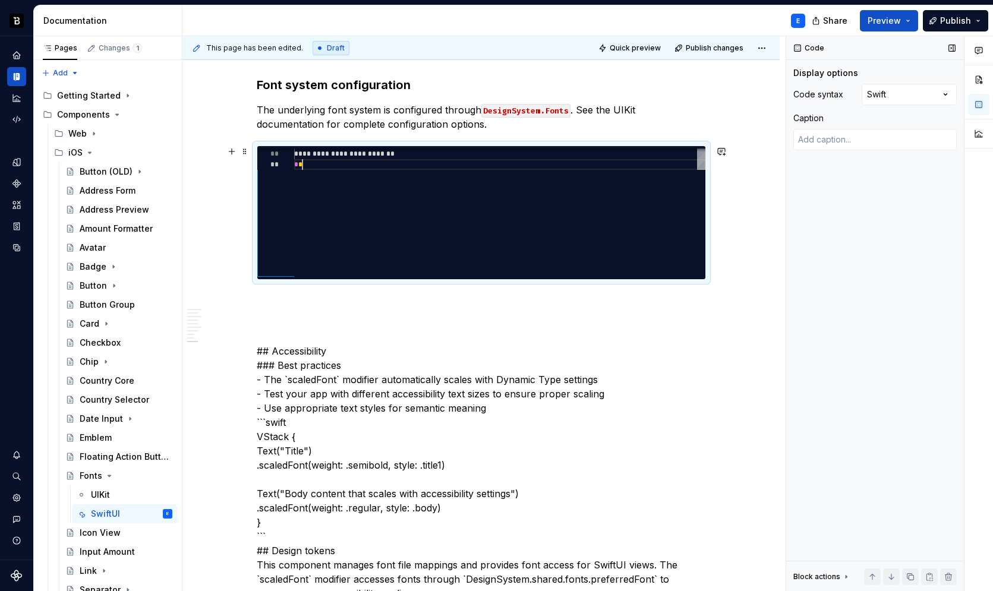
scroll to position [11, 8]
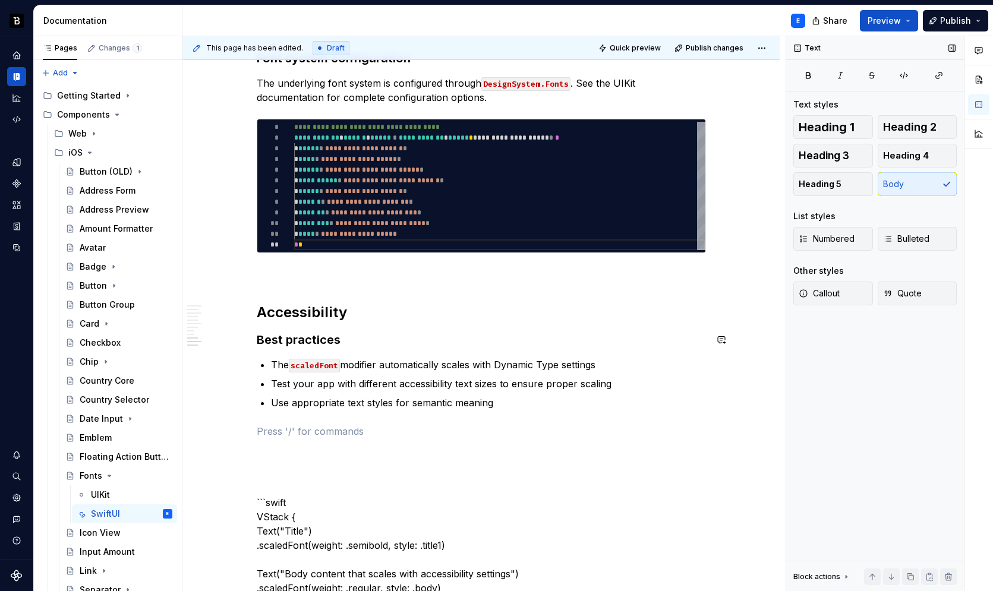
scroll to position [1249, 0]
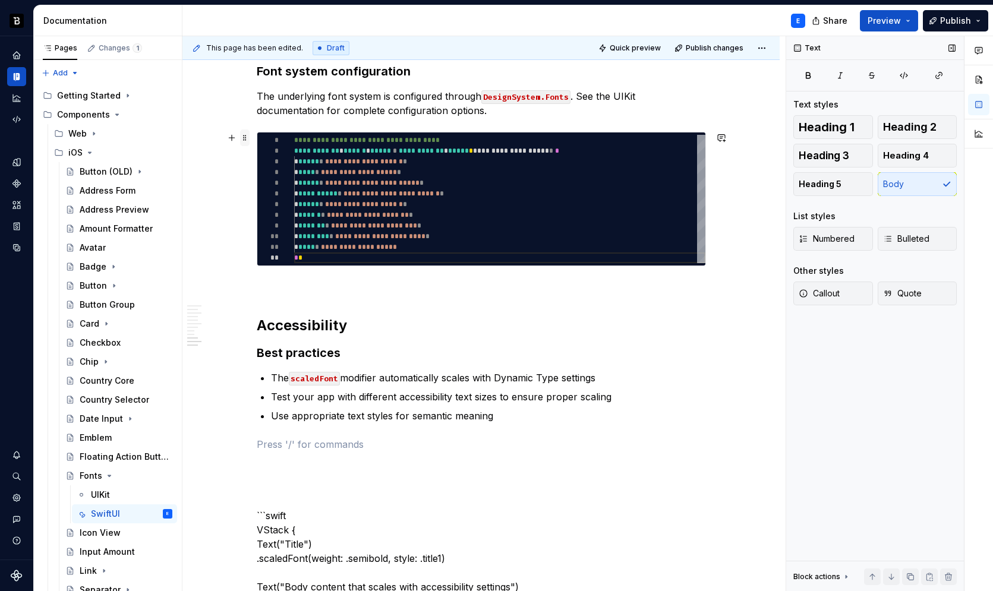
click at [242, 143] on span at bounding box center [245, 138] width 10 height 17
type textarea "*"
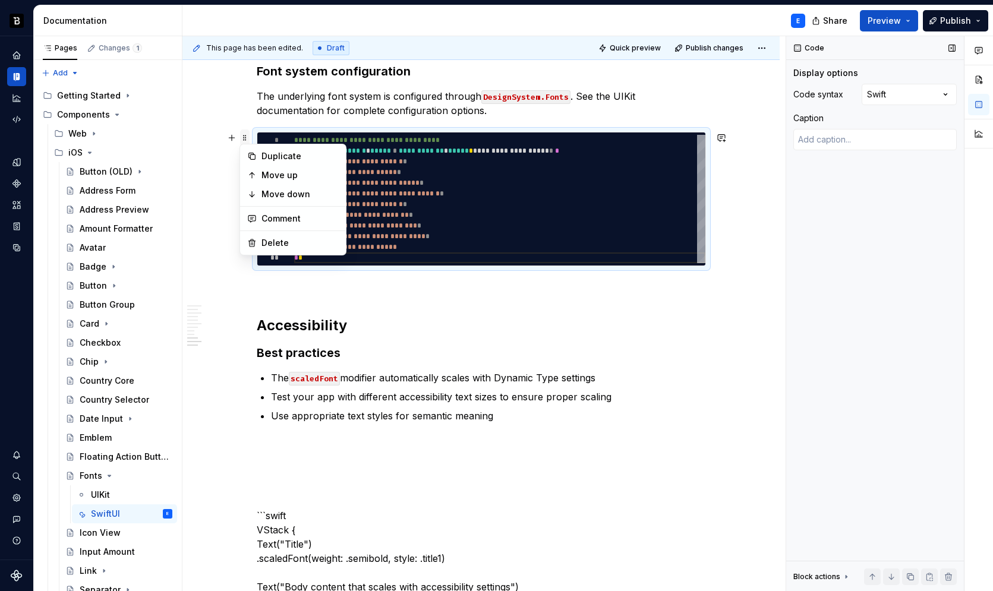
click at [242, 144] on div "Duplicate Move up Move down Comment Delete" at bounding box center [293, 200] width 107 height 112
click at [245, 137] on span at bounding box center [245, 138] width 10 height 17
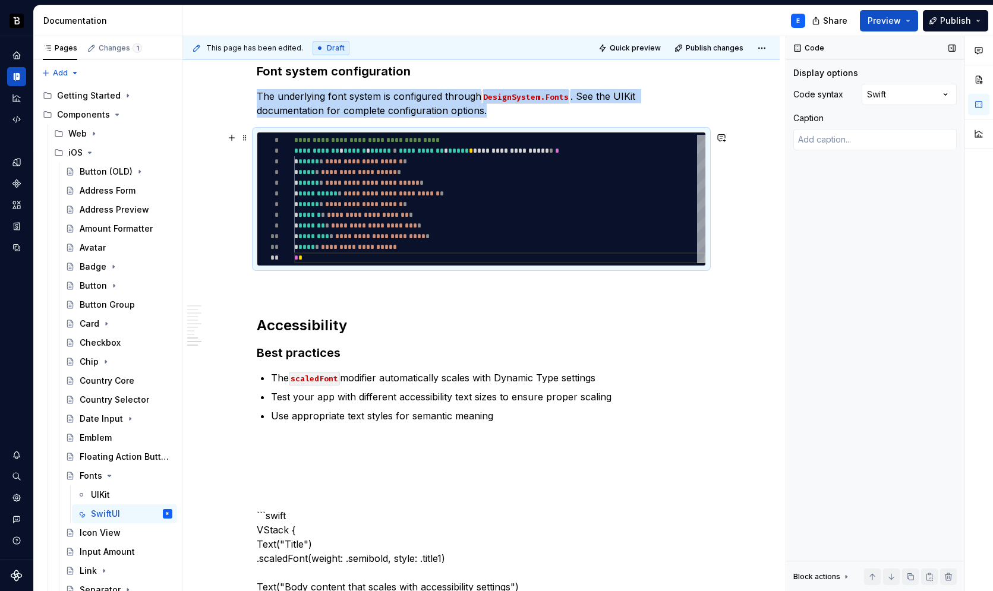
copy p "The underlying font system is configured through DesignSystem.Fonts . See the U…"
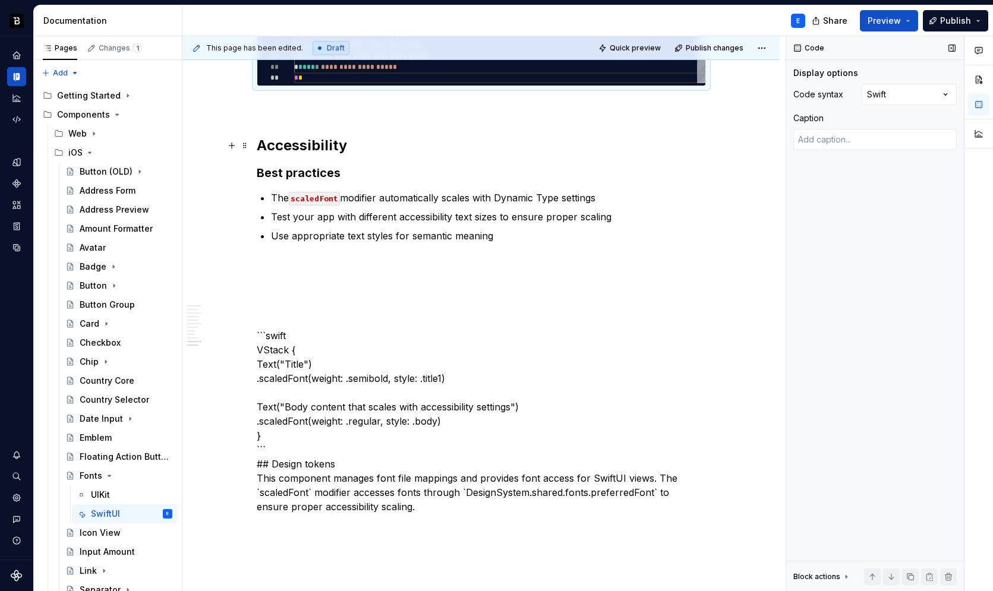
scroll to position [1448, 0]
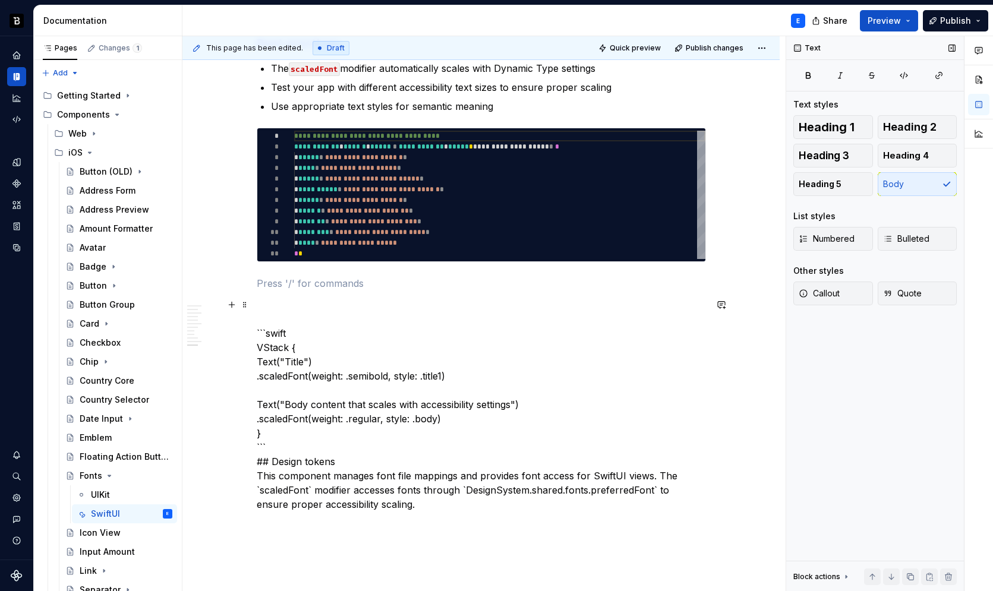
scroll to position [1566, 0]
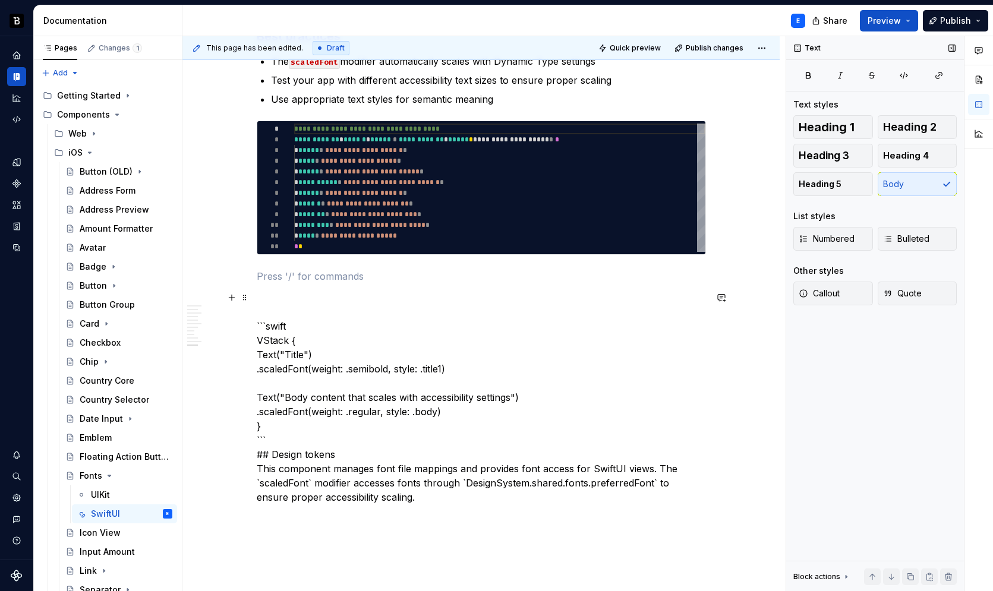
click at [289, 318] on p "```swift VStack { Text("Title") .scaledFont(weight: .semibold, style: .title1) …" at bounding box center [481, 398] width 449 height 214
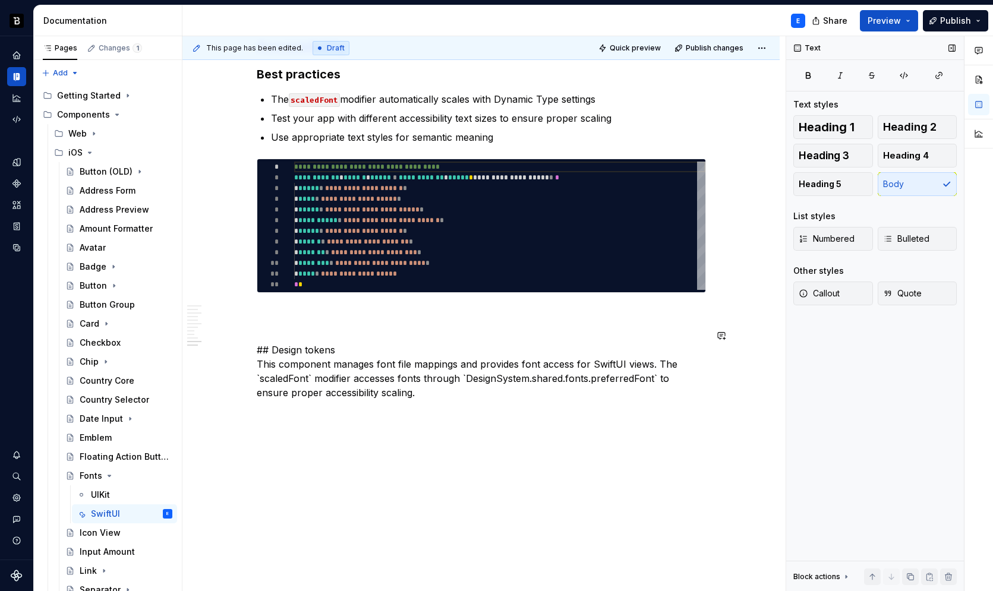
scroll to position [1528, 0]
type textarea "**********"
click at [358, 211] on div "**********" at bounding box center [499, 226] width 411 height 128
type textarea "*"
type textarea "**********"
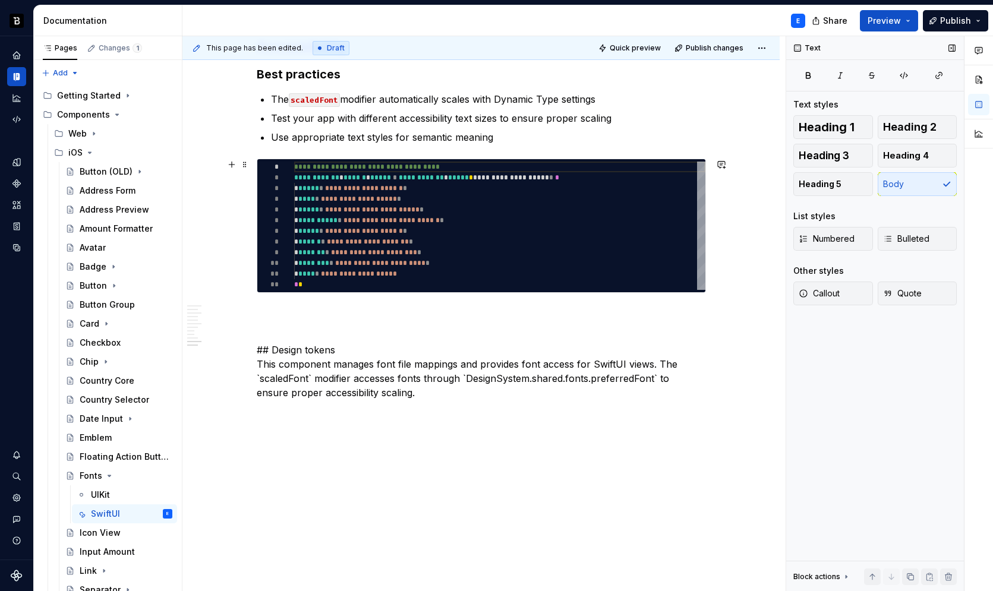
scroll to position [0, 8]
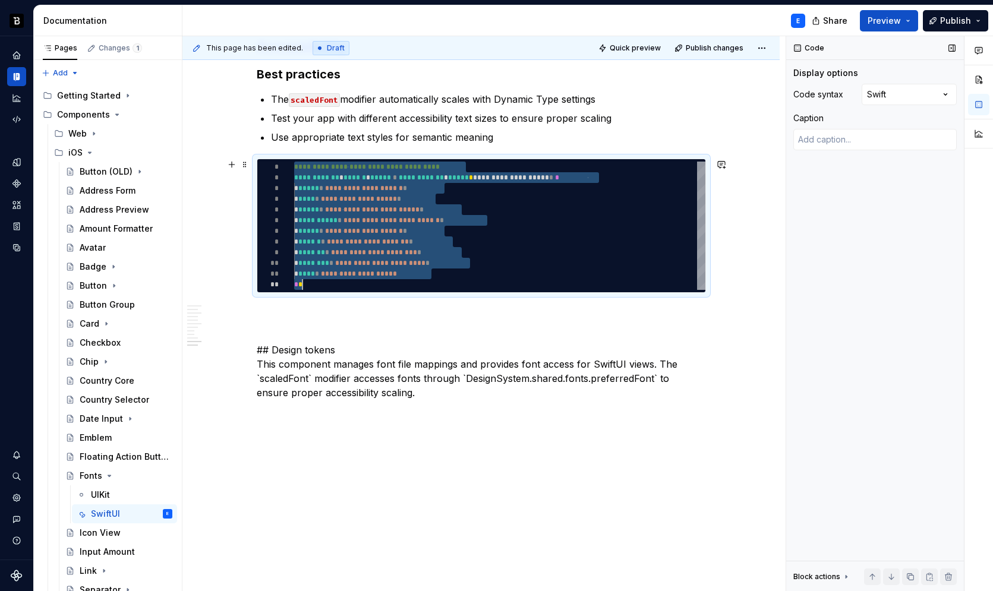
type textarea "*"
type textarea "**********"
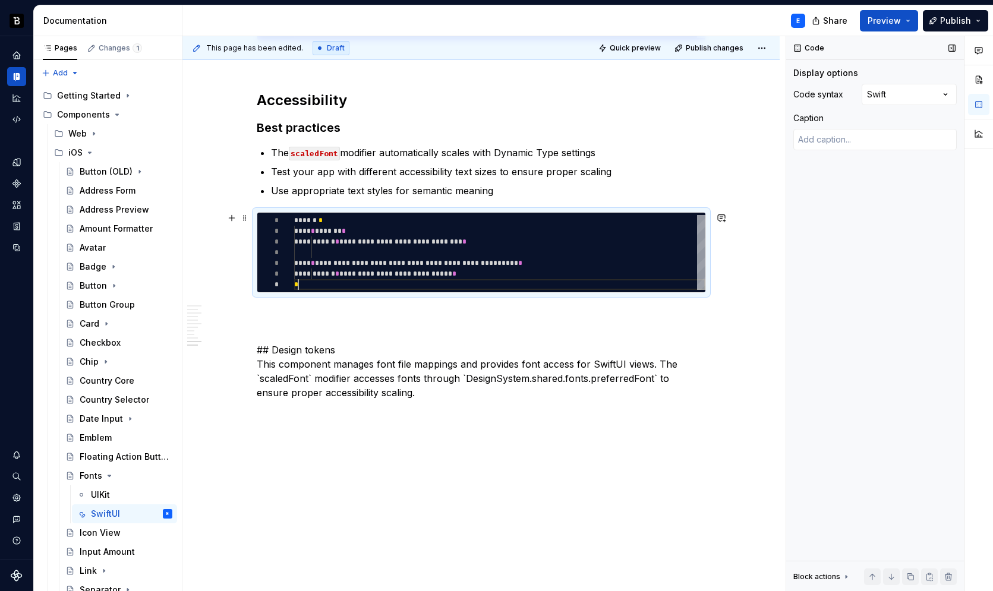
scroll to position [64, 4]
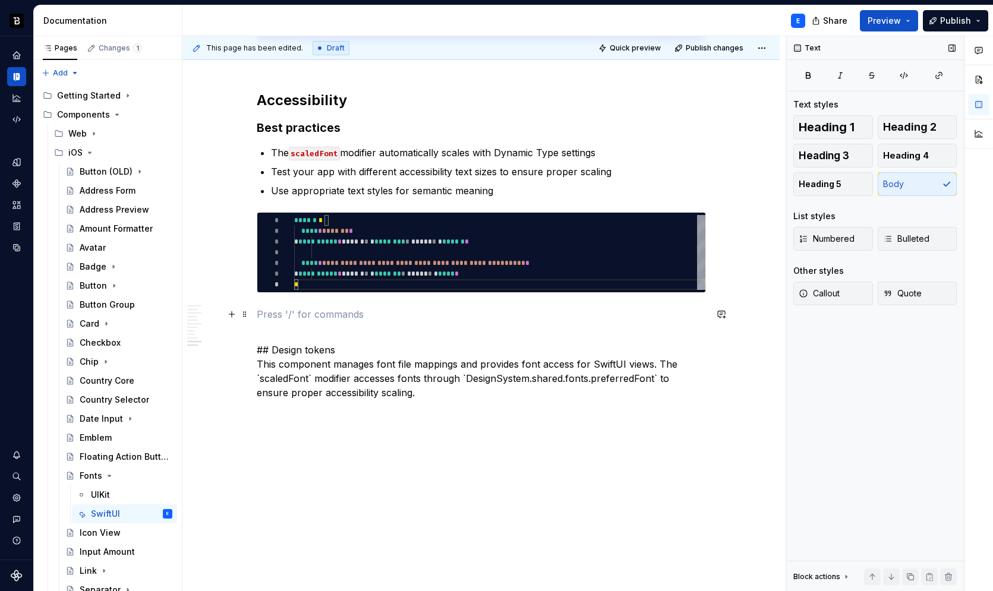
click at [341, 310] on p at bounding box center [481, 314] width 449 height 14
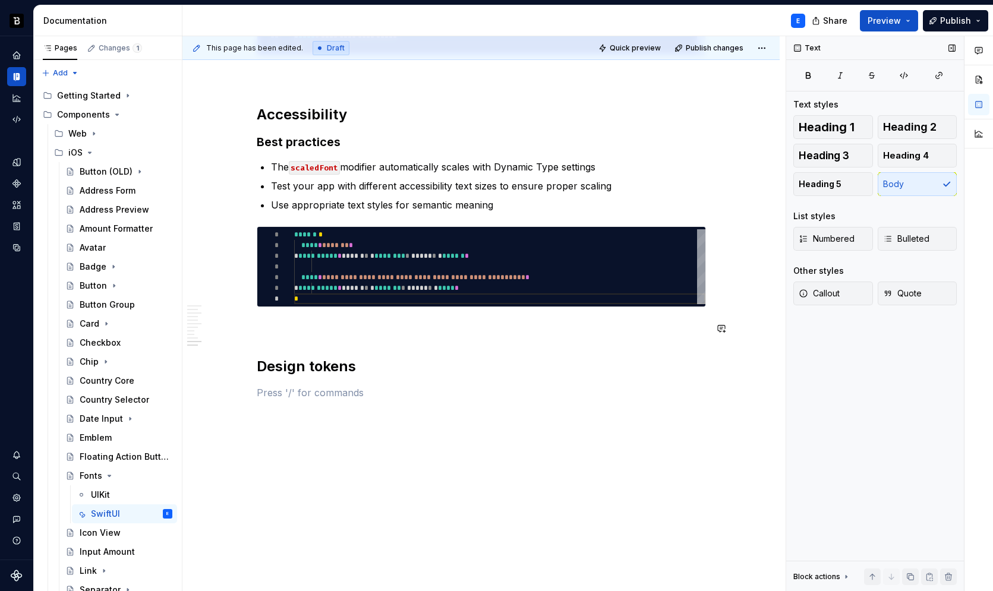
scroll to position [1475, 0]
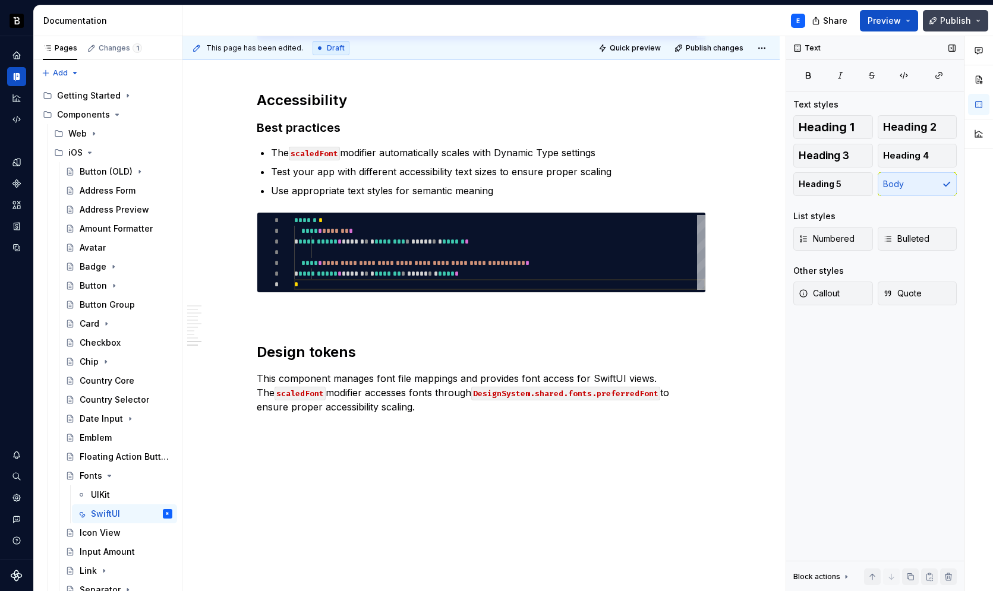
click at [940, 21] on button "Publish" at bounding box center [955, 20] width 65 height 21
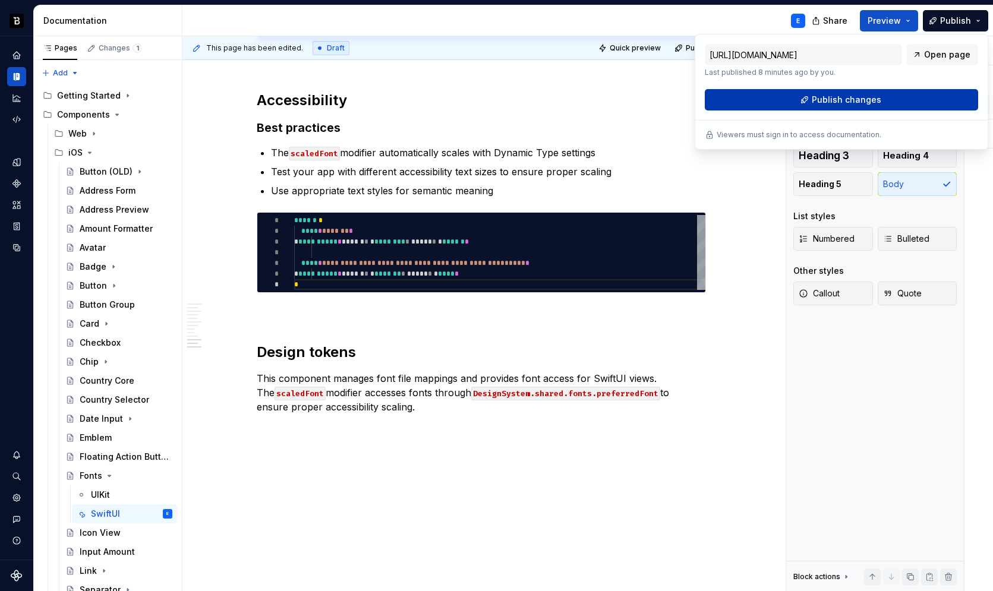
click at [833, 94] on span "Publish changes" at bounding box center [847, 100] width 70 height 12
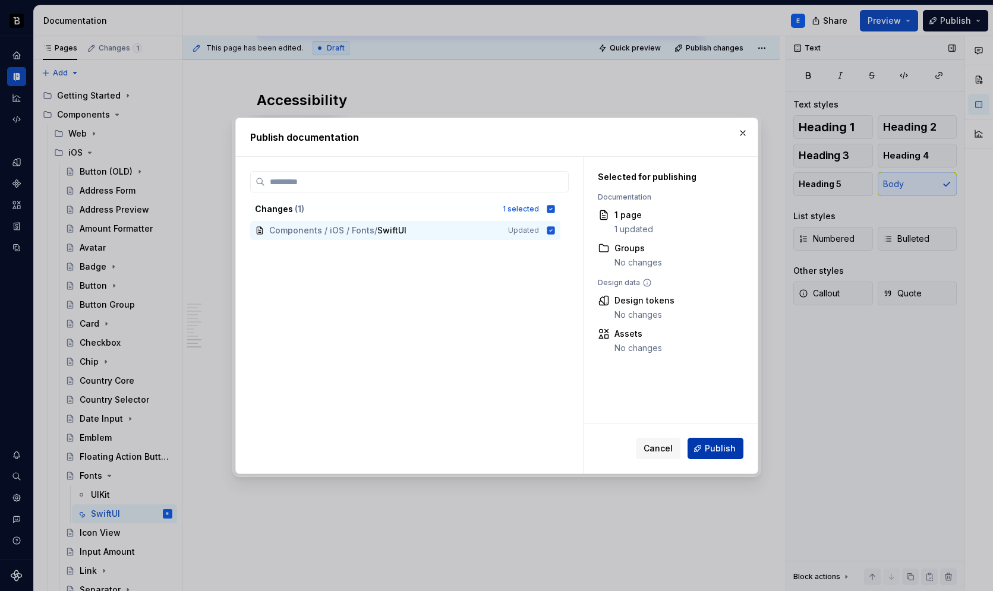
click at [708, 449] on span "Publish" at bounding box center [720, 449] width 31 height 12
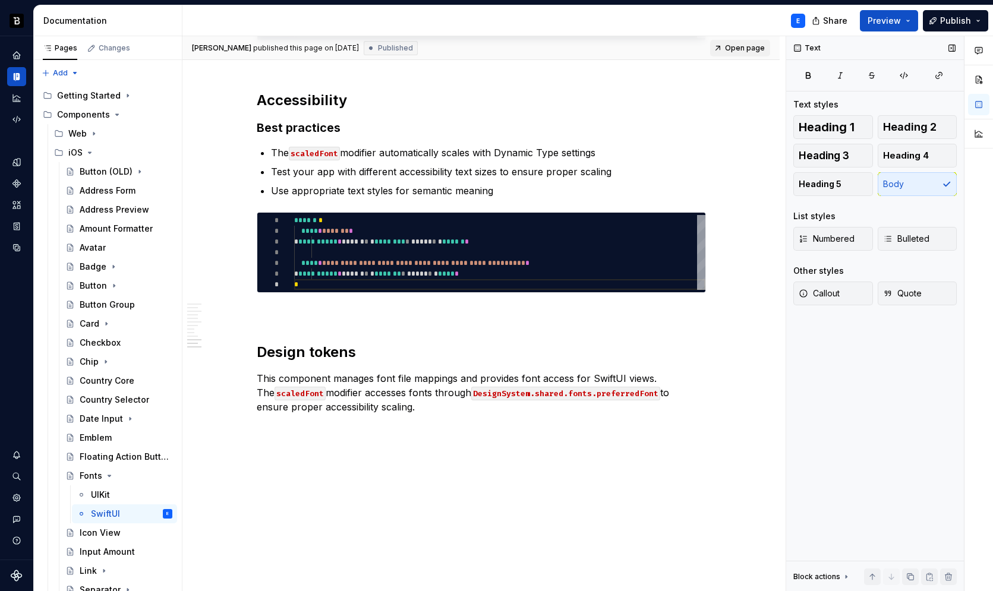
click at [749, 51] on span "Open page" at bounding box center [745, 48] width 40 height 10
click at [109, 472] on icon "Page tree" at bounding box center [110, 476] width 10 height 10
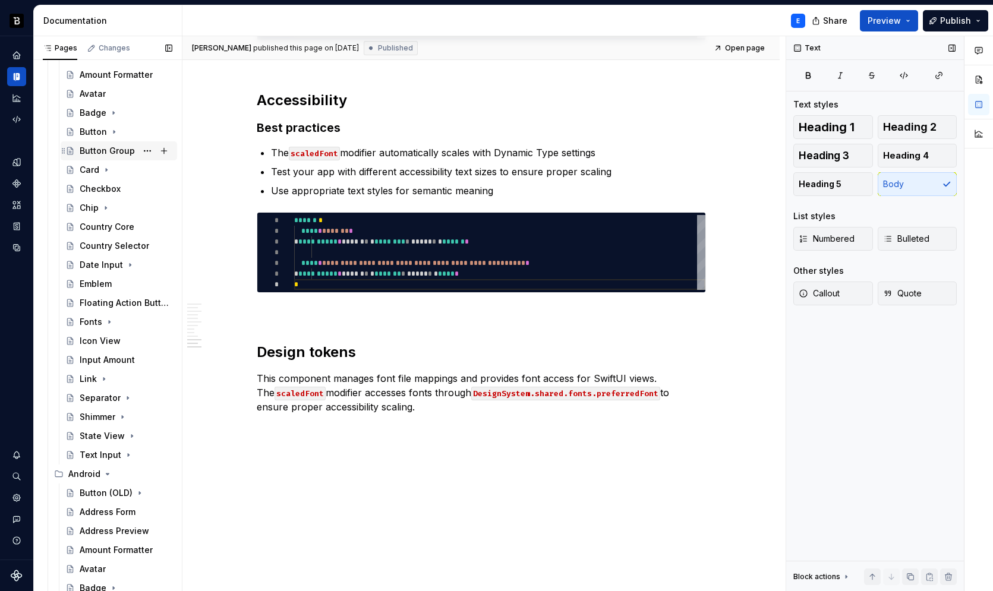
scroll to position [161, 0]
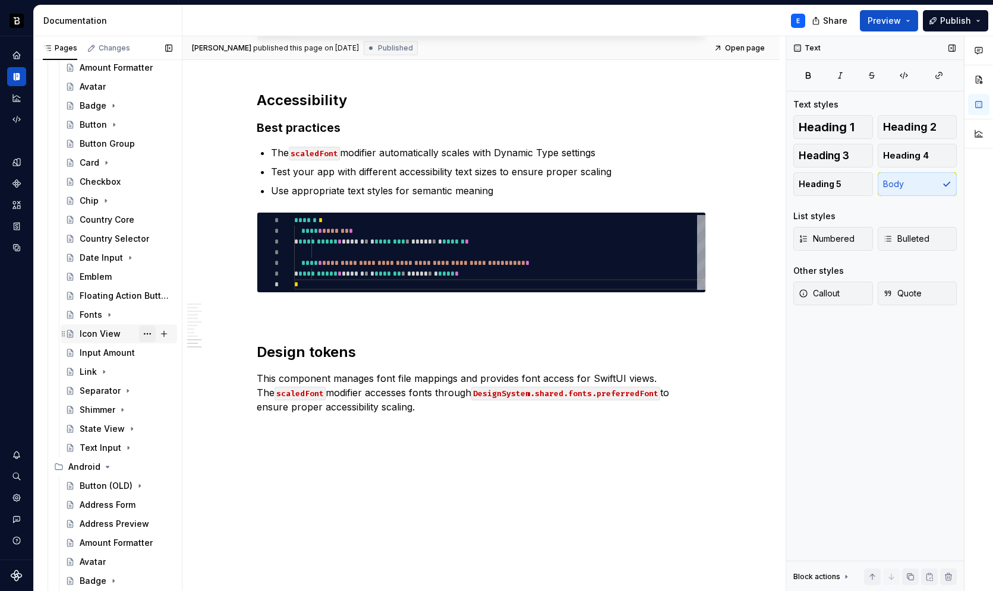
click at [140, 333] on button "Page tree" at bounding box center [147, 334] width 17 height 17
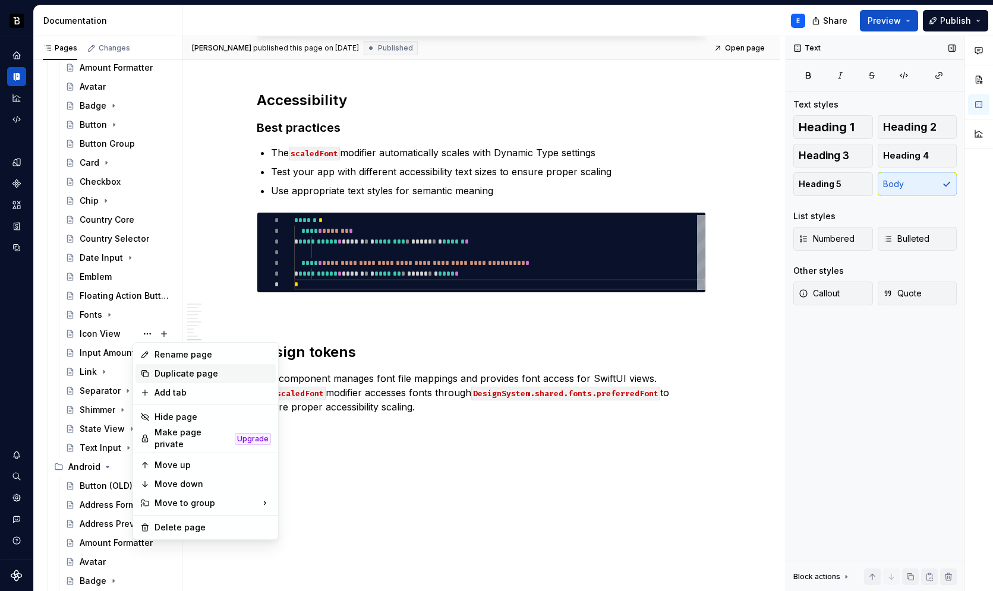
click at [168, 373] on div "Duplicate page" at bounding box center [213, 374] width 116 height 12
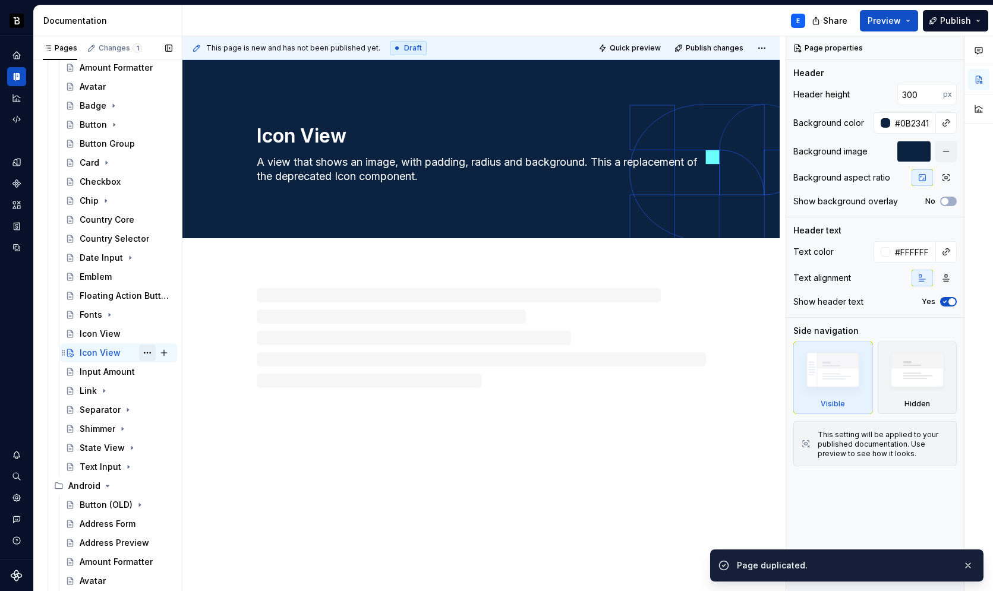
click at [139, 354] on button "Page tree" at bounding box center [147, 353] width 17 height 17
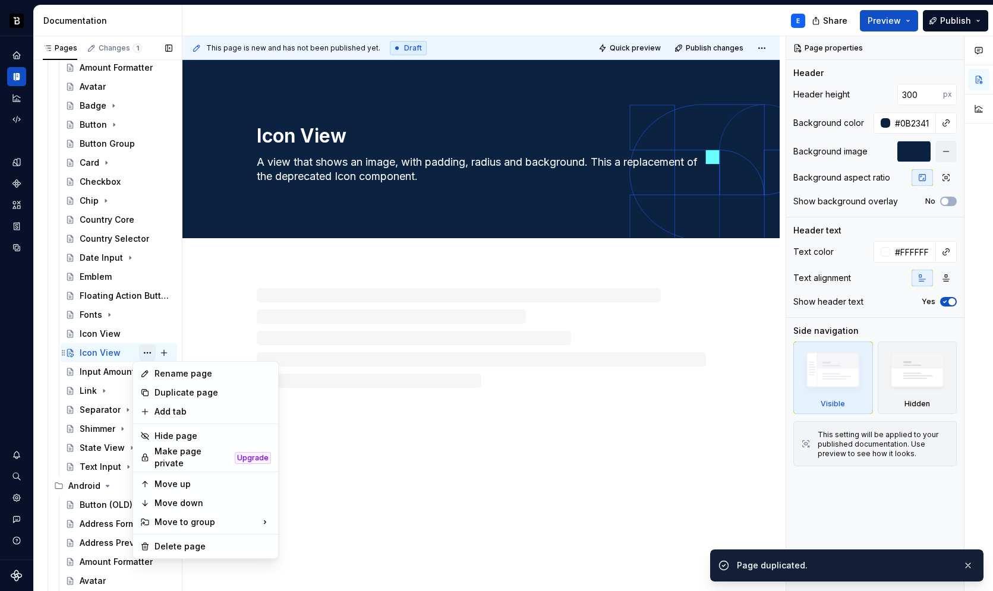
type textarea "*"
click at [155, 370] on div "Rename page" at bounding box center [213, 374] width 116 height 12
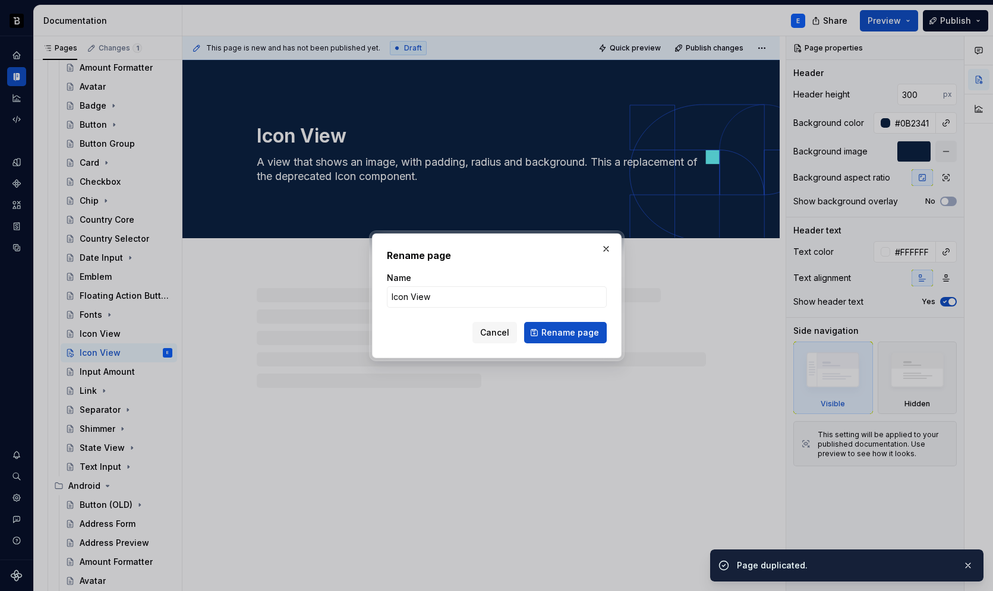
type input "F"
type textarea "*"
type input "Form"
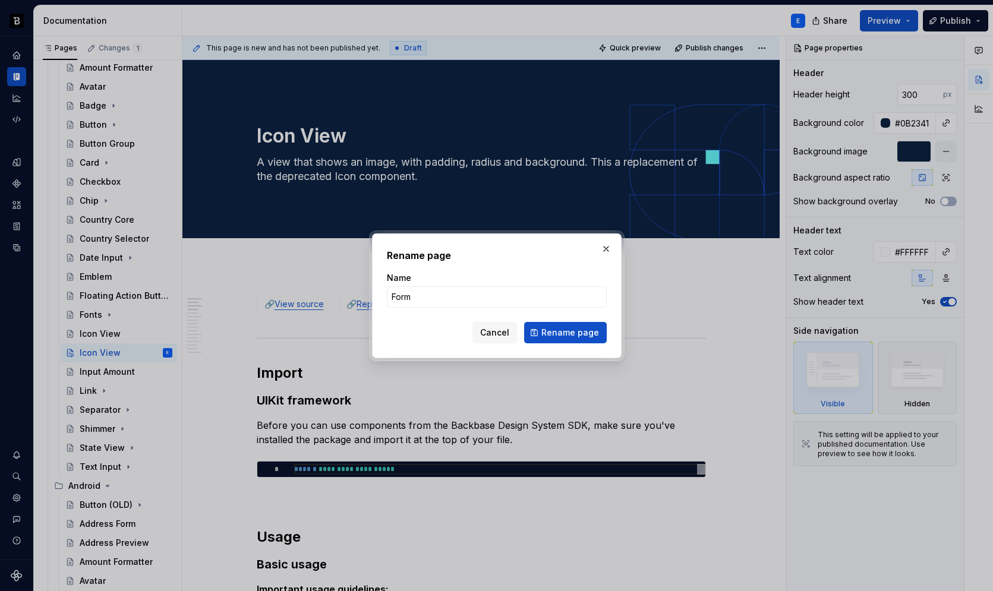
type textarea "*"
type input "Form Label"
click button "Rename page" at bounding box center [565, 332] width 83 height 21
type textarea "*"
type textarea "Form Label"
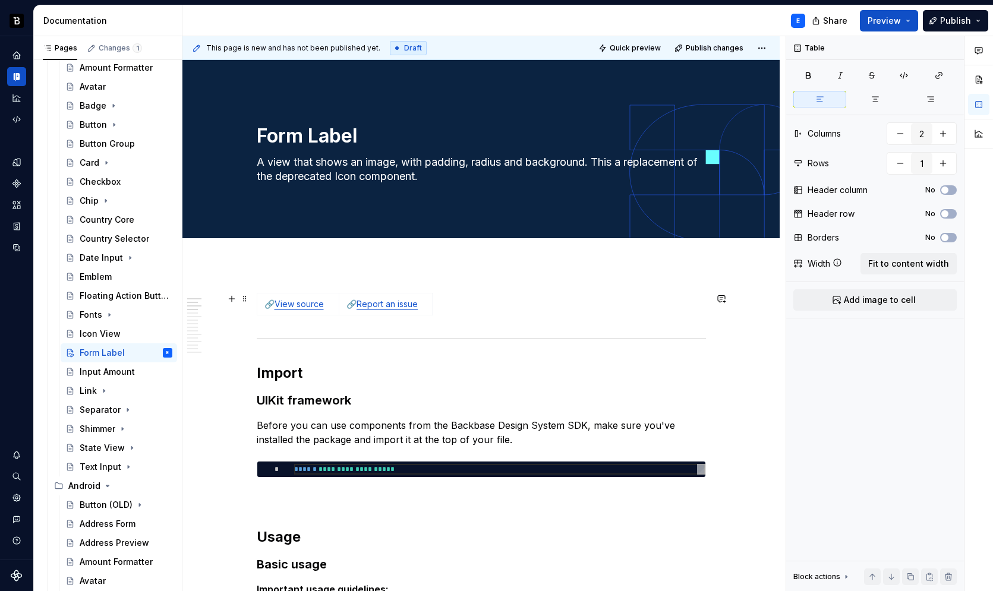
click at [258, 304] on html "Backbase Design System E Design system data Documentation E Share Preview Publi…" at bounding box center [496, 295] width 993 height 591
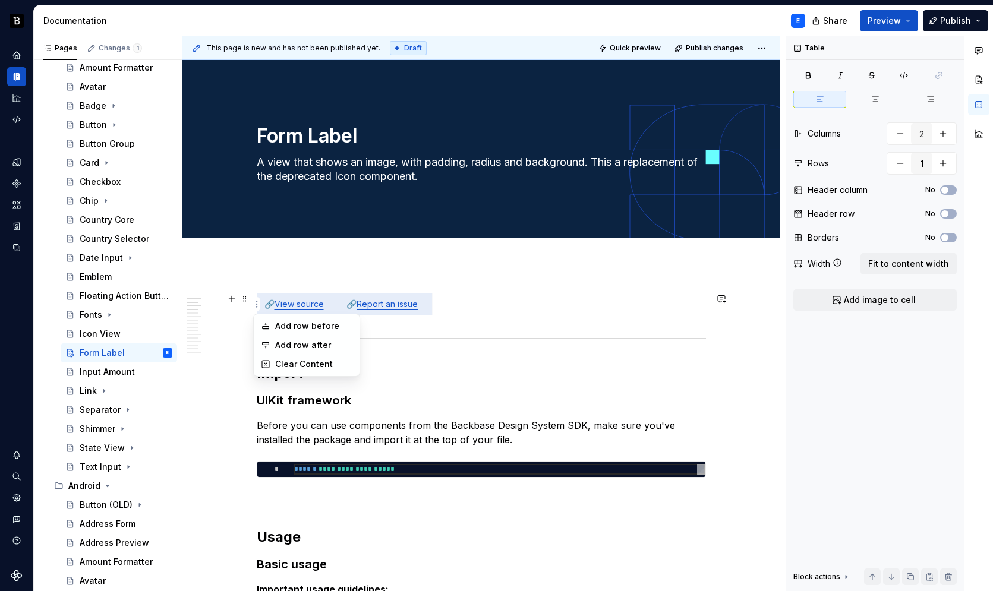
click at [282, 273] on html "Backbase Design System E Design system data Documentation E Share Preview Publi…" at bounding box center [496, 295] width 993 height 591
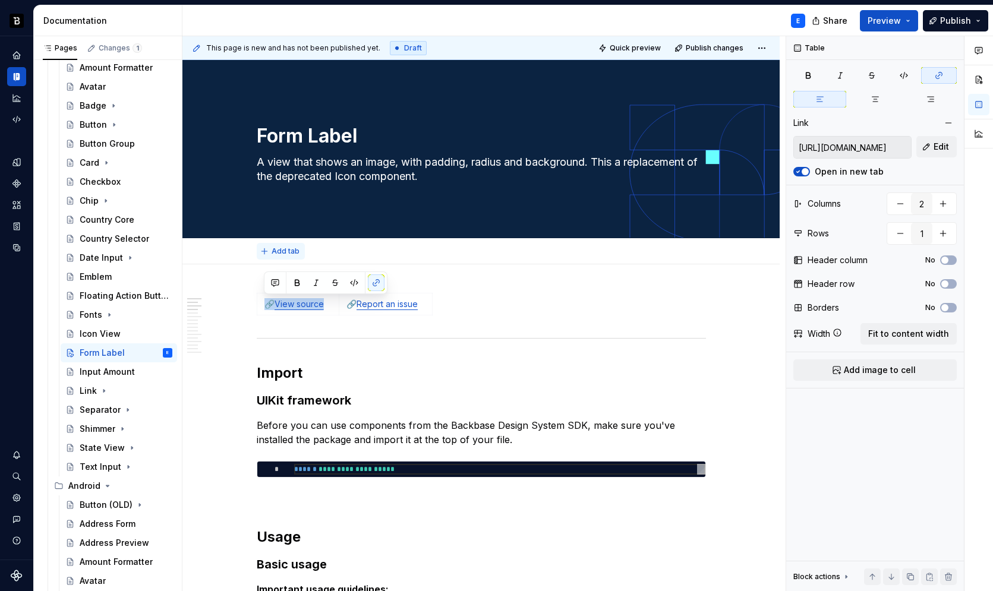
click at [282, 259] on button "Add tab" at bounding box center [281, 251] width 48 height 17
click at [295, 336] on div at bounding box center [481, 339] width 449 height 8
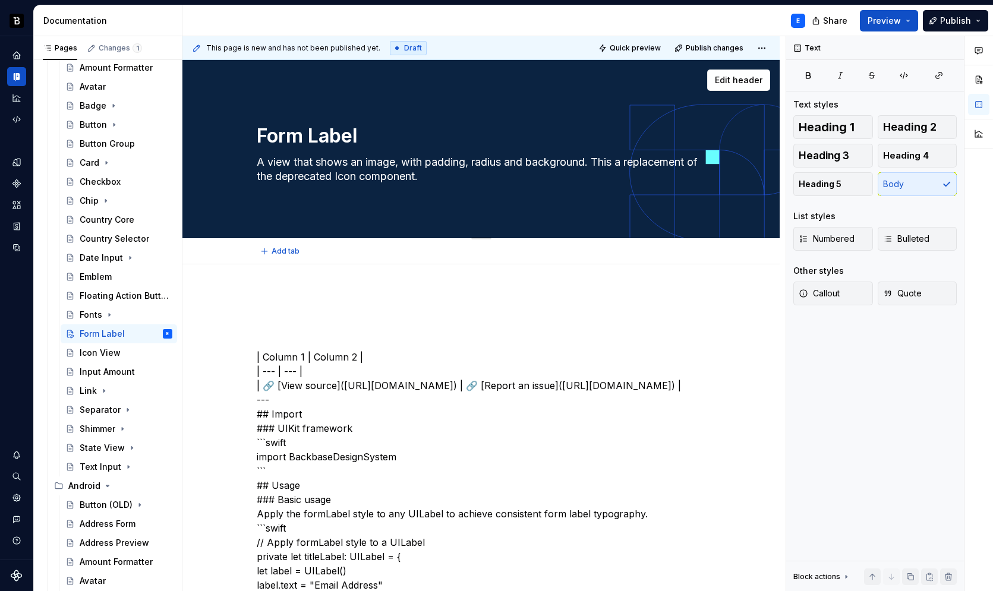
click at [294, 169] on textarea "A view that shows an image, with padding, radius and background. This a replace…" at bounding box center [478, 169] width 449 height 33
paste textarea "label style that provides consistent typography for form labels throughout the …"
type textarea "*"
type textarea "A label style that provides consistent typography for form labels throughout th…"
type textarea "*"
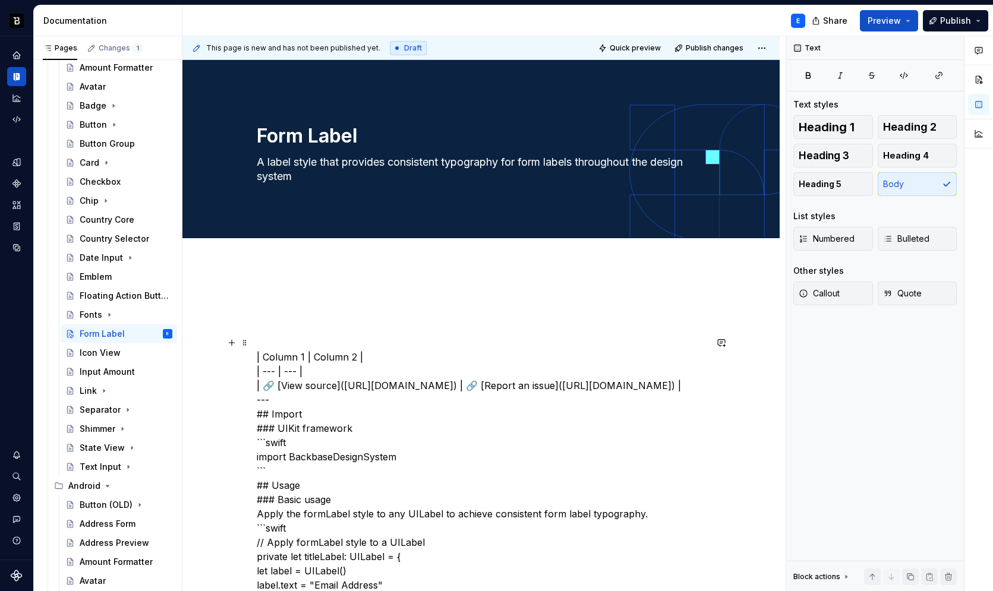
type textarea "A label style that provides consistent typography for form labels throughout th…"
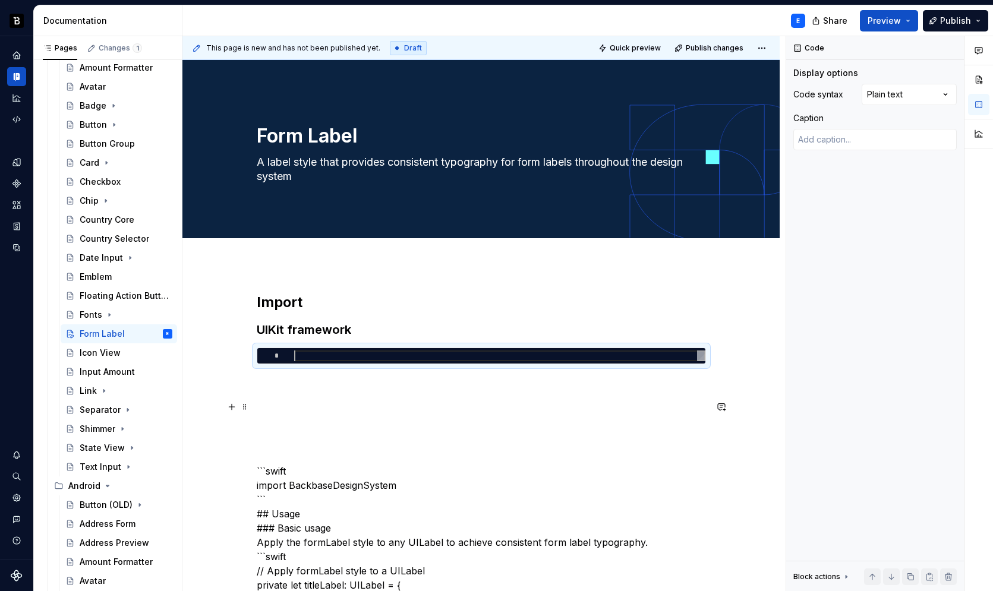
scroll to position [27, 0]
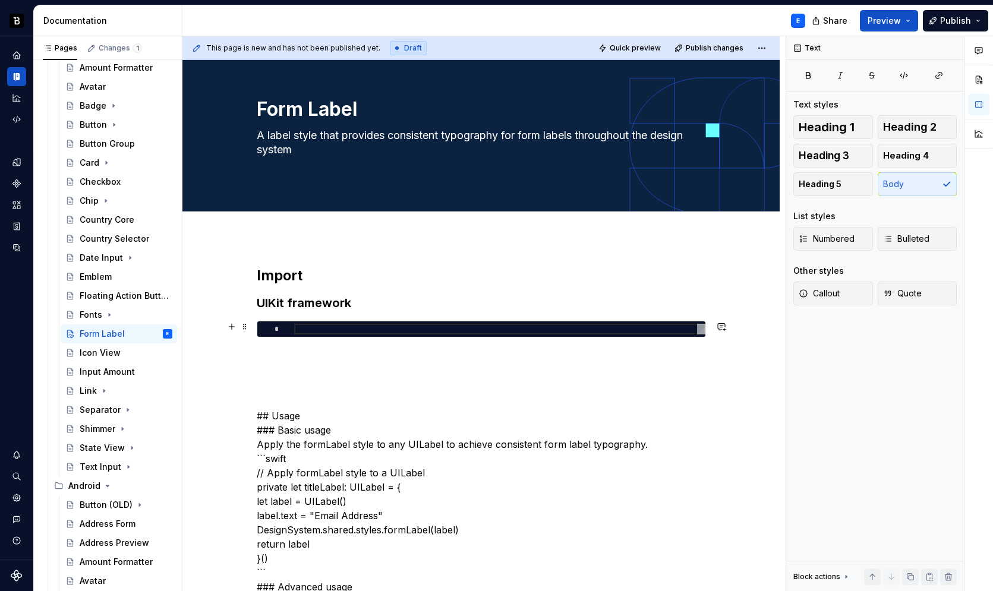
click at [303, 330] on div at bounding box center [499, 329] width 411 height 11
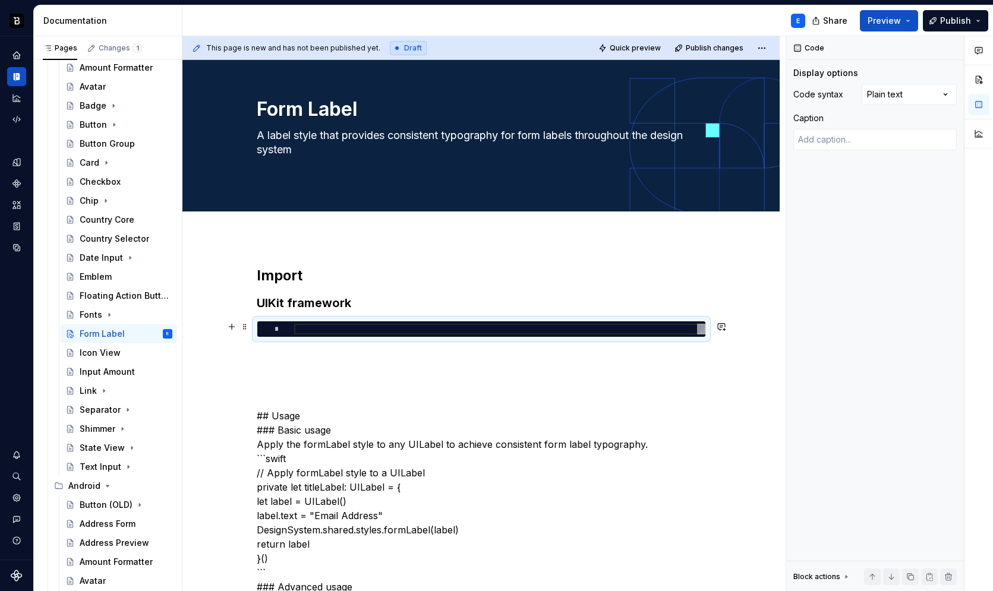
type textarea "*"
type textarea "**********"
click at [468, 331] on div "**********" at bounding box center [499, 329] width 411 height 11
click at [884, 100] on div "Comments Open comments No comments yet Select ‘Comment’ from the block context …" at bounding box center [889, 314] width 207 height 556
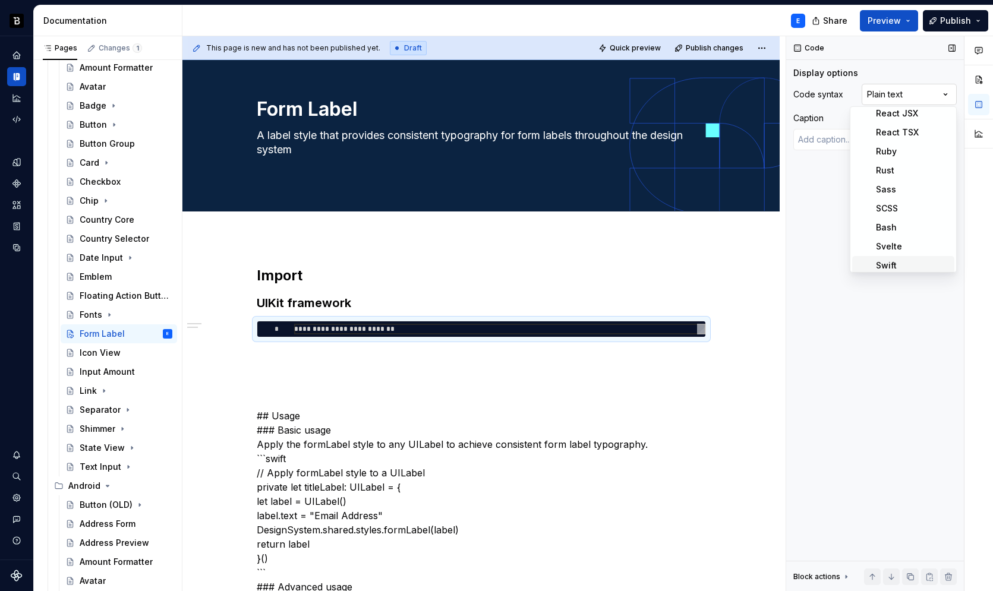
scroll to position [349, 0]
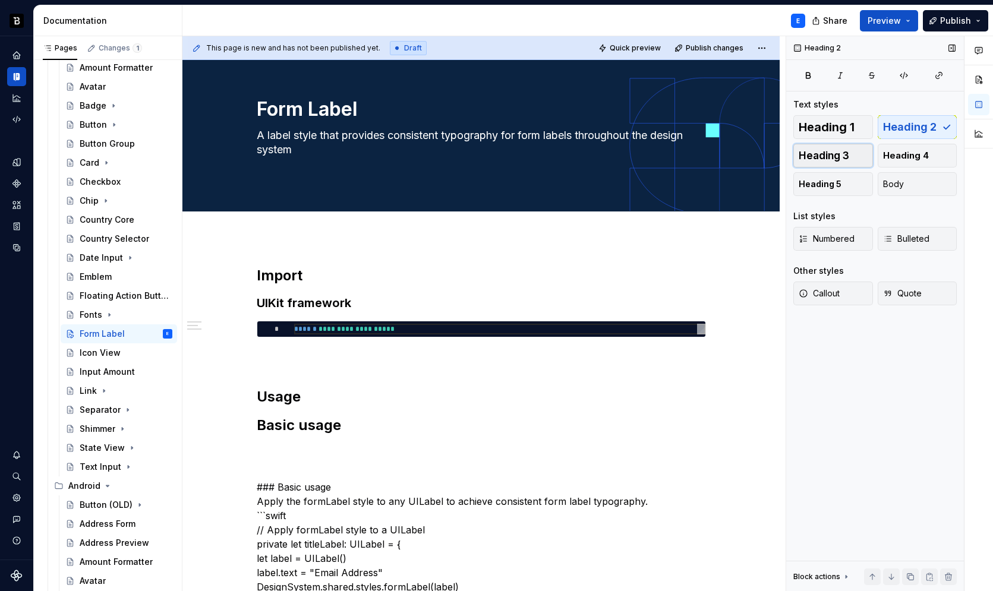
click at [843, 158] on span "Heading 3" at bounding box center [824, 156] width 51 height 12
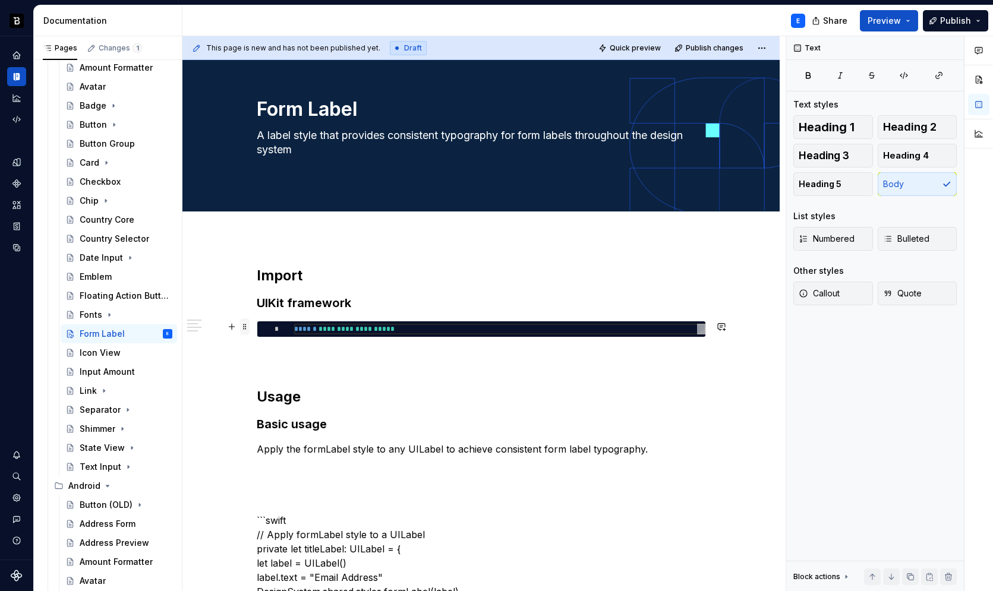
click at [244, 330] on span at bounding box center [245, 327] width 10 height 17
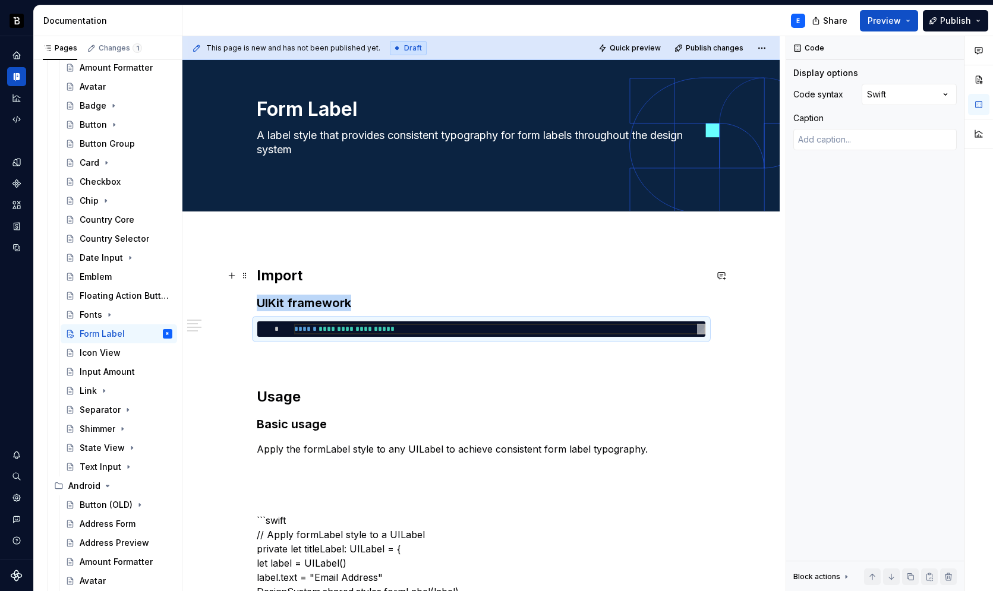
copy h3 "UIKit framework"
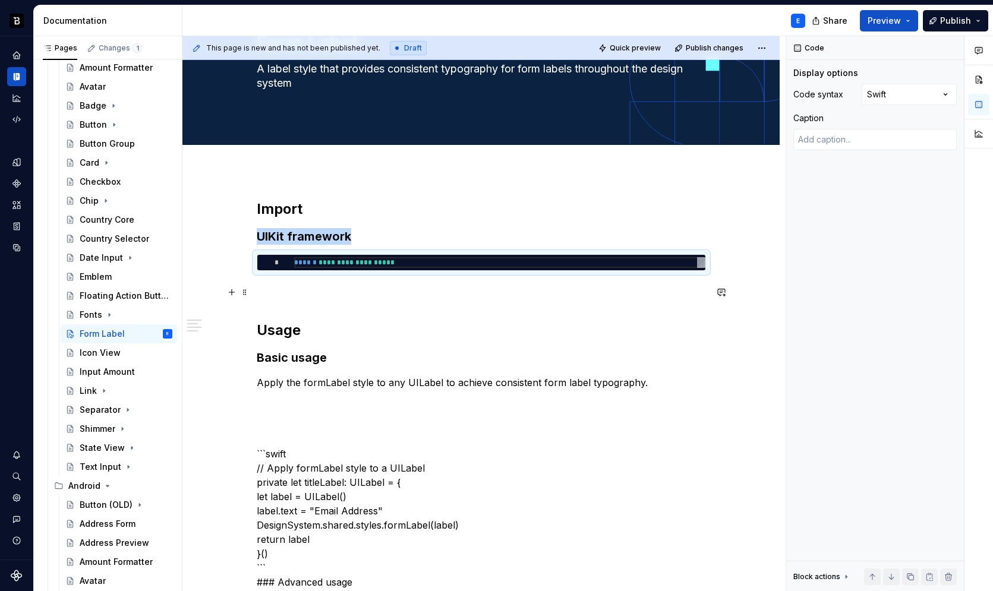
scroll to position [116, 0]
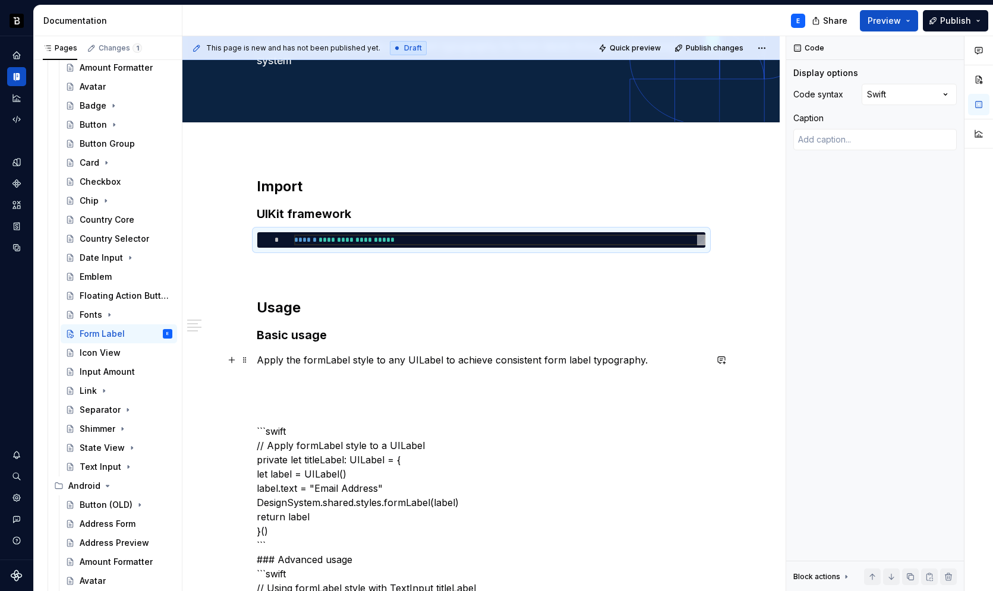
click at [440, 357] on p "Apply the formLabel style to any UILabel to achieve consistent form label typog…" at bounding box center [481, 360] width 449 height 14
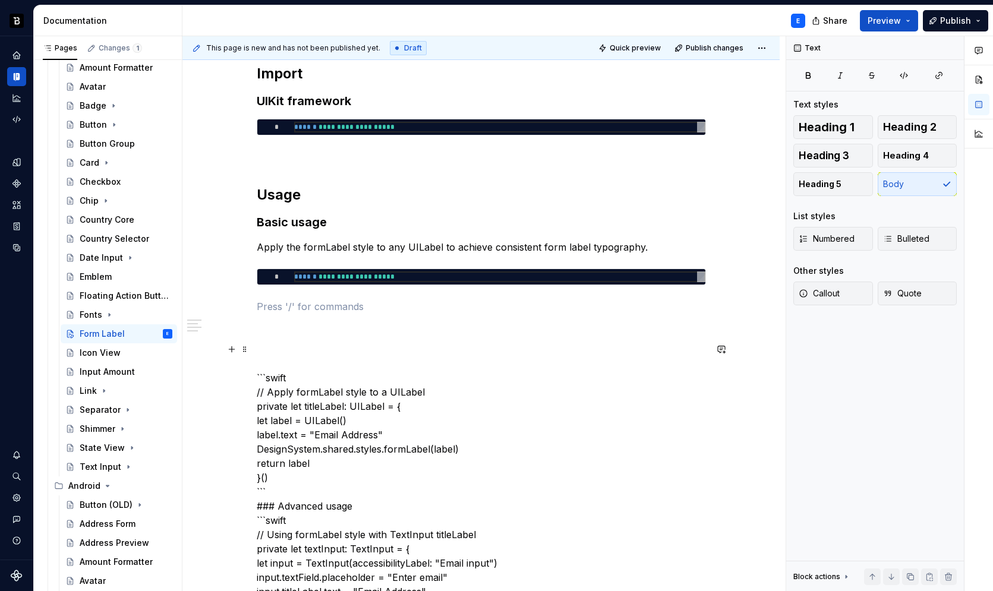
scroll to position [245, 0]
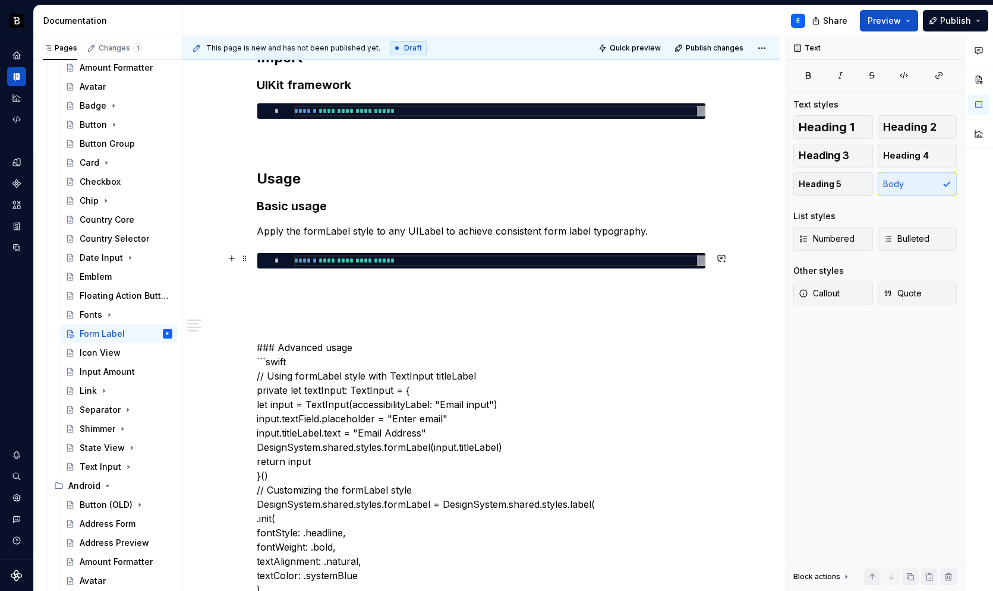
type textarea "*"
type textarea "**********"
click at [337, 262] on div "**********" at bounding box center [499, 261] width 411 height 11
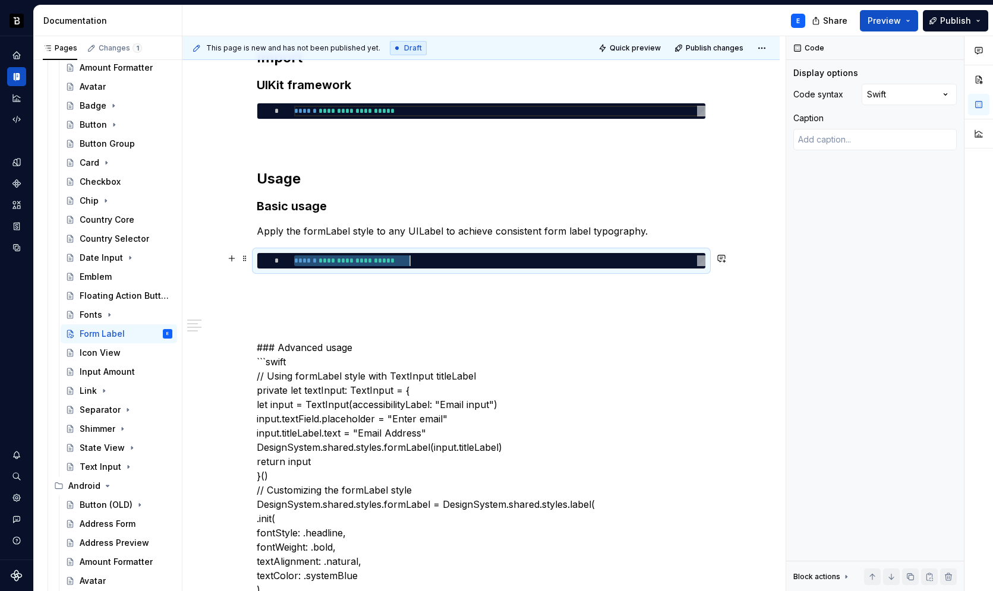
scroll to position [0, 115]
type textarea "*"
type textarea "**********"
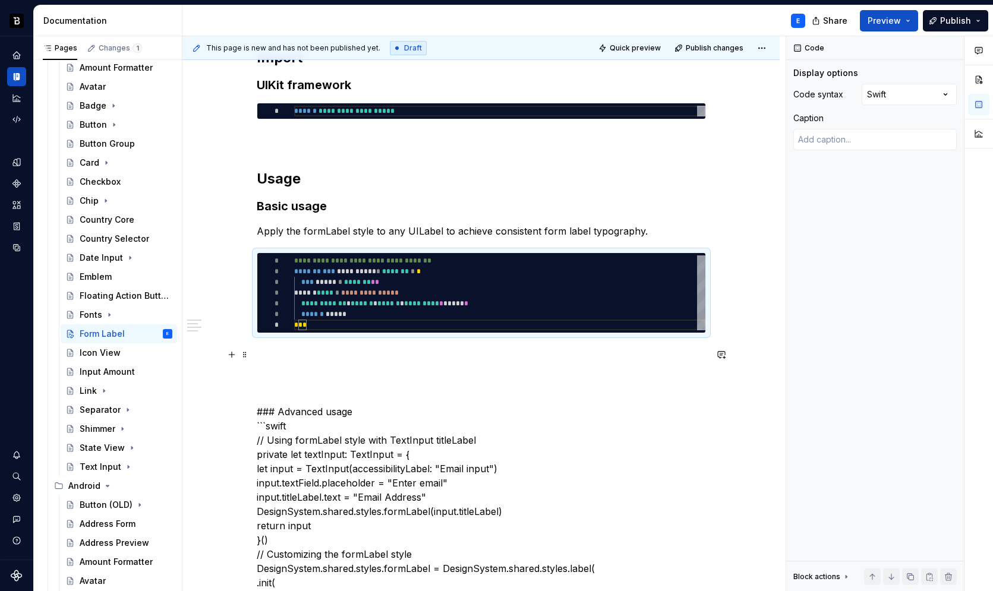
click at [331, 350] on p at bounding box center [481, 355] width 449 height 14
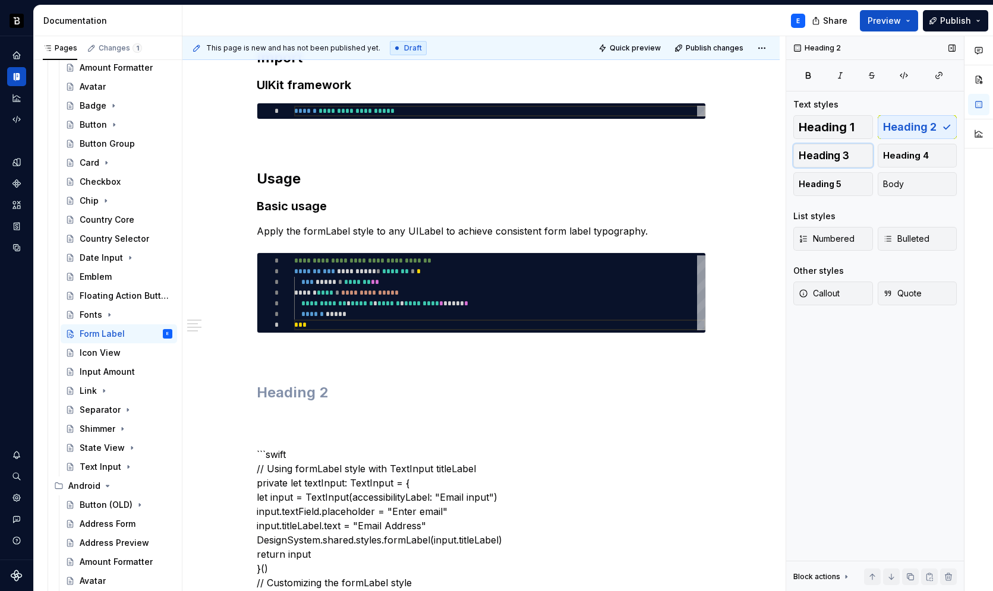
click at [819, 159] on span "Heading 3" at bounding box center [824, 156] width 51 height 12
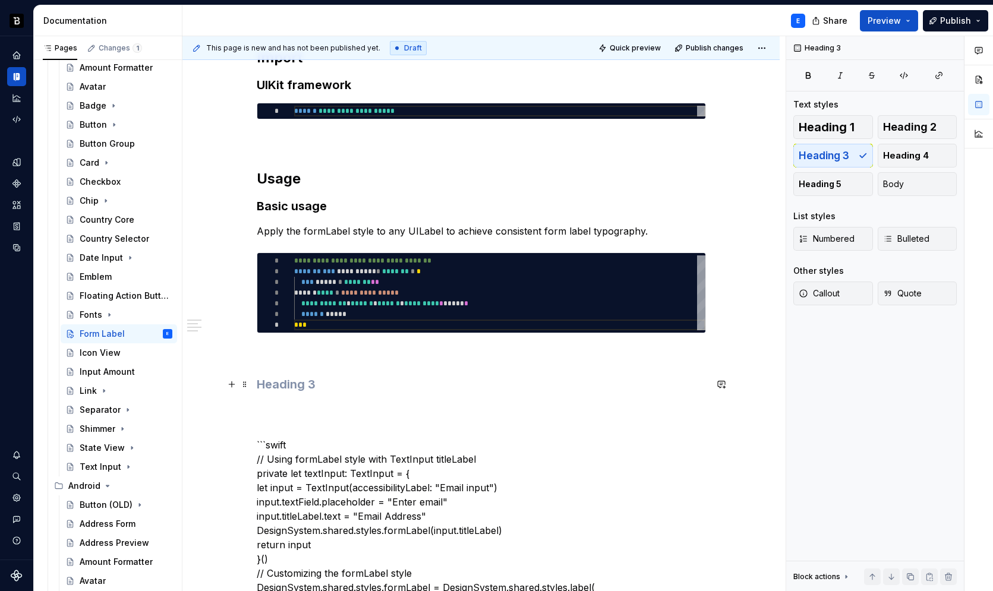
click at [346, 386] on h3 at bounding box center [481, 384] width 449 height 17
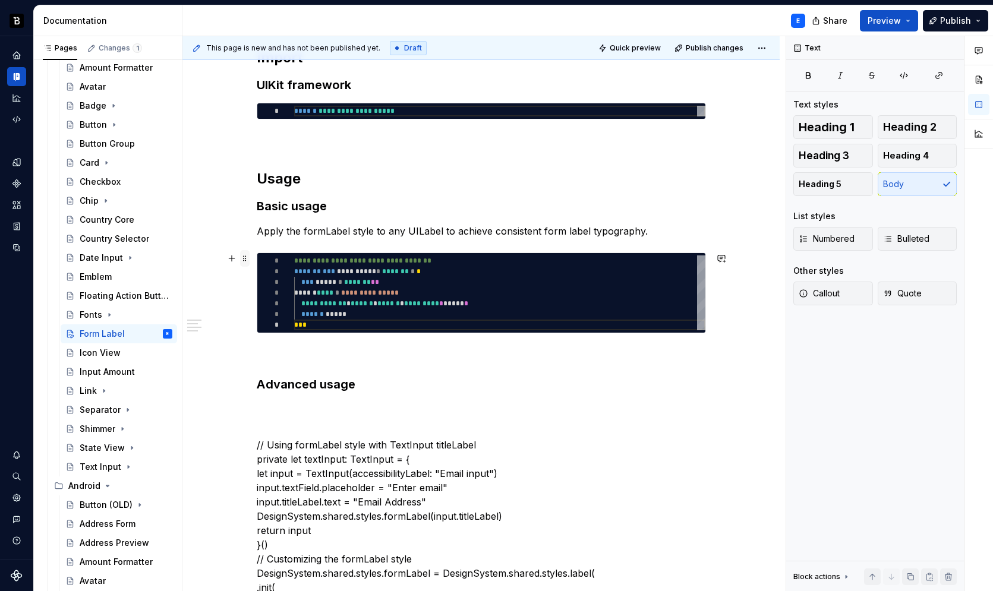
click at [242, 255] on span at bounding box center [245, 258] width 10 height 17
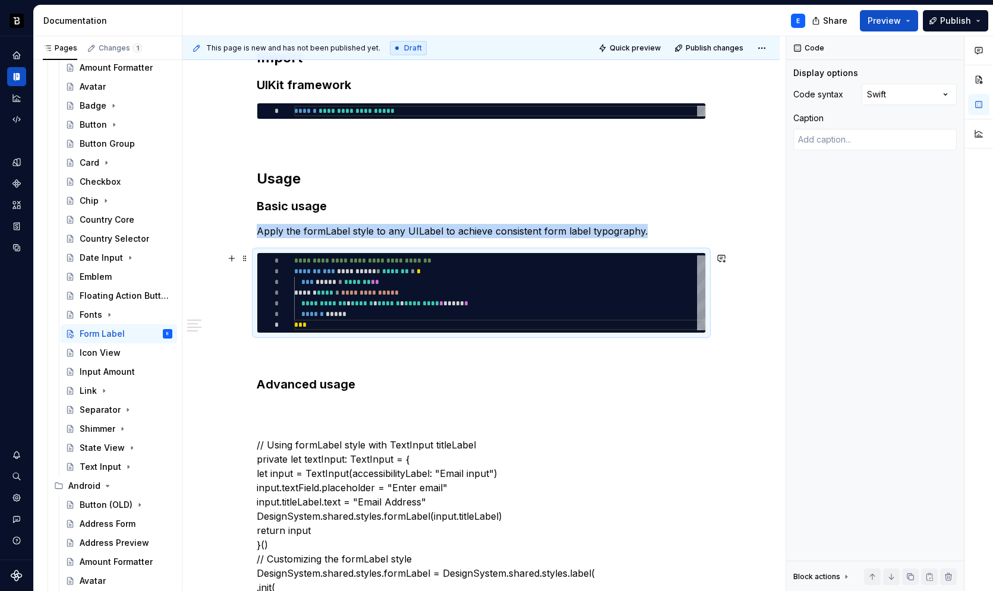
copy p "Apply the formLabel style to any UILabel to achieve consistent form label typog…"
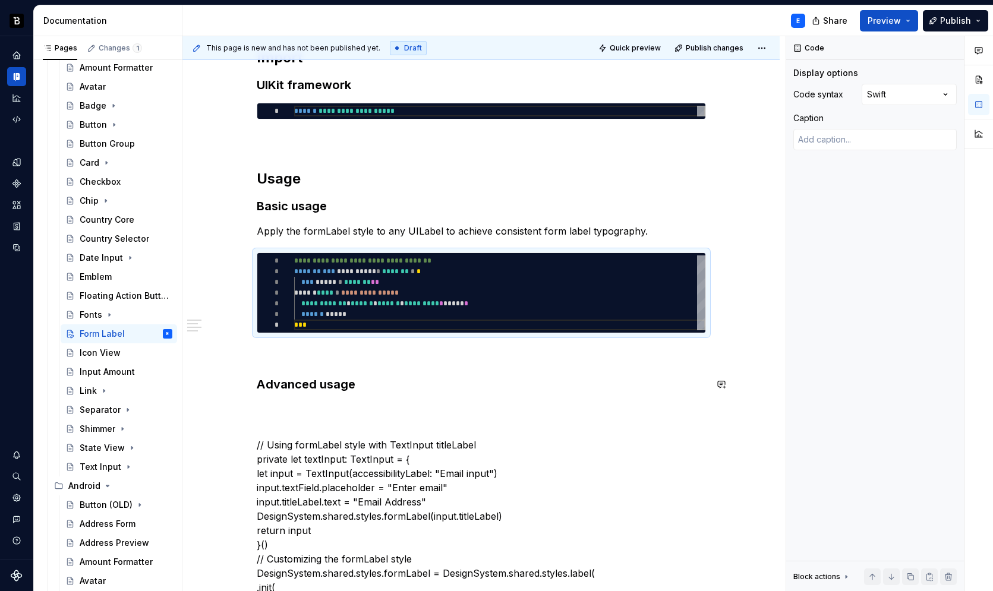
click at [370, 383] on h3 "Advanced usage" at bounding box center [481, 384] width 449 height 17
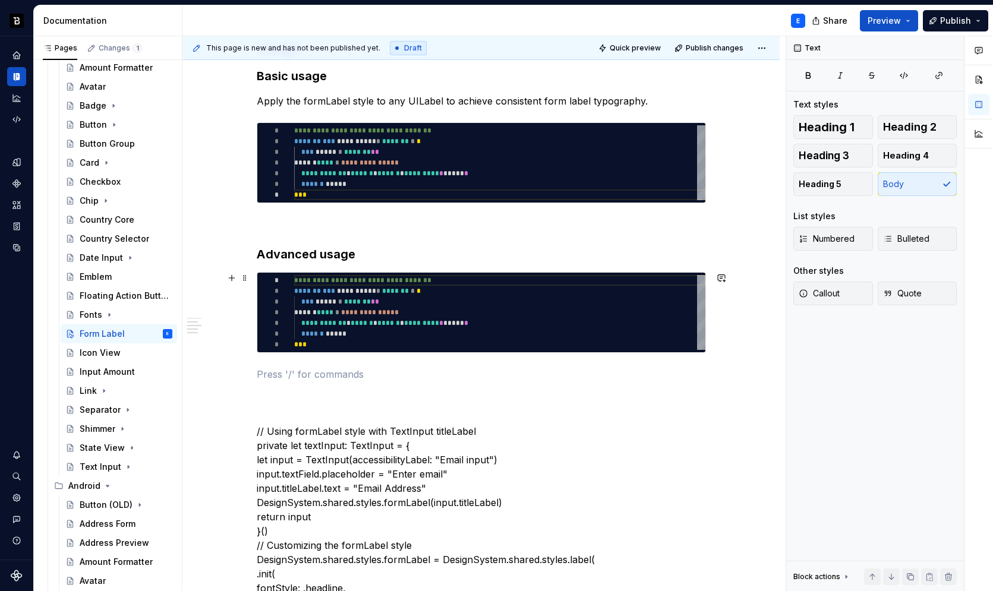
scroll to position [402, 0]
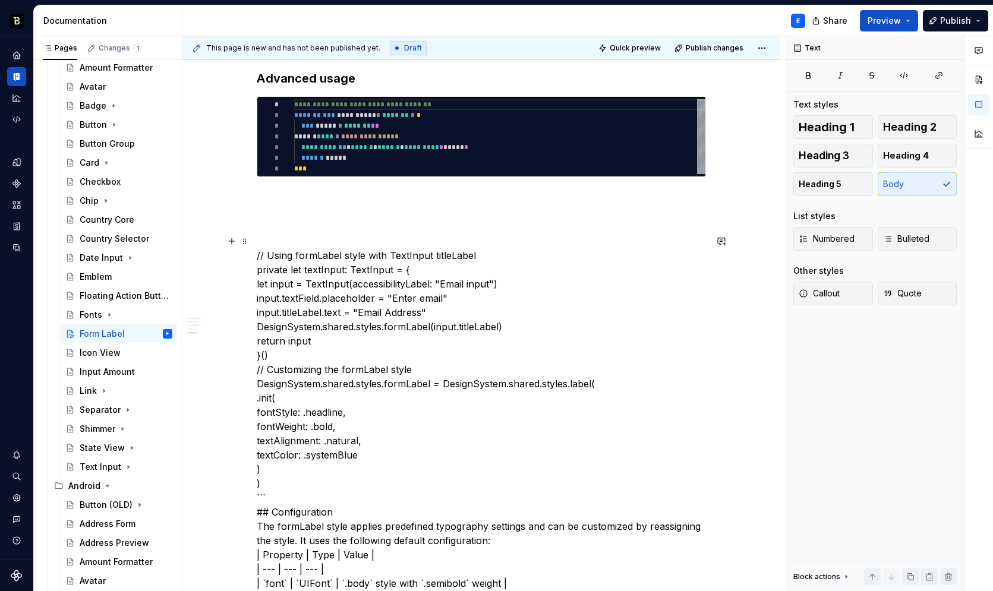
scroll to position [553, 0]
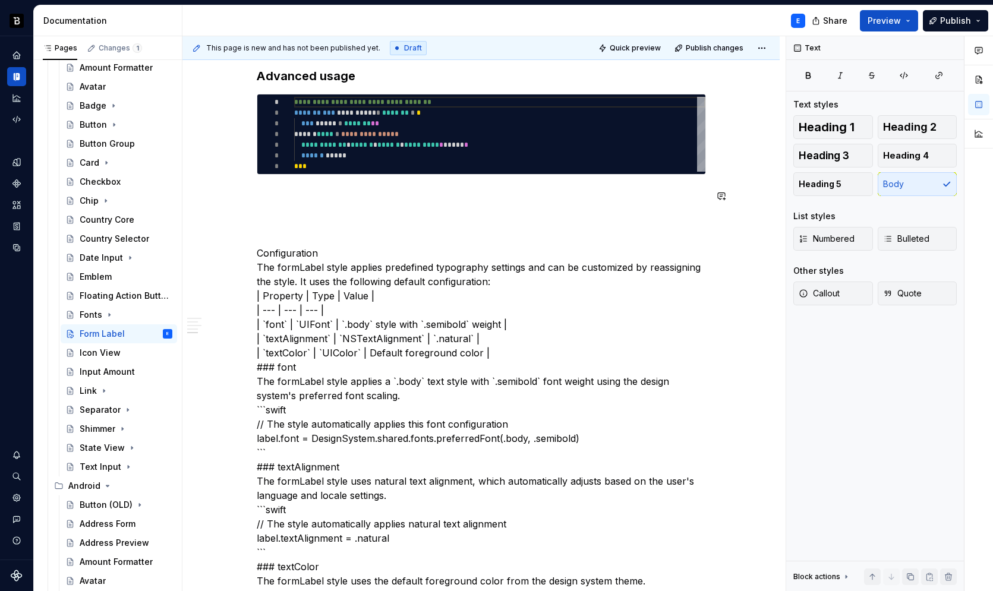
type textarea "*"
type textarea "**********"
click at [409, 138] on div "**********" at bounding box center [499, 134] width 411 height 75
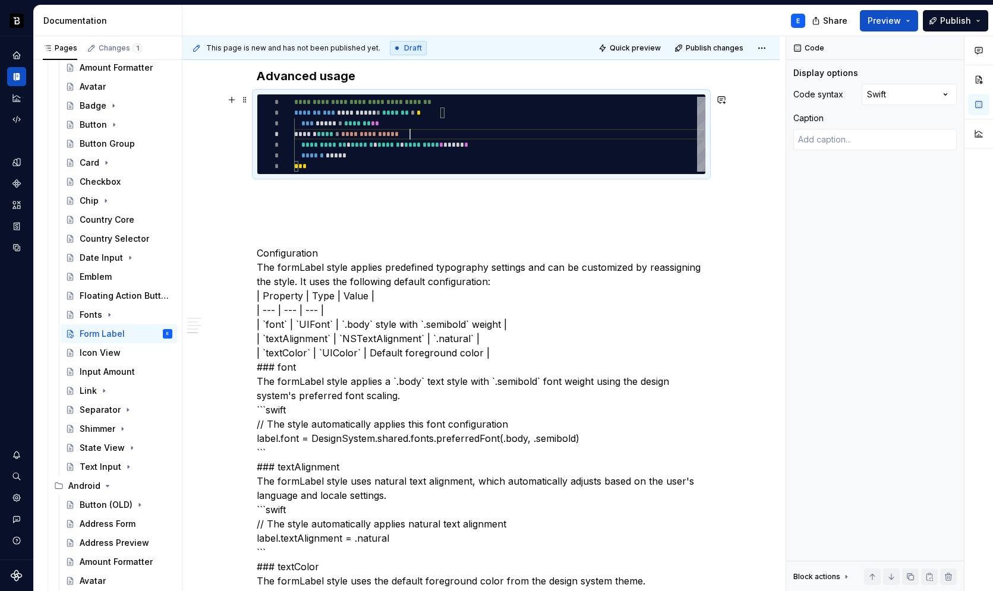
scroll to position [0, 13]
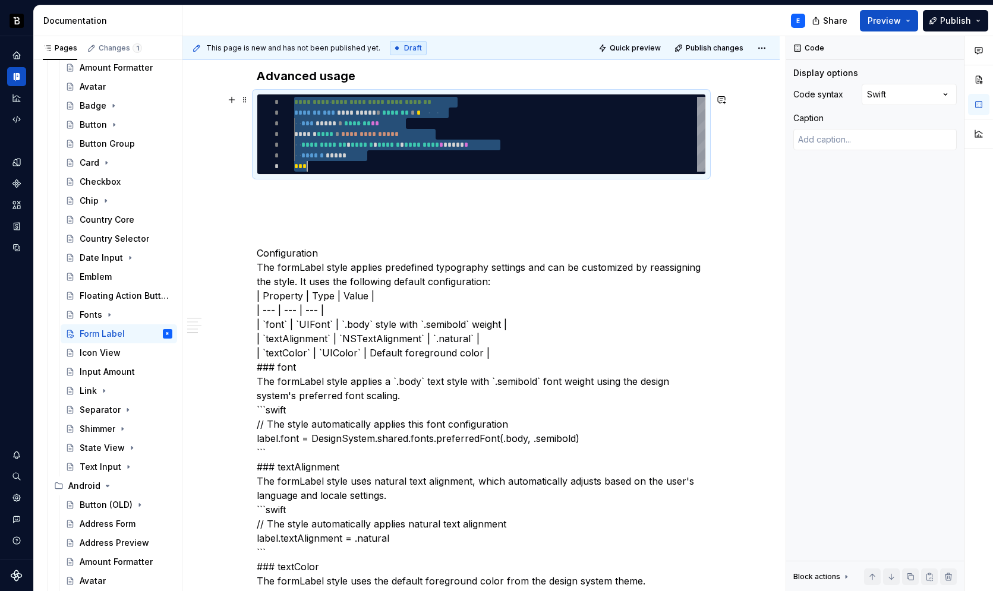
type textarea "*"
type textarea "**********"
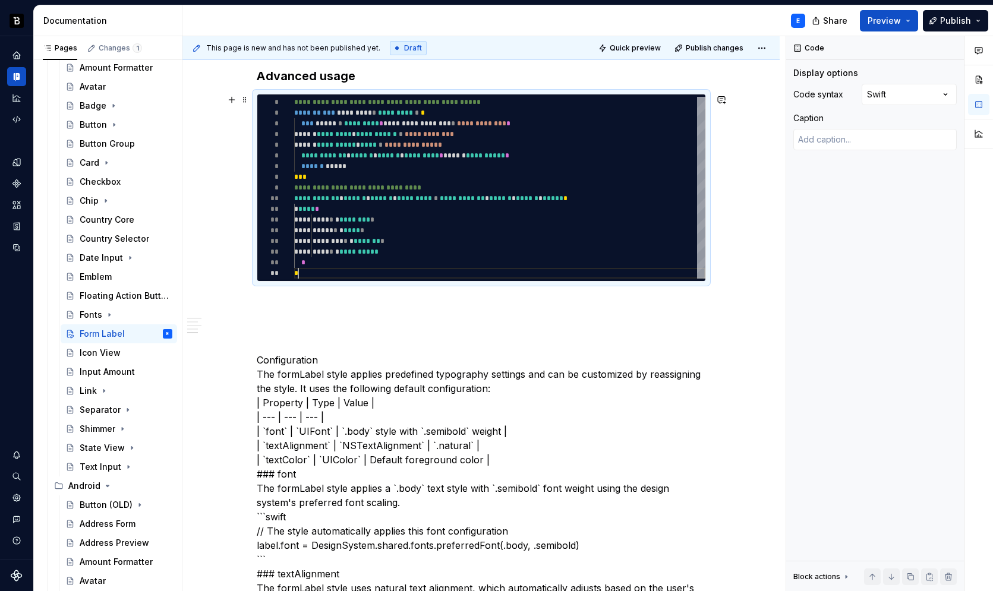
scroll to position [64, 4]
click at [358, 298] on p at bounding box center [481, 303] width 449 height 14
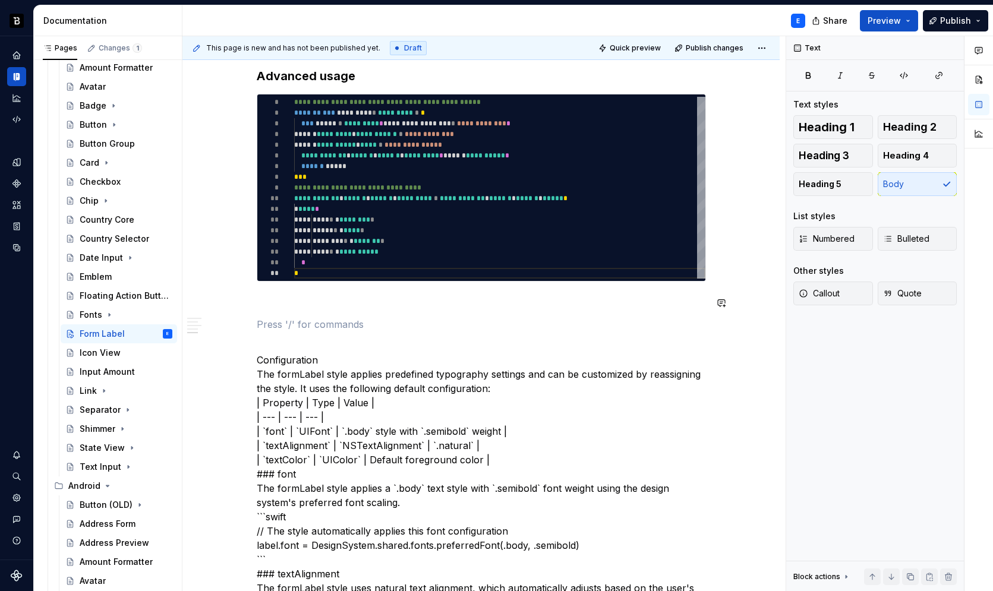
type textarea "*"
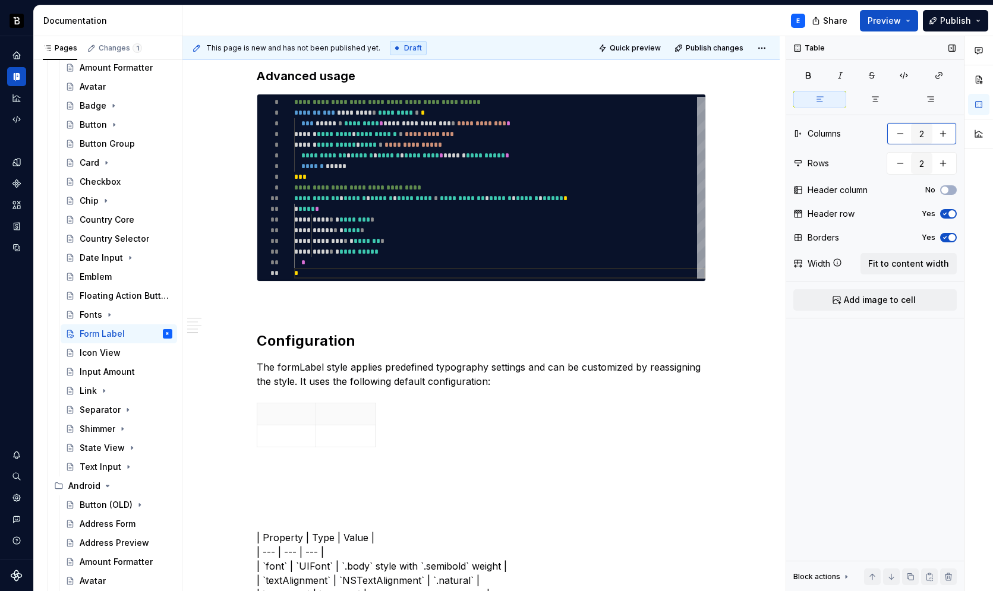
click at [942, 133] on button "button" at bounding box center [943, 133] width 21 height 21
type input "3"
click at [910, 264] on span "Fit to content width" at bounding box center [908, 264] width 81 height 12
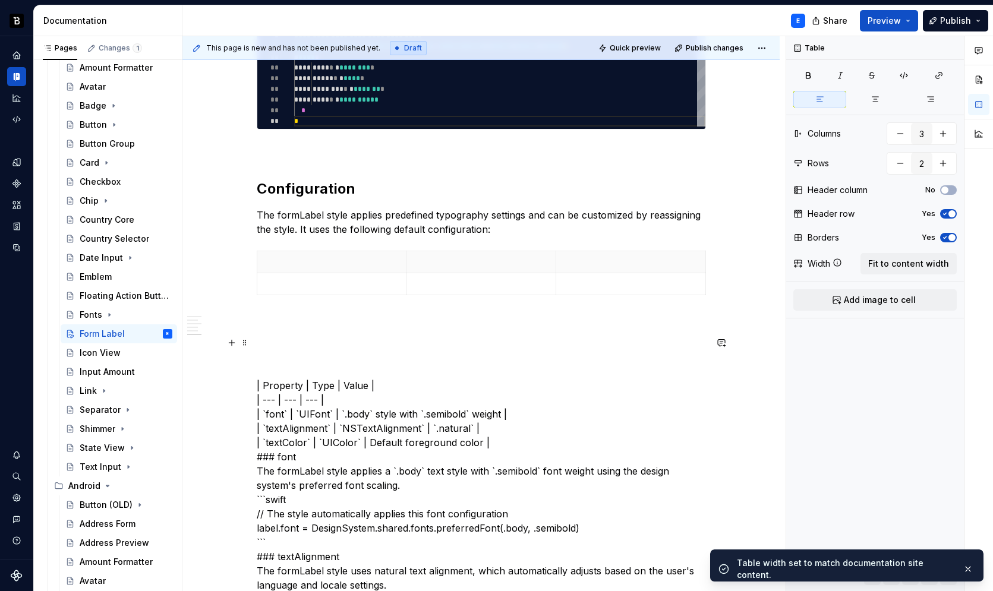
scroll to position [716, 0]
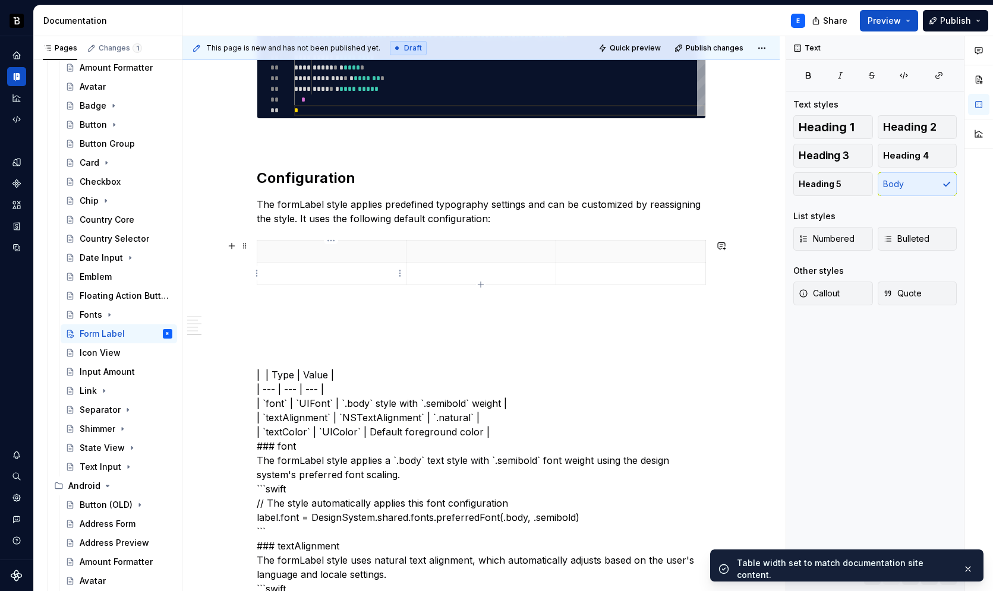
click at [325, 253] on p at bounding box center [331, 251] width 135 height 12
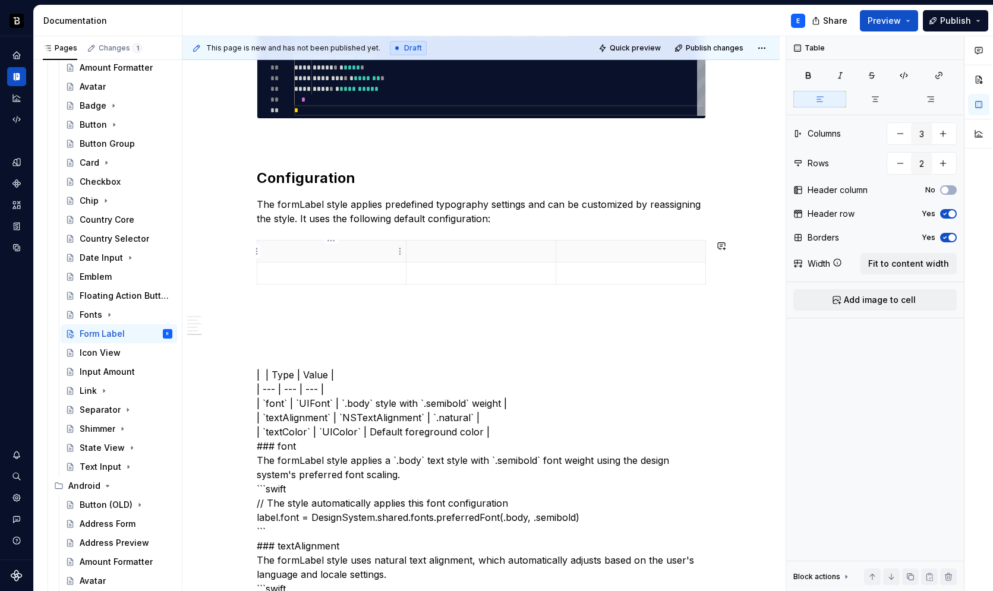
type textarea "*"
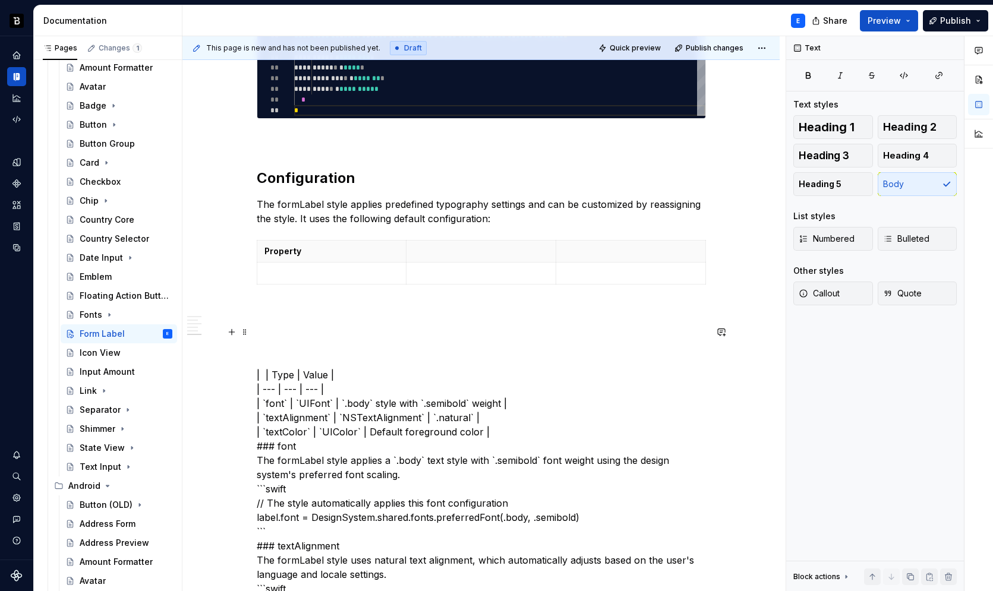
click at [449, 258] on th at bounding box center [482, 252] width 150 height 22
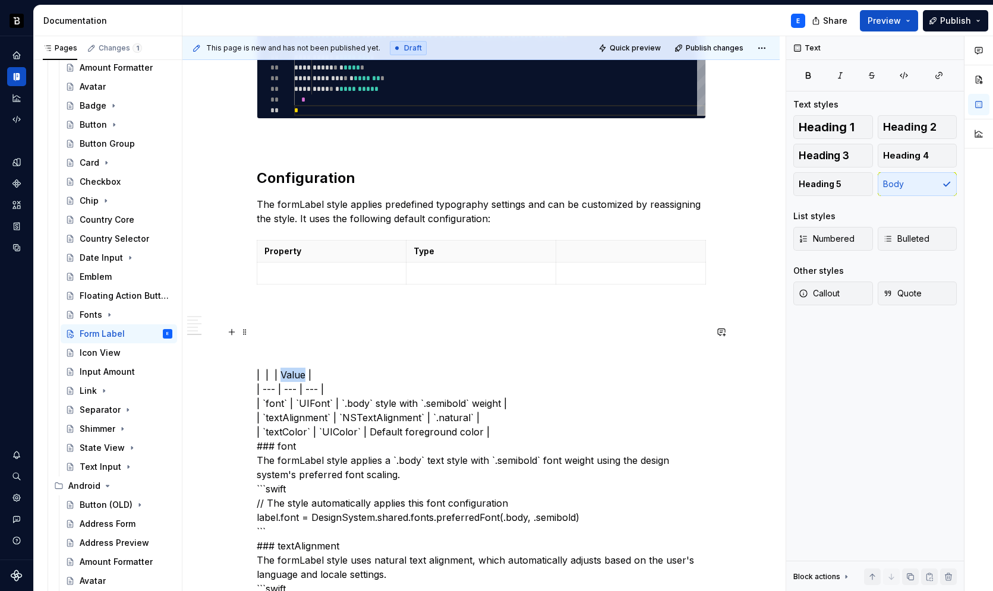
click at [567, 253] on p at bounding box center [630, 251] width 135 height 12
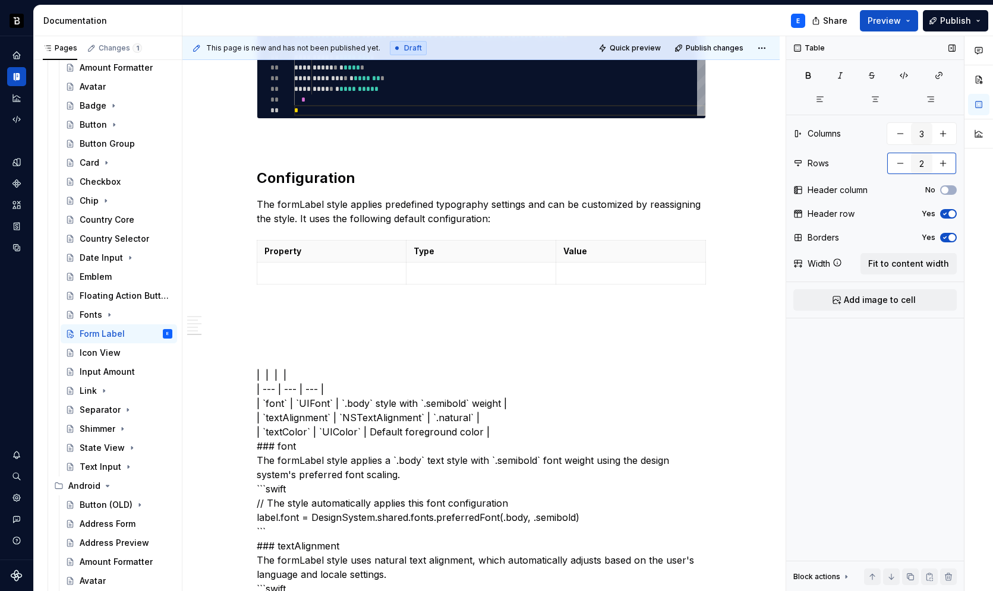
click at [946, 160] on button "button" at bounding box center [943, 163] width 21 height 21
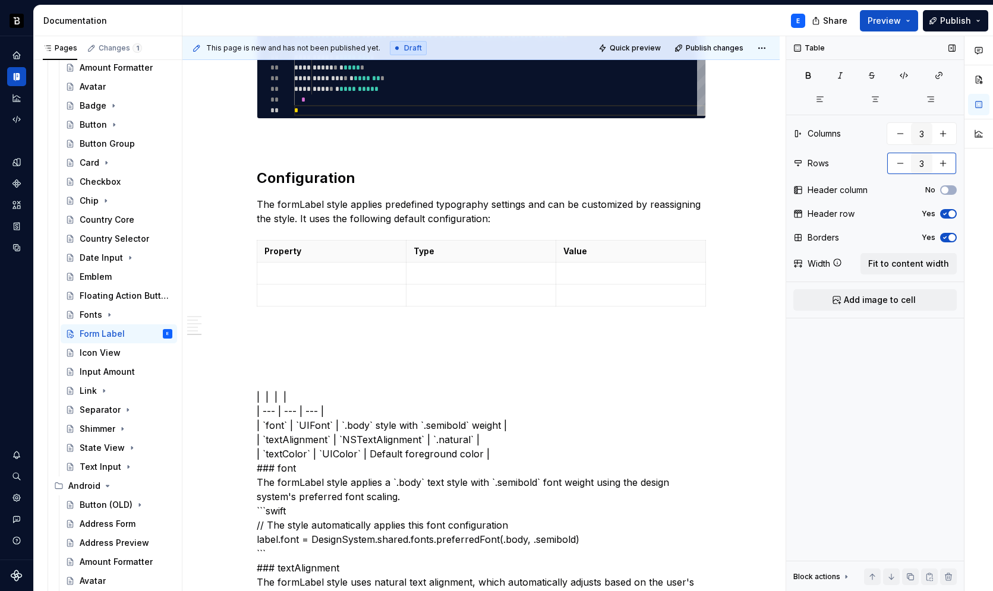
click at [946, 160] on button "button" at bounding box center [943, 163] width 21 height 21
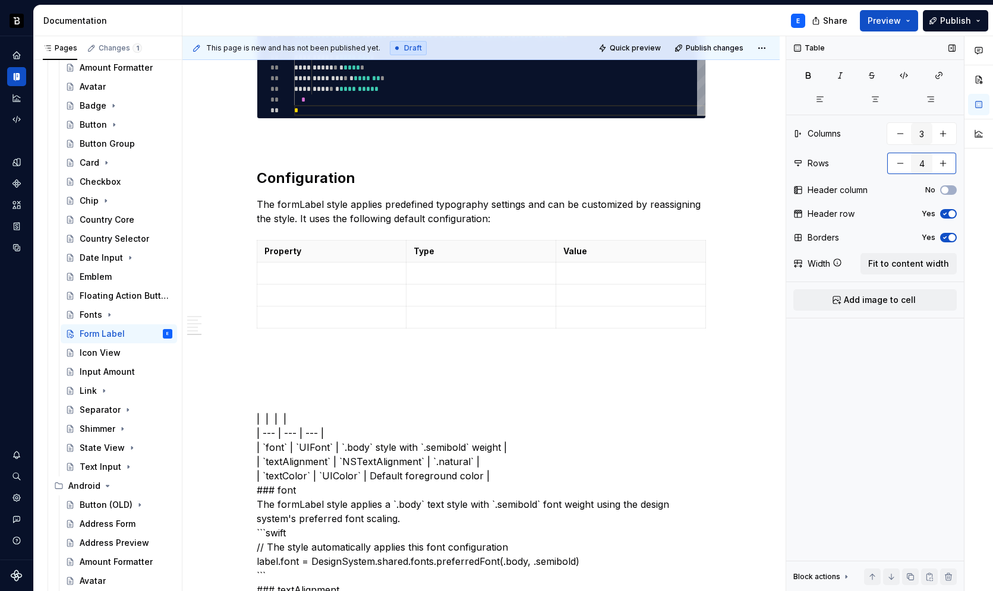
click at [946, 160] on button "button" at bounding box center [943, 163] width 21 height 21
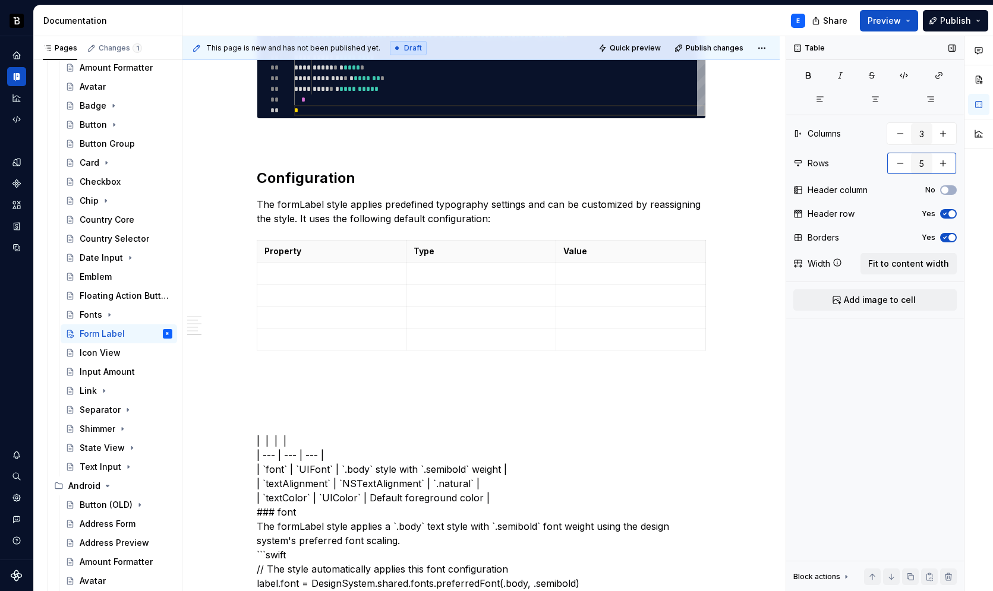
click at [895, 167] on button "button" at bounding box center [900, 163] width 21 height 21
type input "4"
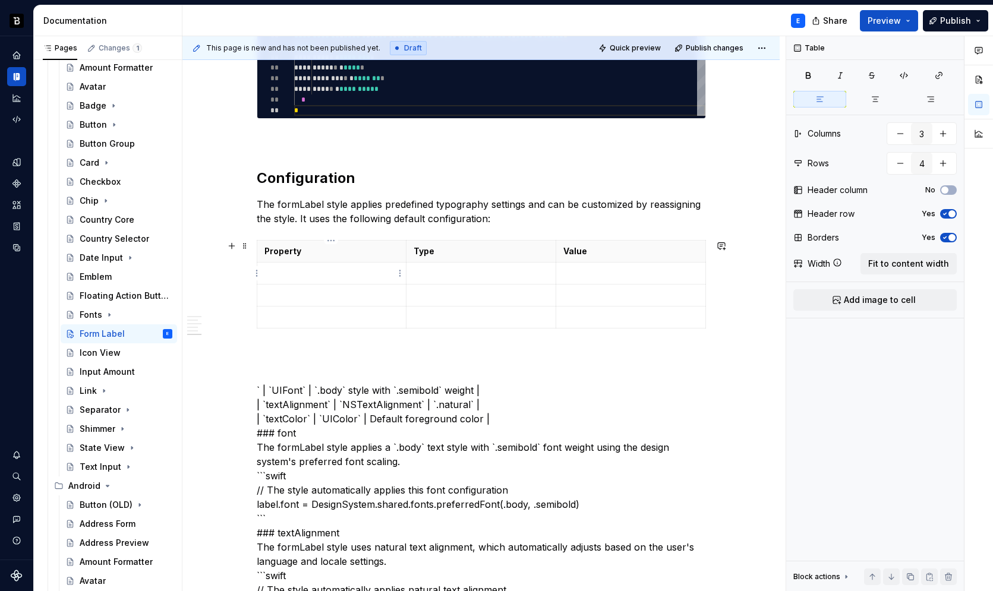
click at [296, 278] on p at bounding box center [331, 273] width 135 height 12
click at [448, 271] on p at bounding box center [481, 273] width 135 height 12
click at [568, 270] on p at bounding box center [630, 273] width 135 height 12
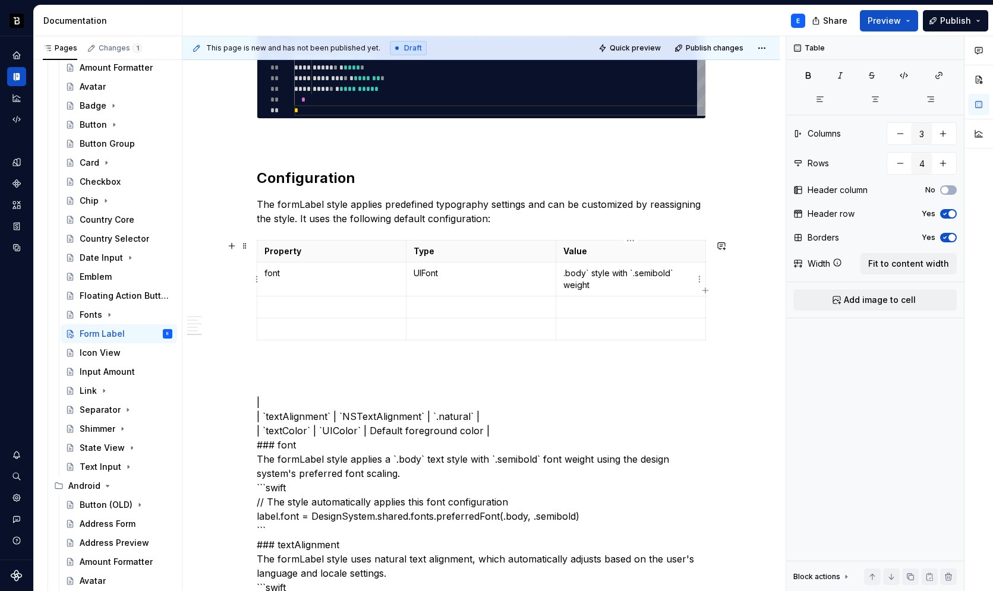
click at [586, 270] on p ".body` style with `.semibold` weight" at bounding box center [630, 279] width 135 height 24
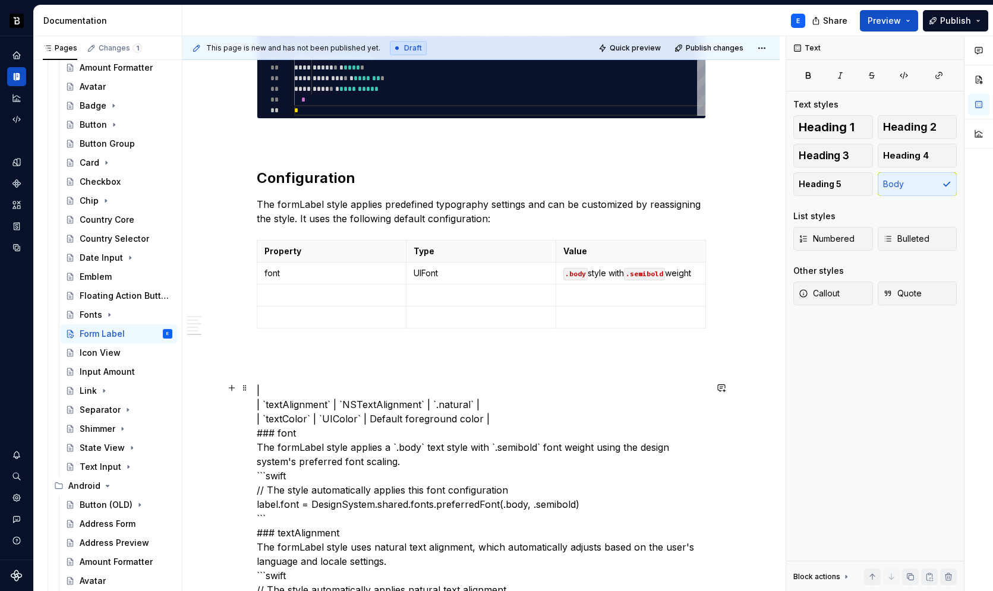
click at [294, 301] on p at bounding box center [331, 295] width 135 height 12
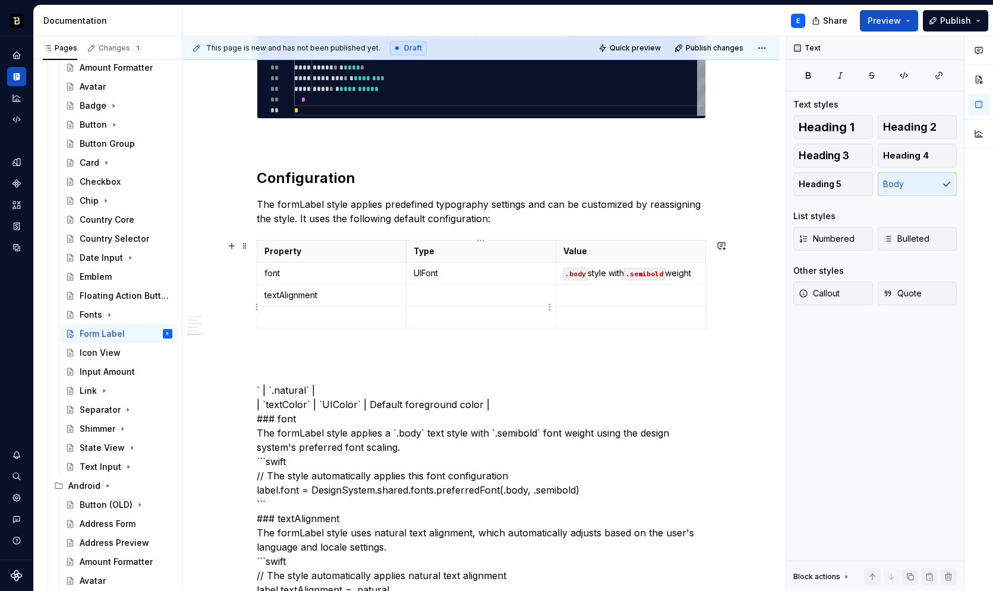
click at [442, 298] on td at bounding box center [482, 296] width 150 height 22
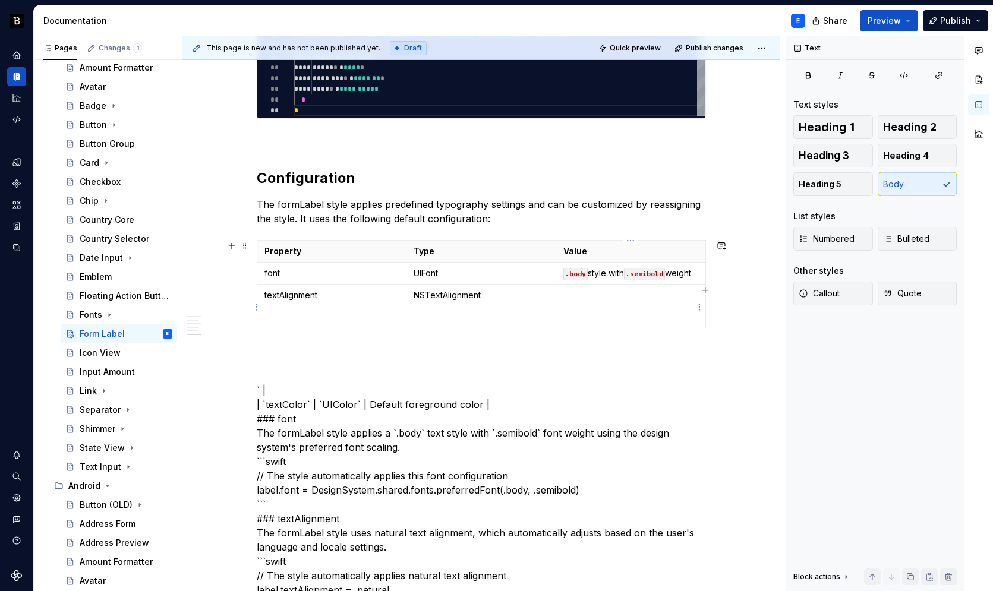
click at [581, 301] on p at bounding box center [630, 295] width 135 height 12
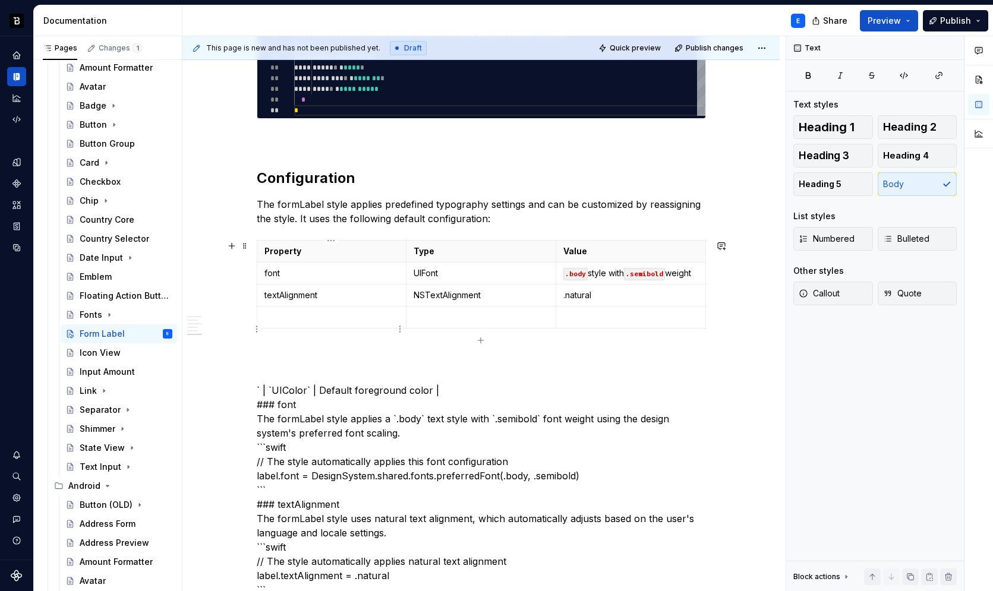
click at [310, 323] on p at bounding box center [331, 317] width 135 height 12
click at [464, 323] on p at bounding box center [481, 317] width 135 height 12
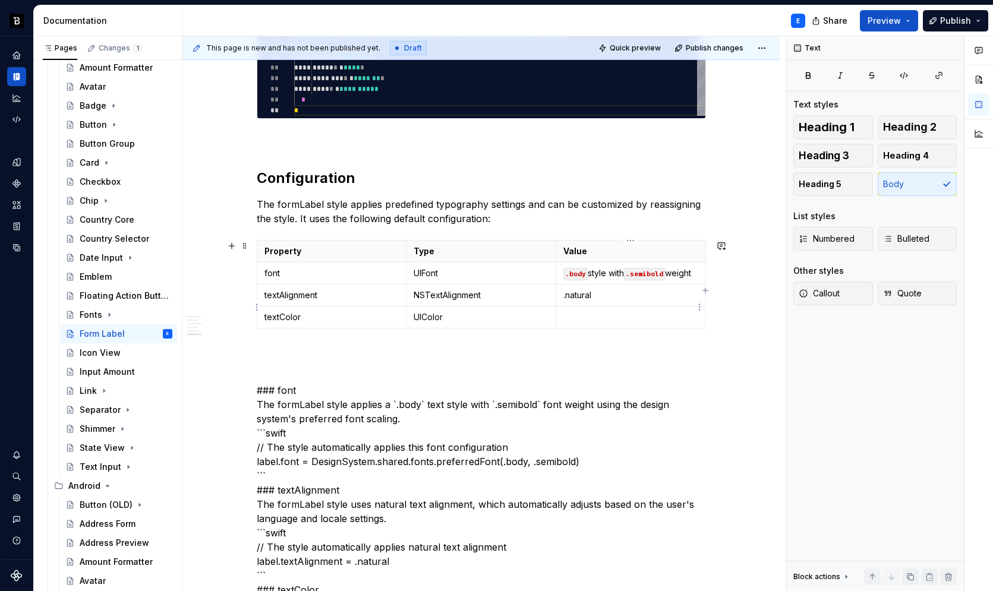
click at [604, 322] on td at bounding box center [631, 318] width 150 height 22
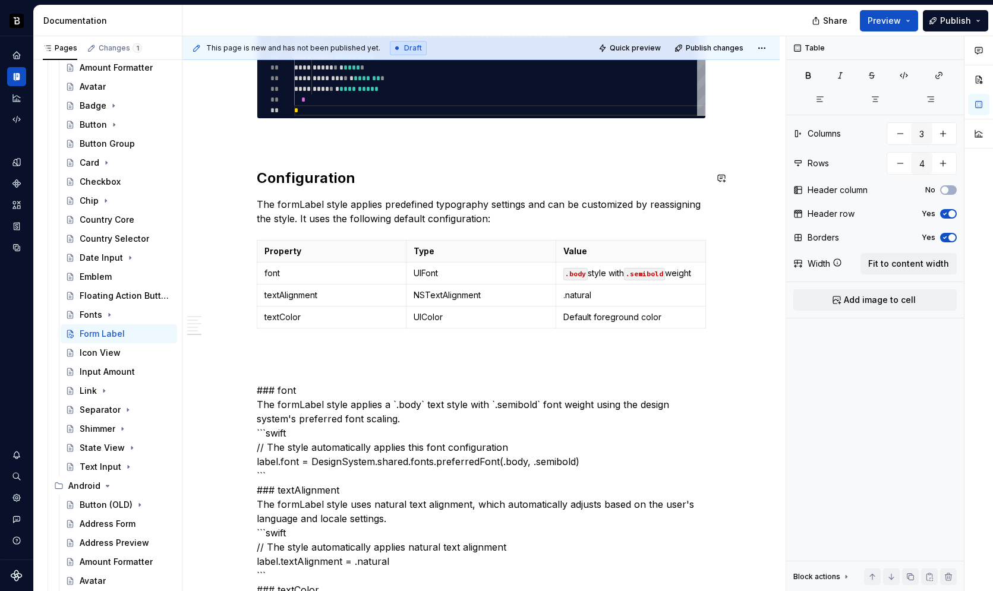
scroll to position [64, 4]
click at [322, 272] on p "font" at bounding box center [331, 273] width 135 height 12
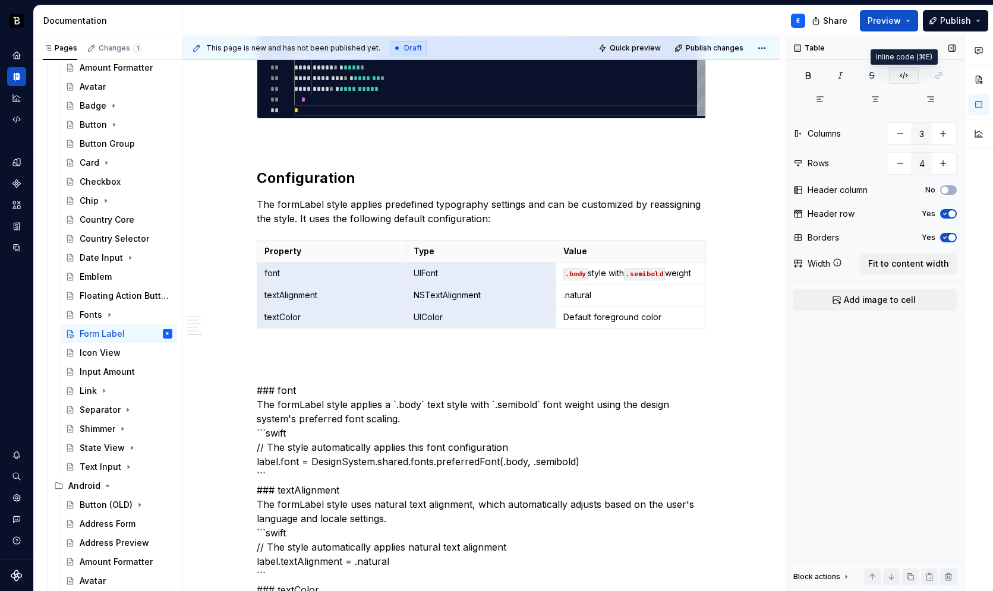
click at [905, 78] on icon "button" at bounding box center [904, 76] width 10 height 10
click at [596, 298] on td ".natural" at bounding box center [631, 296] width 150 height 22
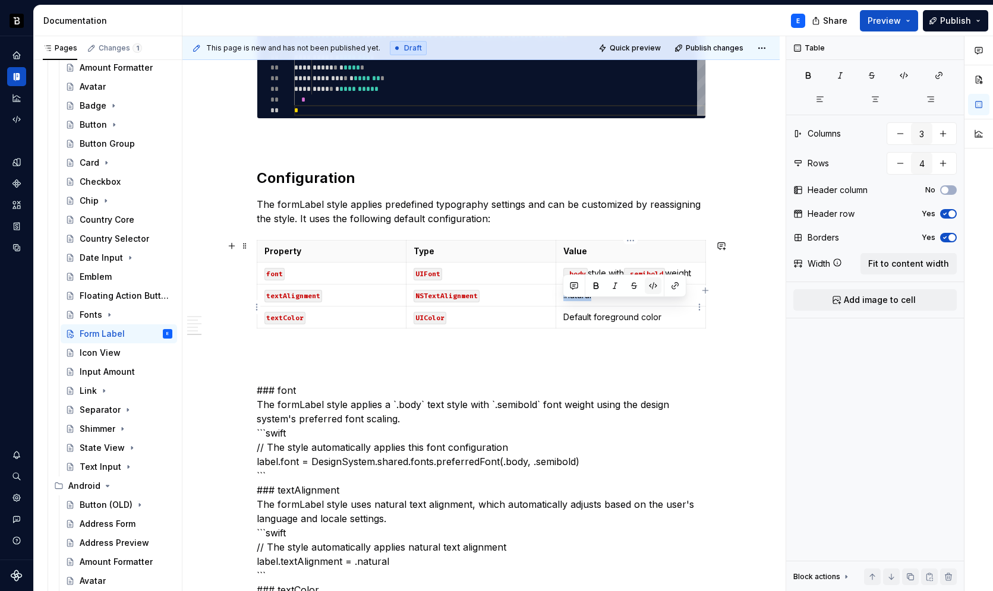
click at [647, 285] on button "button" at bounding box center [653, 286] width 17 height 17
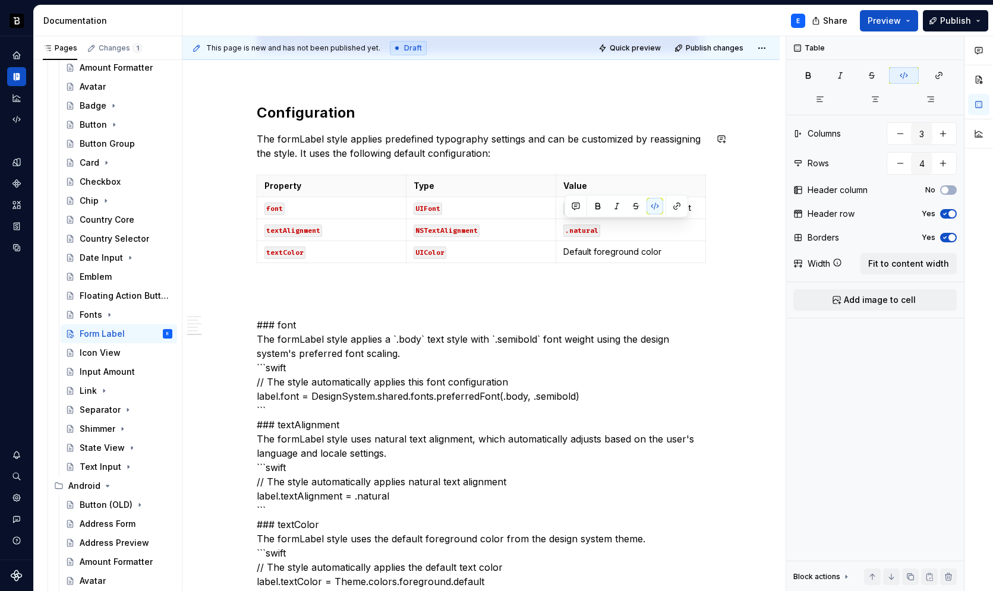
scroll to position [798, 0]
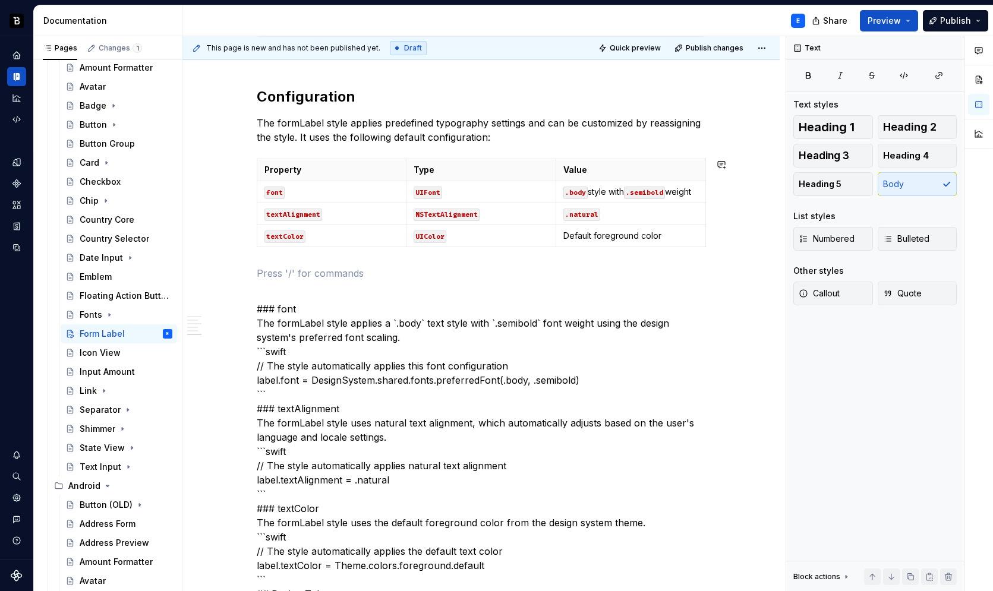
click at [319, 266] on div "**********" at bounding box center [481, 183] width 449 height 1377
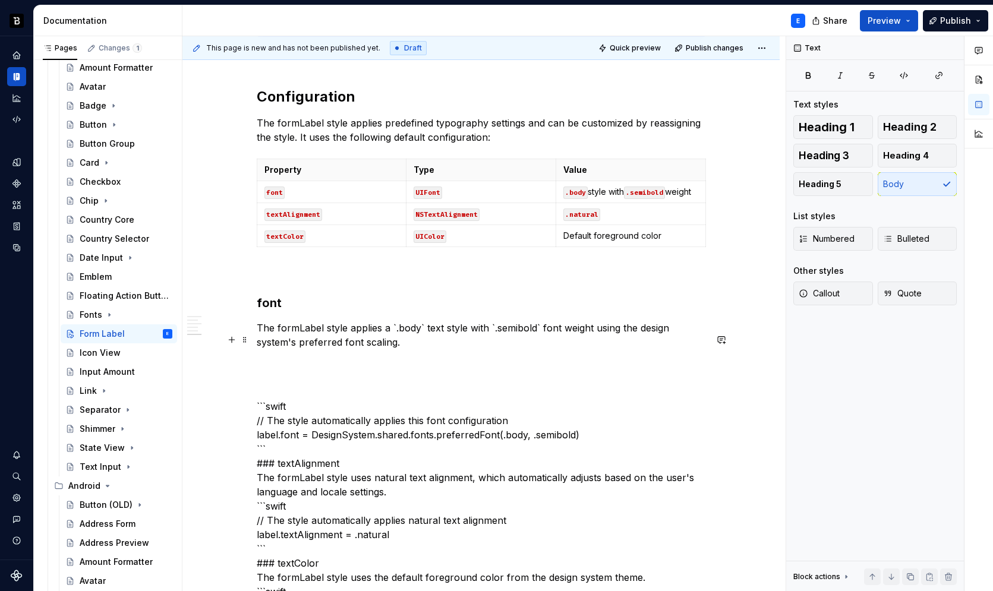
click at [421, 335] on p "The formLabel style applies a `.body` text style with `.semibold` font weight u…" at bounding box center [481, 335] width 449 height 29
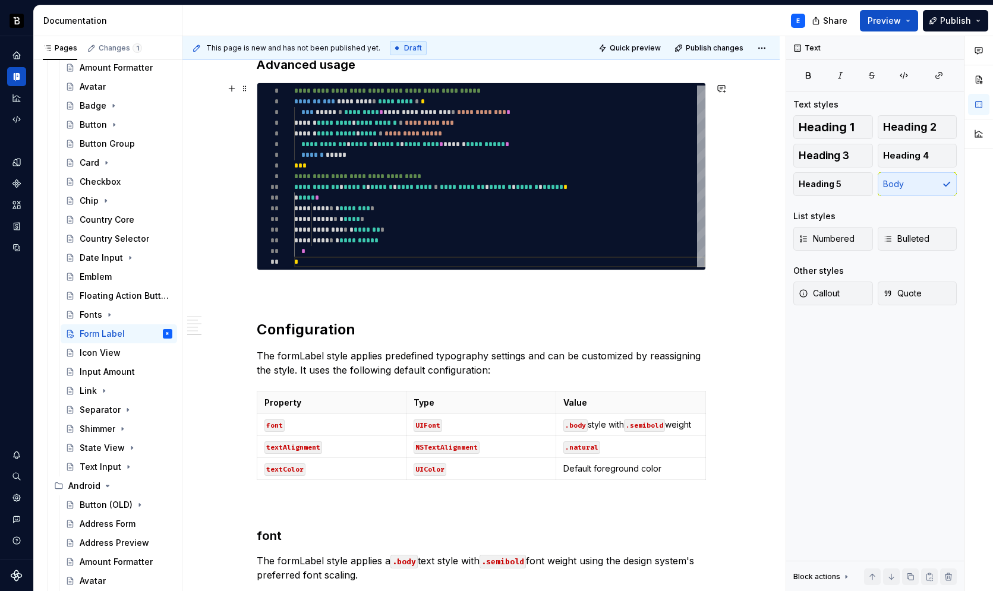
scroll to position [542, 0]
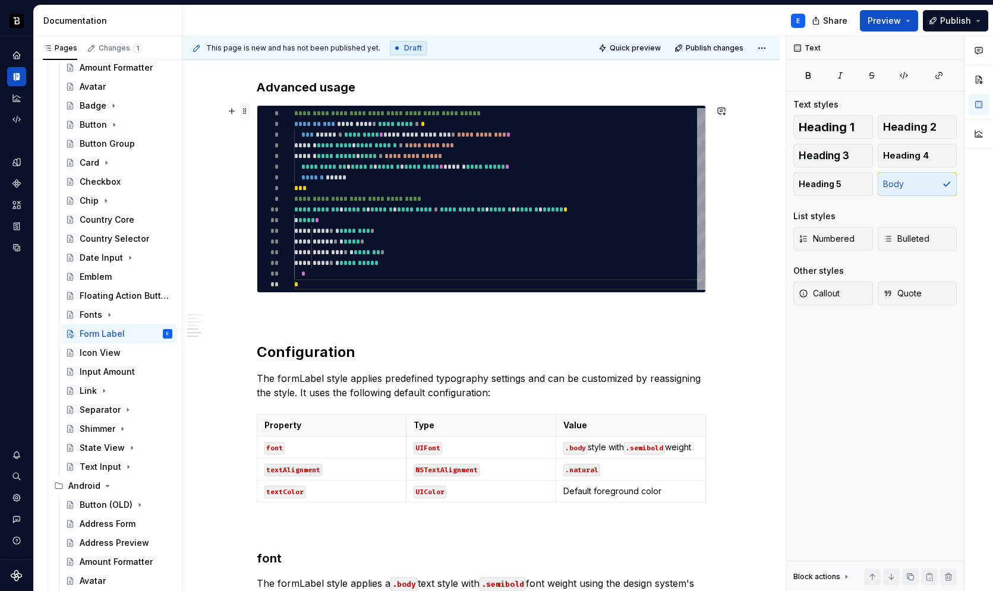
click at [248, 113] on span at bounding box center [245, 111] width 10 height 17
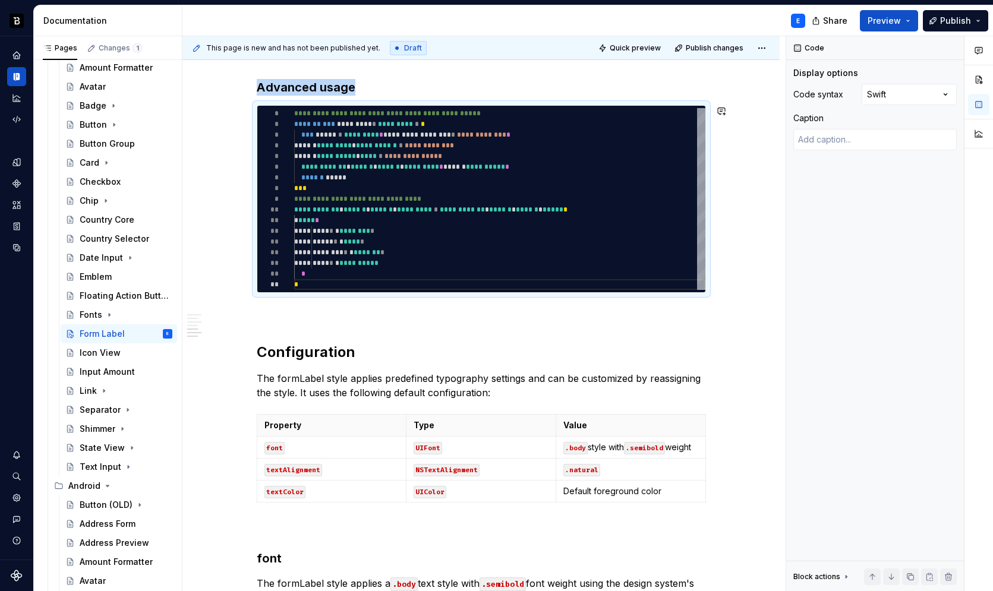
copy h3 "Advanced usage"
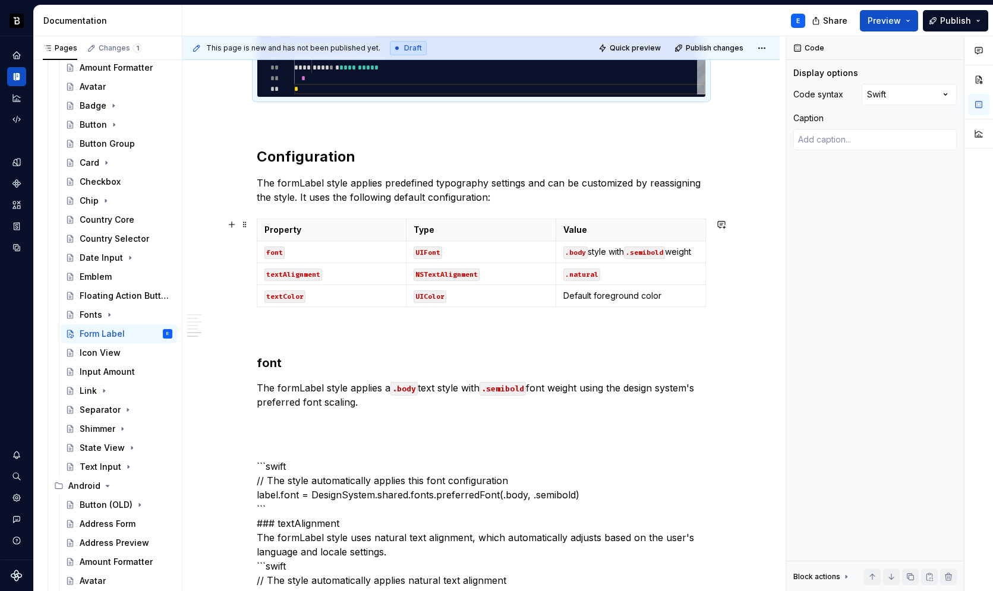
scroll to position [850, 0]
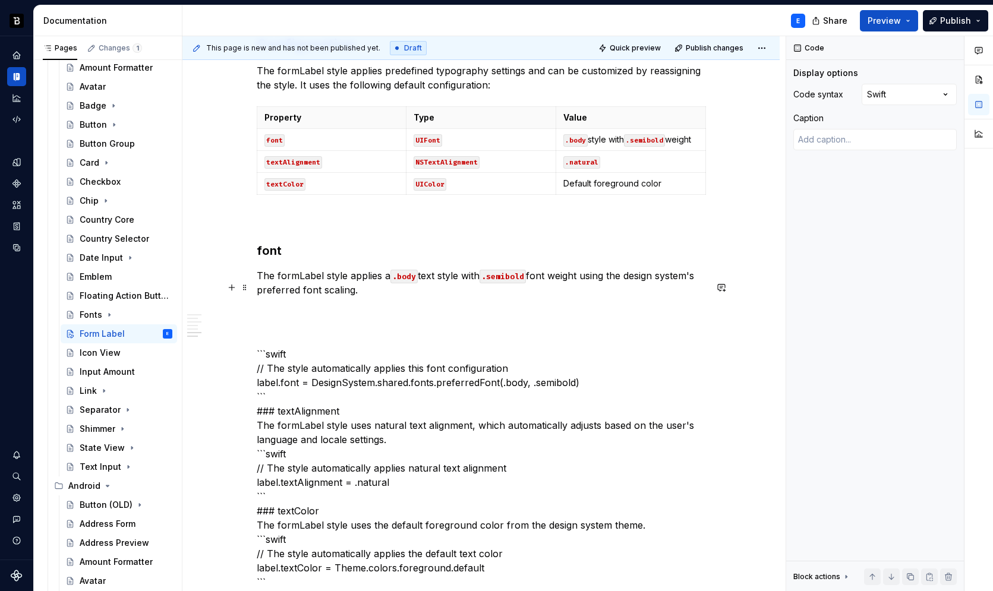
click at [399, 297] on p "The formLabel style applies a .body text style with .semibold font weight using…" at bounding box center [481, 283] width 449 height 29
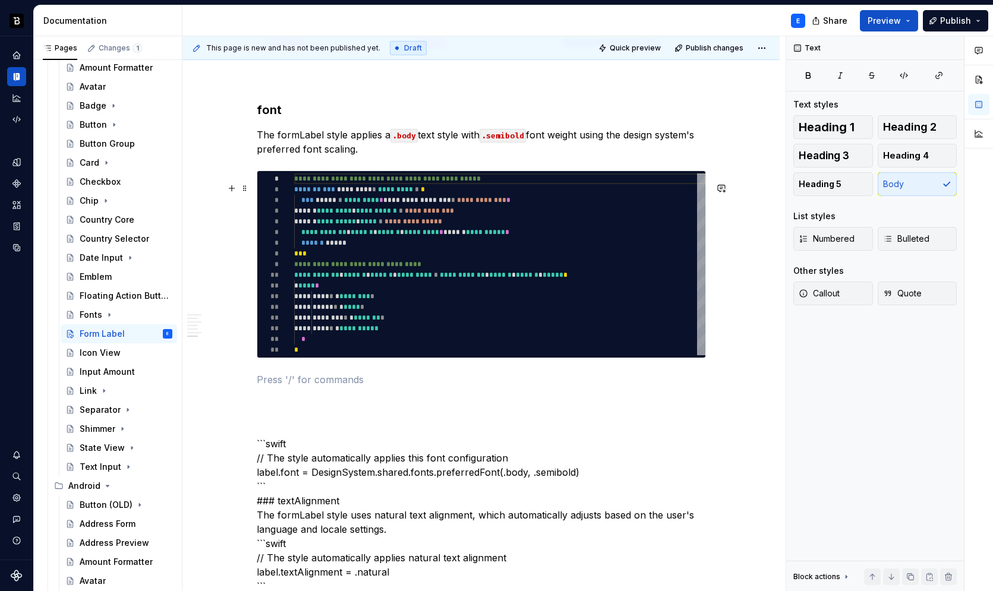
scroll to position [1048, 0]
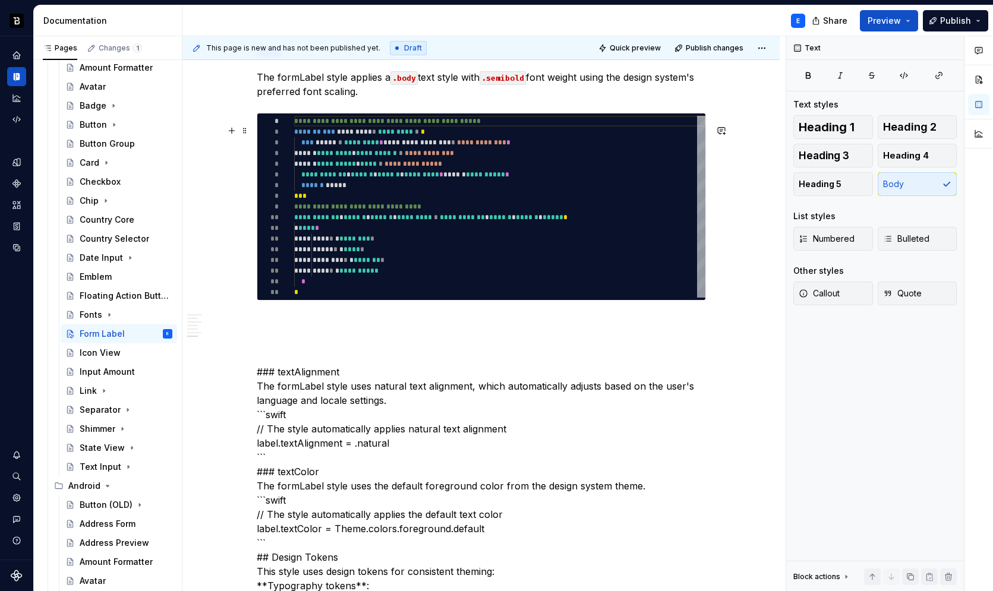
click at [343, 215] on div "**********" at bounding box center [499, 207] width 411 height 182
type textarea "*"
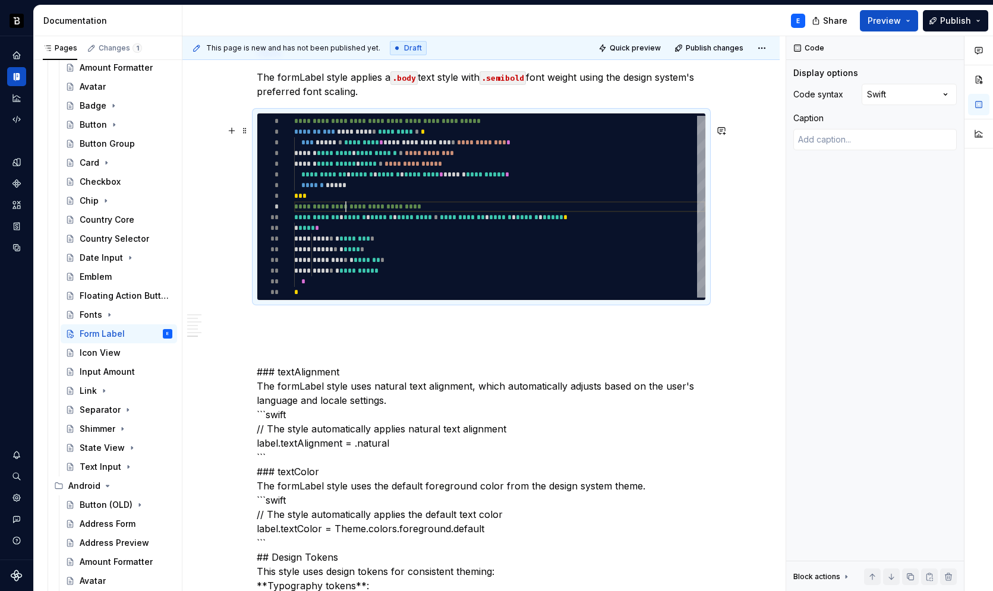
type textarea "**********"
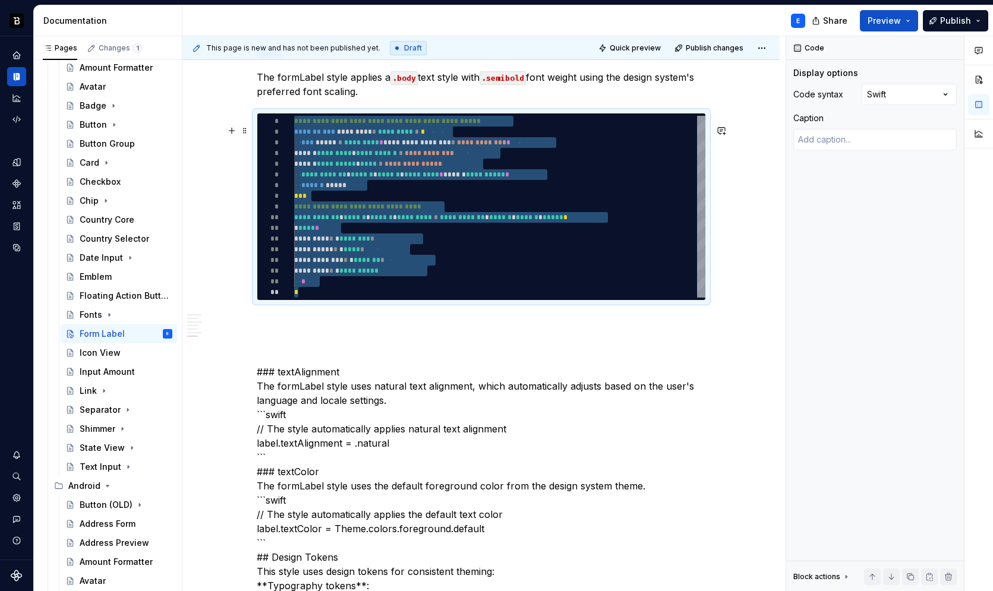
type textarea "*"
type textarea "**********"
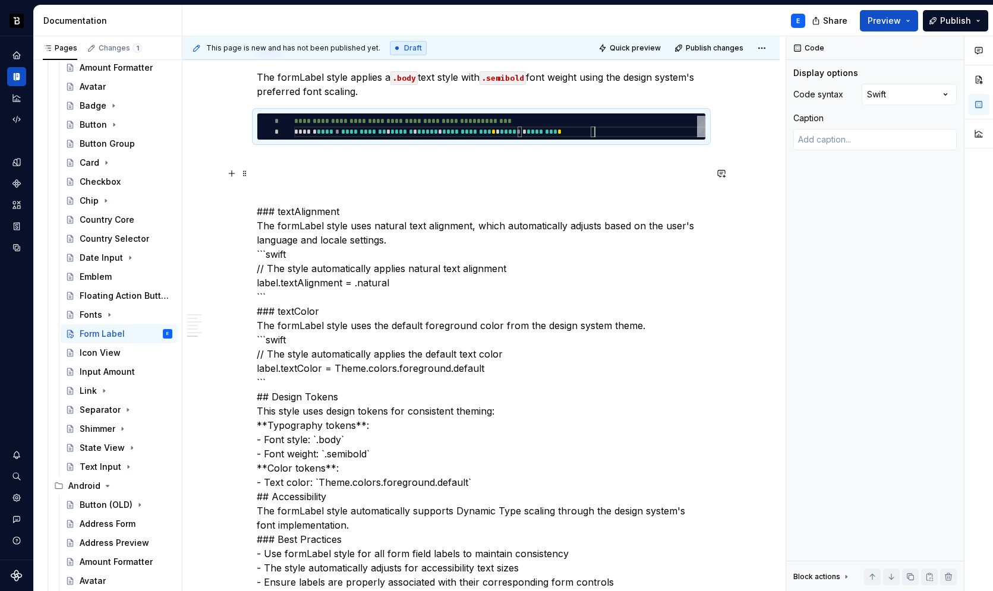
click at [282, 169] on p at bounding box center [481, 162] width 449 height 14
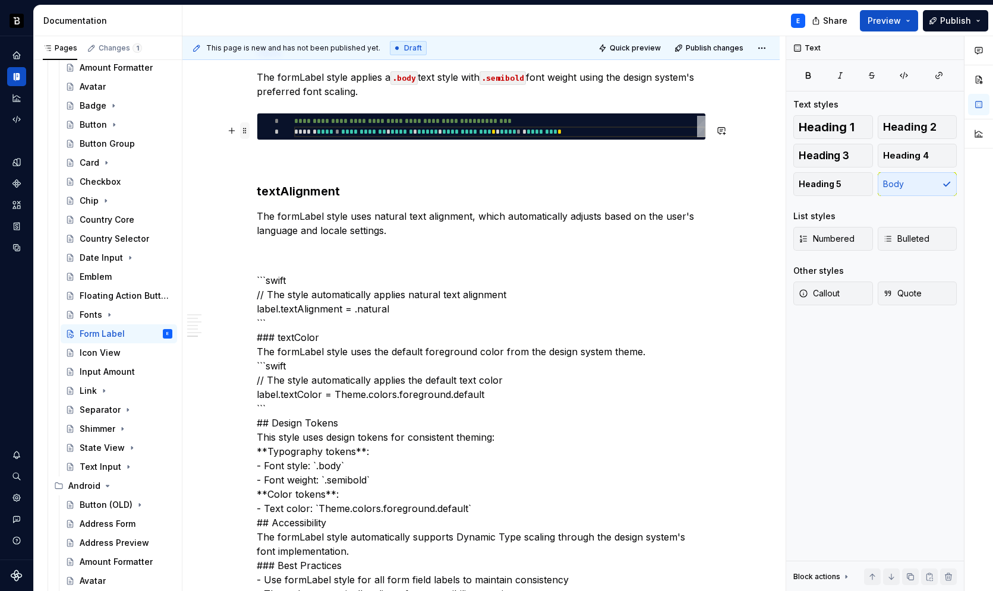
click at [244, 128] on span at bounding box center [245, 130] width 10 height 17
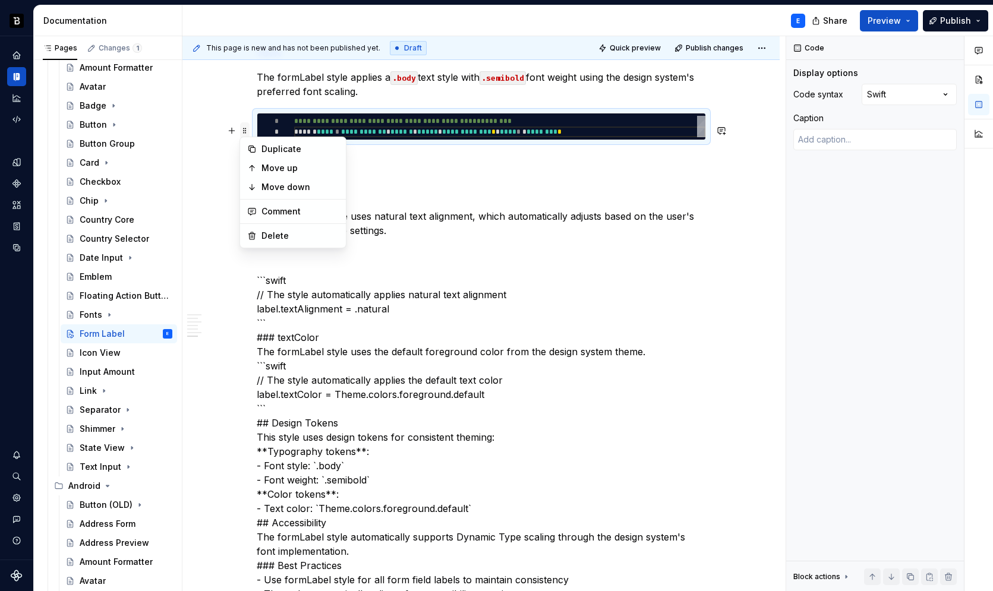
click at [244, 128] on span at bounding box center [245, 130] width 10 height 17
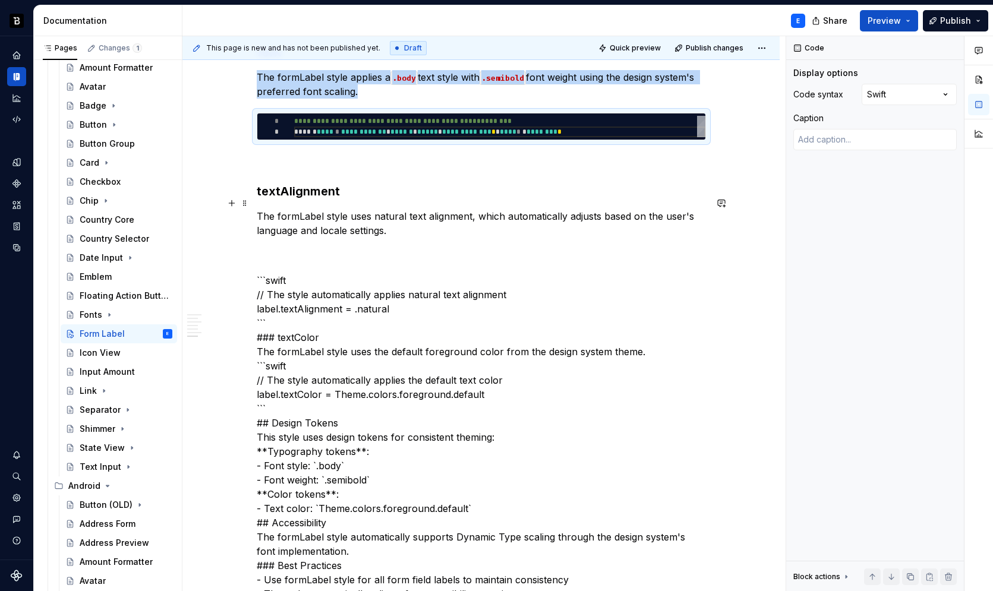
copy p "The formLabel style applies a .body text style with .semibold font weight using…"
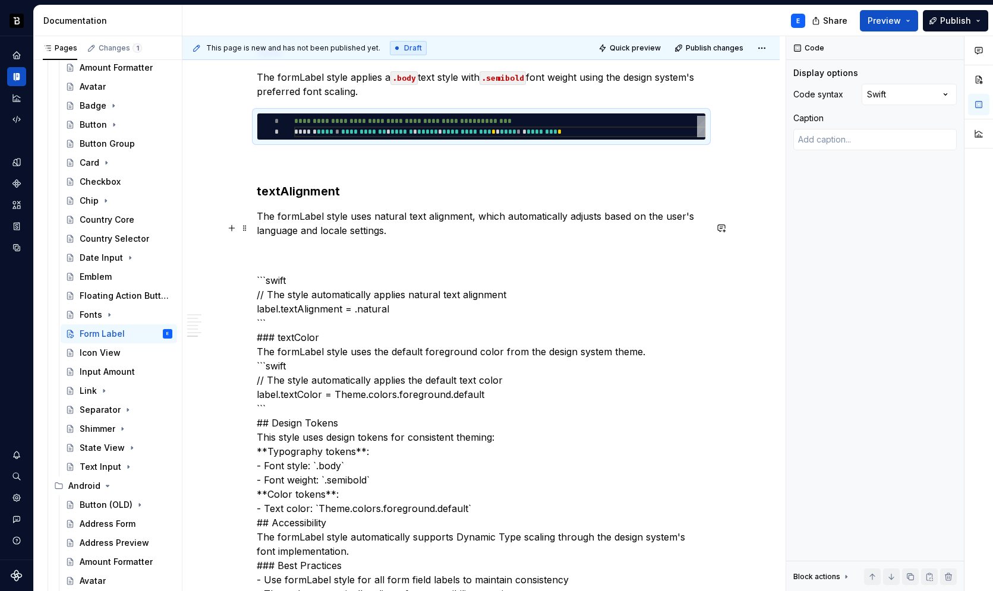
click at [419, 238] on p "The formLabel style uses natural text alignment, which automatically adjusts ba…" at bounding box center [481, 223] width 449 height 29
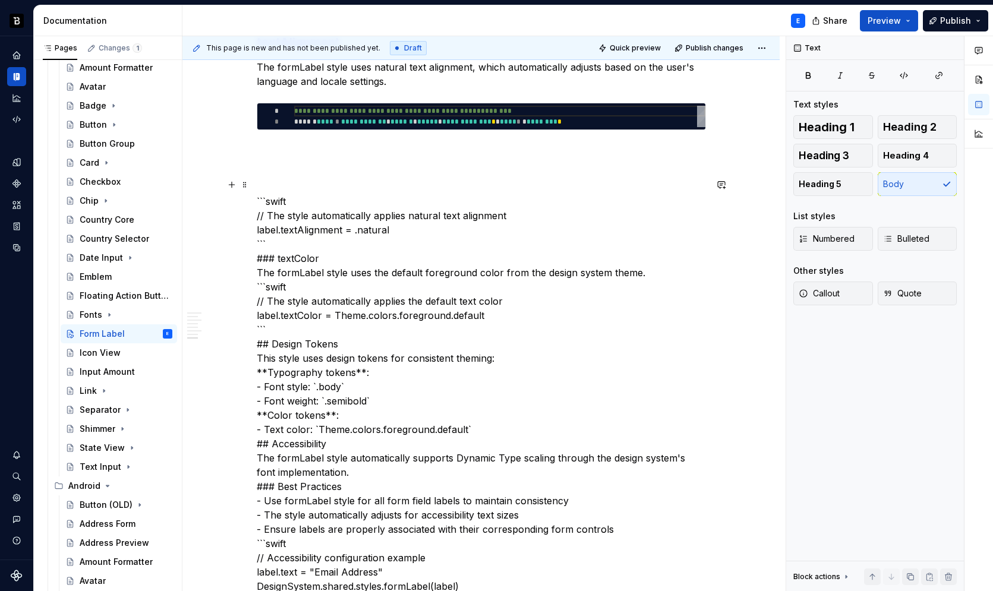
scroll to position [1200, 0]
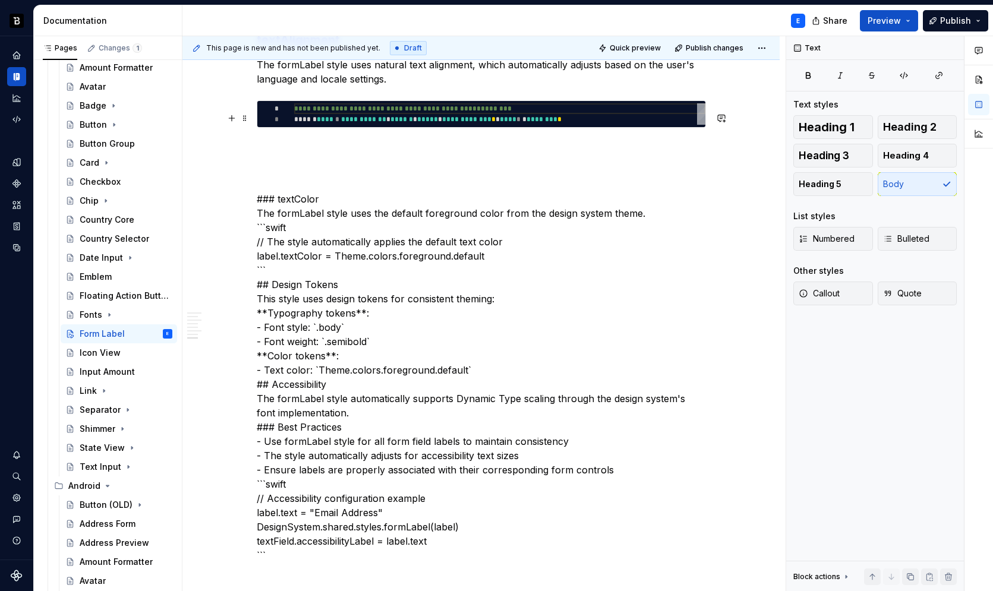
type textarea "*"
type textarea "**********"
click at [371, 125] on div "**********" at bounding box center [499, 113] width 411 height 21
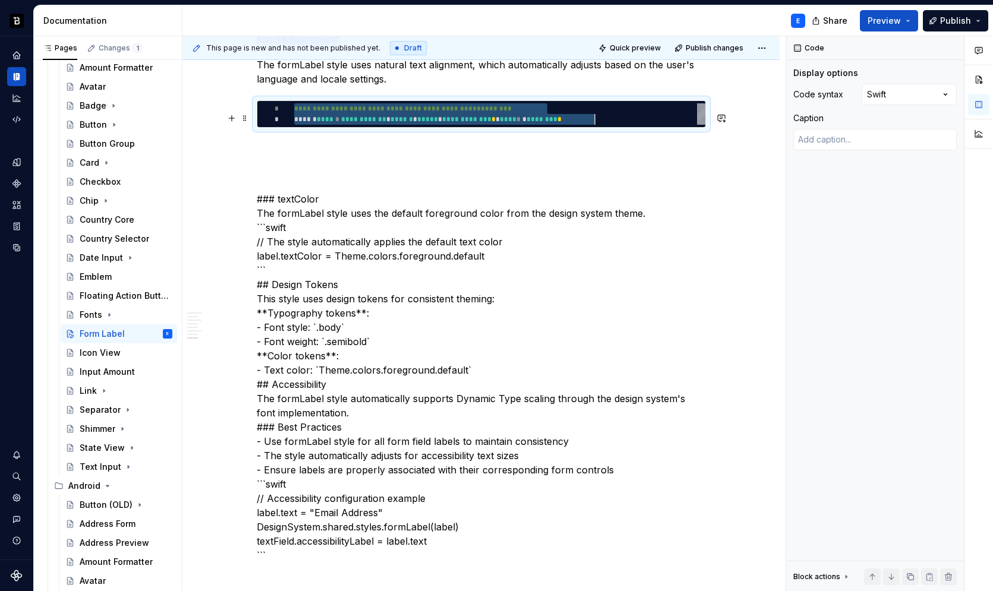
scroll to position [0, 300]
type textarea "*"
type textarea "**********"
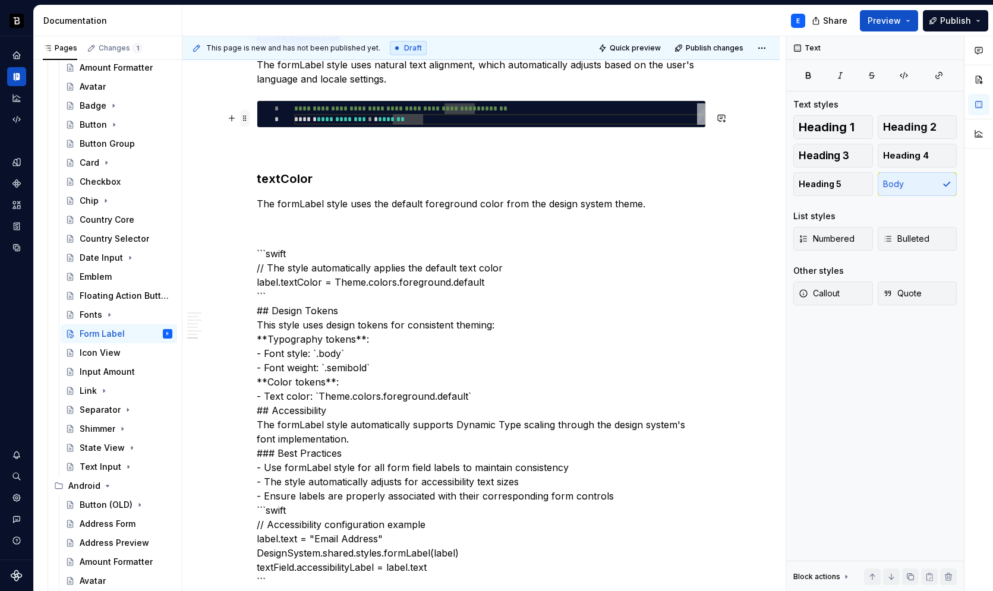
click at [245, 121] on span at bounding box center [245, 118] width 10 height 17
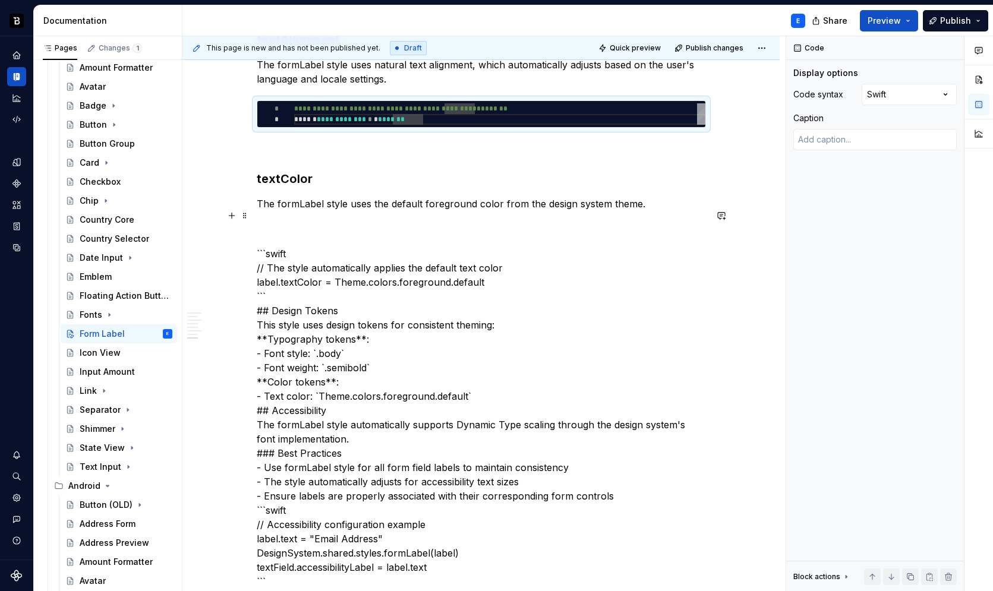
click at [458, 211] on p "The formLabel style uses the default foreground color from the design system th…" at bounding box center [481, 204] width 449 height 14
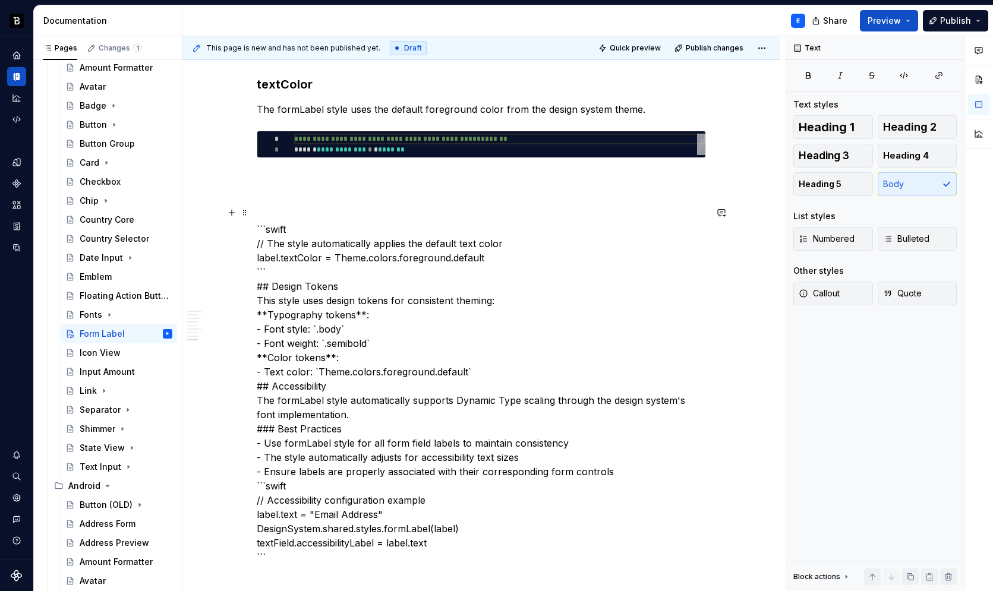
scroll to position [1295, 0]
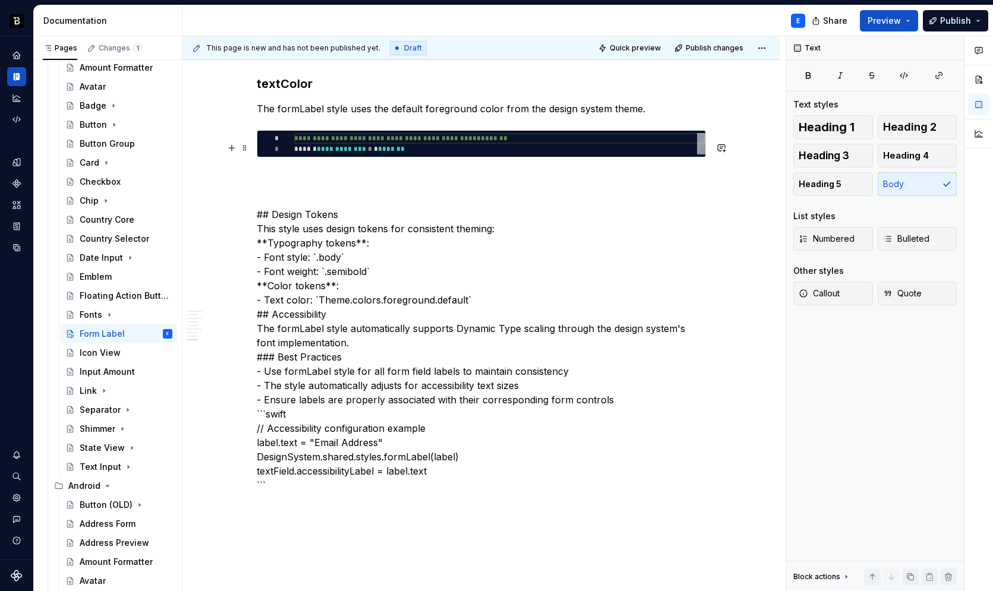
type textarea "*"
type textarea "**********"
click at [339, 155] on div "**********" at bounding box center [499, 143] width 411 height 21
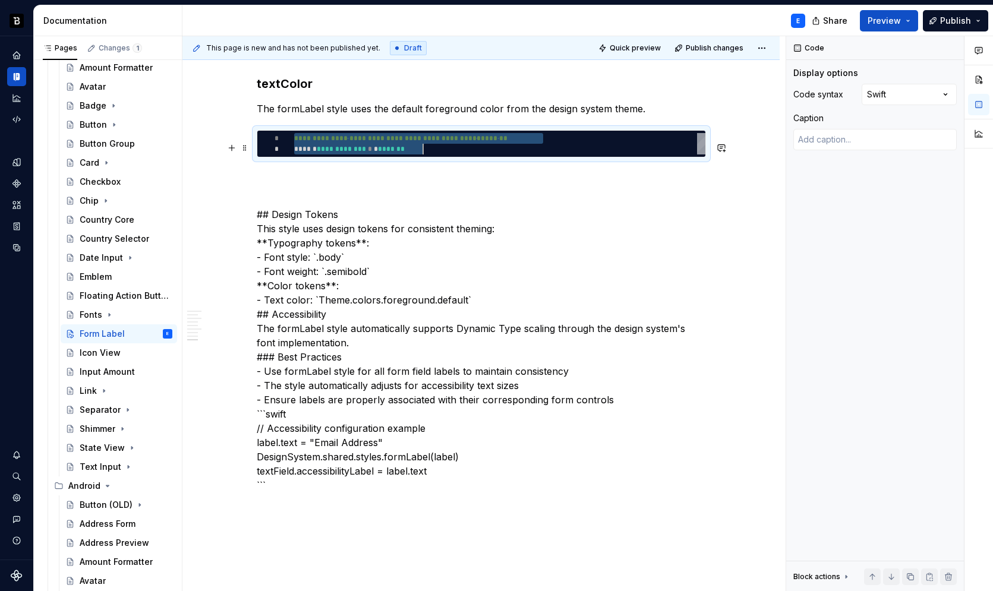
scroll to position [0, 129]
type textarea "*"
type textarea "**********"
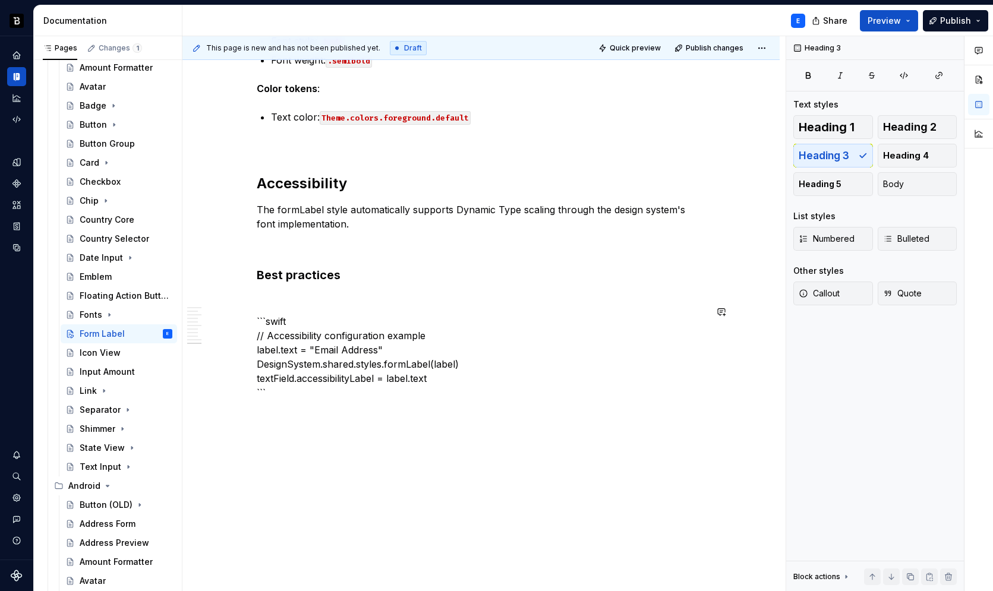
scroll to position [1570, 0]
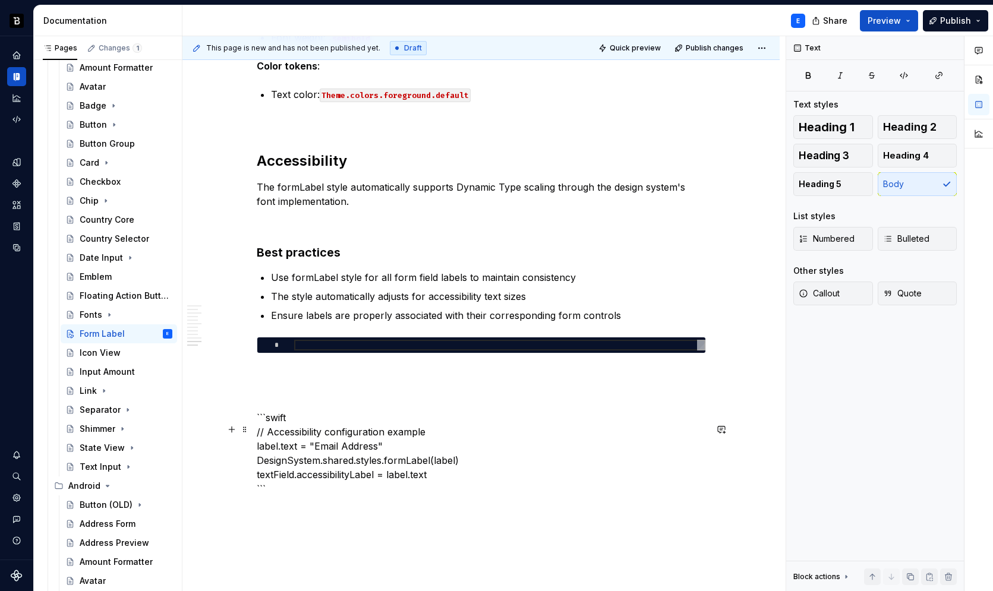
click at [370, 433] on p "```swift // Accessibility configuration example label.text = "Email Address" De…" at bounding box center [481, 454] width 449 height 86
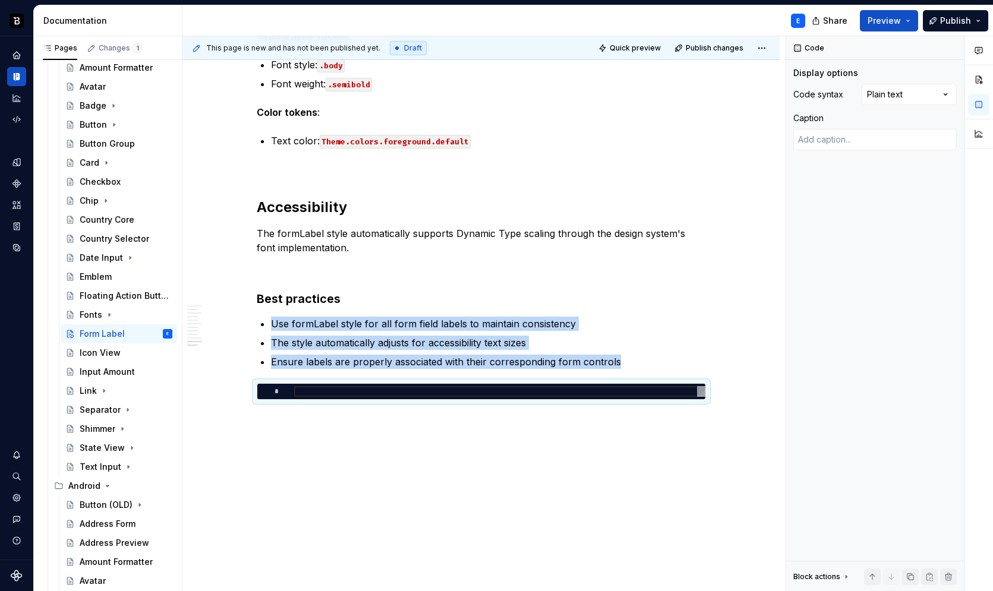
scroll to position [1535, 0]
click at [360, 396] on div at bounding box center [499, 391] width 411 height 11
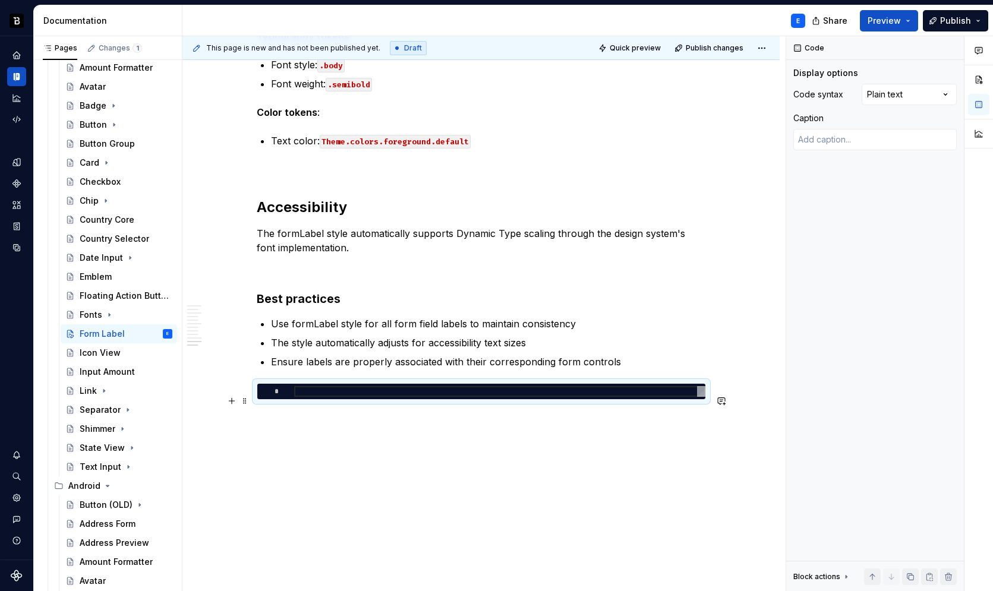
type textarea "*"
type textarea "**********"
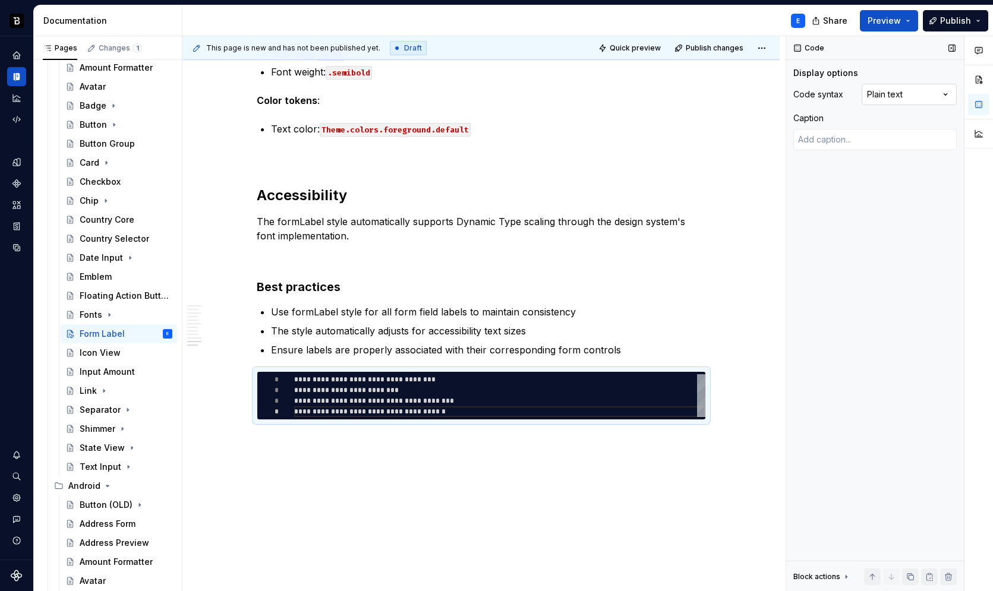
click at [885, 94] on div "Comments Open comments No comments yet Select ‘Comment’ from the block context …" at bounding box center [889, 314] width 207 height 556
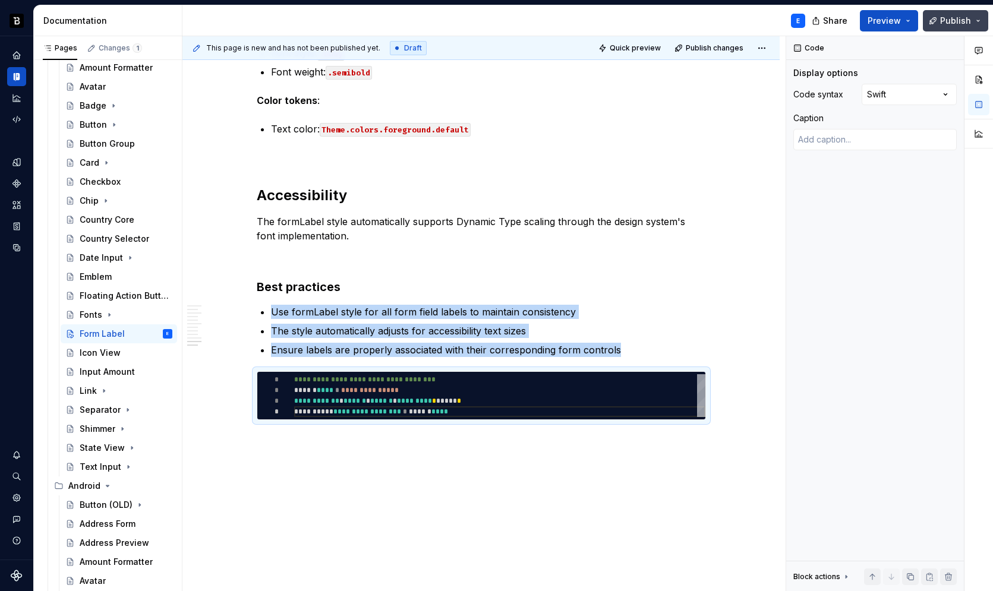
click at [947, 18] on span "Publish" at bounding box center [955, 21] width 31 height 12
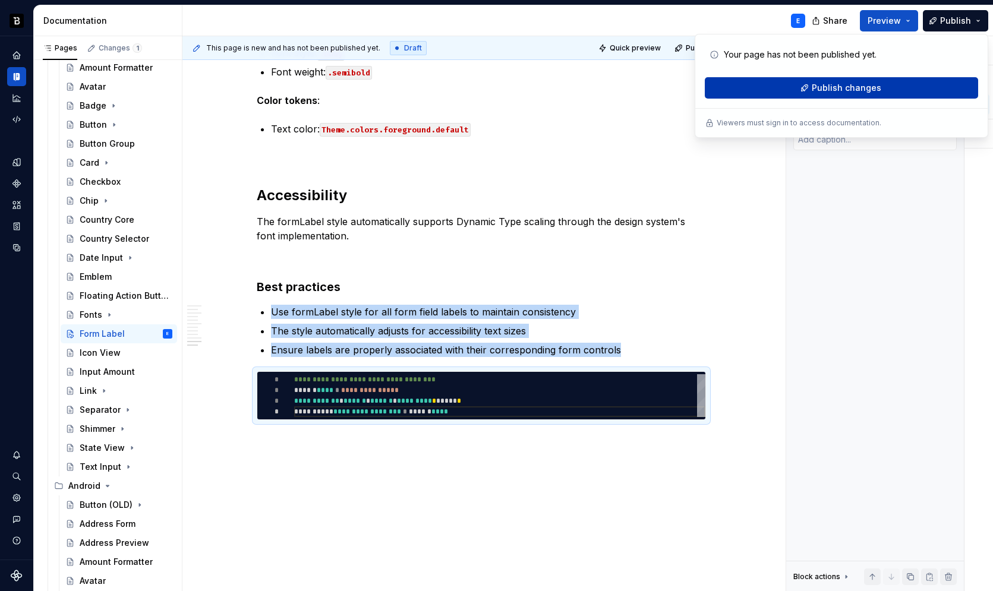
click at [853, 90] on span "Publish changes" at bounding box center [847, 88] width 70 height 12
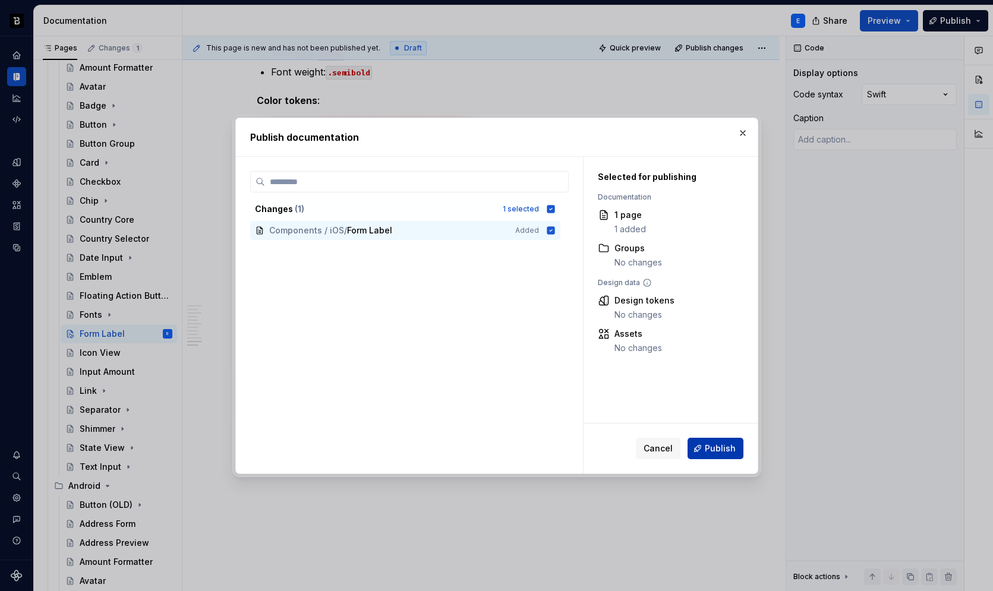
click at [720, 455] on button "Publish" at bounding box center [716, 448] width 56 height 21
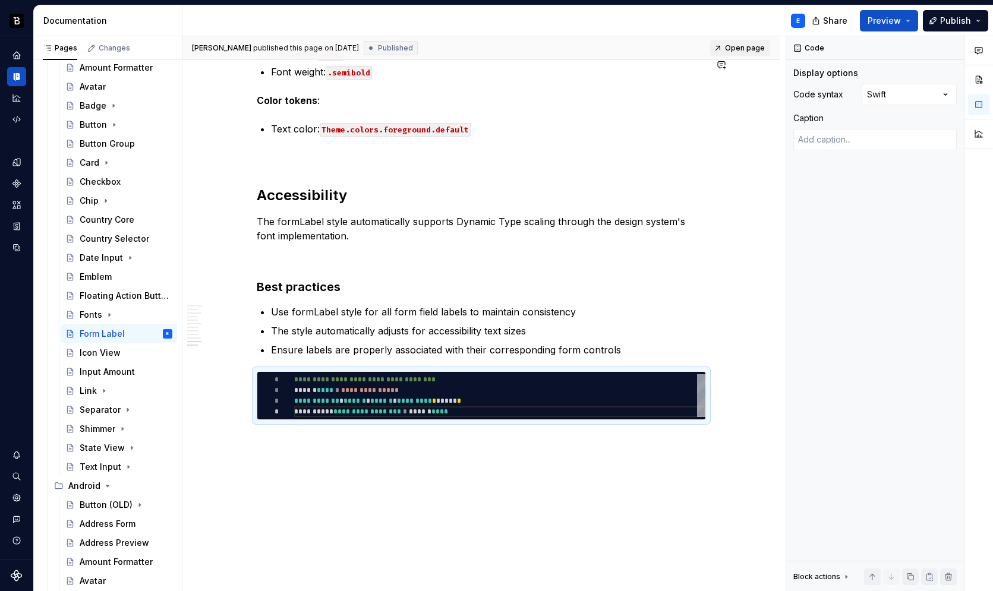
click at [746, 54] on link "Open page" at bounding box center [740, 48] width 60 height 17
type textarea "*"
